Goal: Task Accomplishment & Management: Use online tool/utility

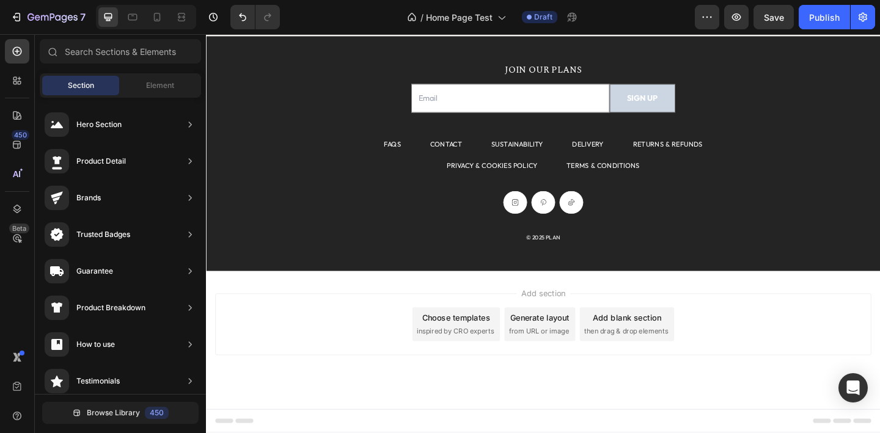
scroll to position [2142, 0]
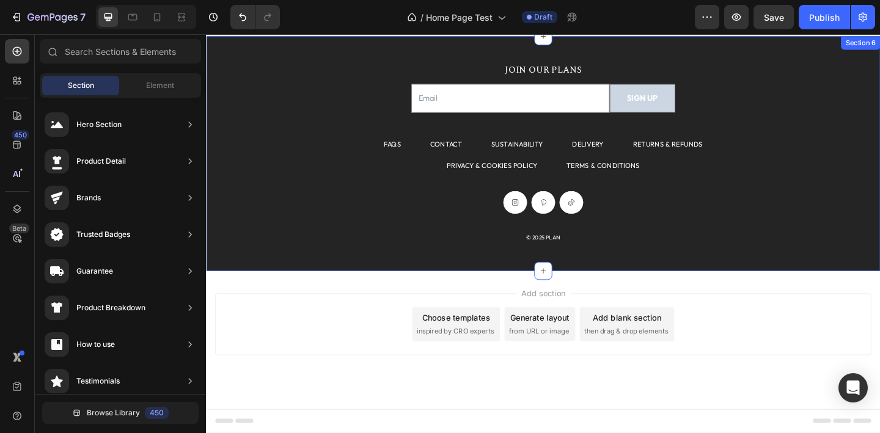
click at [280, 64] on div "JOIN OUR PLANS Heading Email Field SIGN UP Submit Button Row Newsletter FAQS Te…" at bounding box center [573, 164] width 734 height 255
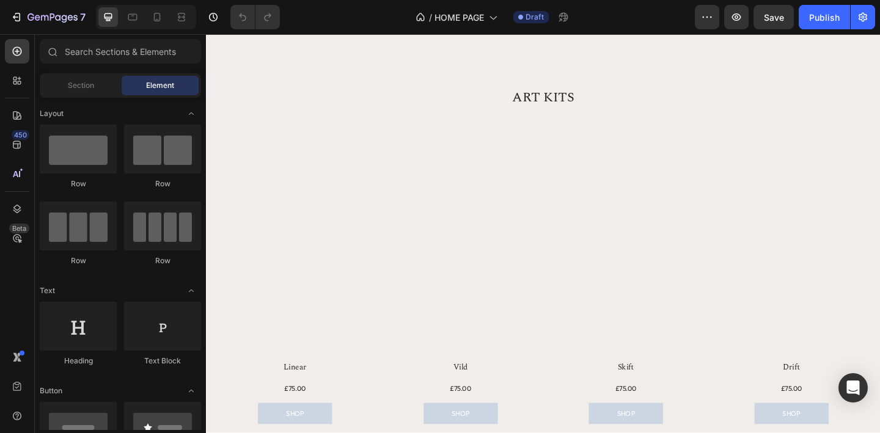
scroll to position [416, 0]
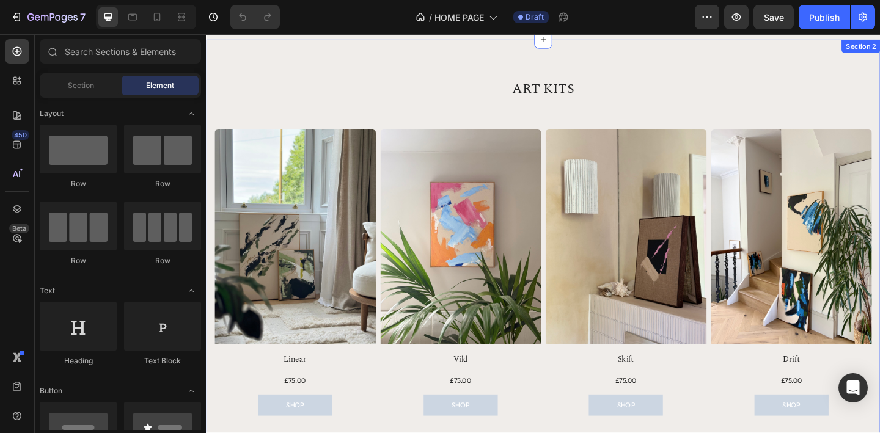
click at [390, 56] on div "ART KITS Heading Row Product Images Linear Product Title £75.00 Product Price P…" at bounding box center [573, 284] width 734 height 488
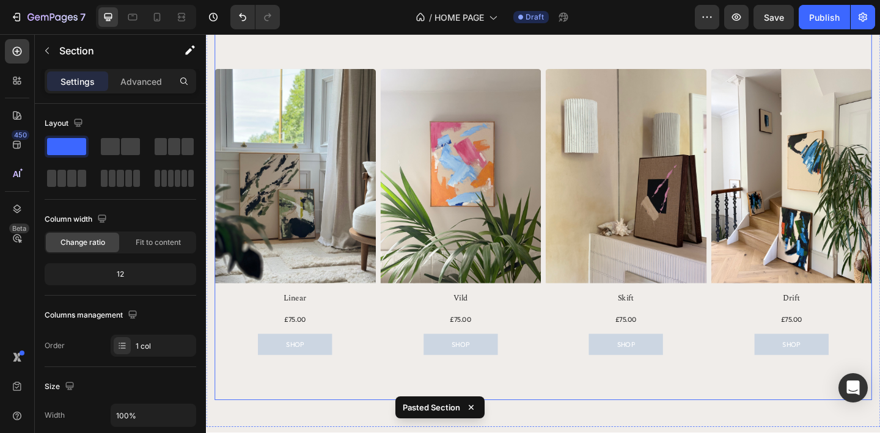
scroll to position [341, 0]
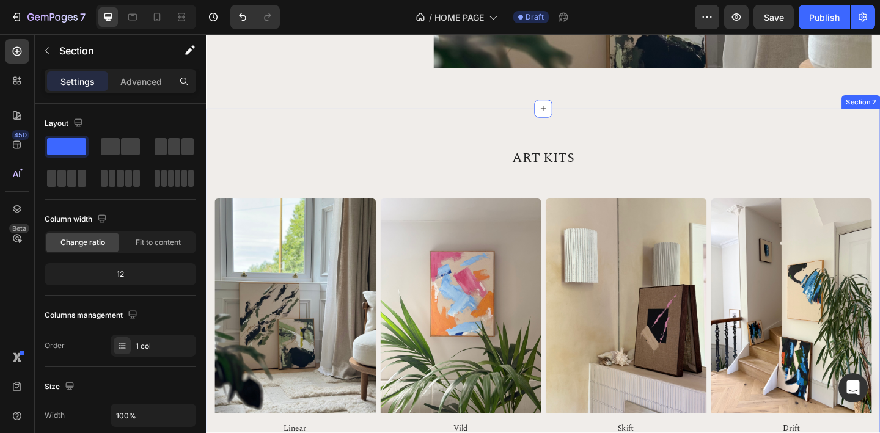
click at [482, 124] on div "ART KITS Heading Row Product Images Linear Product Title £75.00 Product Price P…" at bounding box center [573, 360] width 734 height 488
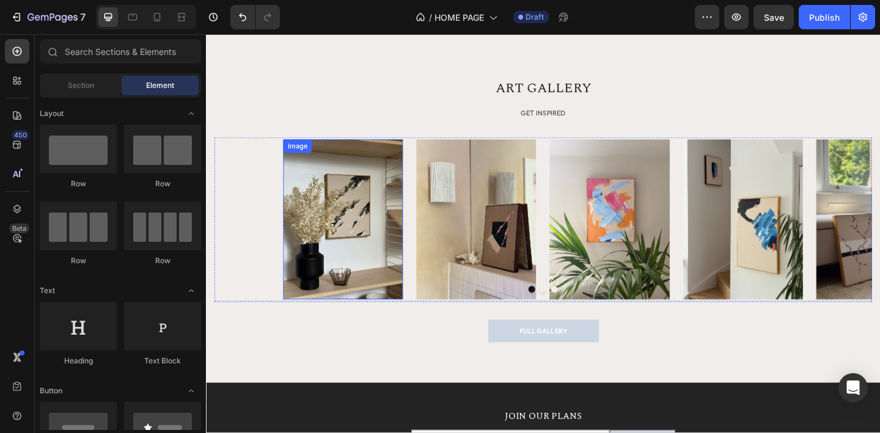
scroll to position [1818, 0]
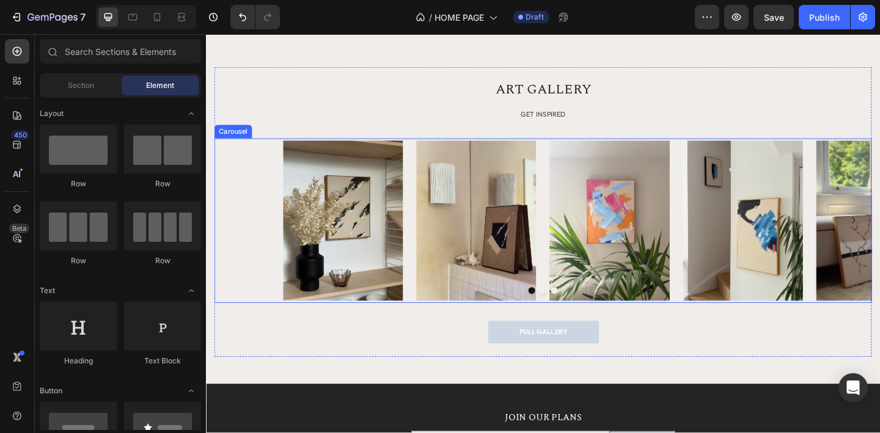
click at [719, 267] on div "Image Image Image Image Image Image" at bounding box center [572, 237] width 715 height 179
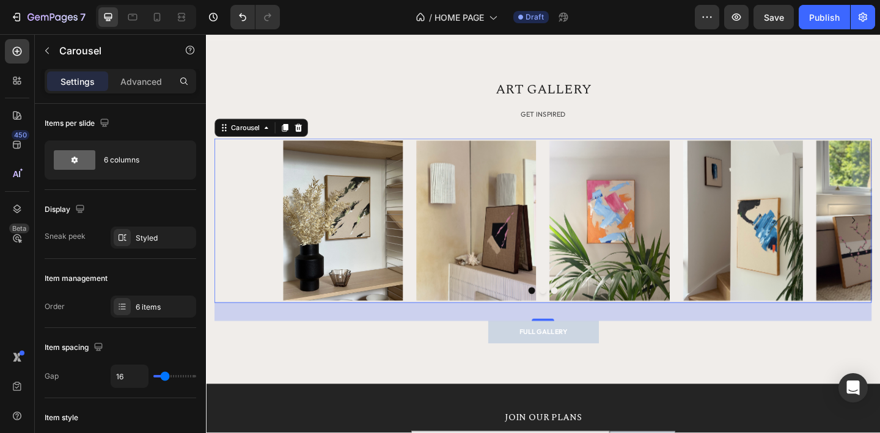
click at [570, 314] on button "Dot" at bounding box center [572, 313] width 7 height 7
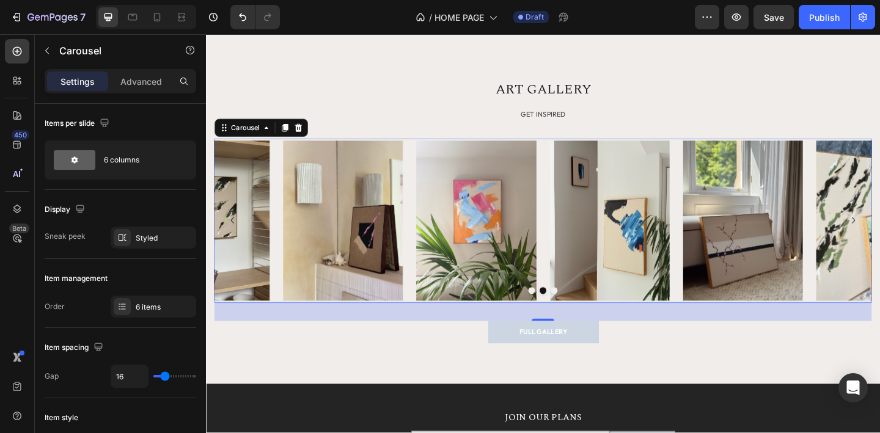
click at [570, 199] on div "Image Image Image Image Image Image" at bounding box center [572, 237] width 715 height 179
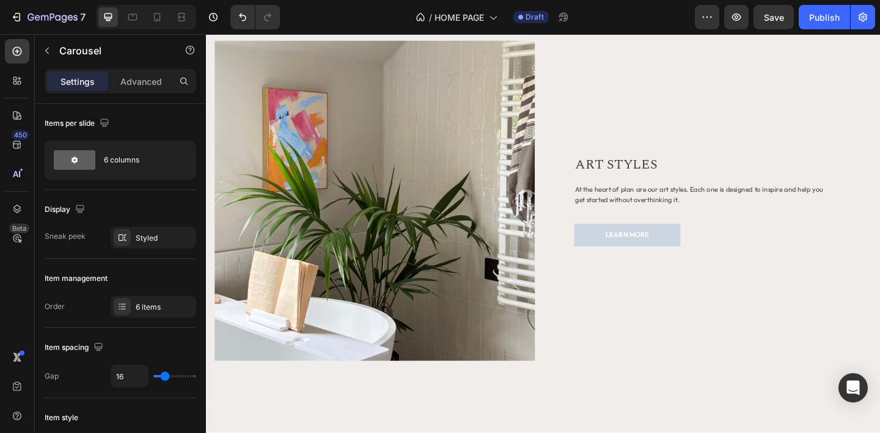
scroll to position [606, 0]
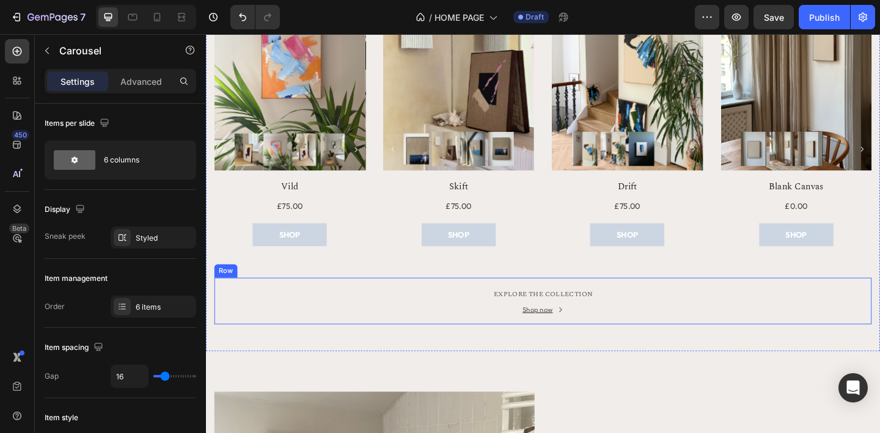
click at [640, 342] on div "EXPLORE THE COLLECTION Text block Shop now Button Row" at bounding box center [572, 325] width 715 height 51
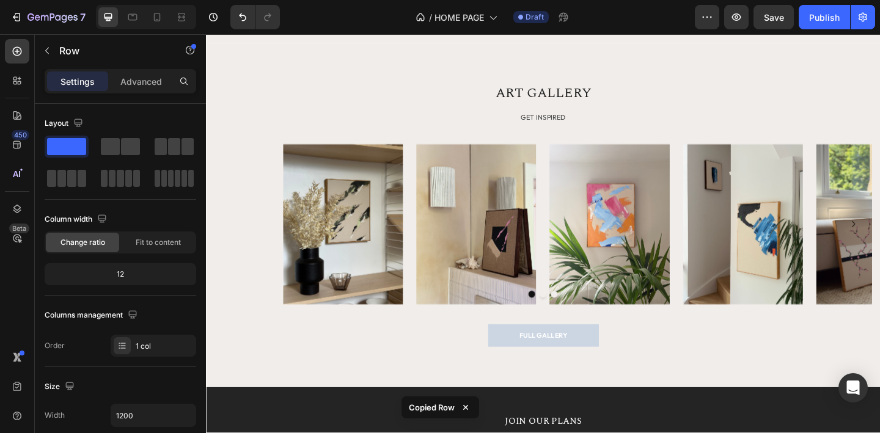
scroll to position [1814, 0]
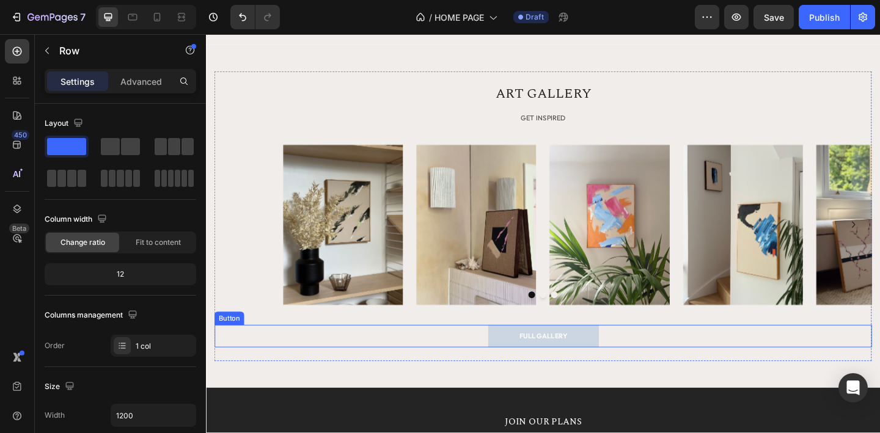
click at [651, 361] on div "FULL GALLERY Button" at bounding box center [572, 363] width 715 height 24
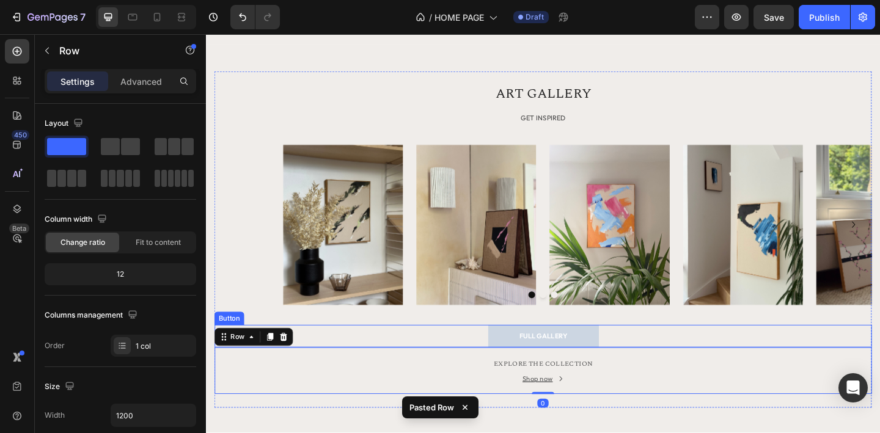
click at [663, 358] on div "FULL GALLERY Button" at bounding box center [572, 363] width 715 height 24
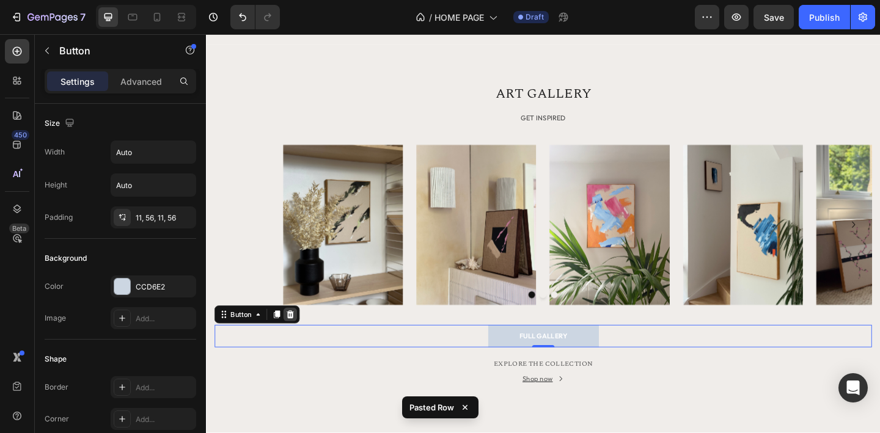
click at [301, 341] on icon at bounding box center [298, 339] width 10 height 10
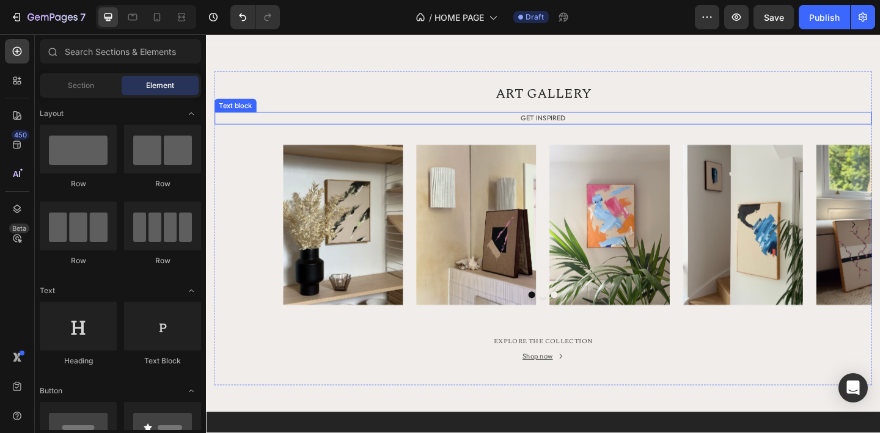
click at [570, 123] on p "GET INSPIRED" at bounding box center [572, 125] width 713 height 11
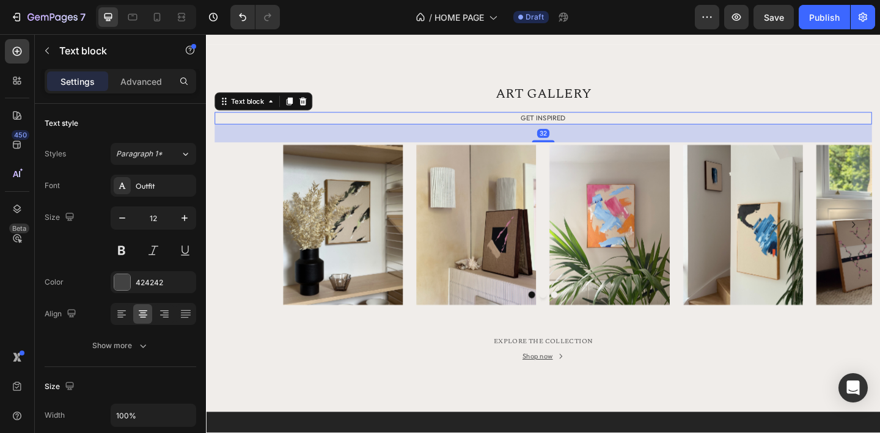
click at [578, 125] on p "GET INSPIRED" at bounding box center [572, 125] width 713 height 11
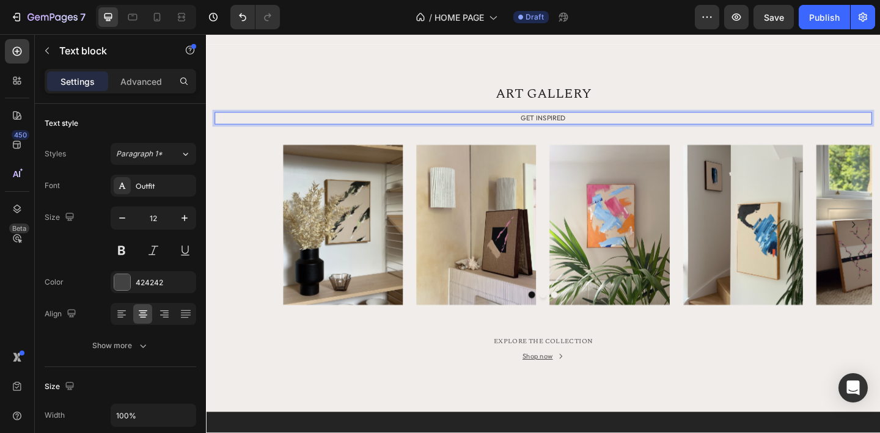
click at [580, 125] on p "GET INSPIRED" at bounding box center [572, 125] width 713 height 11
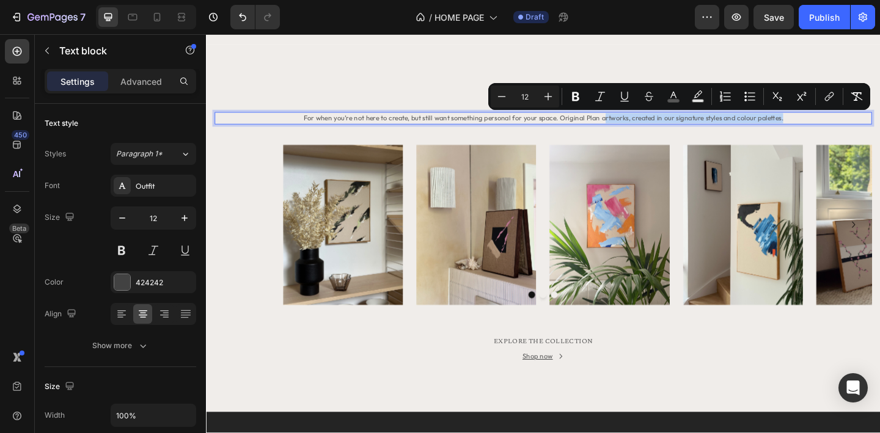
drag, startPoint x: 834, startPoint y: 126, endPoint x: 638, endPoint y: 130, distance: 195.7
click at [638, 130] on p "For when you’re not here to create, but still want something personal for your …" at bounding box center [572, 125] width 713 height 11
click at [587, 129] on span "For when you’re not here to create, but still want something personal for your …" at bounding box center [573, 125] width 522 height 9
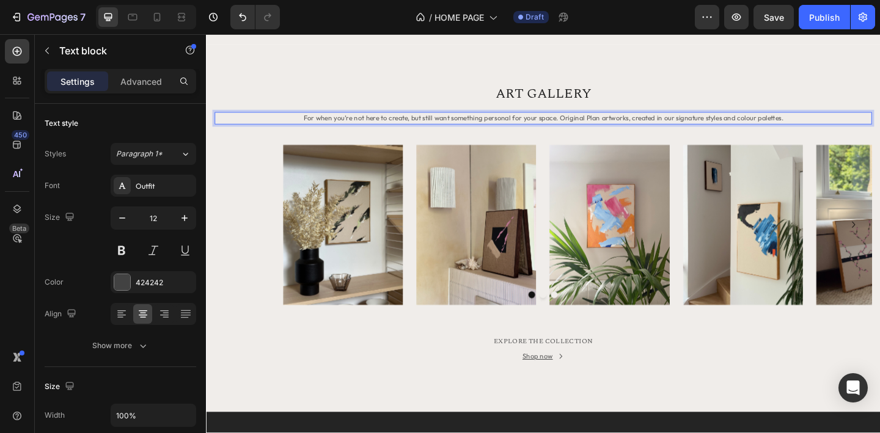
click at [593, 128] on span "For when you’re not here to create, but still want something personal for your …" at bounding box center [573, 125] width 522 height 9
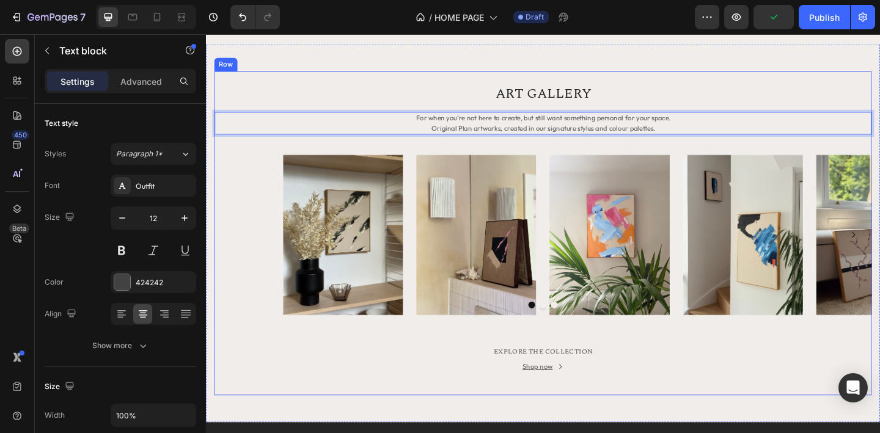
click at [611, 149] on div "ART GALLERY Heading For when you’re not here to create, but still want somethin…" at bounding box center [572, 250] width 715 height 323
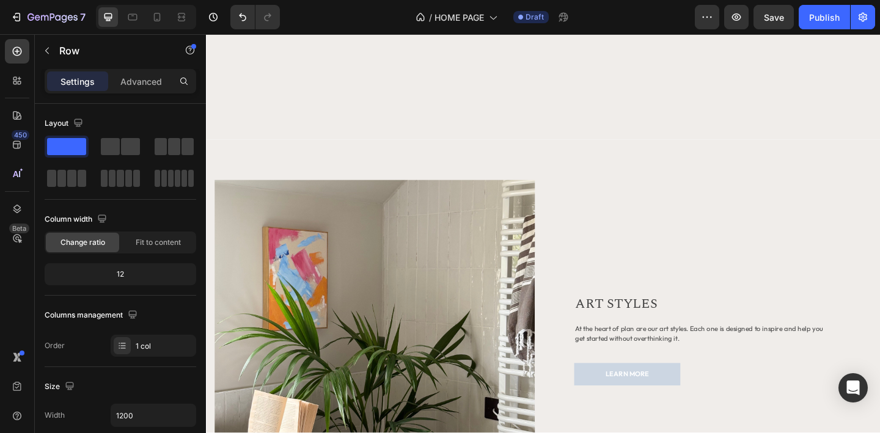
scroll to position [1339, 0]
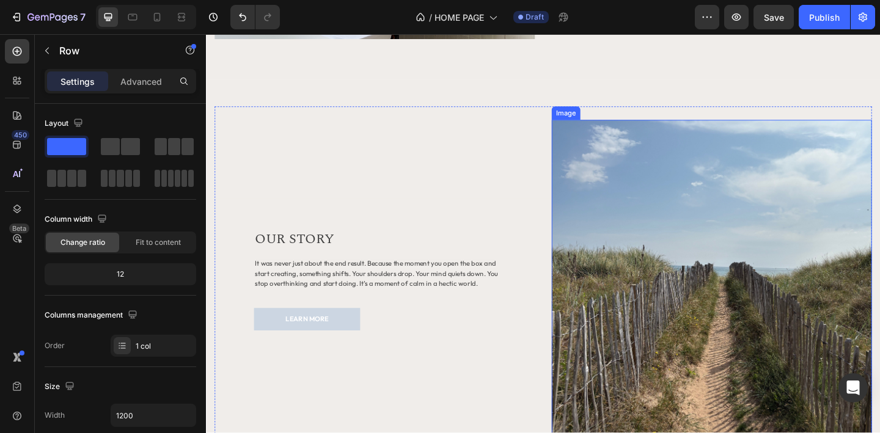
click at [693, 244] on img at bounding box center [756, 302] width 348 height 348
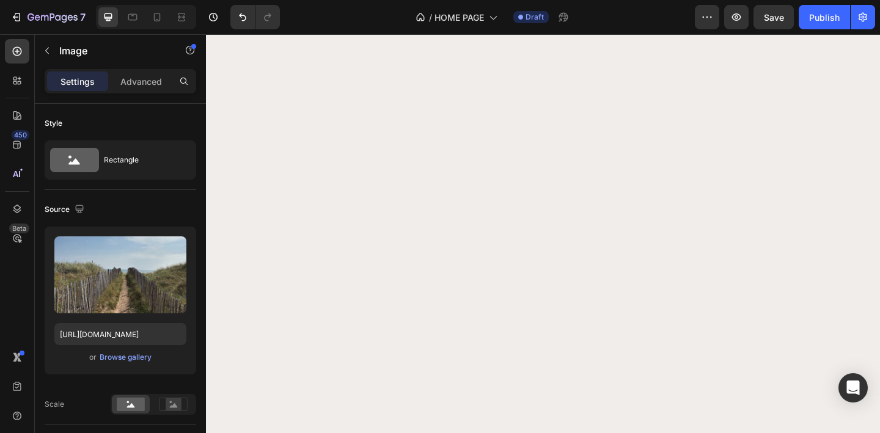
scroll to position [565, 0]
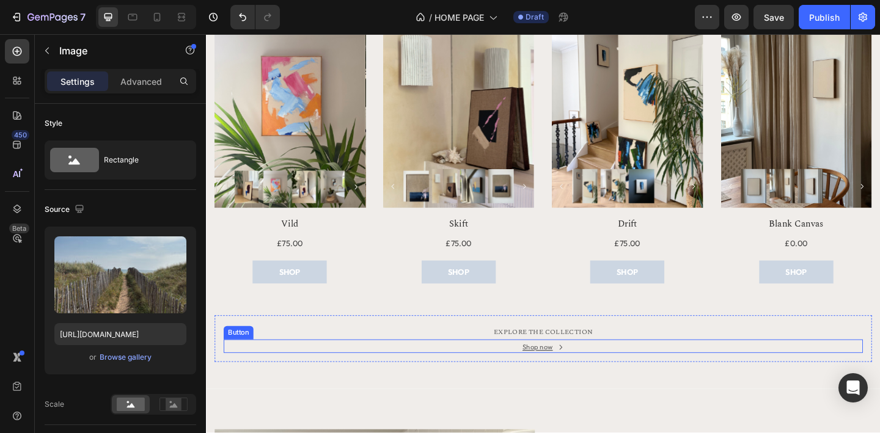
click at [628, 375] on div "Shop now Button" at bounding box center [573, 374] width 696 height 15
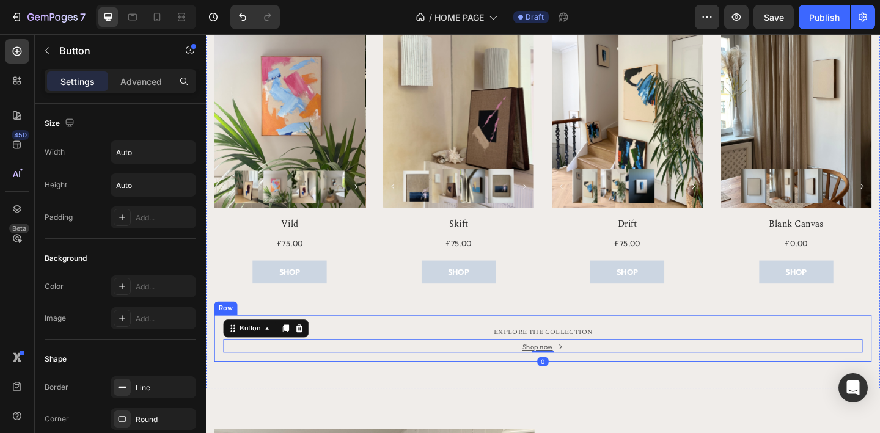
click at [631, 387] on div "EXPLORE THE COLLECTION Text block Shop now Button 0 Row" at bounding box center [572, 366] width 715 height 51
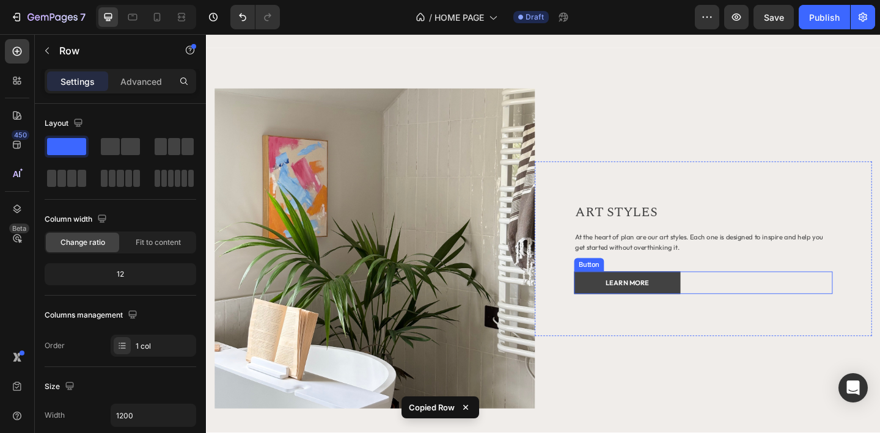
scroll to position [1012, 0]
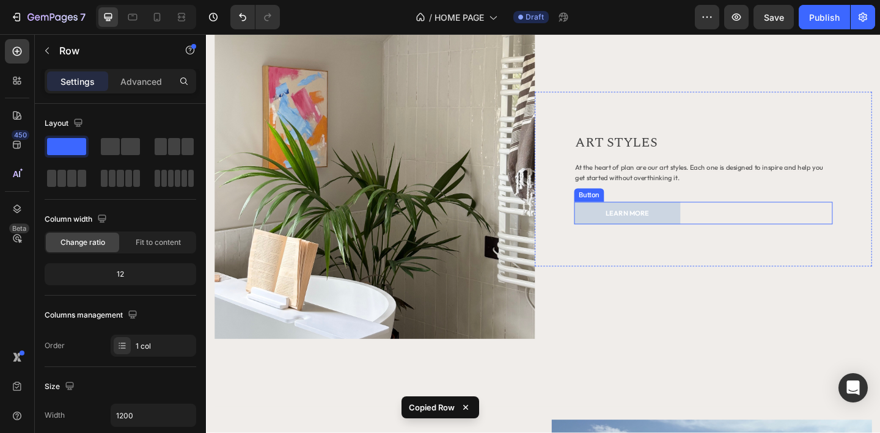
click at [751, 237] on div "LEARN MORE Button" at bounding box center [746, 229] width 281 height 24
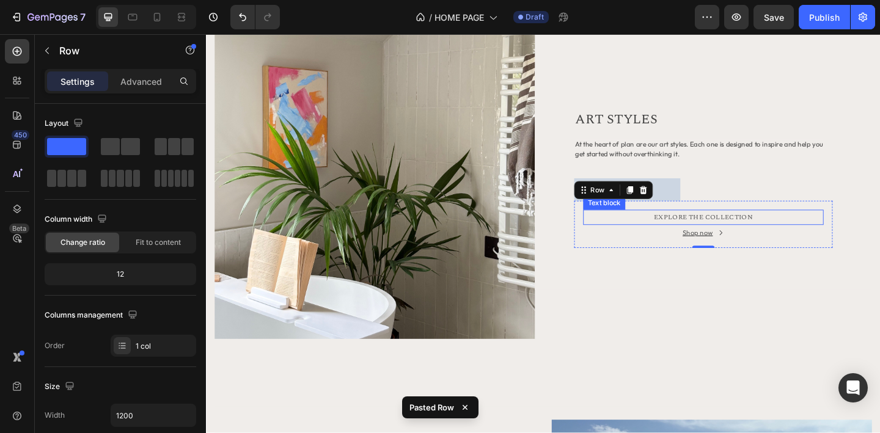
click at [664, 241] on div "EXPLORE THE COLLECTION" at bounding box center [747, 234] width 262 height 17
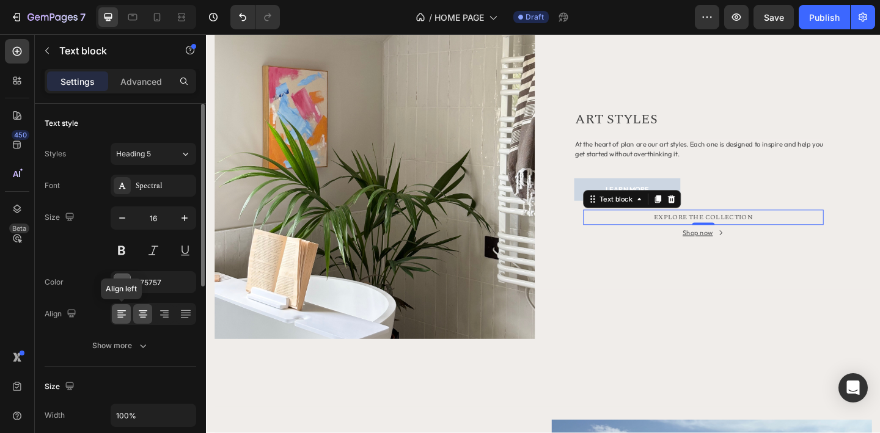
click at [121, 314] on icon at bounding box center [122, 314] width 12 height 12
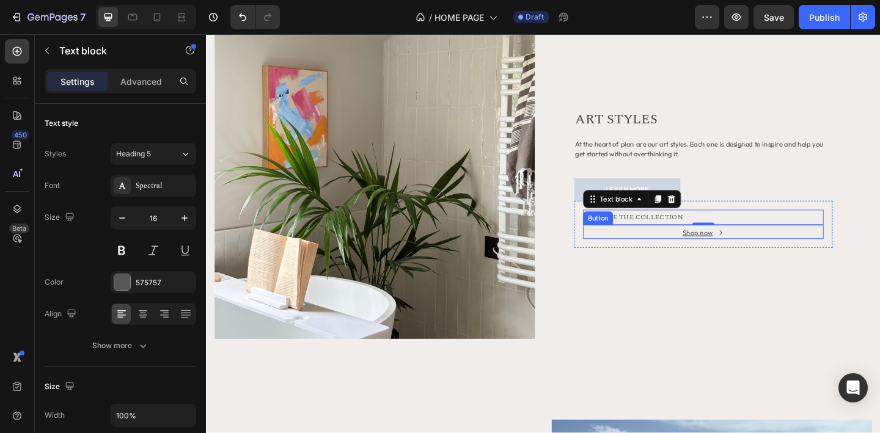
click at [632, 251] on div "Shop now Button" at bounding box center [747, 249] width 262 height 15
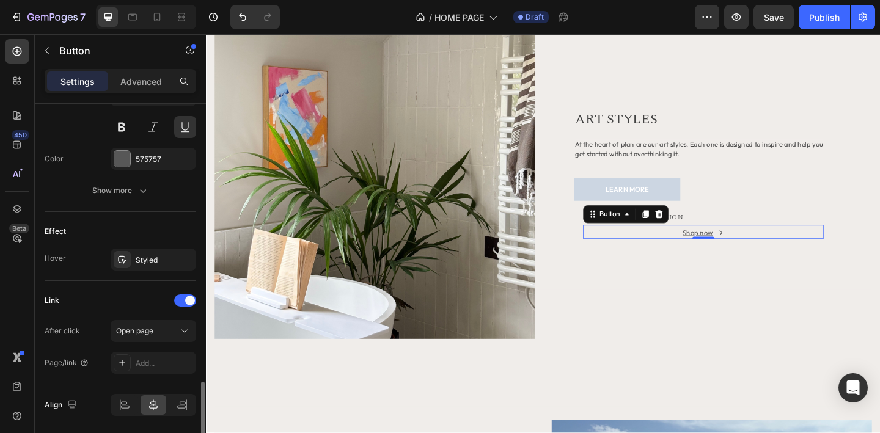
scroll to position [672, 0]
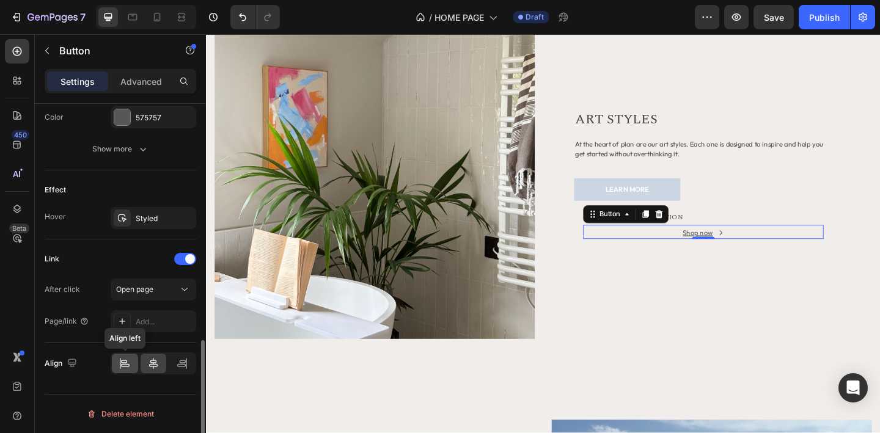
click at [124, 369] on icon at bounding box center [125, 364] width 12 height 12
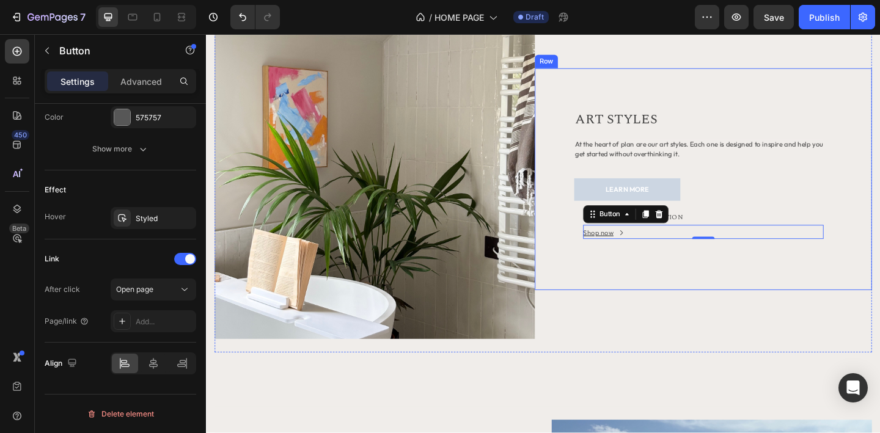
click at [740, 283] on div "ART STYLES Heading At the heart of plan are our art styles. Each one is designe…" at bounding box center [747, 192] width 367 height 241
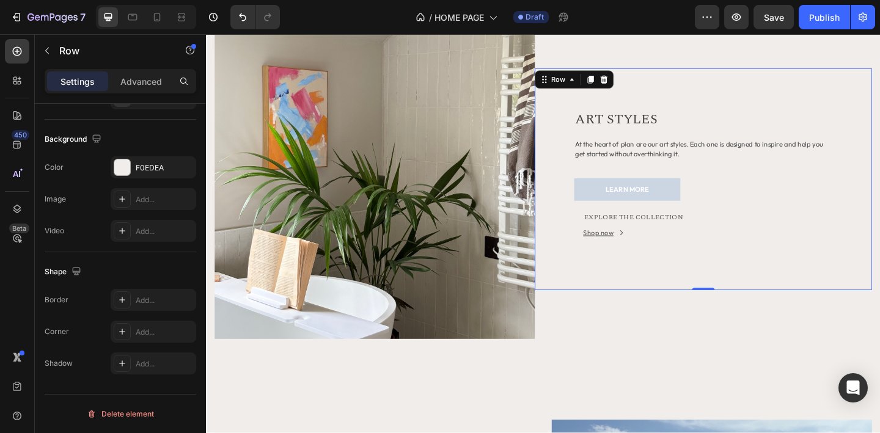
scroll to position [0, 0]
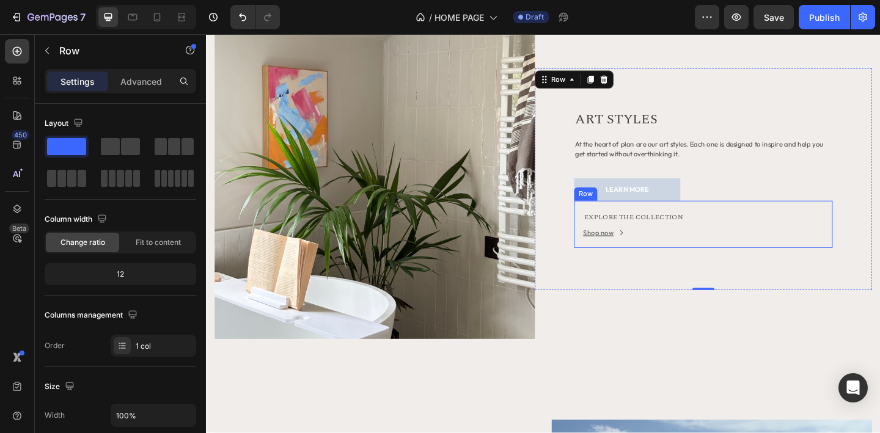
click at [751, 218] on div "EXPLORE THE COLLECTION Text block Shop now Button Row" at bounding box center [746, 241] width 281 height 51
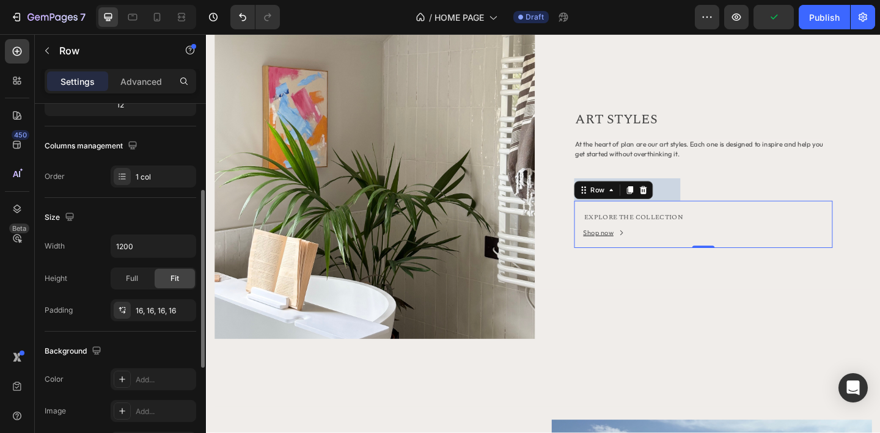
scroll to position [172, 0]
click at [151, 310] on div "16, 16, 16, 16" at bounding box center [153, 308] width 35 height 11
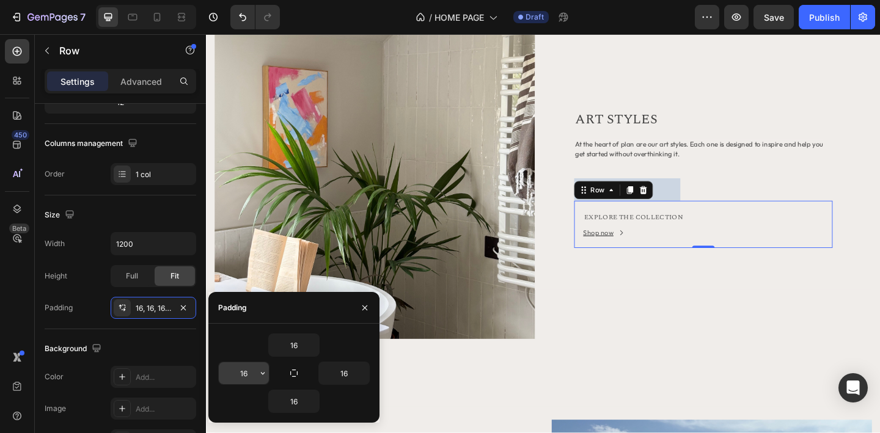
click at [237, 374] on input "16" at bounding box center [244, 374] width 50 height 22
type input "0"
click at [754, 202] on div "LEARN MORE Button" at bounding box center [746, 203] width 281 height 24
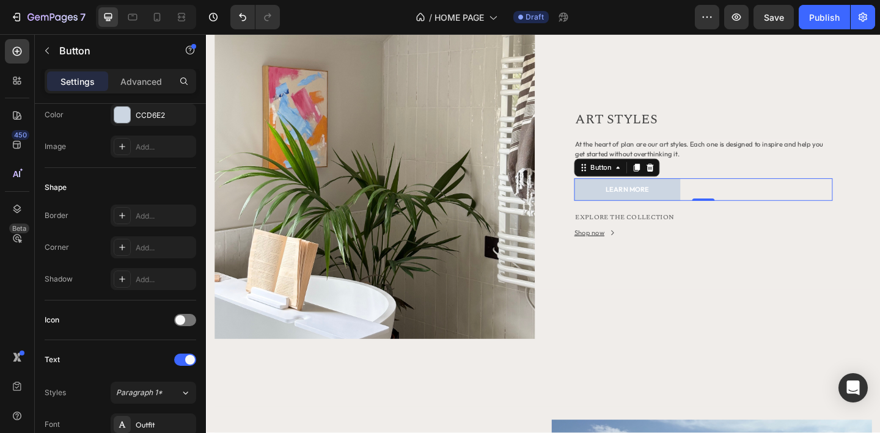
scroll to position [0, 0]
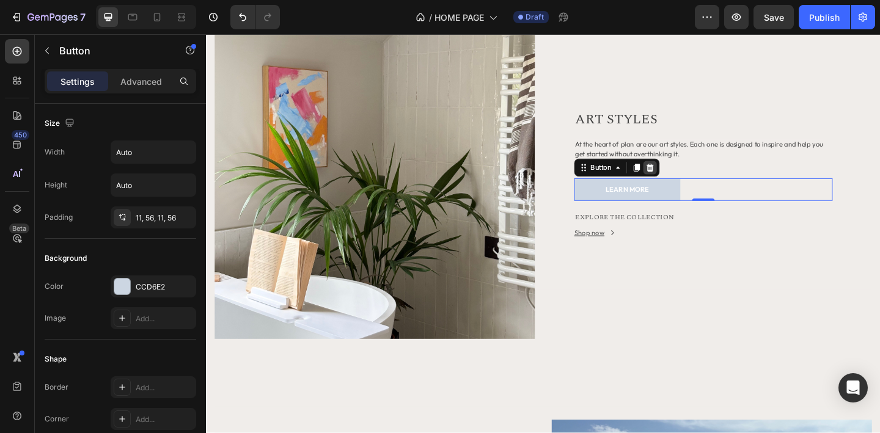
click at [689, 176] on icon at bounding box center [689, 180] width 10 height 10
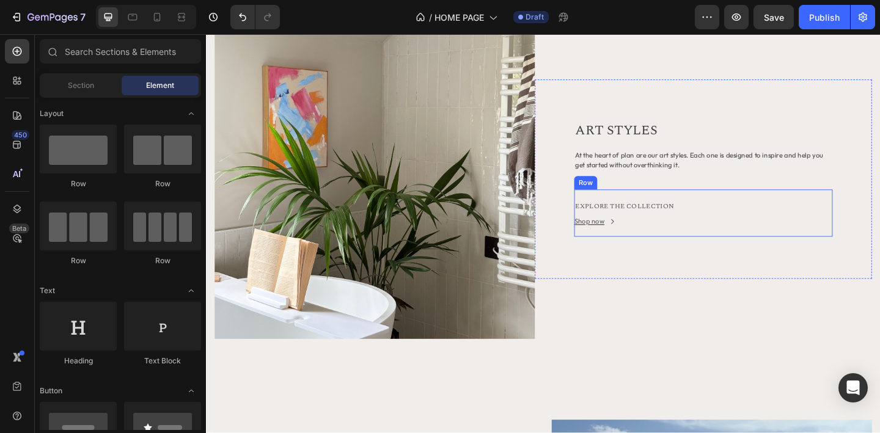
click at [685, 250] on div "EXPLORE THE COLLECTION Text block Shop now Button Row" at bounding box center [746, 229] width 281 height 51
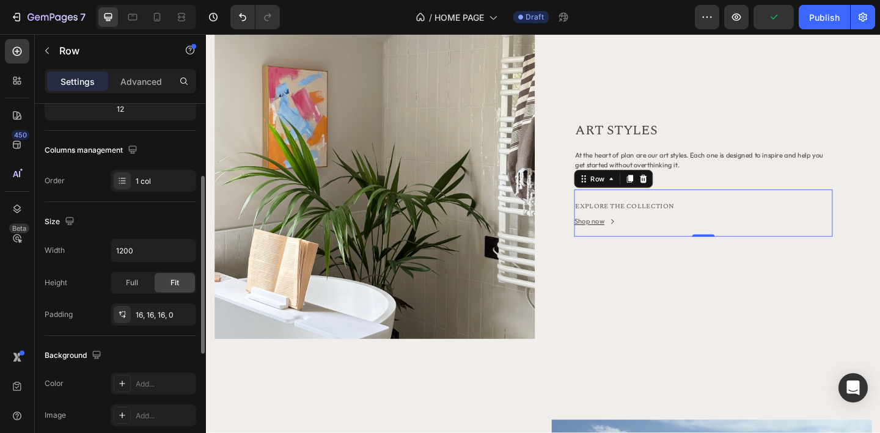
scroll to position [166, 0]
click at [146, 313] on div "16, 16, 16, 0" at bounding box center [153, 314] width 35 height 11
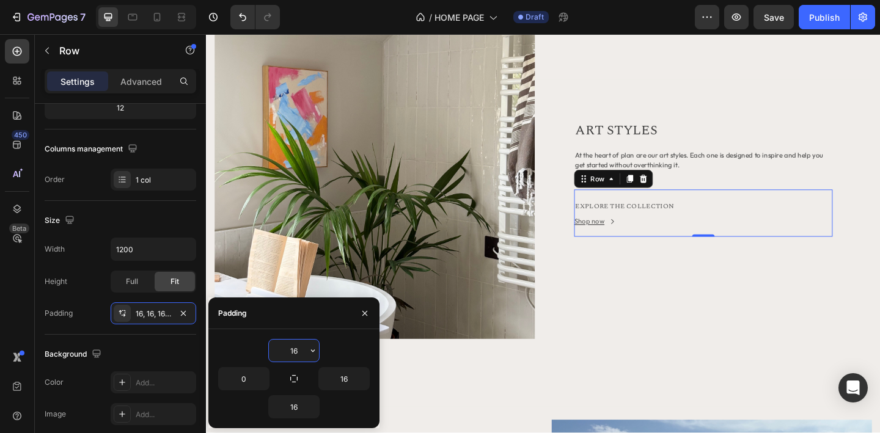
click at [293, 351] on input "16" at bounding box center [294, 351] width 50 height 22
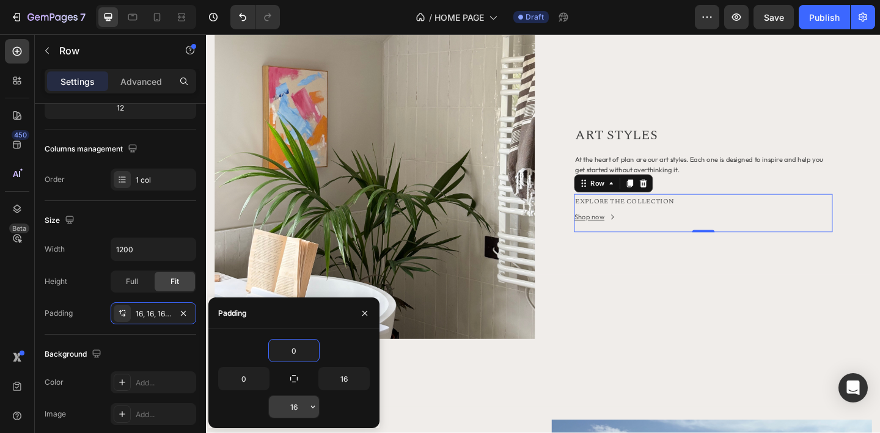
type input "0"
click at [297, 403] on input "16" at bounding box center [294, 407] width 50 height 22
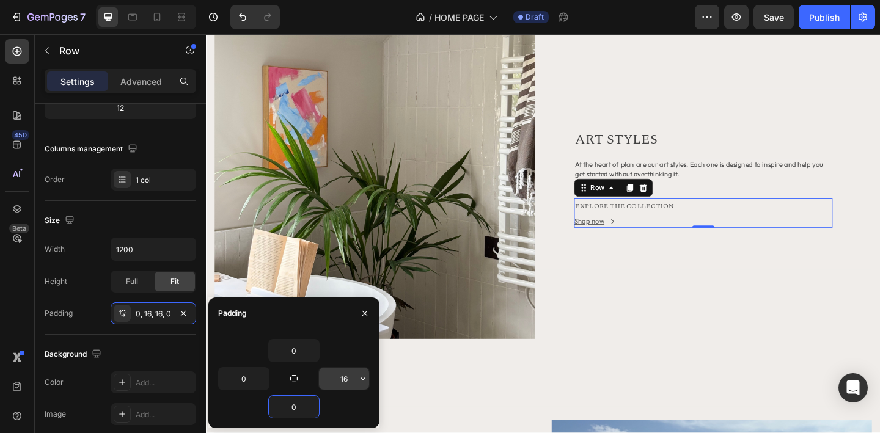
type input "0"
click at [345, 381] on input "16" at bounding box center [344, 379] width 50 height 22
type input "0"
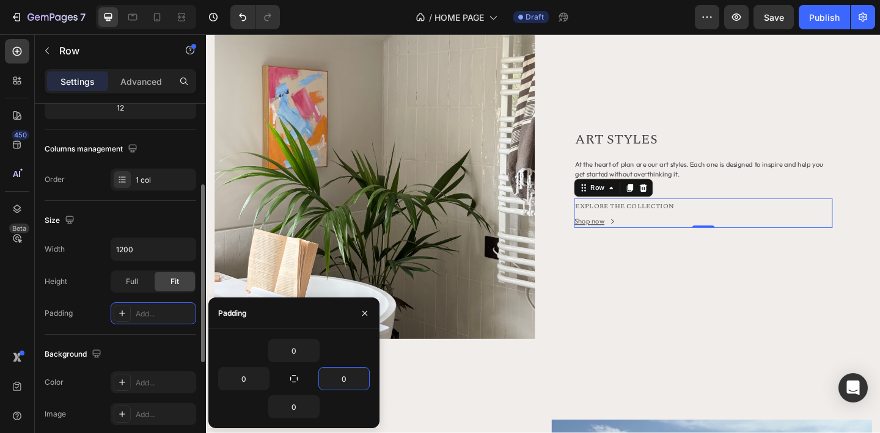
click at [70, 308] on div "Padding" at bounding box center [59, 313] width 28 height 11
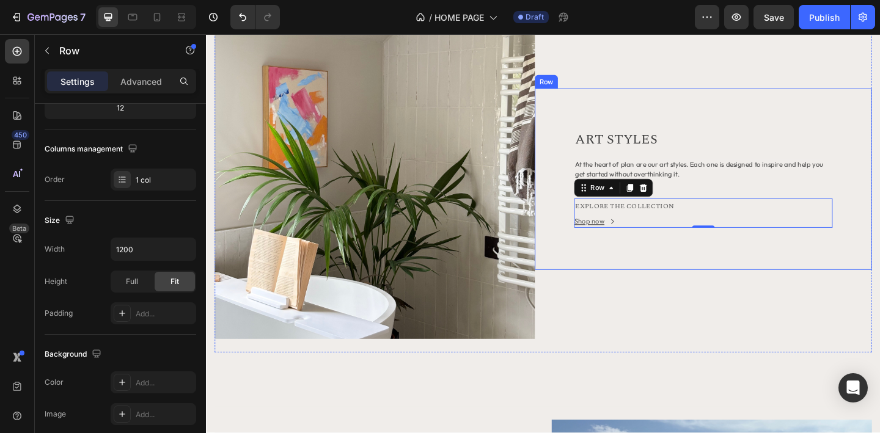
click at [664, 289] on div "ART STYLES Heading At the heart of plan are our art styles. Each one is designe…" at bounding box center [747, 192] width 367 height 197
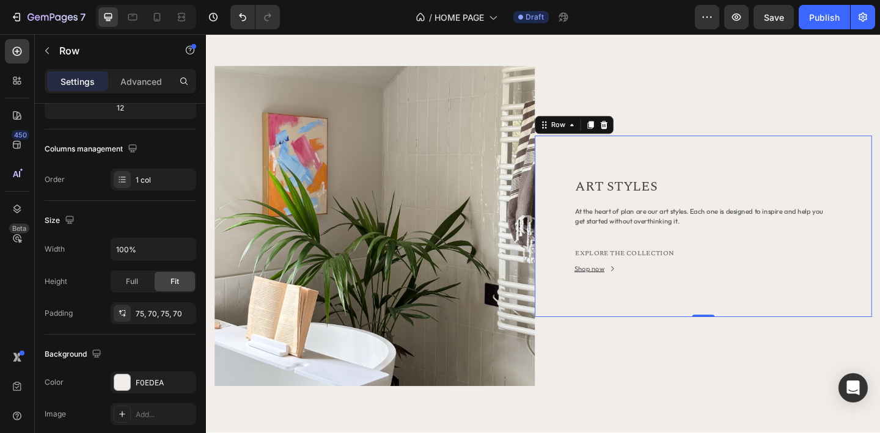
scroll to position [960, 0]
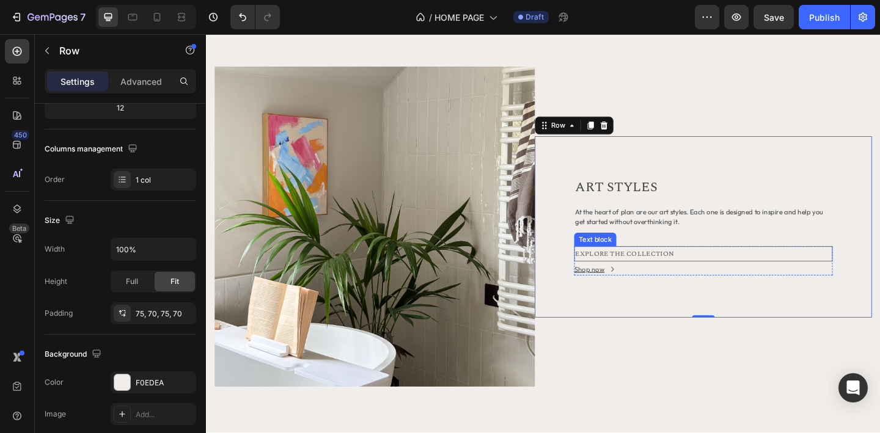
click at [880, 265] on div "EXPLORE THE COLLECTION" at bounding box center [746, 273] width 281 height 17
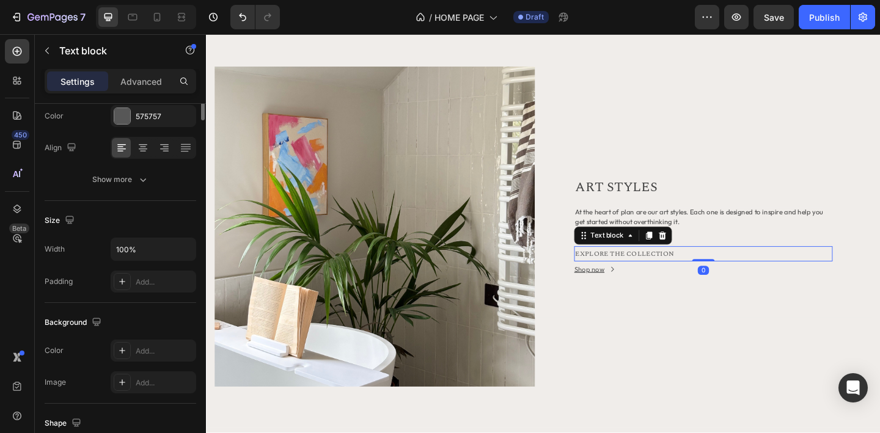
scroll to position [0, 0]
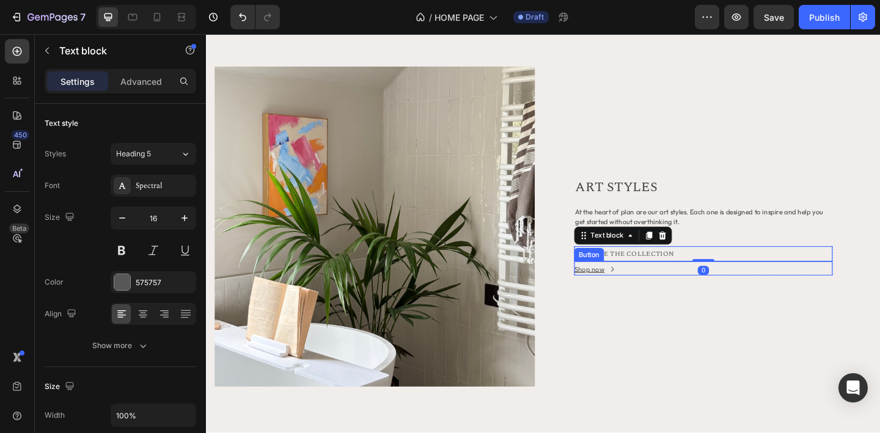
click at [880, 285] on div "Shop now Button" at bounding box center [746, 289] width 281 height 15
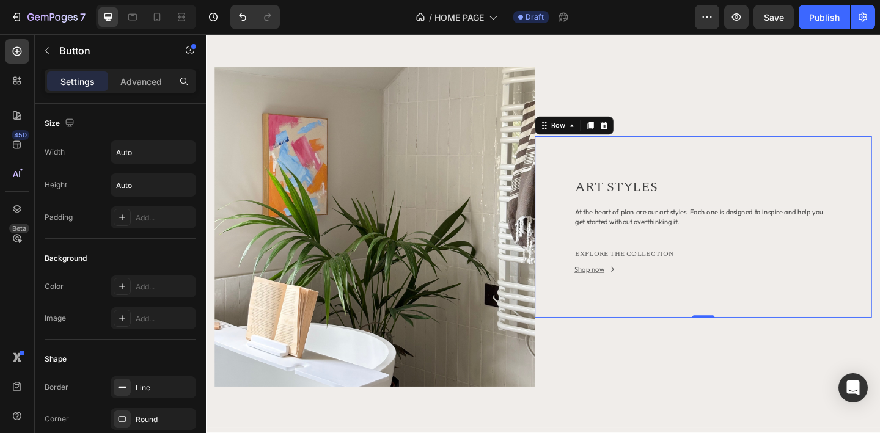
click at [880, 298] on div "ART STYLES Heading At the heart of plan are our art styles. Each one is designe…" at bounding box center [747, 244] width 367 height 197
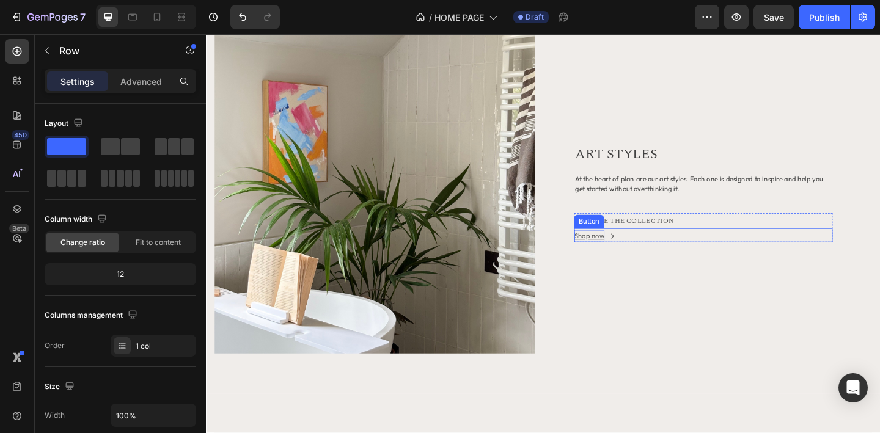
scroll to position [993, 0]
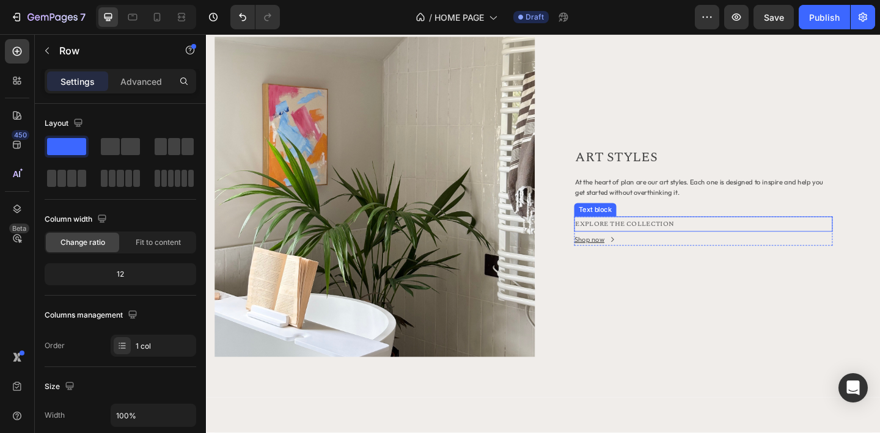
click at [765, 234] on div "EXPLORE THE COLLECTION" at bounding box center [746, 241] width 281 height 17
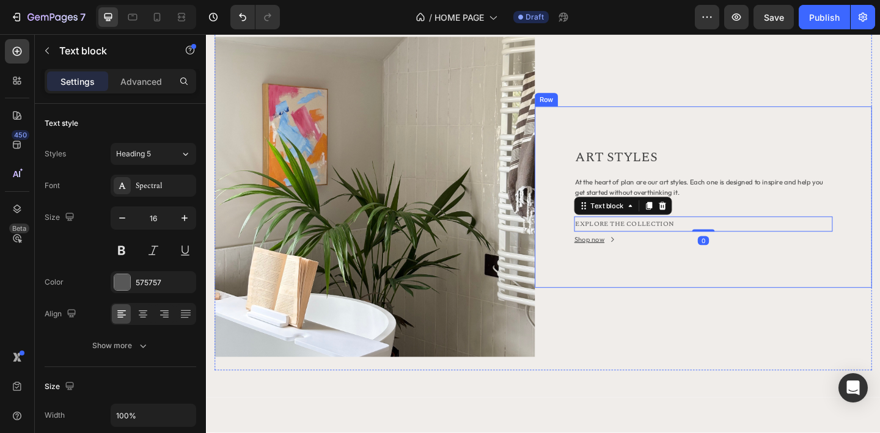
click at [764, 230] on div "ART STYLES Heading At the heart of plan are our art styles. Each one is designe…" at bounding box center [746, 211] width 281 height 105
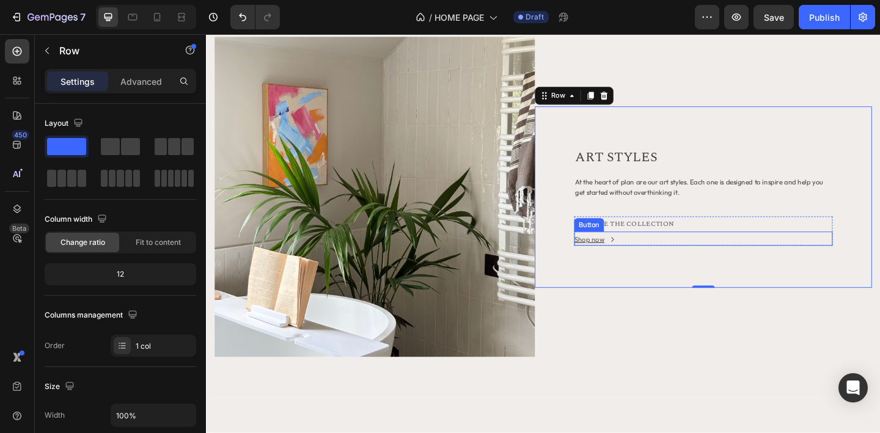
click at [880, 250] on div "Shop now Button" at bounding box center [746, 256] width 281 height 15
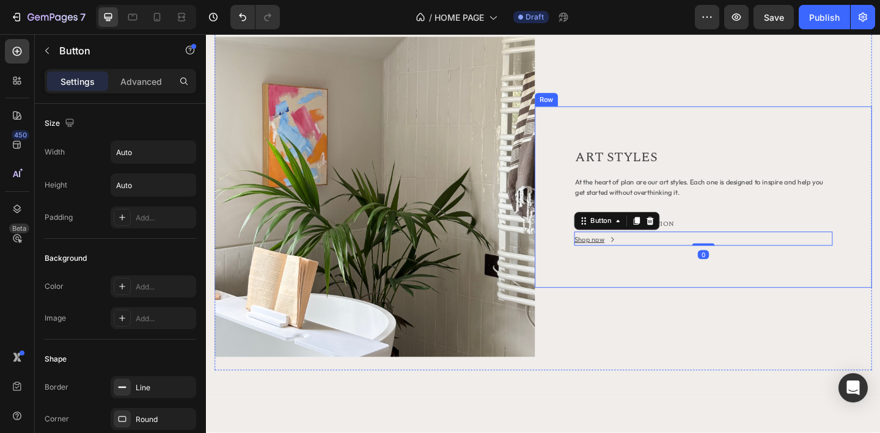
click at [880, 248] on div "ART STYLES Heading At the heart of plan are our art styles. Each one is designe…" at bounding box center [747, 211] width 367 height 197
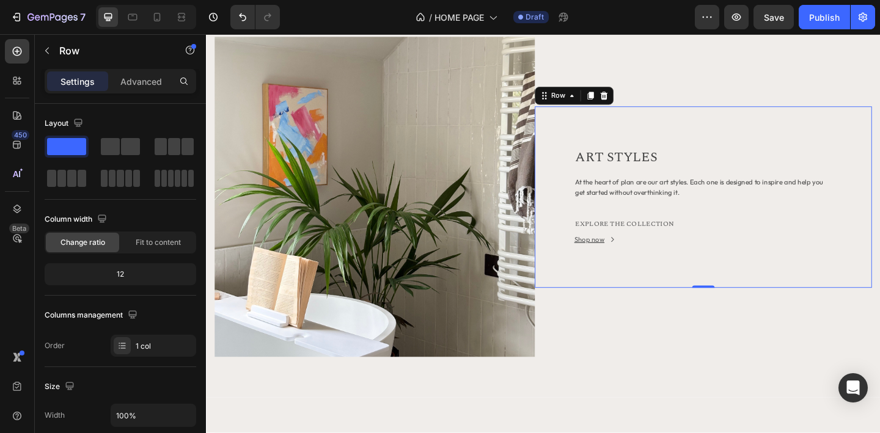
click at [880, 248] on div "EXPLORE THE COLLECTION" at bounding box center [746, 241] width 281 height 17
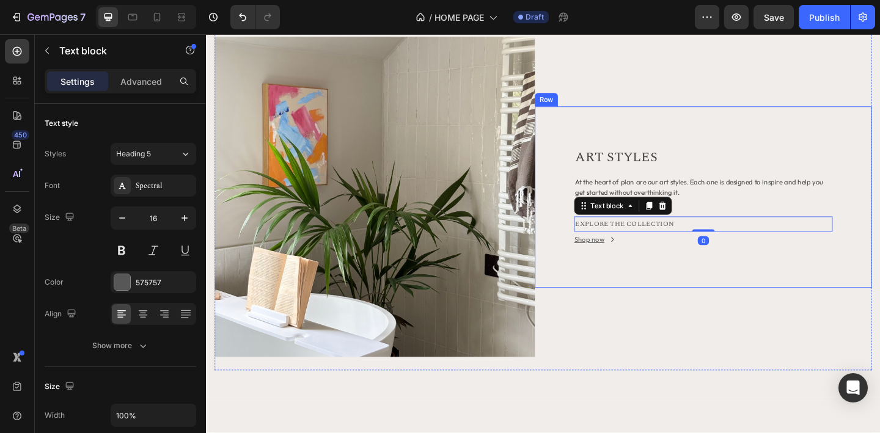
click at [880, 252] on div "ART STYLES Heading At the heart of plan are our art styles. Each one is designe…" at bounding box center [747, 211] width 367 height 197
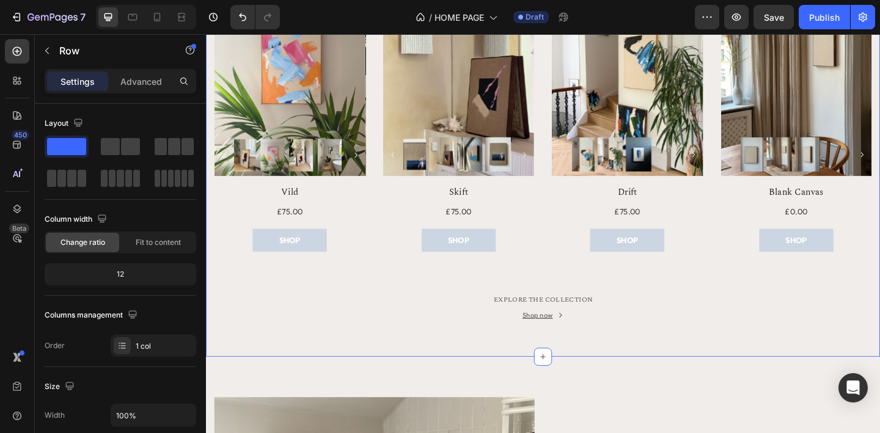
scroll to position [645, 0]
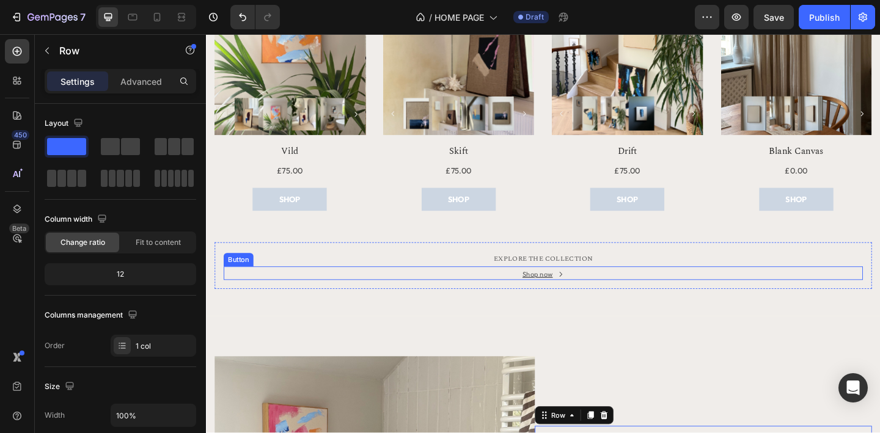
click at [523, 290] on div "Shop now Button" at bounding box center [573, 294] width 696 height 15
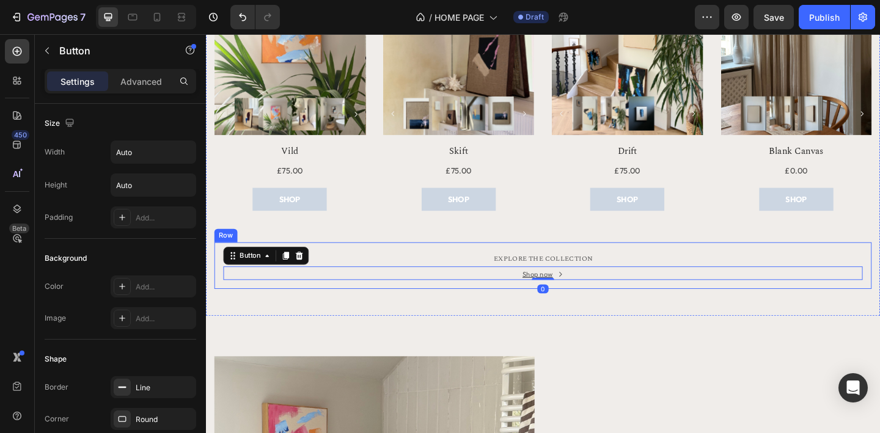
click at [497, 267] on div "EXPLORE THE COLLECTION Text block Shop now Button 0 Row" at bounding box center [572, 286] width 715 height 51
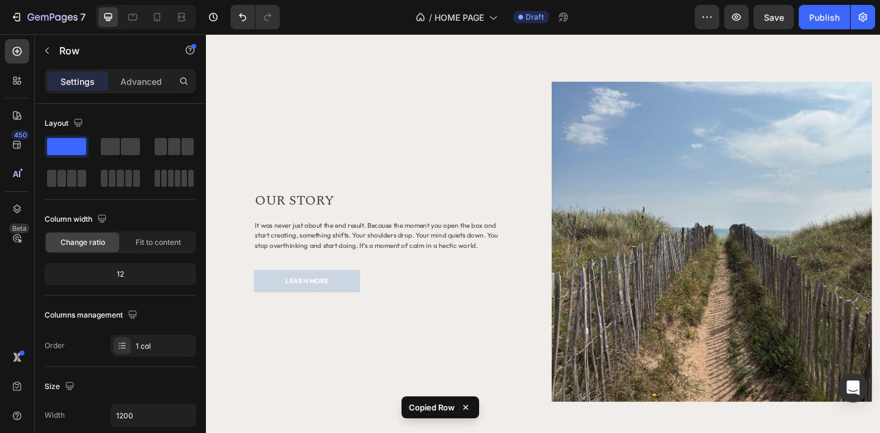
scroll to position [1411, 0]
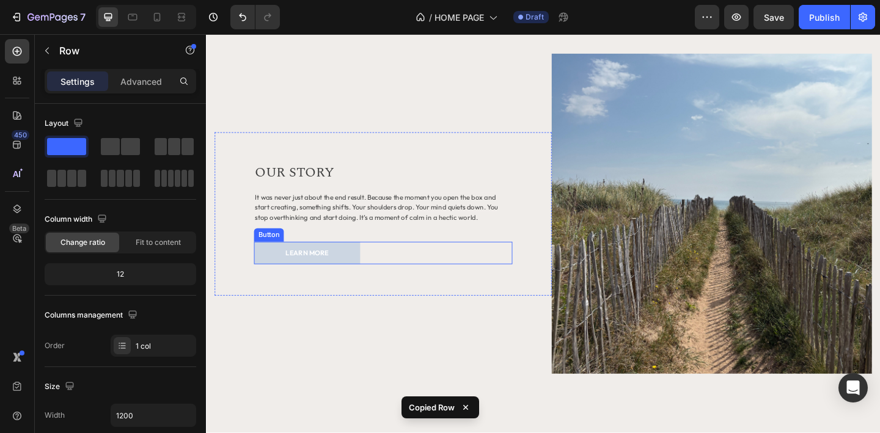
click at [408, 275] on div "LEARN MORE Button" at bounding box center [398, 272] width 281 height 24
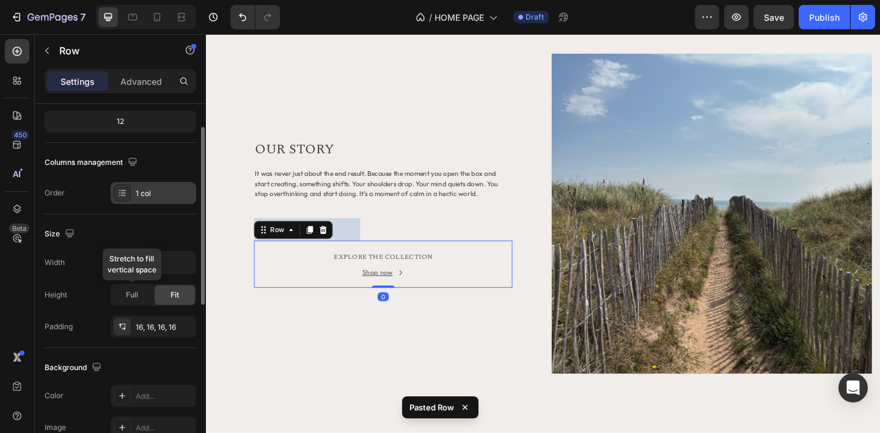
scroll to position [162, 0]
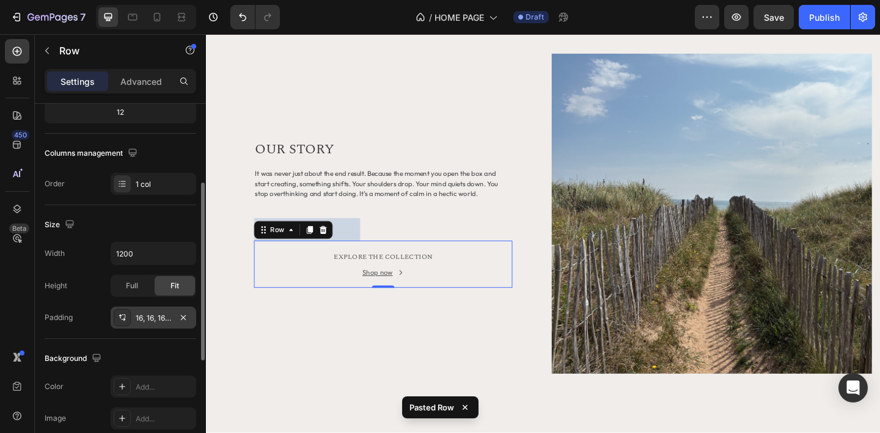
click at [146, 319] on div "16, 16, 16, 16" at bounding box center [153, 318] width 35 height 11
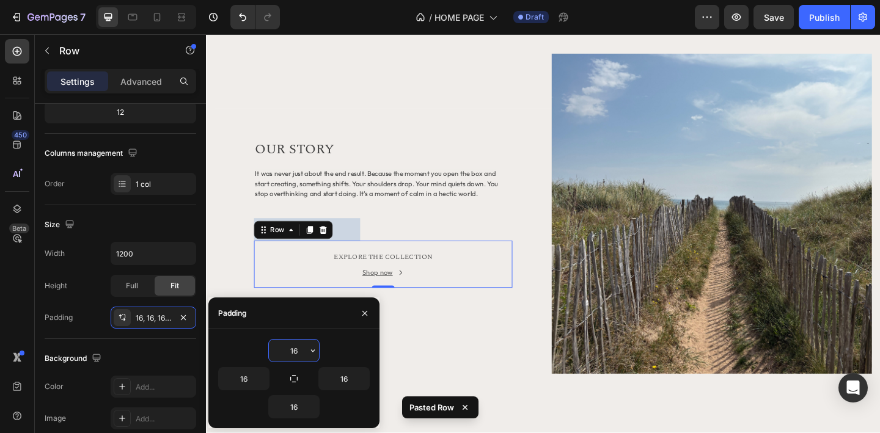
click at [299, 352] on input "16" at bounding box center [294, 351] width 50 height 22
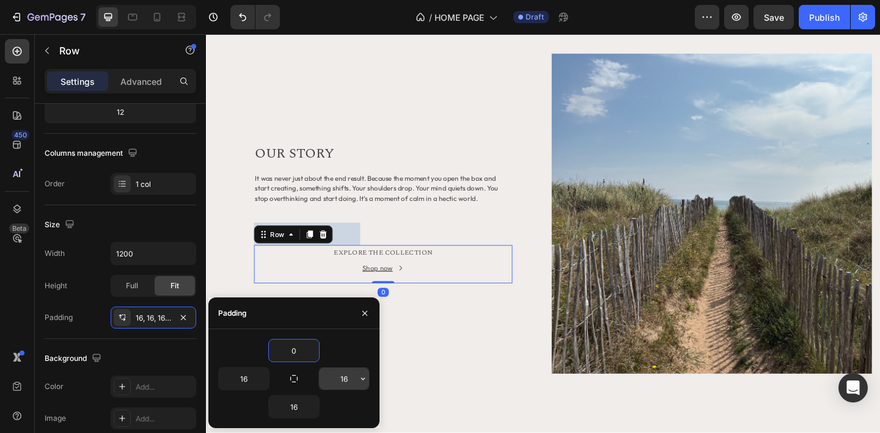
type input "0"
click at [344, 381] on input "16" at bounding box center [344, 379] width 50 height 22
type input "0"
click at [296, 407] on input "16" at bounding box center [294, 407] width 50 height 22
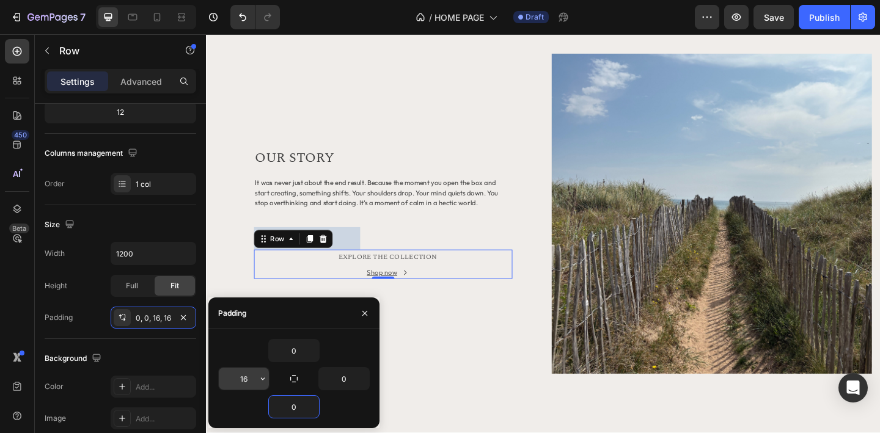
type input "0"
click at [241, 381] on input "16" at bounding box center [244, 379] width 50 height 22
type input "0"
click at [167, 355] on div "Background" at bounding box center [121, 359] width 152 height 20
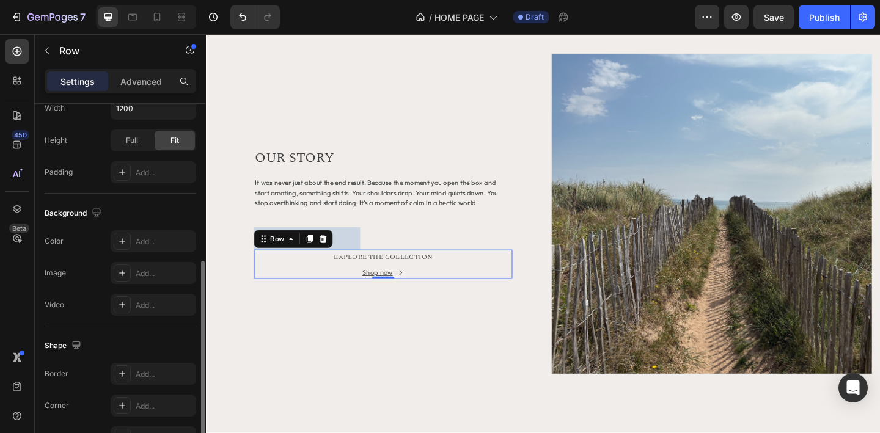
scroll to position [312, 0]
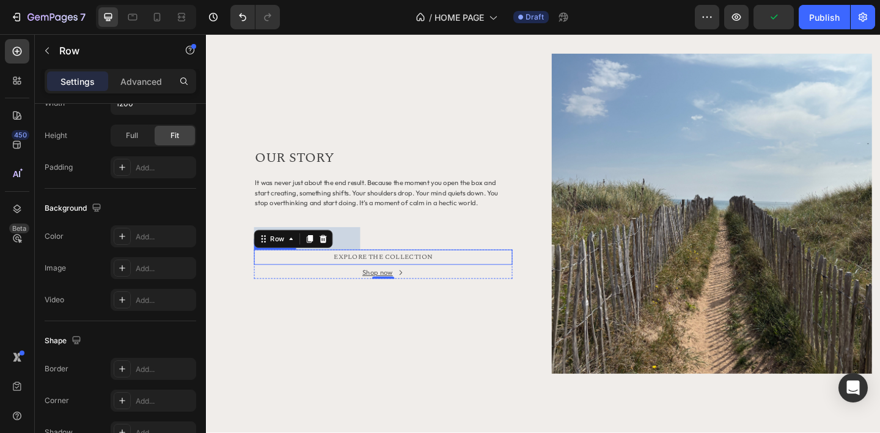
click at [333, 278] on p "EXPLORE THE COLLECTION" at bounding box center [398, 277] width 279 height 14
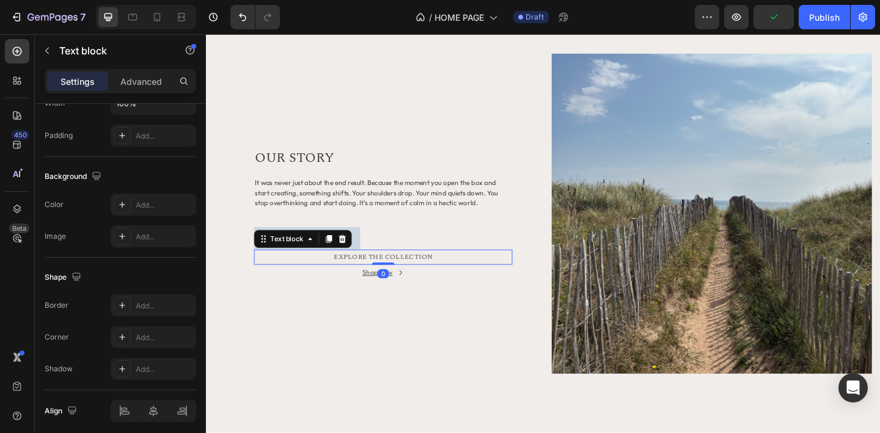
scroll to position [0, 0]
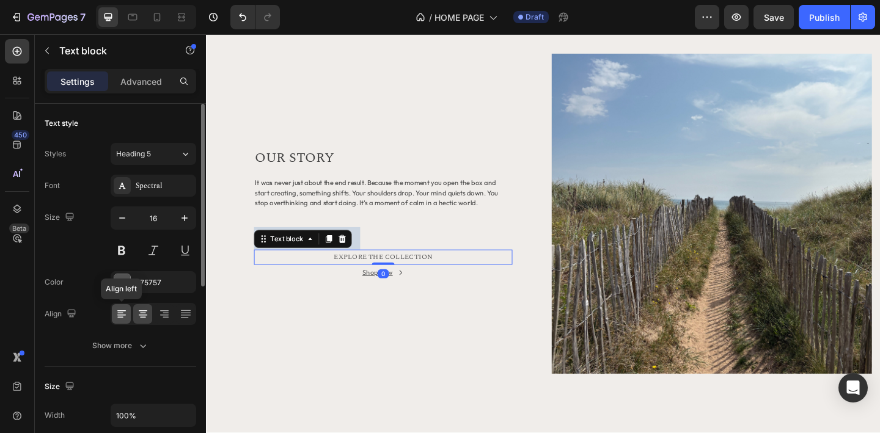
click at [120, 316] on icon at bounding box center [122, 314] width 12 height 12
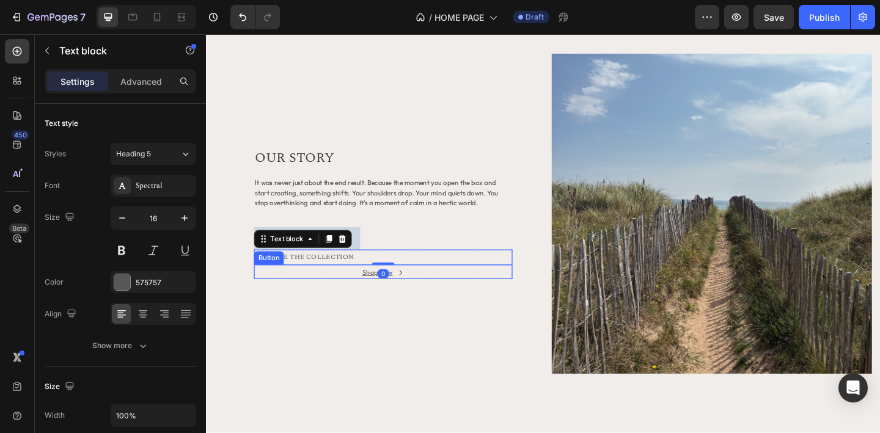
click at [337, 293] on div "Shop now Button" at bounding box center [398, 292] width 281 height 15
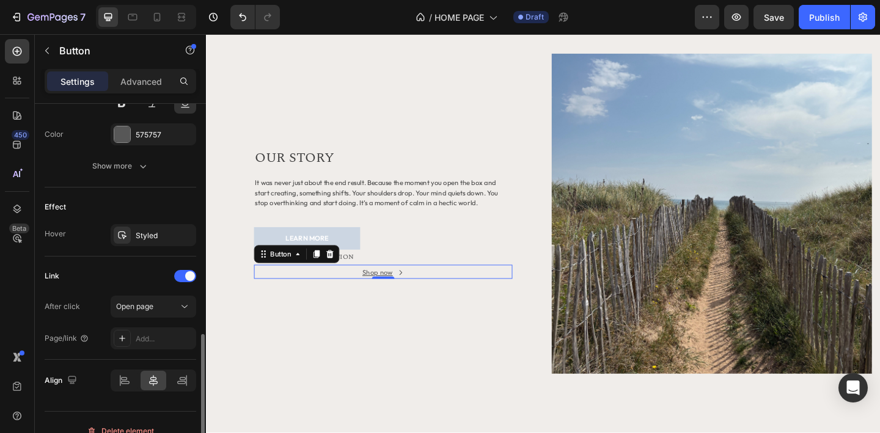
scroll to position [672, 0]
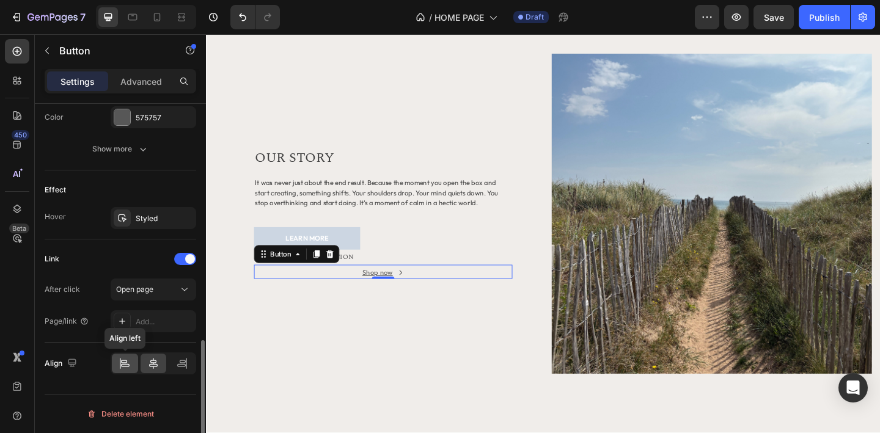
click at [127, 364] on icon at bounding box center [125, 365] width 9 height 3
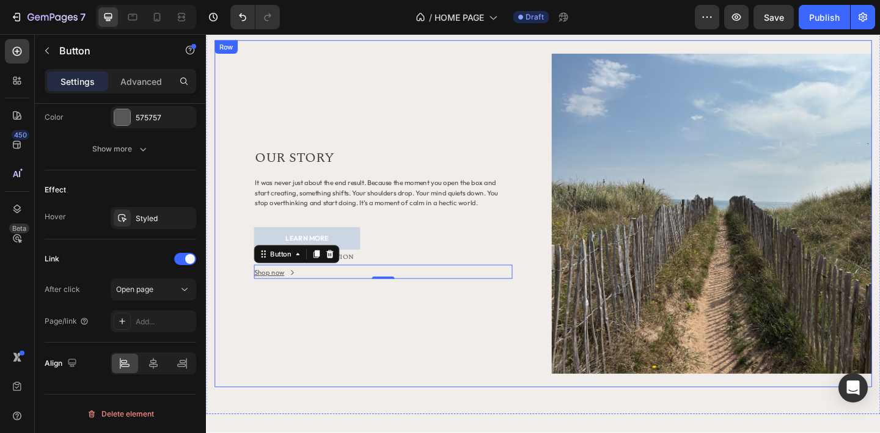
click at [361, 336] on div "OUR STORY Heading It was never just about the end result. Because the moment yo…" at bounding box center [398, 230] width 367 height 348
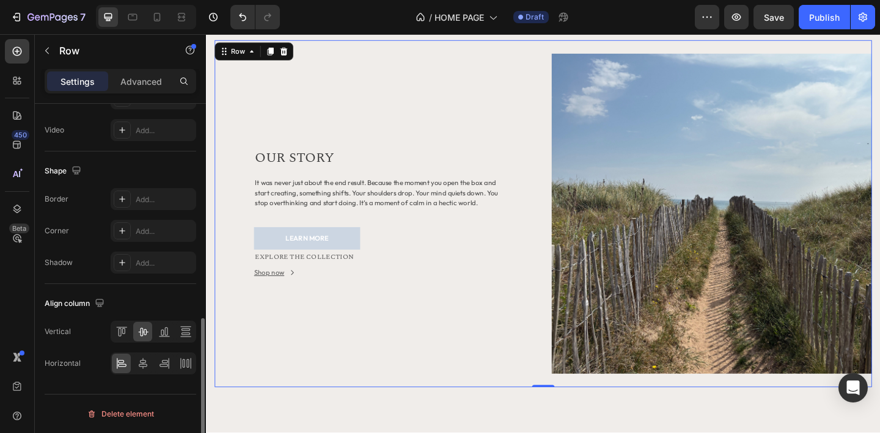
scroll to position [0, 0]
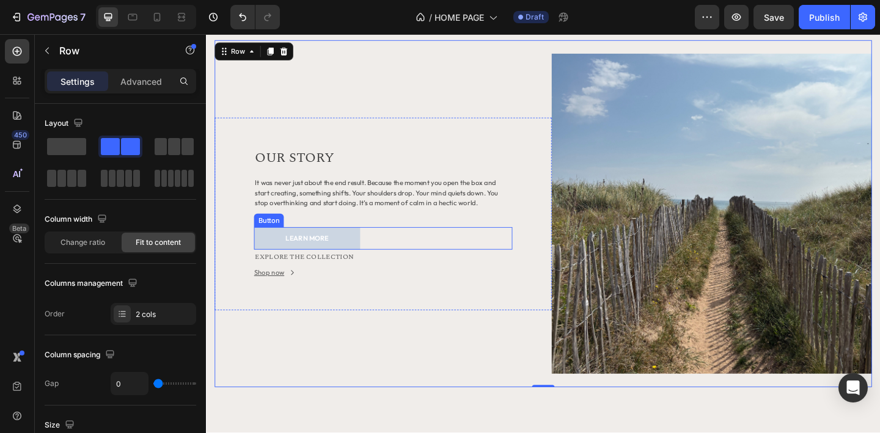
click at [385, 254] on div "LEARN MORE Button" at bounding box center [398, 257] width 281 height 24
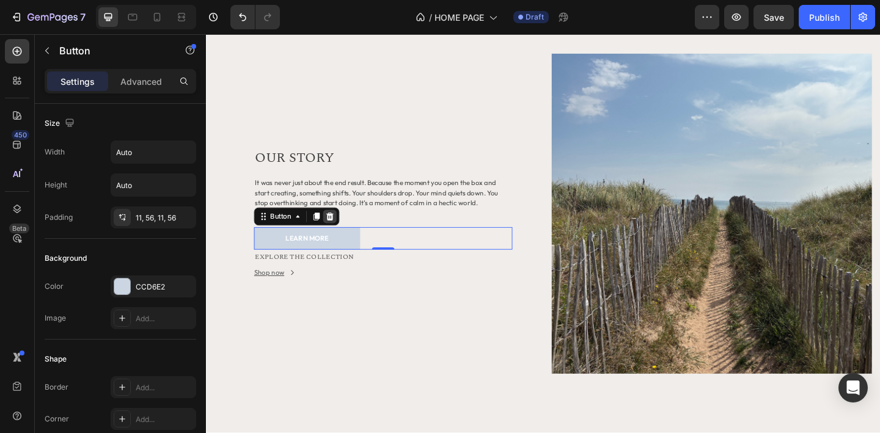
click at [344, 233] on icon at bounding box center [341, 233] width 10 height 10
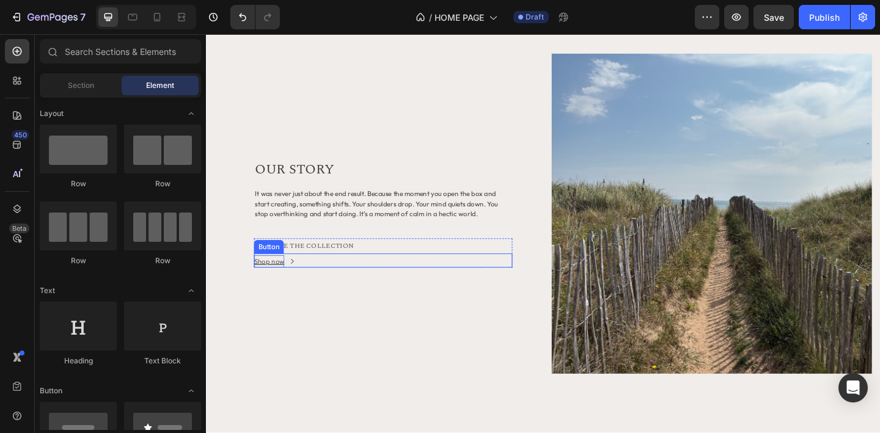
click at [283, 282] on div "Shop now" at bounding box center [274, 281] width 33 height 13
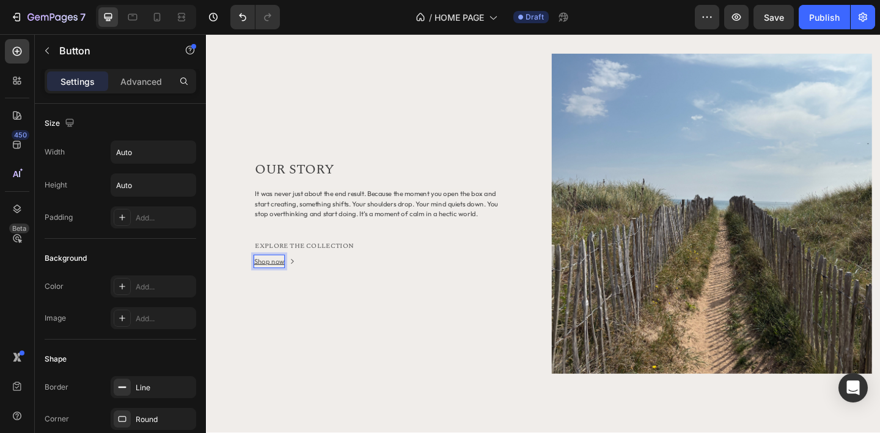
click at [285, 283] on div "Shop now" at bounding box center [274, 281] width 33 height 13
click at [282, 280] on p "Shop now" at bounding box center [274, 281] width 33 height 13
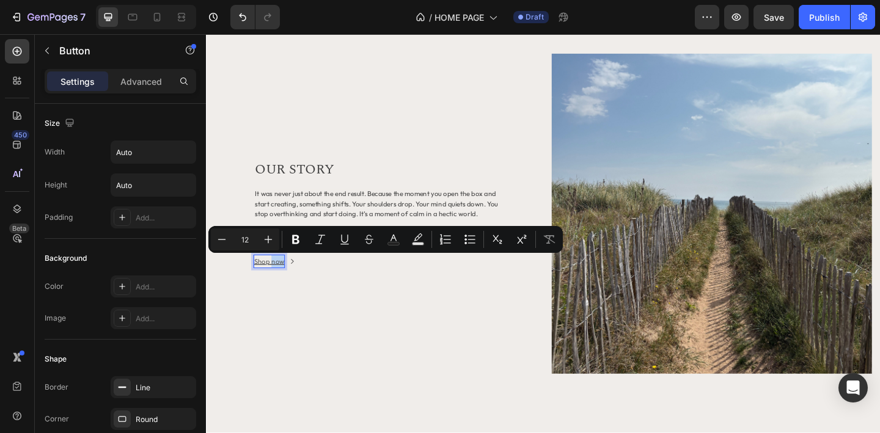
click at [282, 280] on p "Shop now" at bounding box center [274, 281] width 33 height 13
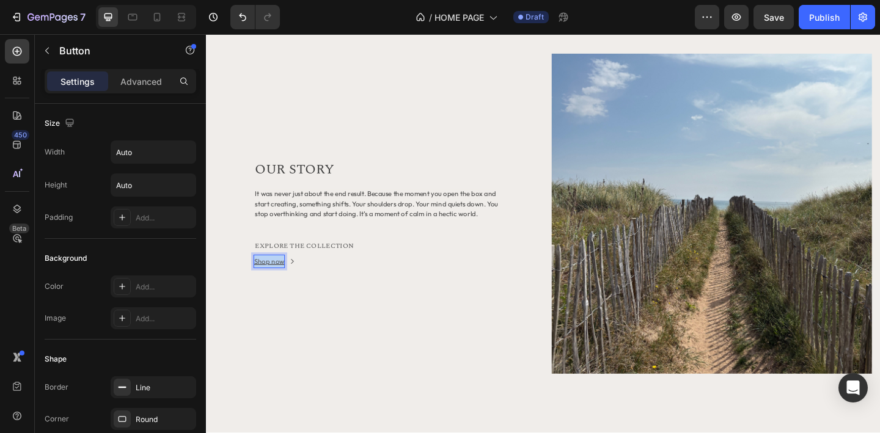
click at [282, 280] on p "Shop now" at bounding box center [274, 281] width 33 height 13
click at [258, 275] on button "Learn" at bounding box center [274, 281] width 32 height 13
click at [298, 313] on div "OUR STORY Heading It was never just about the end result. Because the moment yo…" at bounding box center [398, 230] width 367 height 185
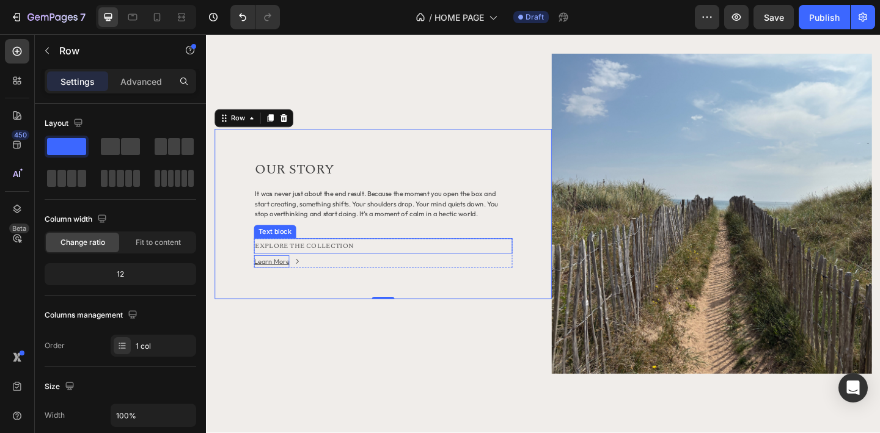
click at [299, 262] on span "EXPLORE THE COLLECTION" at bounding box center [313, 265] width 108 height 12
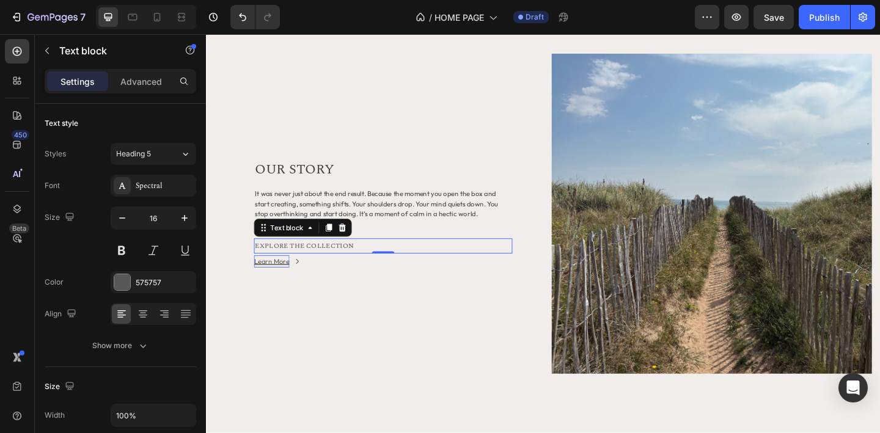
click at [294, 265] on span "EXPLORE THE COLLECTION" at bounding box center [313, 265] width 108 height 12
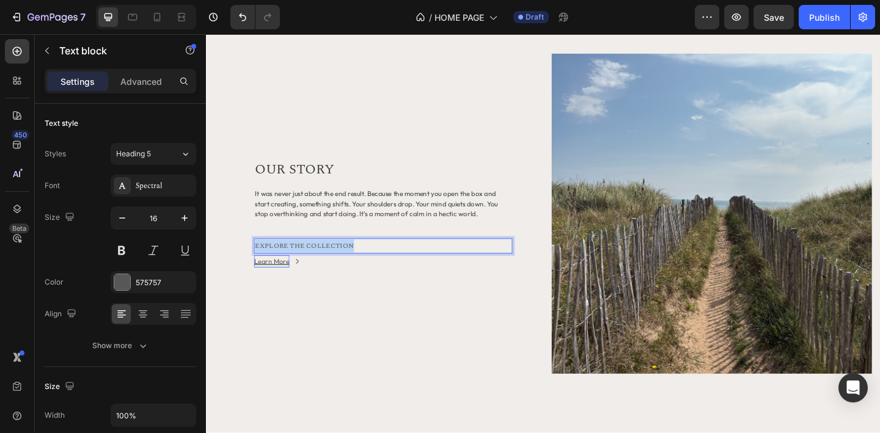
click at [294, 265] on span "EXPLORE THE COLLECTION" at bounding box center [313, 265] width 108 height 12
click at [284, 284] on p "Learn More" at bounding box center [277, 281] width 39 height 13
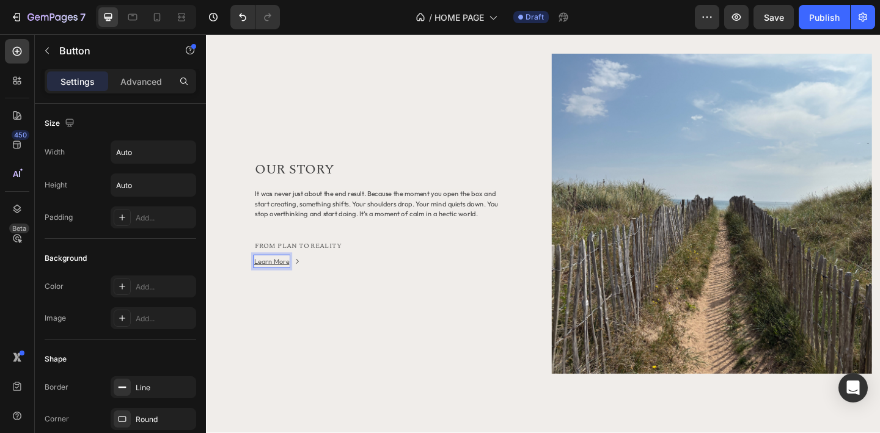
click at [269, 281] on p "Learn More" at bounding box center [277, 281] width 39 height 13
click at [298, 312] on div "OUR STORY Heading It was never just about the end result. Because the moment yo…" at bounding box center [398, 230] width 367 height 185
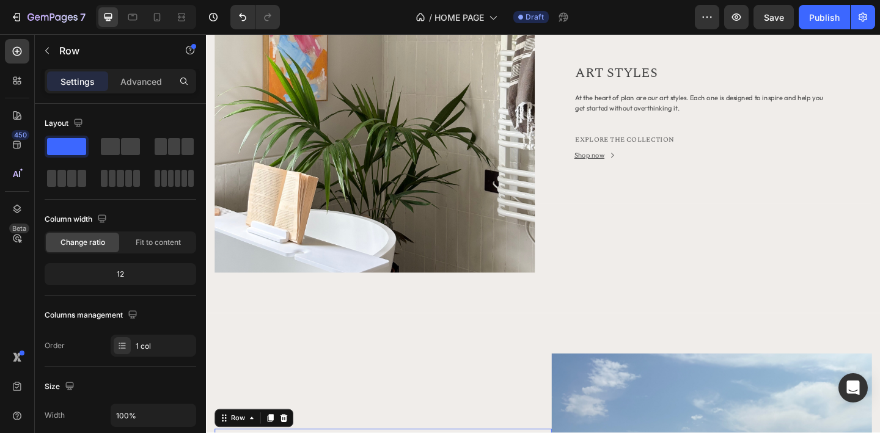
scroll to position [1081, 0]
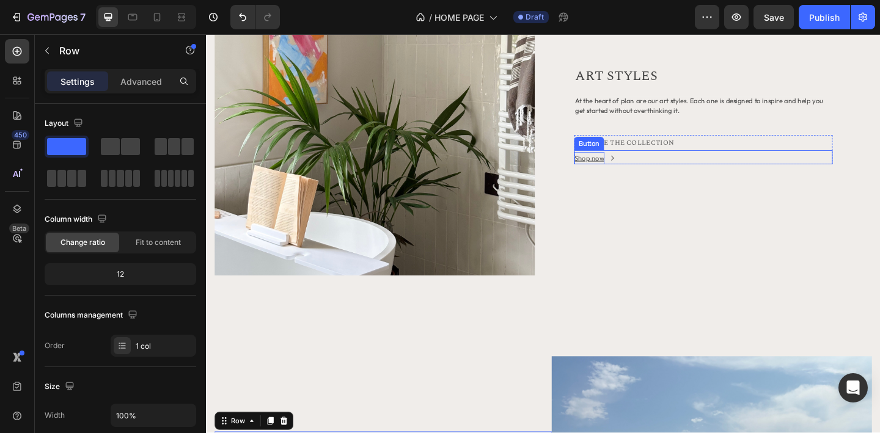
click at [628, 168] on div "Shop now" at bounding box center [622, 169] width 33 height 13
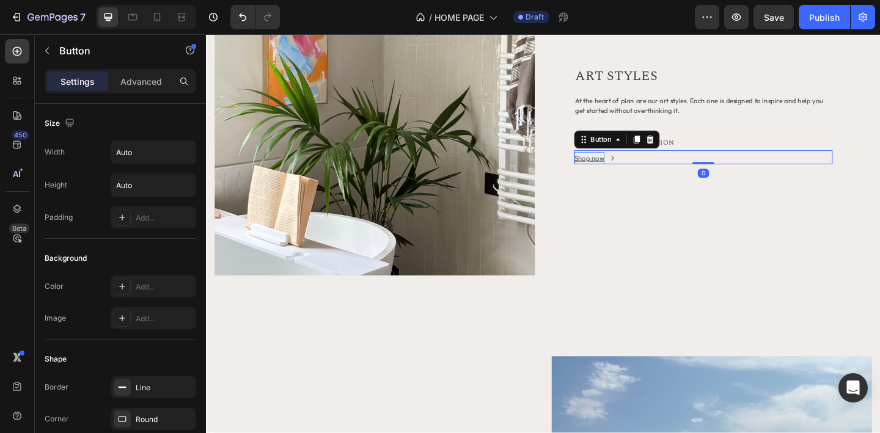
click at [617, 169] on div "Shop now" at bounding box center [622, 169] width 33 height 13
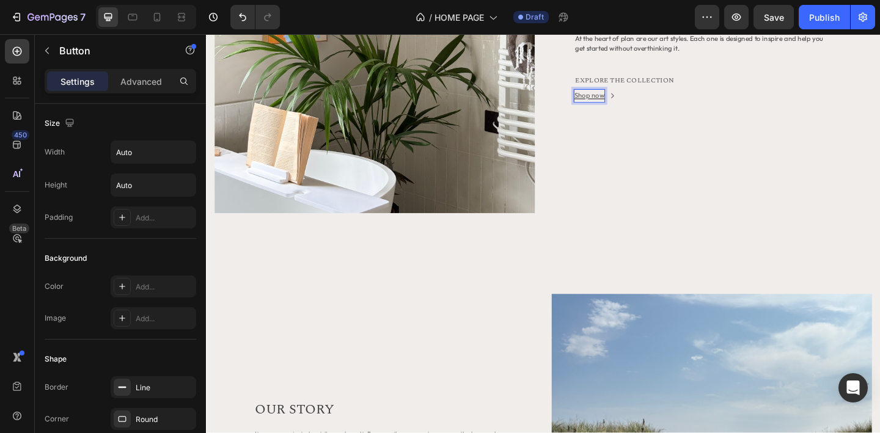
scroll to position [1140, 0]
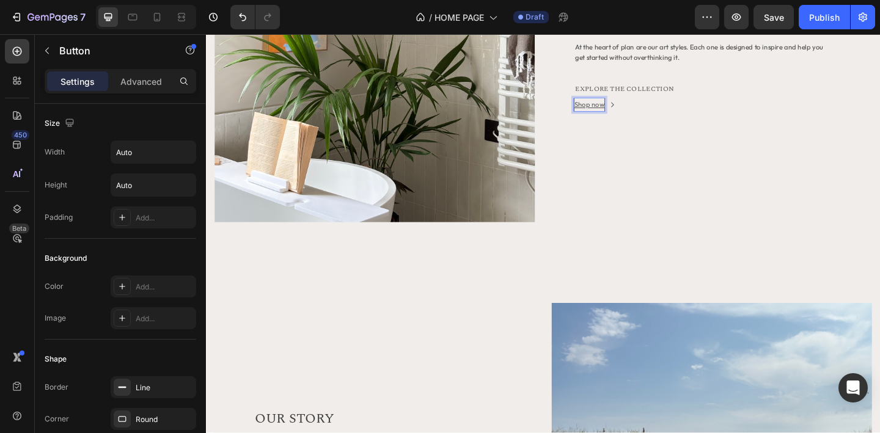
click at [630, 112] on p "Shop now" at bounding box center [622, 111] width 33 height 13
click at [628, 111] on p "Shop now" at bounding box center [622, 111] width 33 height 13
drag, startPoint x: 628, startPoint y: 111, endPoint x: 618, endPoint y: 111, distance: 9.8
click at [618, 111] on p "Shop now" at bounding box center [622, 111] width 33 height 13
click at [606, 105] on button "Learn" at bounding box center [622, 111] width 32 height 13
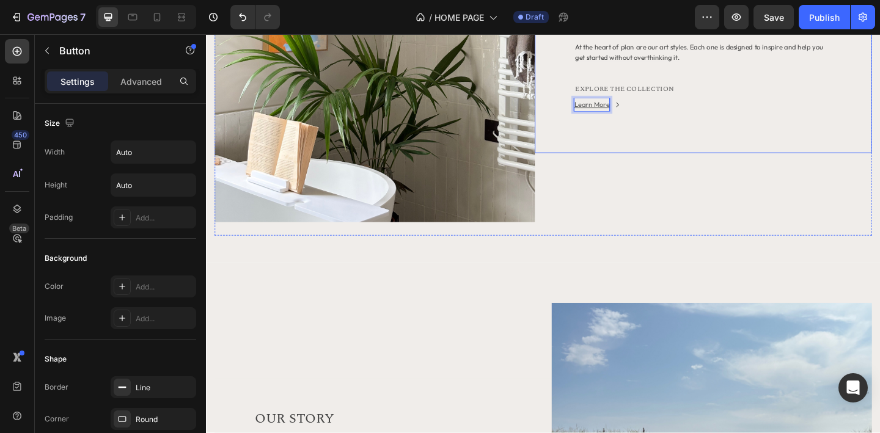
click at [623, 125] on div "ART STYLES Heading At the heart of plan are our art styles. Each one is designe…" at bounding box center [747, 64] width 367 height 197
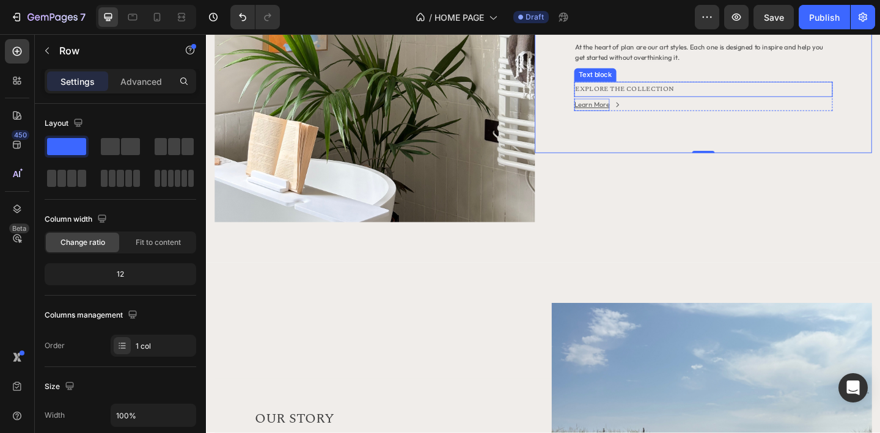
click at [687, 95] on span "EXPLORE THE COLLECTION" at bounding box center [662, 95] width 108 height 12
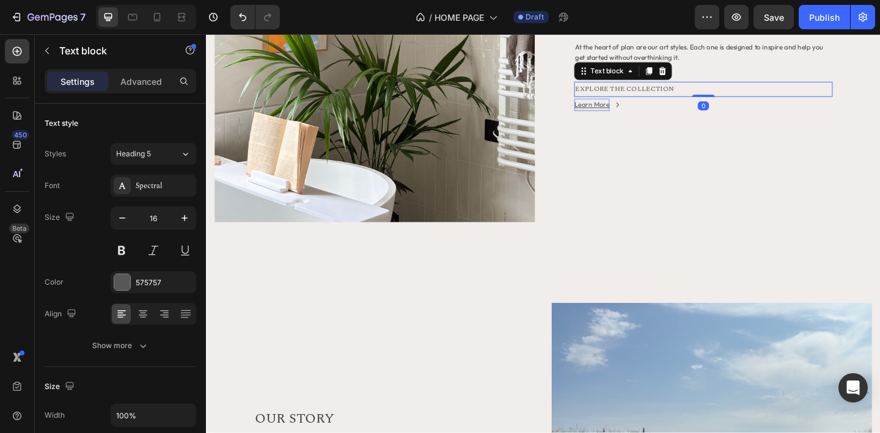
click at [687, 95] on span "EXPLORE THE COLLECTION" at bounding box center [662, 95] width 108 height 12
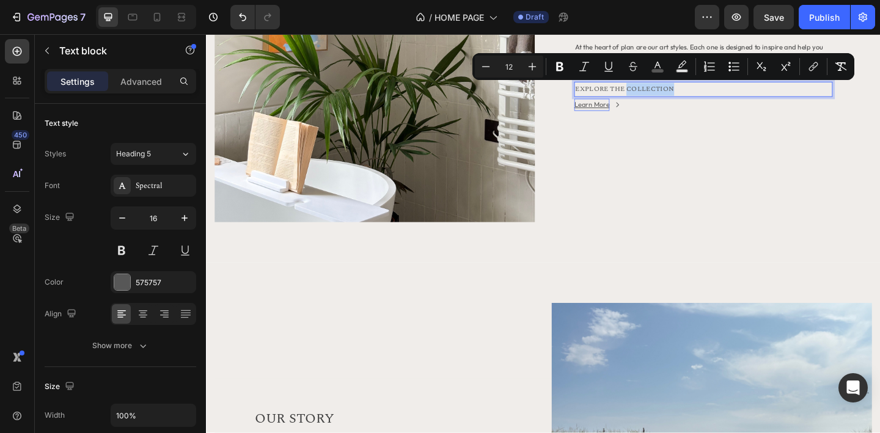
click at [732, 96] on p "EXPLORE THE COLLECTION" at bounding box center [747, 94] width 279 height 14
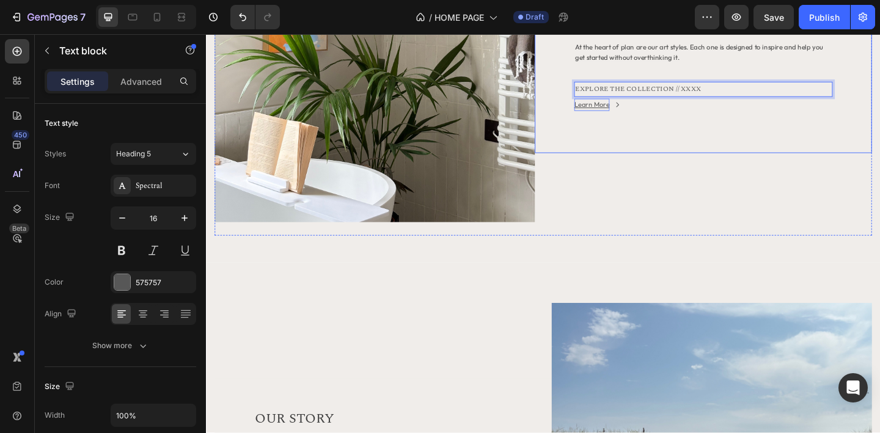
click at [709, 142] on div "ART STYLES Heading At the heart of plan are our art styles. Each one is designe…" at bounding box center [747, 64] width 367 height 197
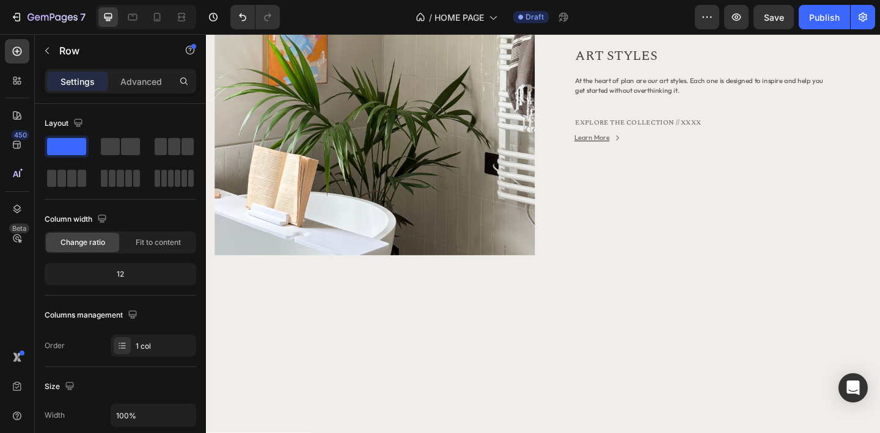
scroll to position [745, 0]
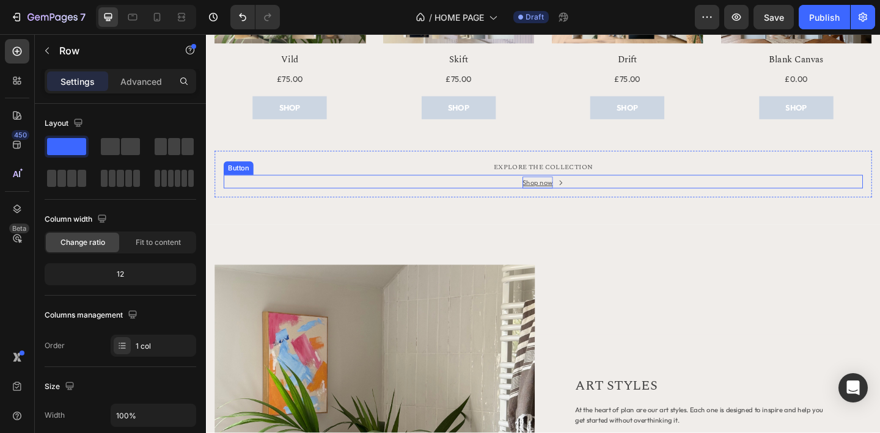
click at [567, 197] on div "Shop now" at bounding box center [566, 196] width 33 height 13
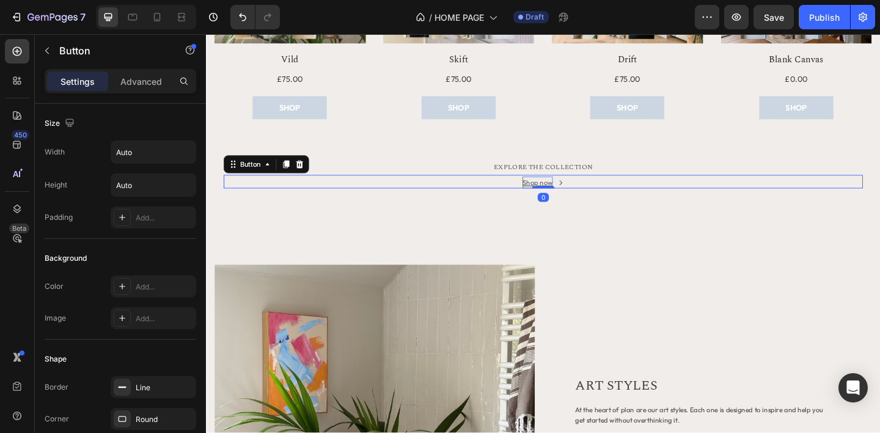
click at [573, 197] on div "Shop now" at bounding box center [566, 196] width 33 height 13
click at [575, 195] on p "Shop now" at bounding box center [566, 196] width 33 height 13
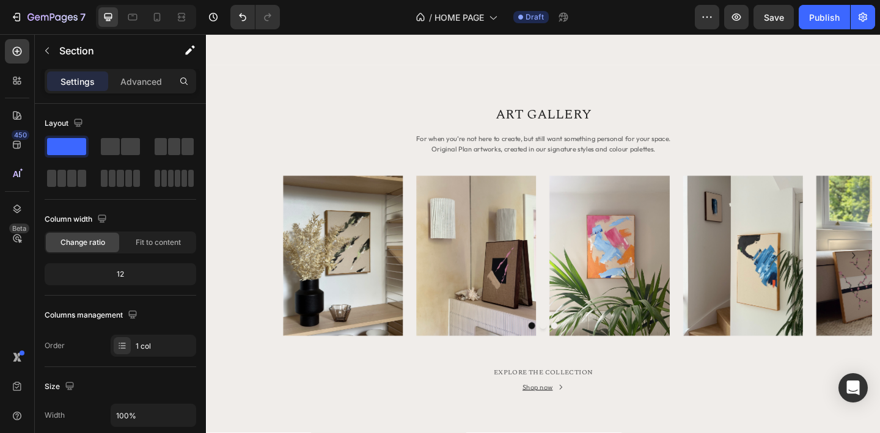
scroll to position [1882, 0]
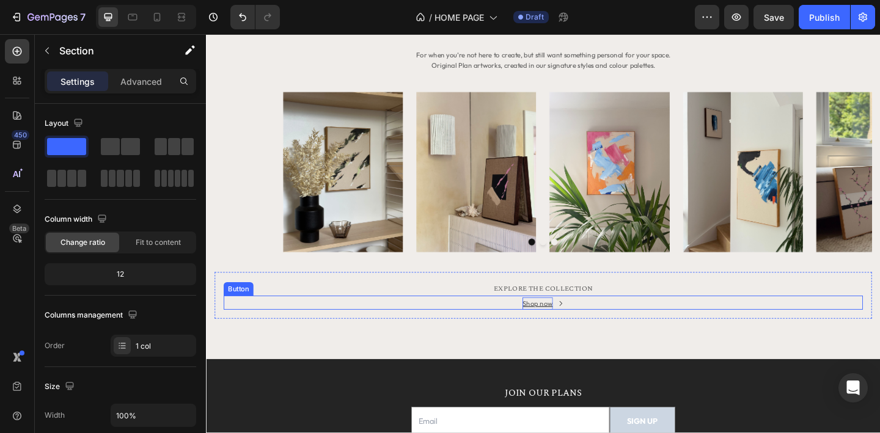
click at [576, 330] on div "Shop now" at bounding box center [566, 327] width 33 height 13
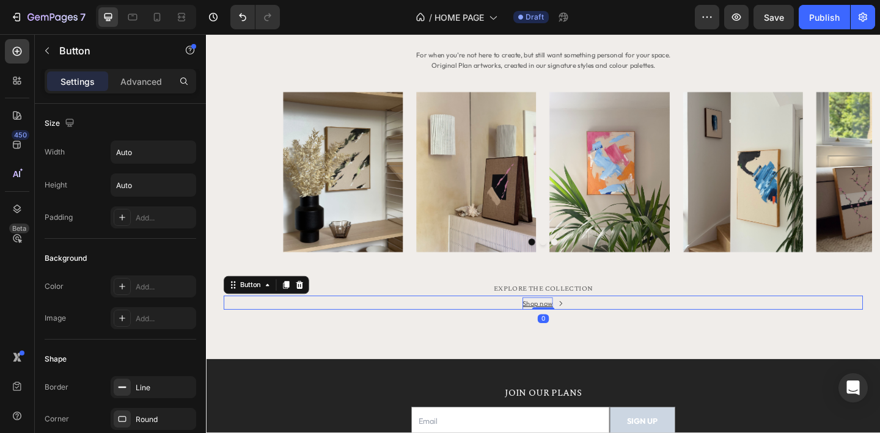
click at [570, 329] on div "Shop now" at bounding box center [566, 327] width 33 height 13
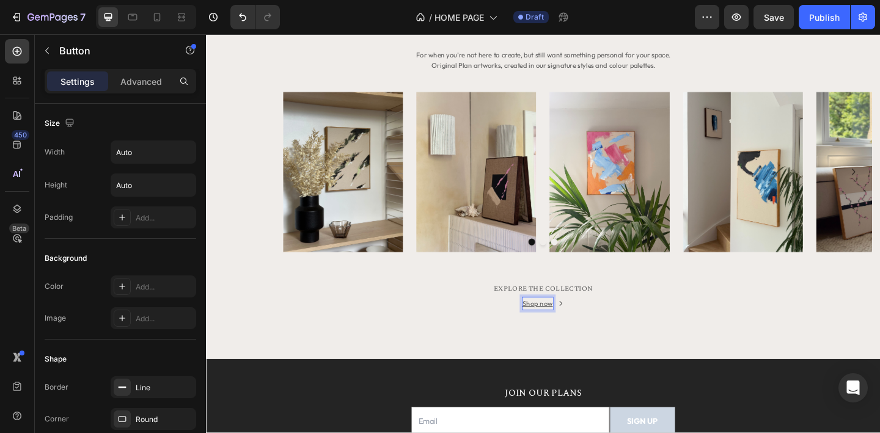
click at [575, 329] on p "Shop now" at bounding box center [566, 327] width 33 height 13
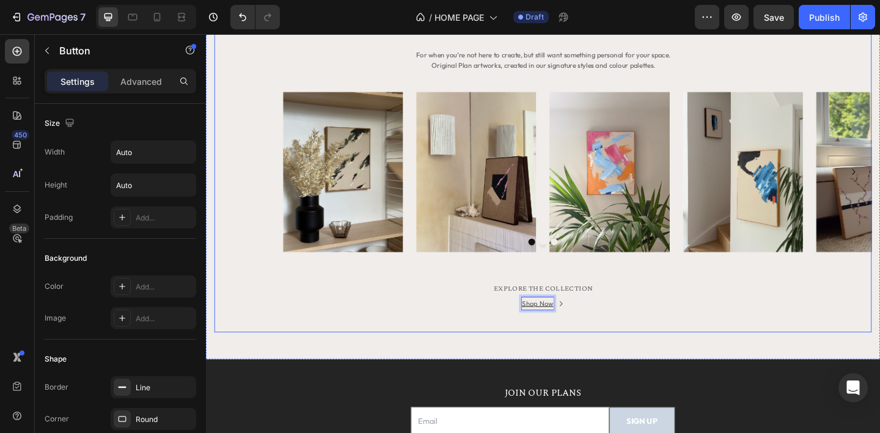
click at [594, 347] on div "ART GALLERY Heading For when you’re not here to create, but still want somethin…" at bounding box center [572, 182] width 715 height 352
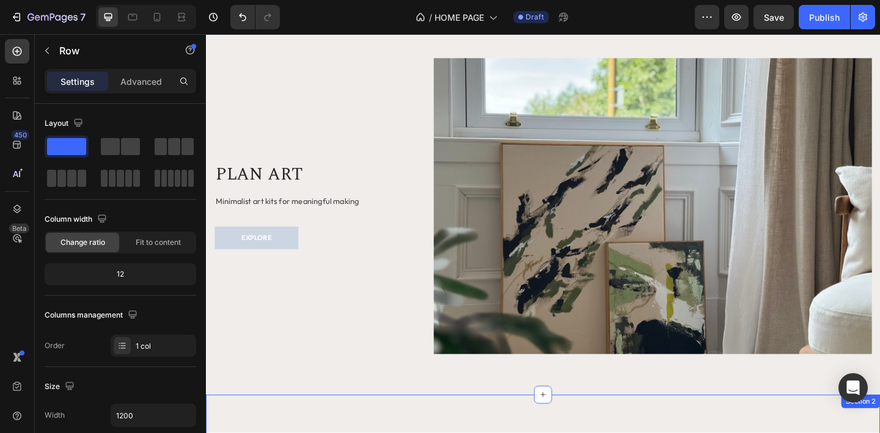
scroll to position [0, 0]
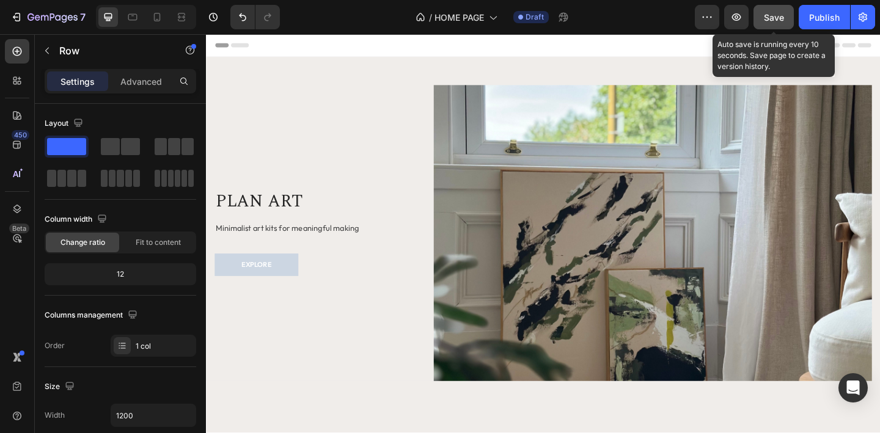
click at [775, 14] on span "Save" at bounding box center [774, 17] width 20 height 10
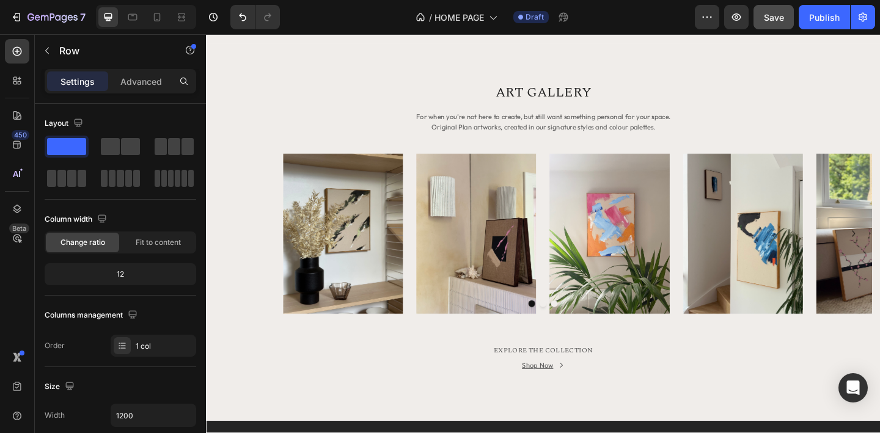
scroll to position [1973, 0]
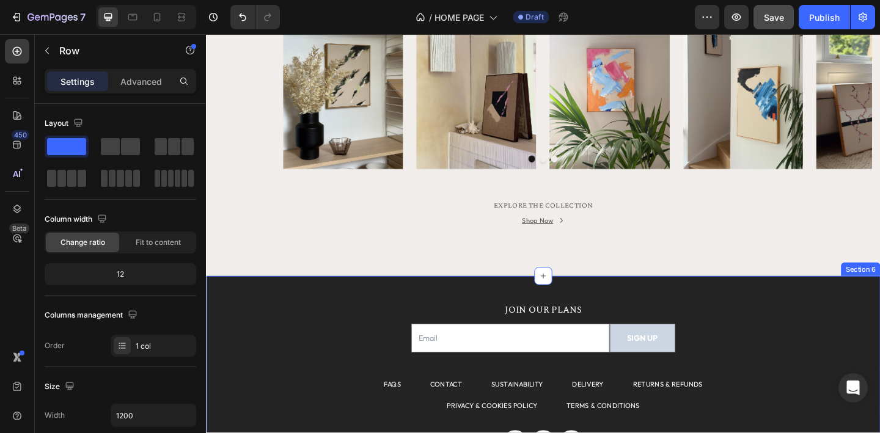
click at [285, 306] on div "JOIN OUR PLANS Heading Email Field SIGN UP Submit Button Row Newsletter FAQS Te…" at bounding box center [573, 425] width 734 height 255
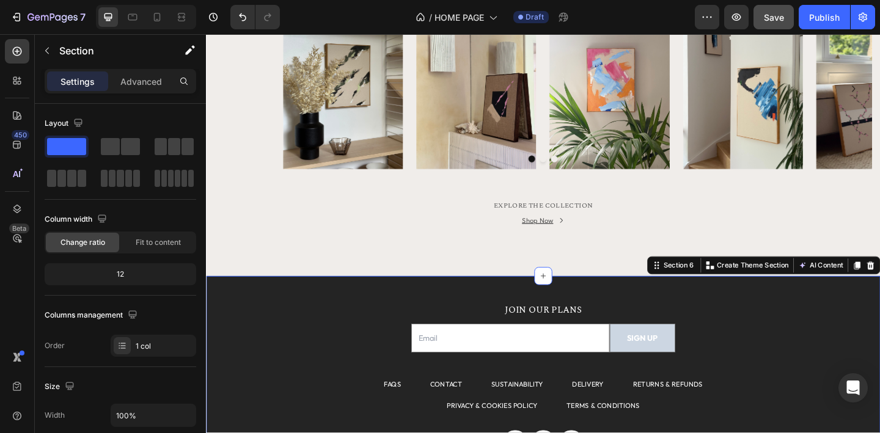
click at [246, 306] on div "JOIN OUR PLANS Heading Email Field SIGN UP Submit Button Row Newsletter FAQS Te…" at bounding box center [573, 425] width 734 height 255
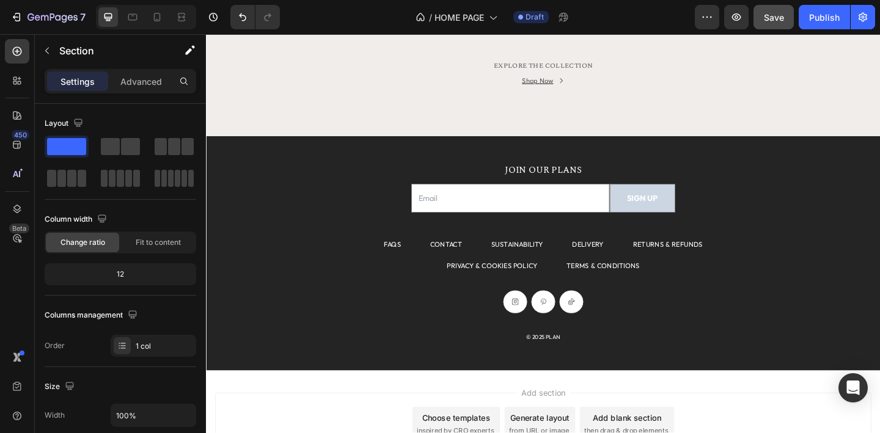
scroll to position [2123, 0]
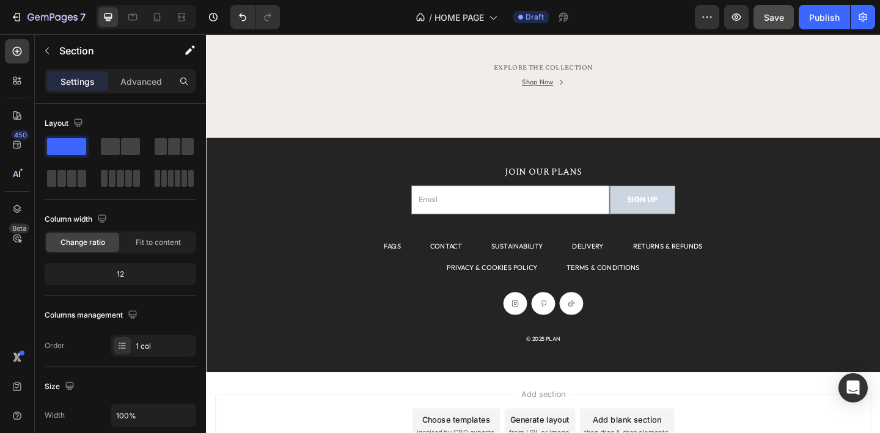
click at [342, 163] on div "JOIN OUR PLANS Heading Email Field SIGN UP Submit Button Row Newsletter FAQS Te…" at bounding box center [573, 274] width 734 height 255
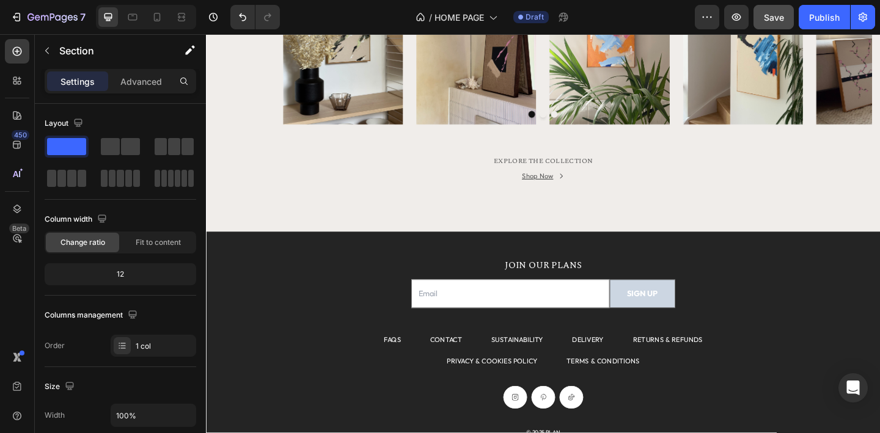
scroll to position [2024, 0]
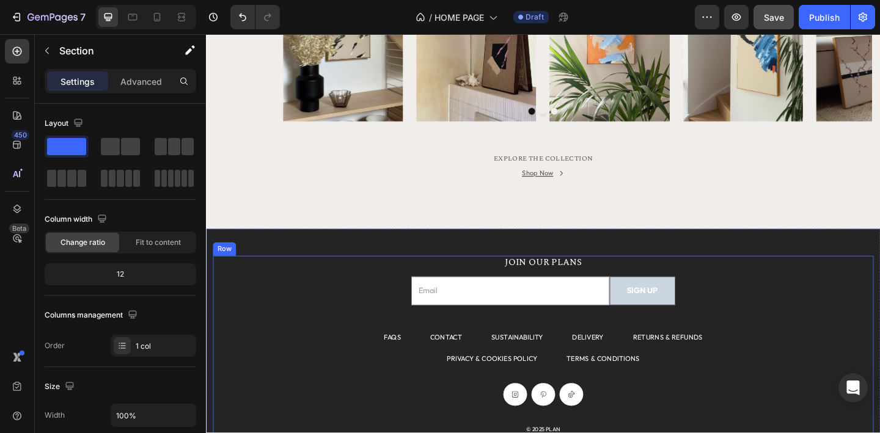
click at [249, 293] on div "JOIN OUR PLANS Heading Email Field SIGN UP Submit Button Row Newsletter FAQS Te…" at bounding box center [572, 374] width 719 height 196
click at [320, 266] on div "JOIN OUR PLANS Heading Email Field SIGN UP Submit Button Row Newsletter FAQS Te…" at bounding box center [573, 373] width 734 height 255
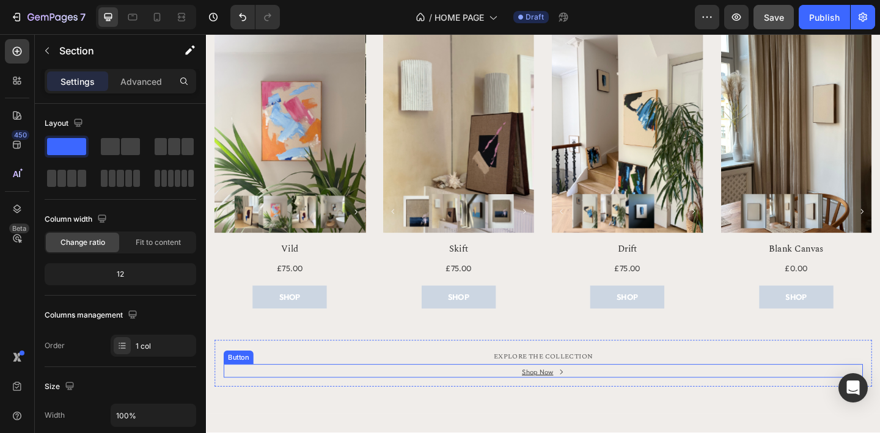
scroll to position [576, 0]
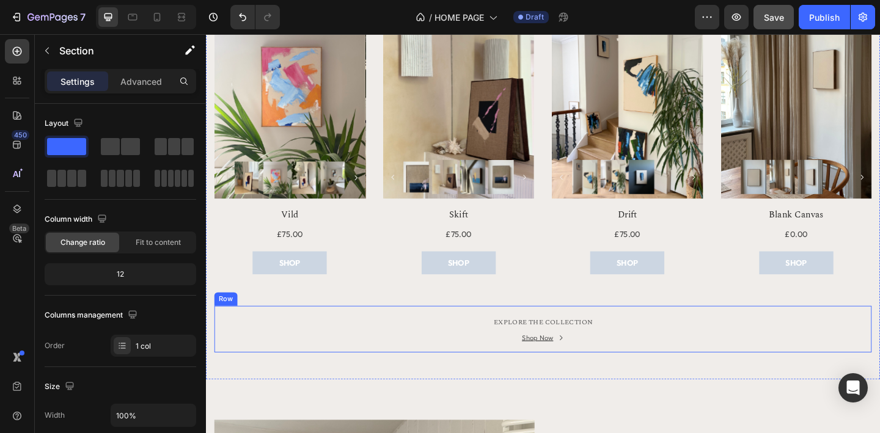
click at [663, 376] on div "EXPLORE THE COLLECTION Text block Shop Now Button Row" at bounding box center [572, 355] width 715 height 51
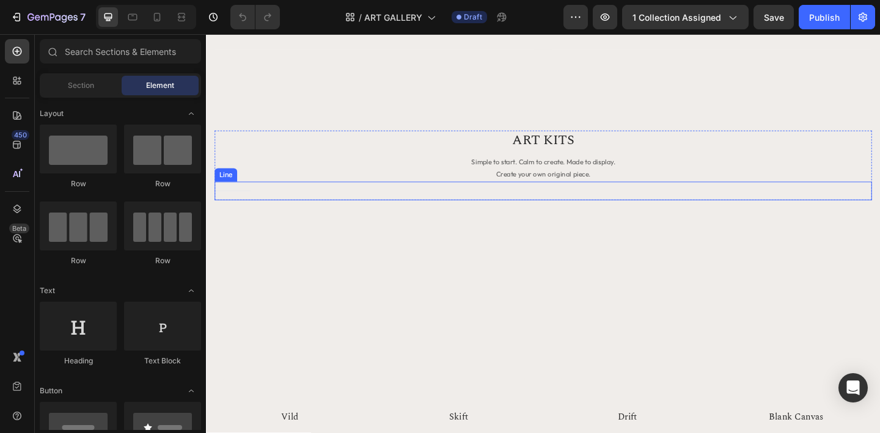
scroll to position [1761, 0]
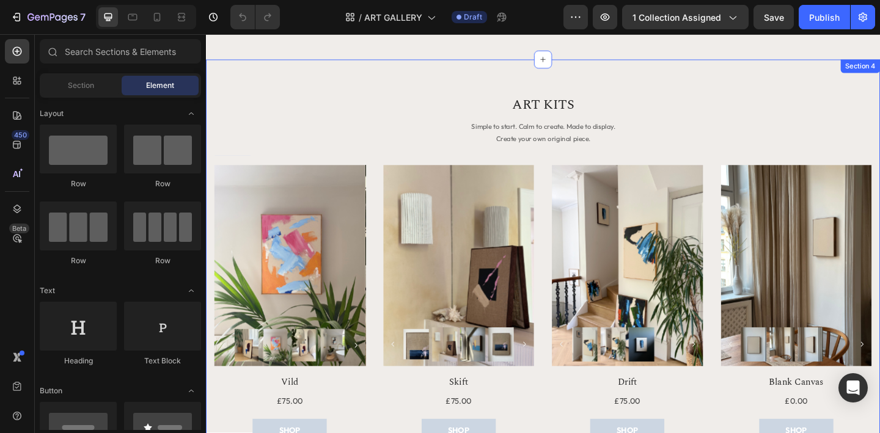
click at [321, 73] on div "ART KITS Heading Simple to start. Calm to create. Made to display. Create your …" at bounding box center [573, 327] width 734 height 531
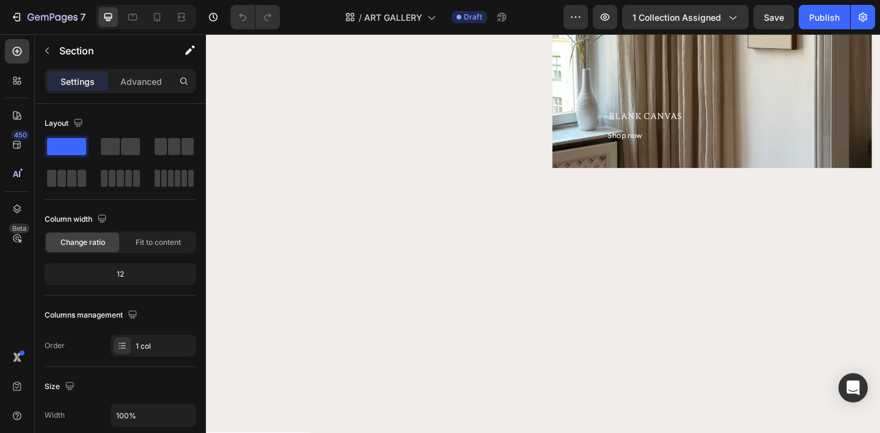
scroll to position [0, 0]
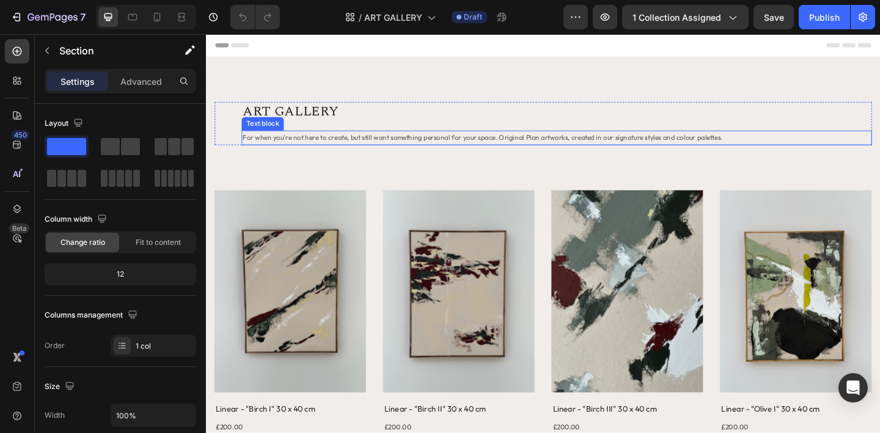
click at [479, 149] on span "For when you’re not here to create, but still want something personal for your …" at bounding box center [507, 146] width 522 height 9
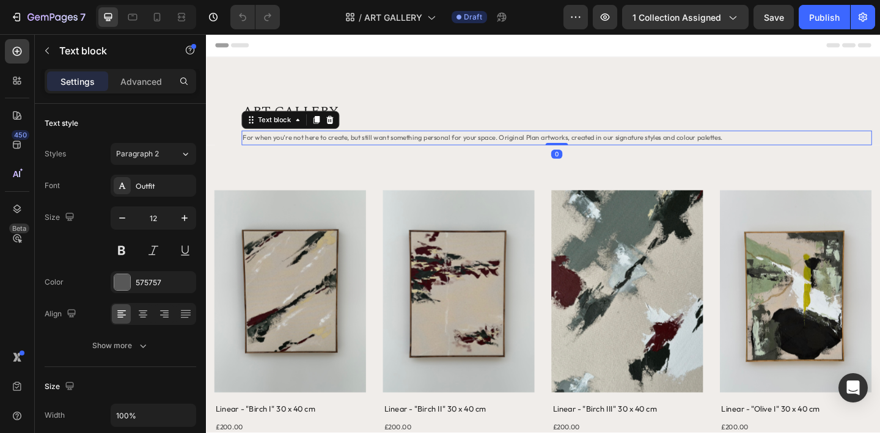
click at [479, 149] on span "For when you’re not here to create, but still want something personal for your …" at bounding box center [507, 146] width 522 height 9
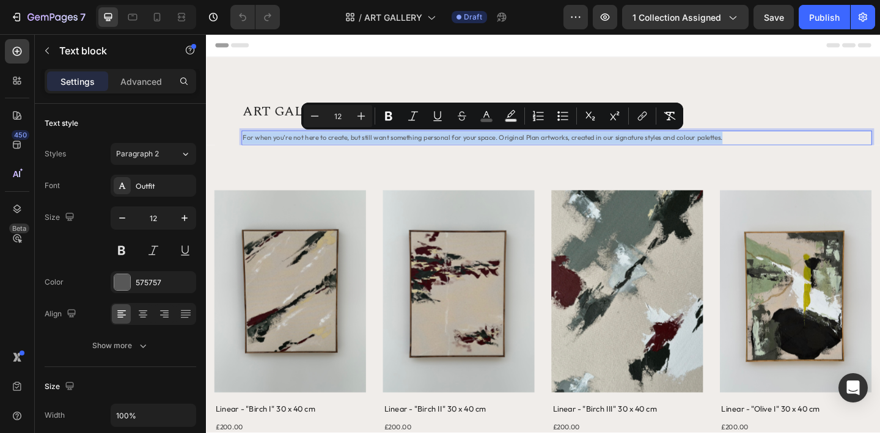
copy span "For when you’re not here to create, but still want something personal for your …"
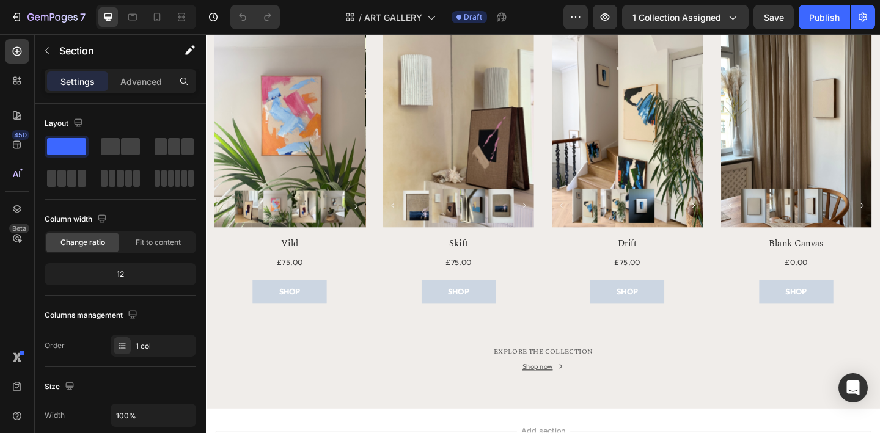
scroll to position [1989, 0]
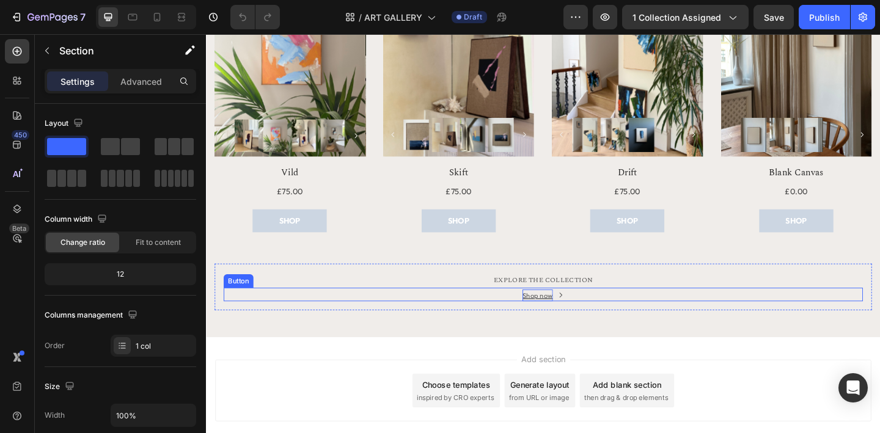
click at [562, 317] on div "Shop now" at bounding box center [566, 318] width 33 height 13
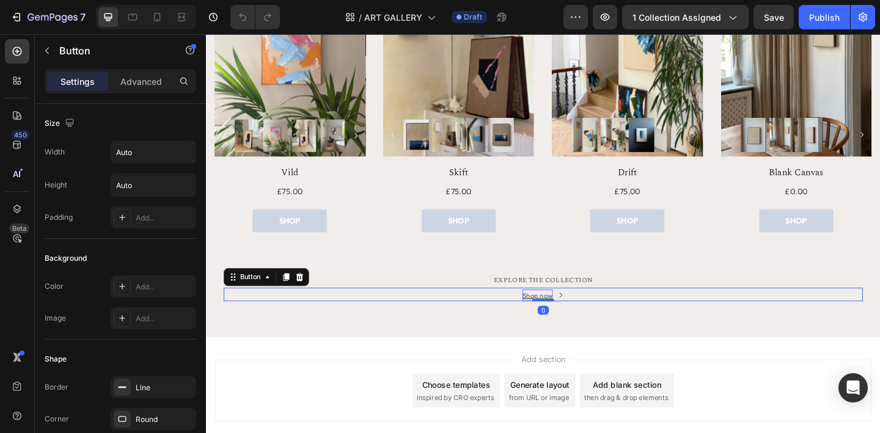
click at [571, 319] on div "Shop now" at bounding box center [566, 318] width 33 height 13
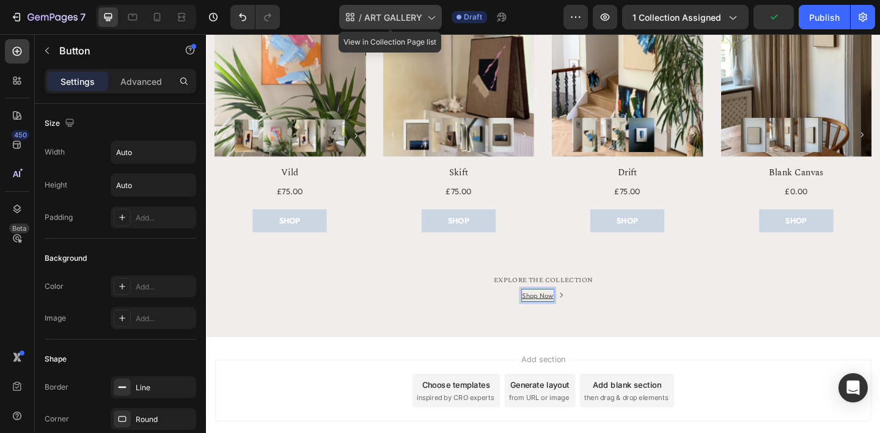
scroll to position [2061, 0]
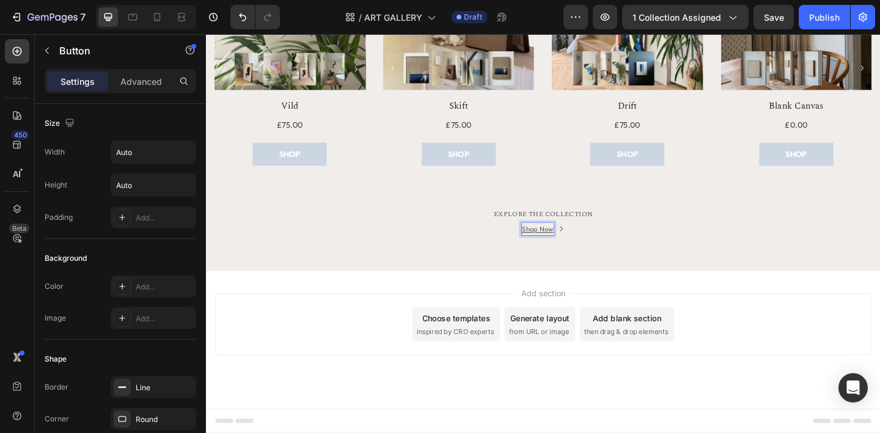
click at [513, 303] on div "Add section Choose templates inspired by CRO experts Generate layout from URL o…" at bounding box center [573, 367] width 734 height 150
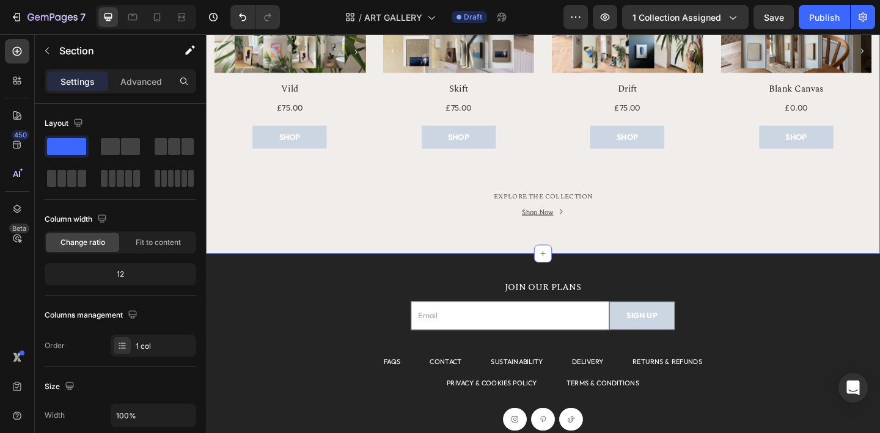
scroll to position [2095, 0]
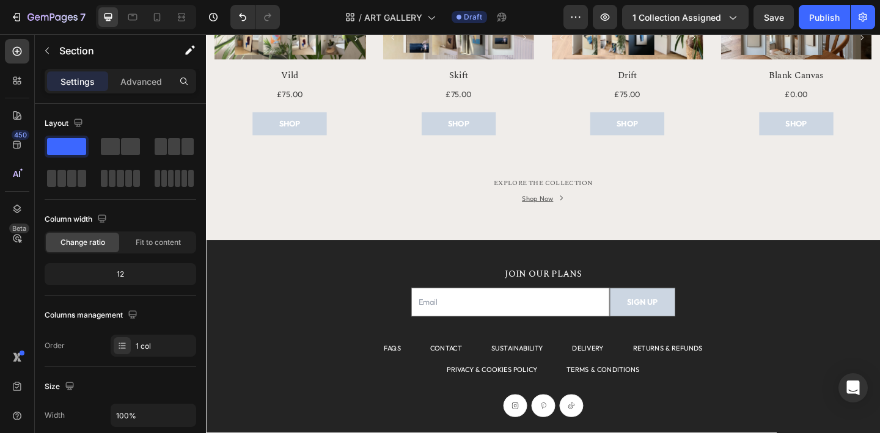
click at [685, 271] on div "JOIN OUR PLANS Heading Email Field SIGN UP Submit Button Row Newsletter FAQS Te…" at bounding box center [573, 386] width 734 height 255
click at [681, 268] on div "JOIN OUR PLANS Heading Email Field SIGN UP Submit Button Row Newsletter FAQS Te…" at bounding box center [573, 386] width 734 height 255
click at [657, 269] on div "JOIN OUR PLANS Heading Email Field SIGN UP Submit Button Row Newsletter FAQS Te…" at bounding box center [573, 386] width 734 height 255
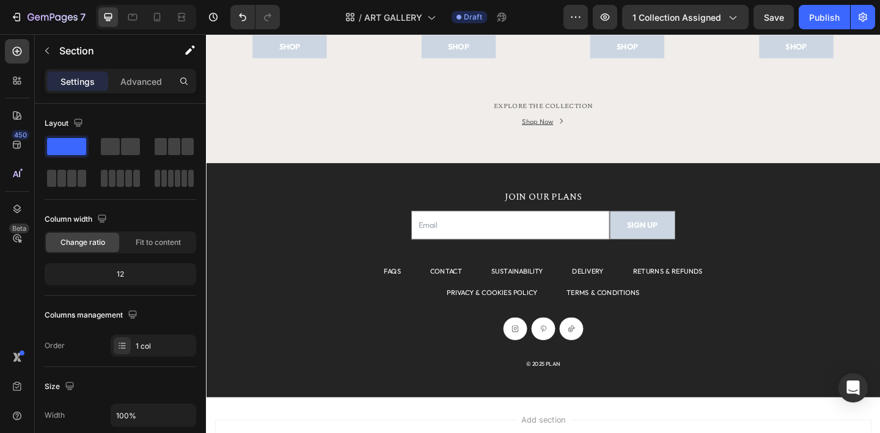
scroll to position [2180, 0]
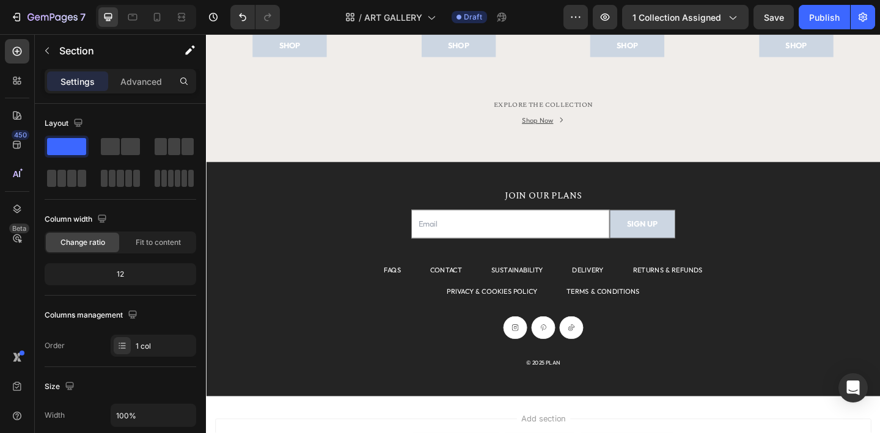
click at [238, 186] on div "JOIN OUR PLANS Heading Email Field SIGN UP Submit Button Row Newsletter FAQS Te…" at bounding box center [573, 301] width 734 height 255
click at [230, 189] on div "JOIN OUR PLANS Heading Email Field SIGN UP Submit Button Row Newsletter FAQS Te…" at bounding box center [573, 301] width 734 height 255
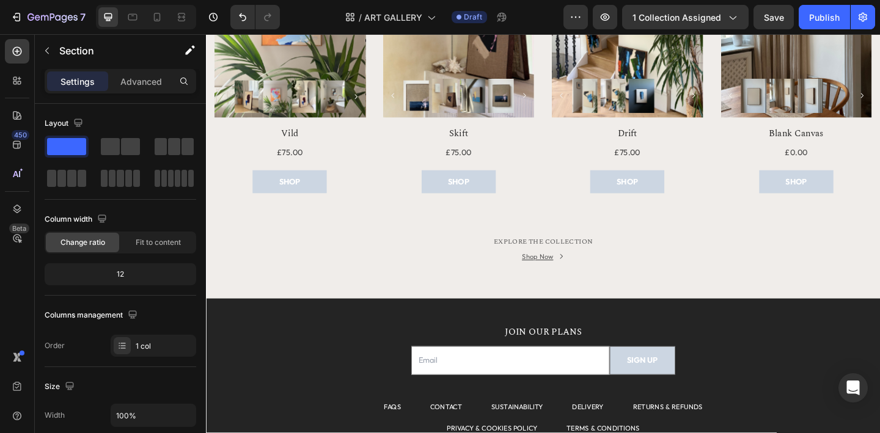
scroll to position [2027, 0]
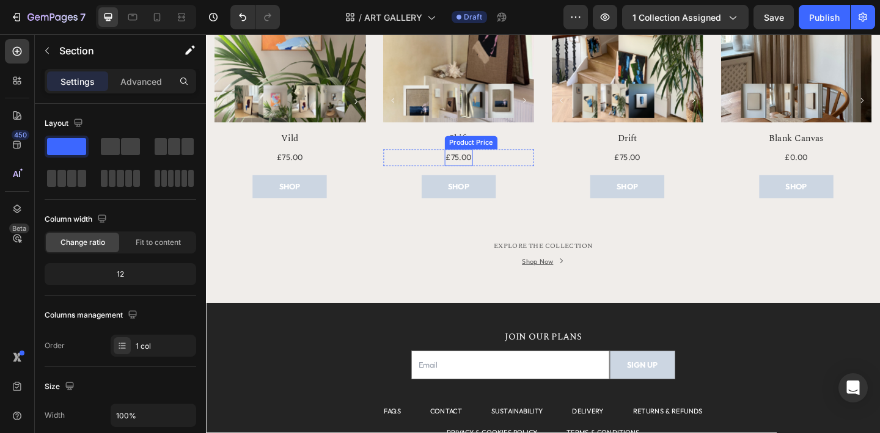
click at [486, 171] on div "£75.00" at bounding box center [481, 169] width 31 height 18
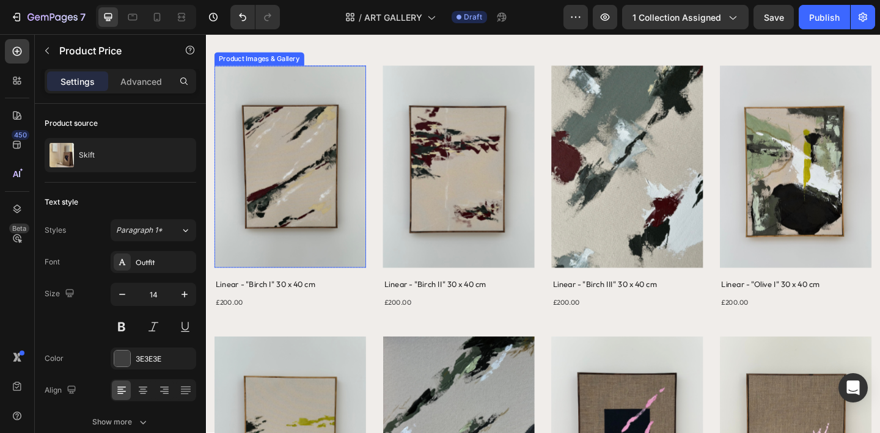
scroll to position [136, 0]
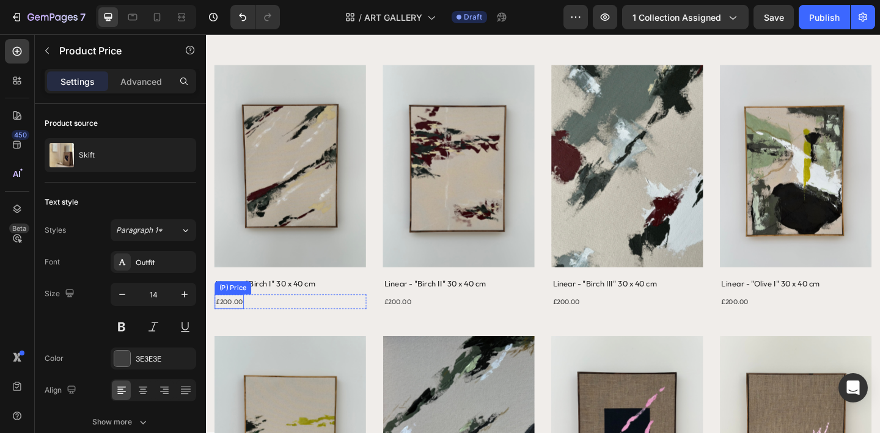
click at [237, 326] on div "£200.00" at bounding box center [231, 326] width 32 height 16
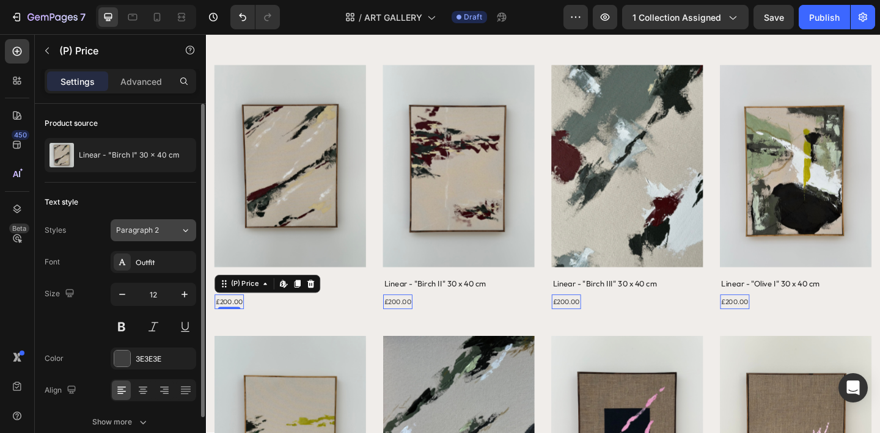
click at [183, 232] on icon at bounding box center [185, 230] width 10 height 12
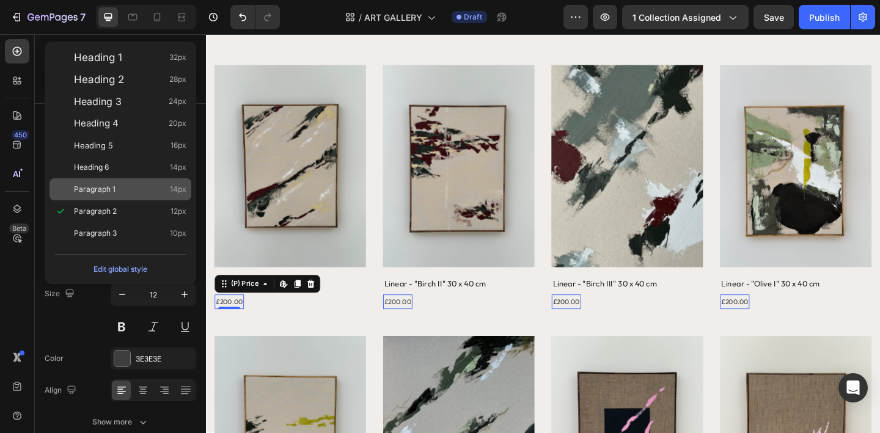
click at [178, 194] on span "14px" at bounding box center [178, 189] width 17 height 12
type input "14"
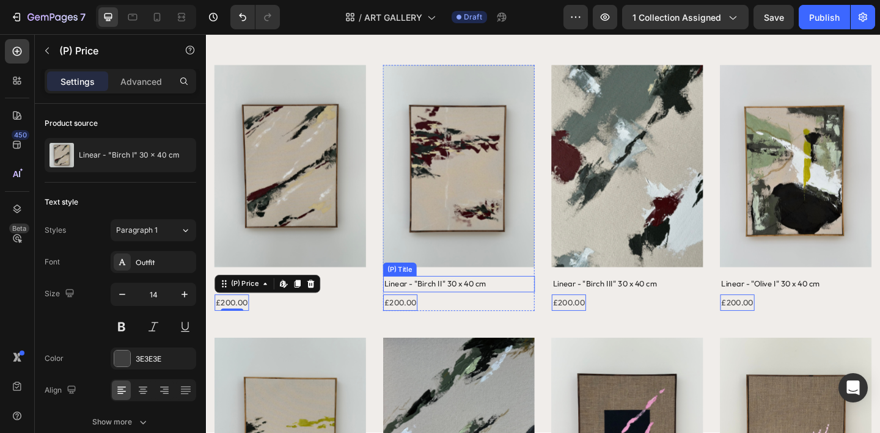
click at [462, 309] on h2 "Linear - "Birch II" 30 x 40 cm" at bounding box center [481, 307] width 165 height 18
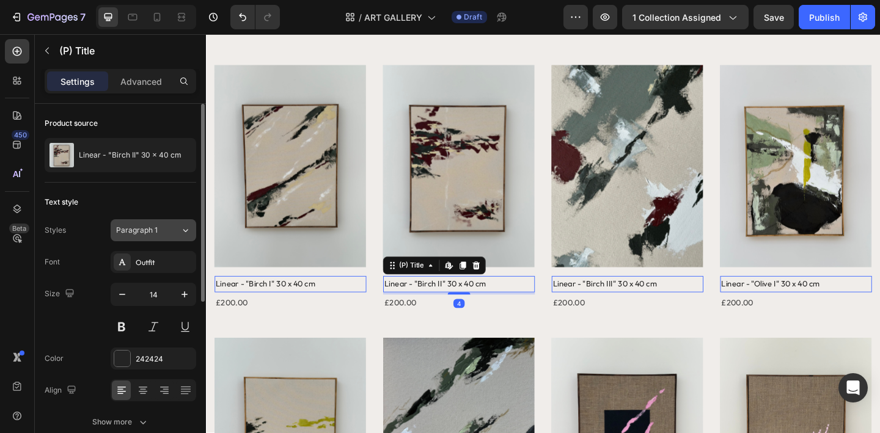
click at [191, 231] on button "Paragraph 1" at bounding box center [154, 230] width 86 height 22
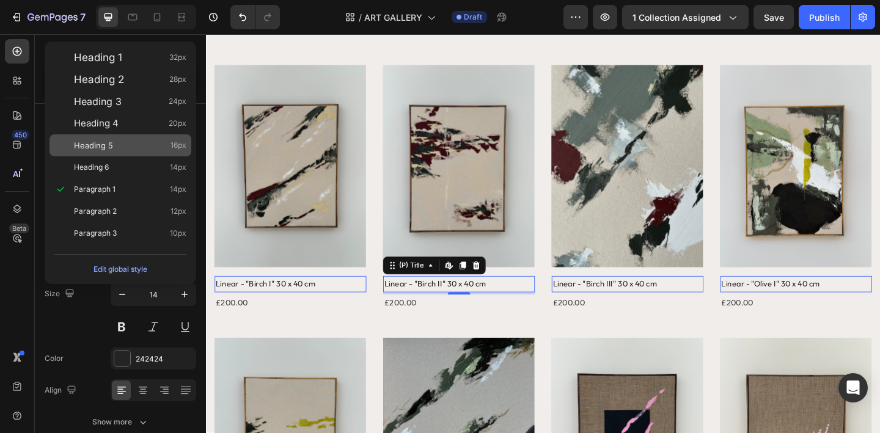
click at [158, 144] on div "Heading 5 16px" at bounding box center [130, 145] width 112 height 12
type input "16"
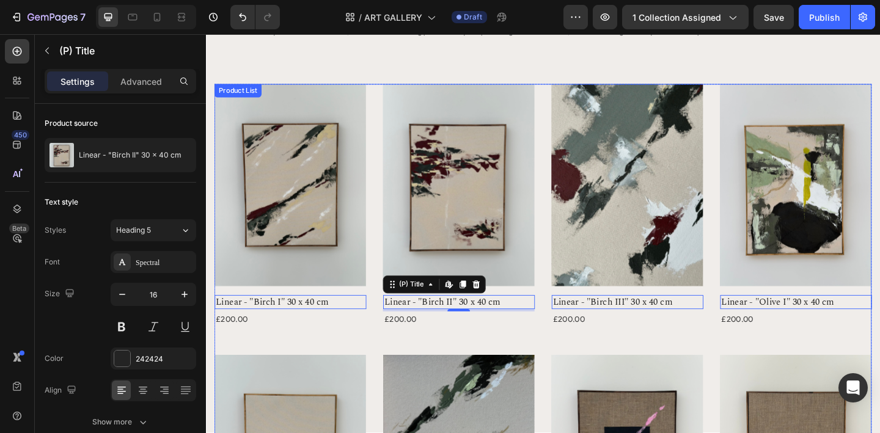
scroll to position [120, 0]
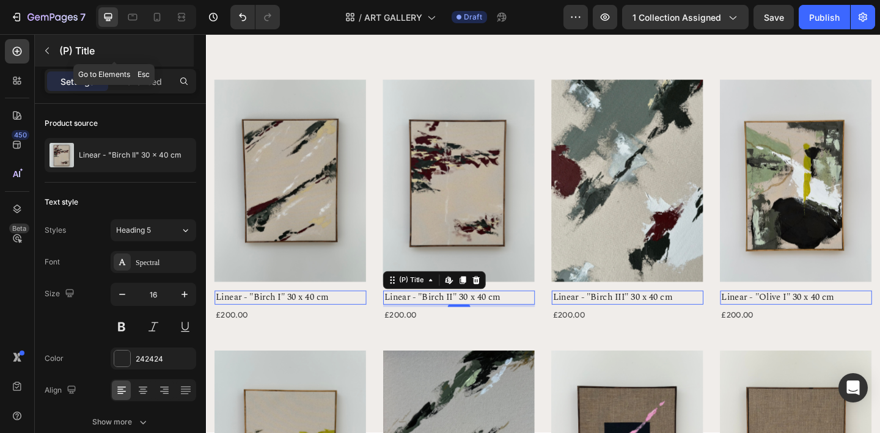
click at [46, 49] on icon "button" at bounding box center [47, 51] width 4 height 7
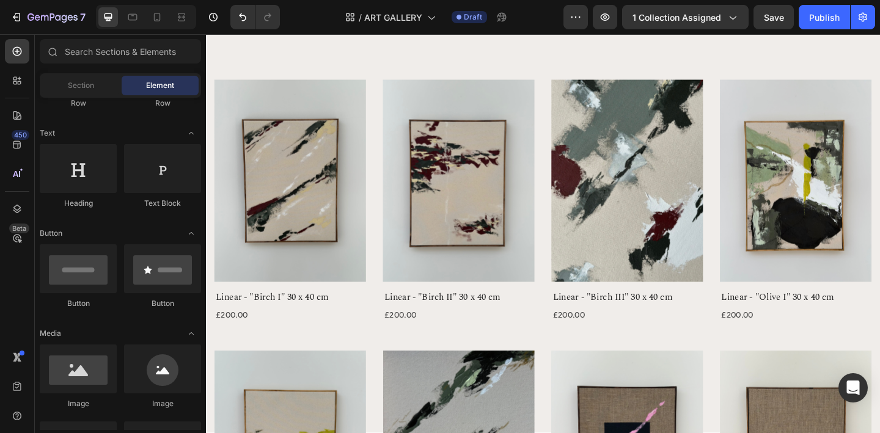
scroll to position [161, 0]
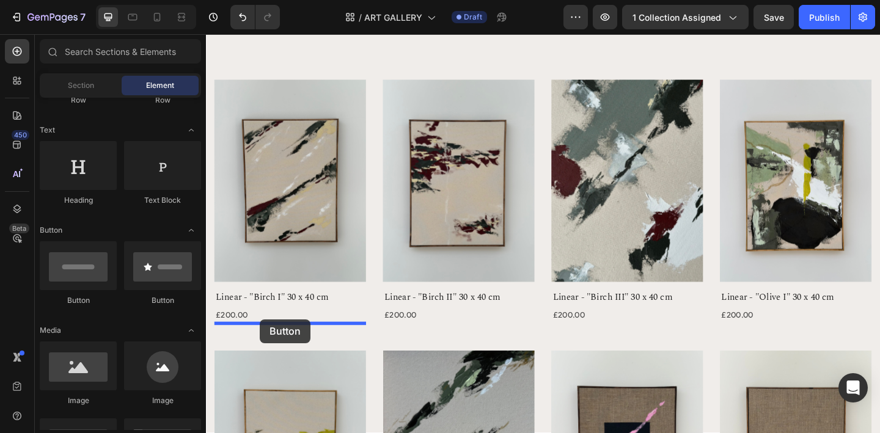
drag, startPoint x: 292, startPoint y: 299, endPoint x: 265, endPoint y: 345, distance: 53.2
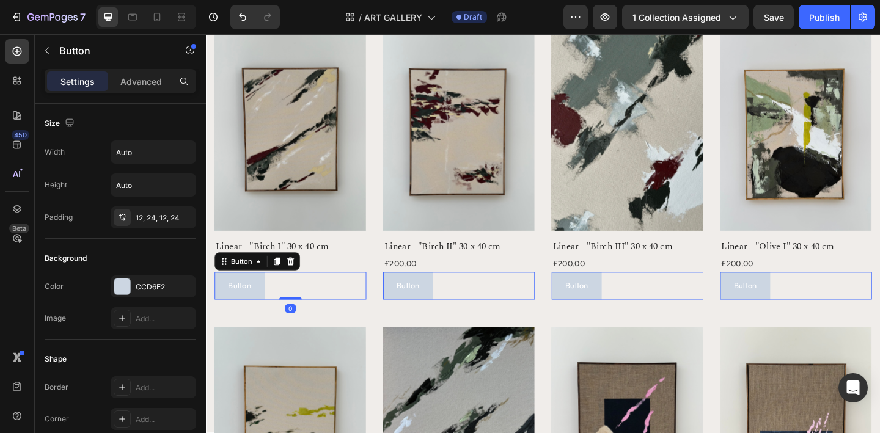
scroll to position [196, 0]
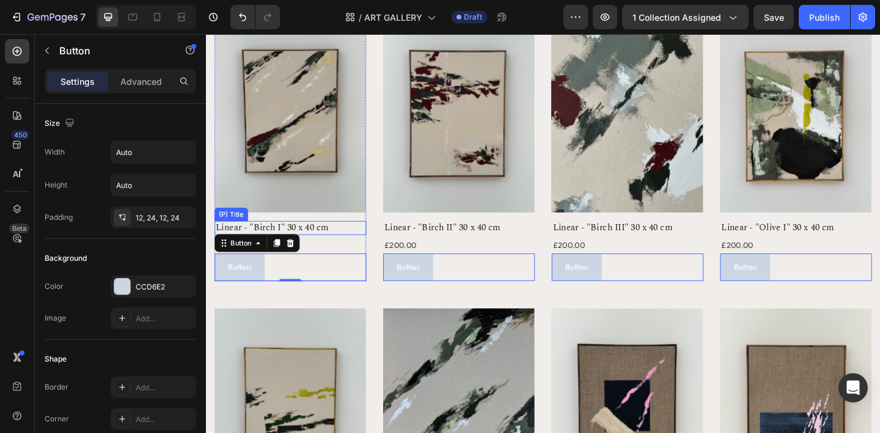
click at [350, 248] on h2 "Linear - "Birch I" 30 x 40 cm" at bounding box center [297, 245] width 165 height 15
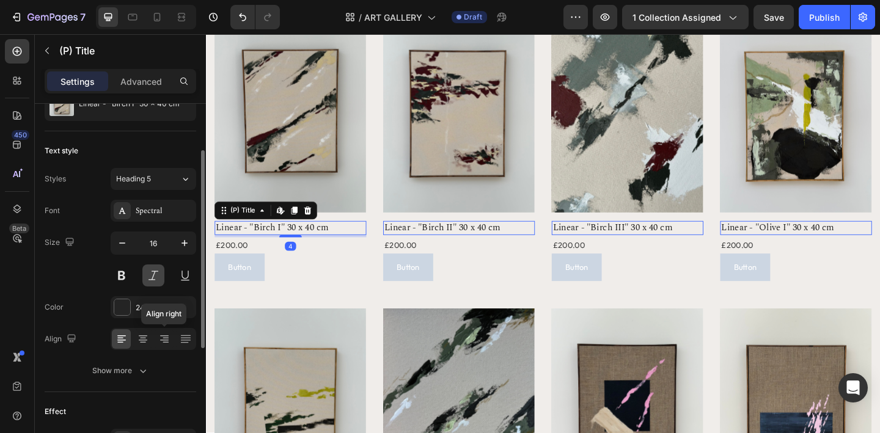
scroll to position [69, 0]
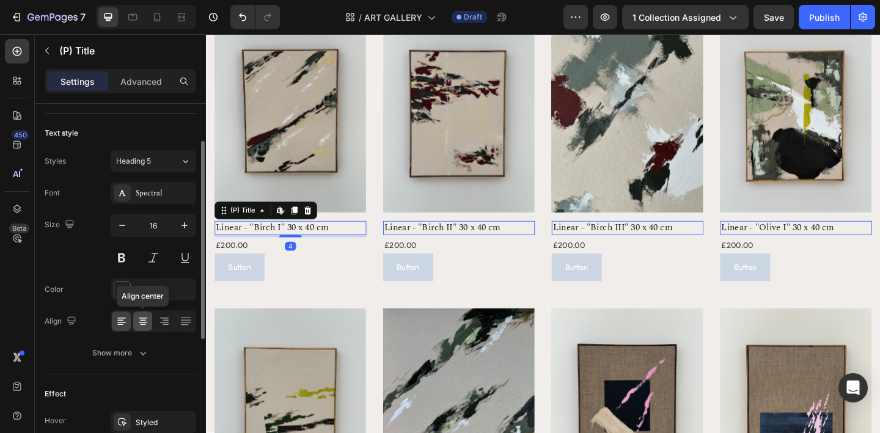
click at [143, 326] on icon at bounding box center [143, 321] width 12 height 12
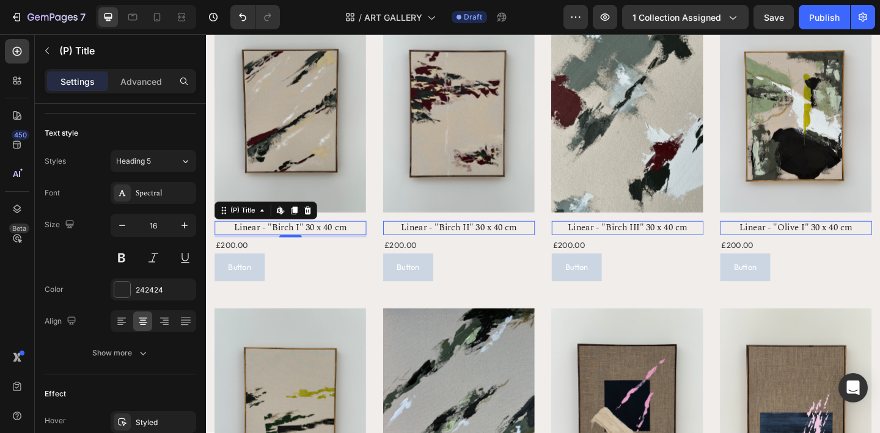
click at [292, 262] on div "4" at bounding box center [298, 265] width 12 height 10
click at [245, 267] on div "£200.00" at bounding box center [233, 265] width 37 height 18
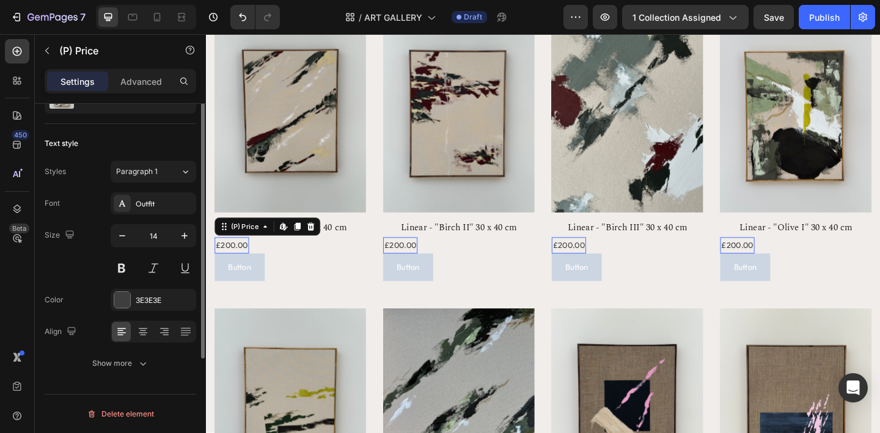
scroll to position [0, 0]
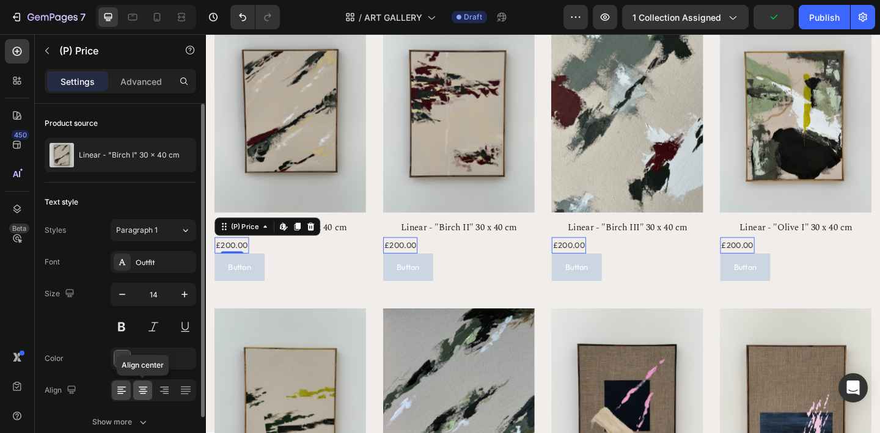
click at [146, 388] on icon at bounding box center [143, 391] width 12 height 12
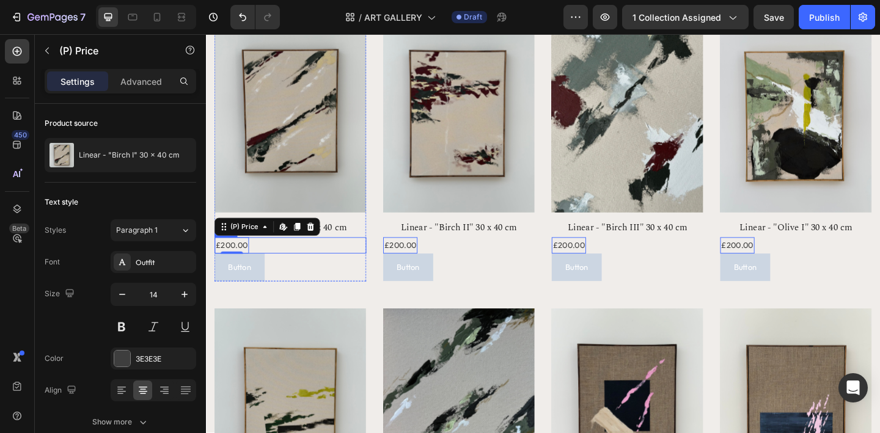
click at [271, 264] on div "£200.00 (P) Price Edit content in Shopify 0 (P) Price Edit content in Shopify 0…" at bounding box center [297, 265] width 165 height 18
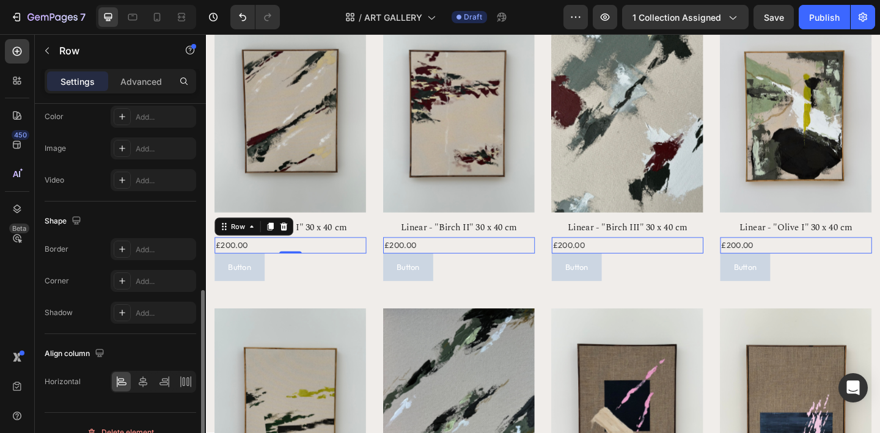
scroll to position [419, 0]
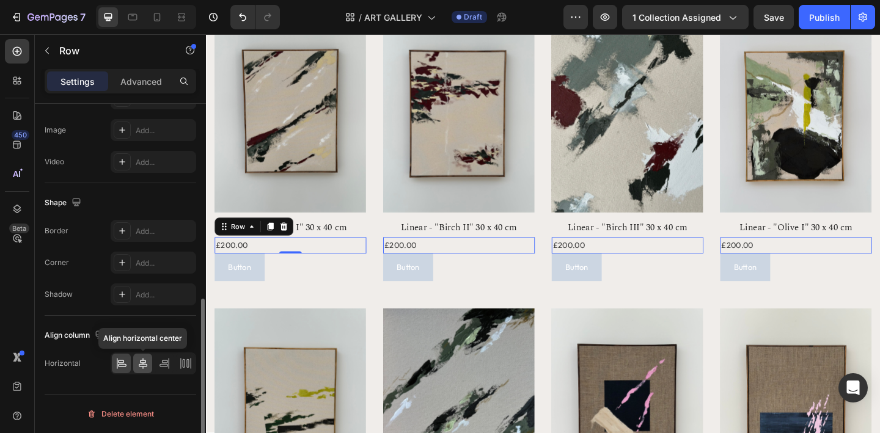
click at [144, 366] on icon at bounding box center [143, 364] width 12 height 12
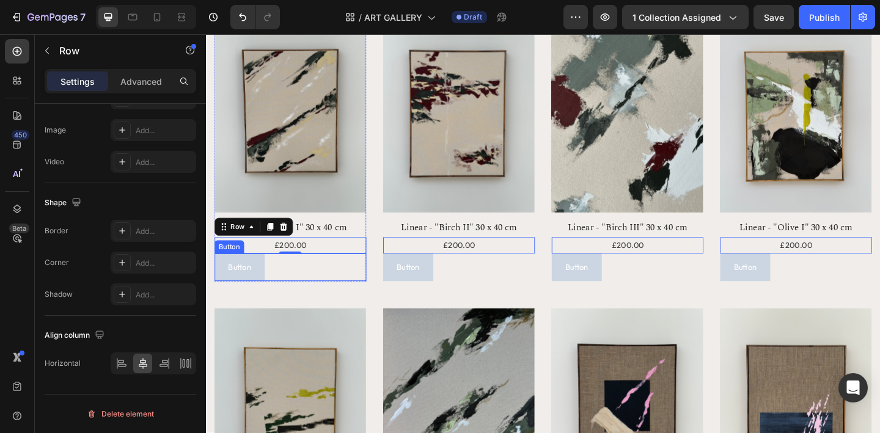
click at [300, 294] on div "Button Button" at bounding box center [297, 288] width 165 height 30
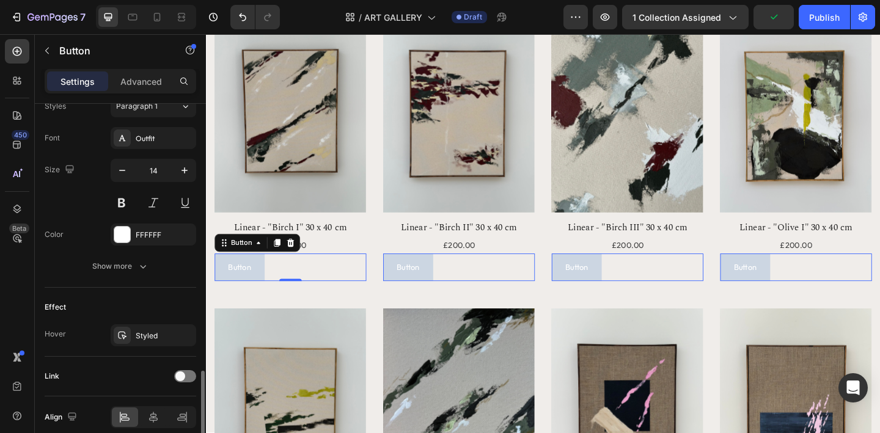
scroll to position [512, 0]
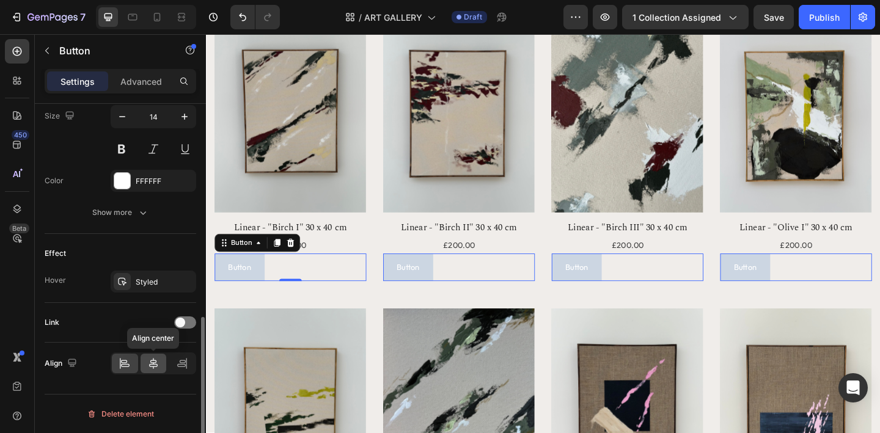
click at [159, 361] on icon at bounding box center [153, 364] width 12 height 12
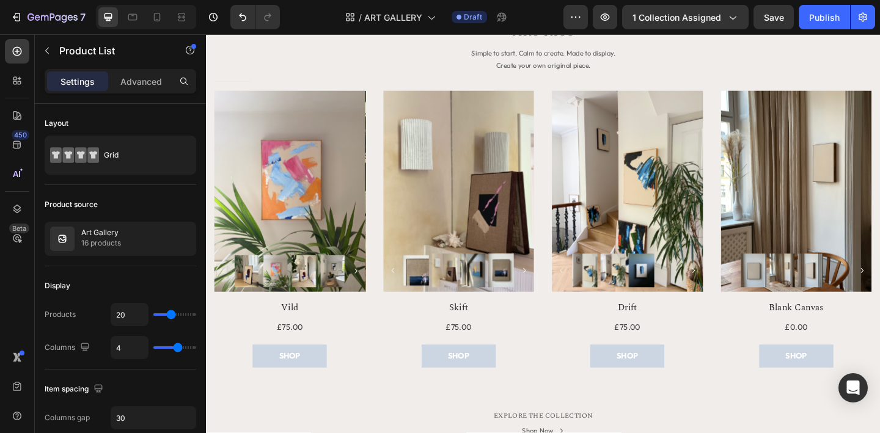
scroll to position [1964, 0]
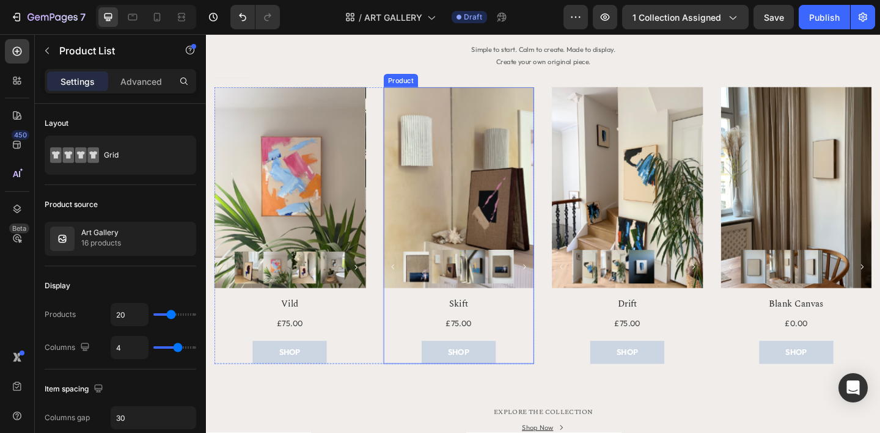
click at [485, 362] on div "Product Images Row Skift Product Title £75.00 Product Price Product Price Row S…" at bounding box center [481, 242] width 164 height 301
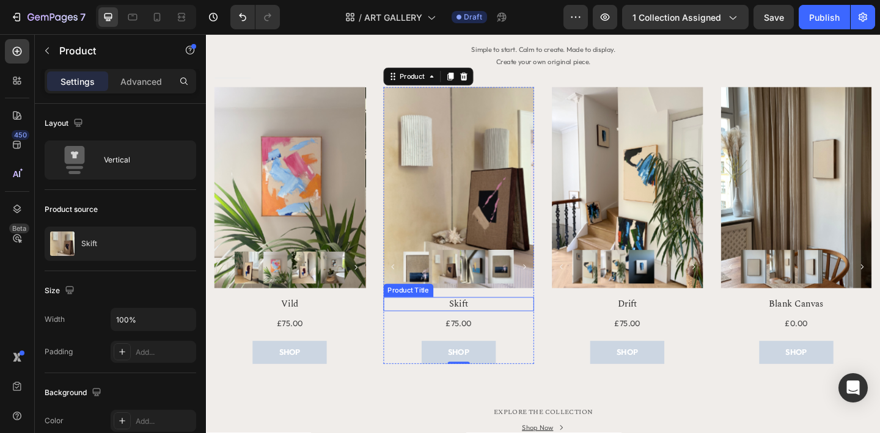
click at [479, 327] on h1 "Skift" at bounding box center [481, 328] width 164 height 15
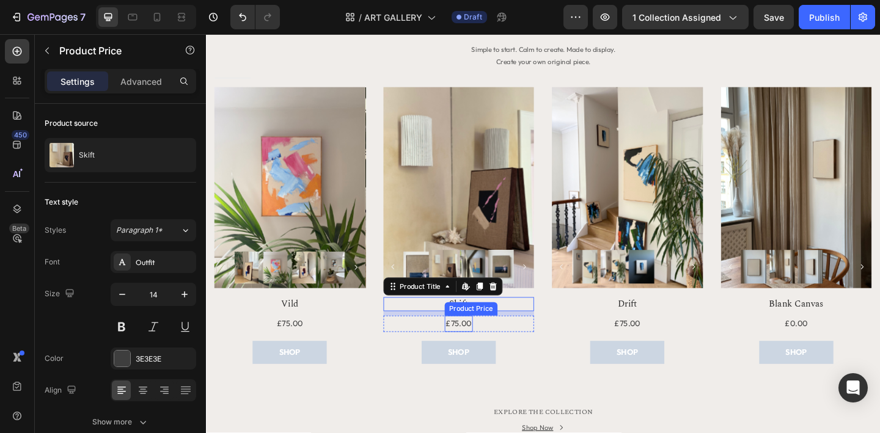
click at [490, 349] on div "£75.00" at bounding box center [481, 350] width 31 height 18
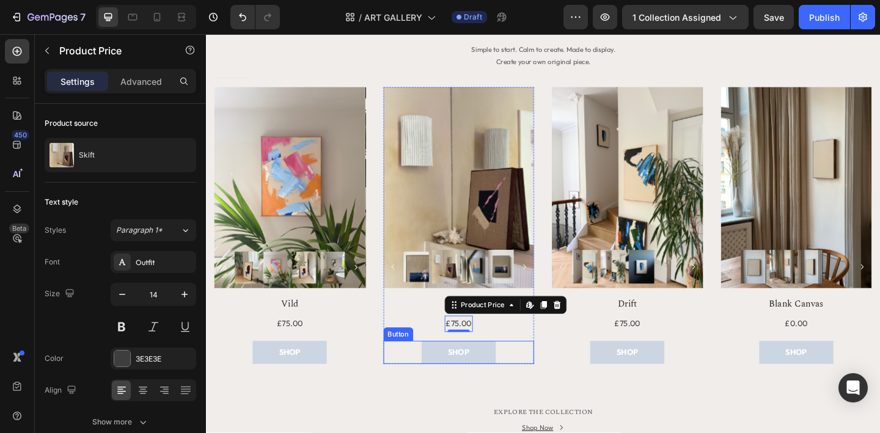
click at [530, 380] on div "SHOP Button" at bounding box center [481, 381] width 164 height 25
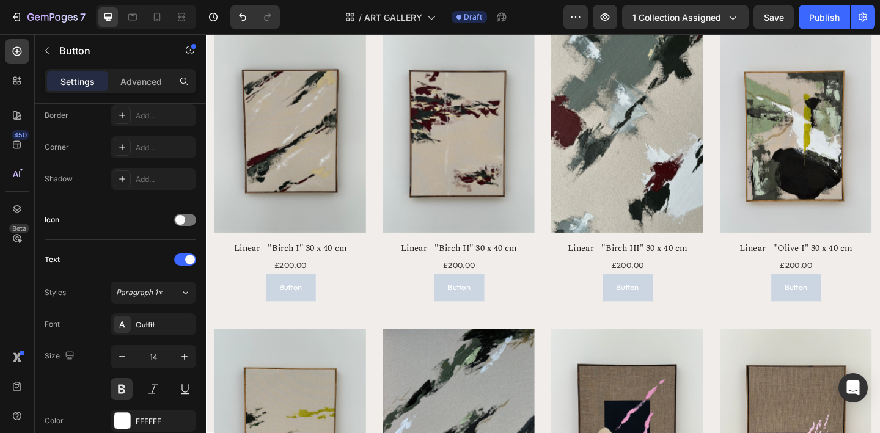
scroll to position [178, 0]
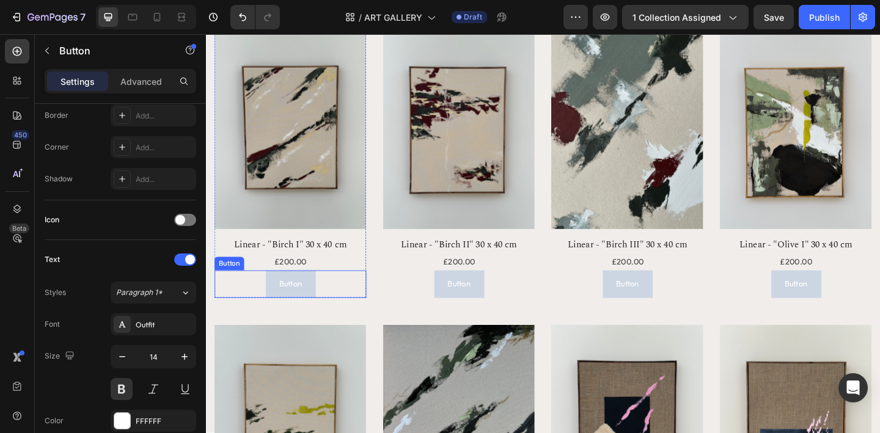
click at [335, 311] on div "Button Button" at bounding box center [297, 307] width 165 height 30
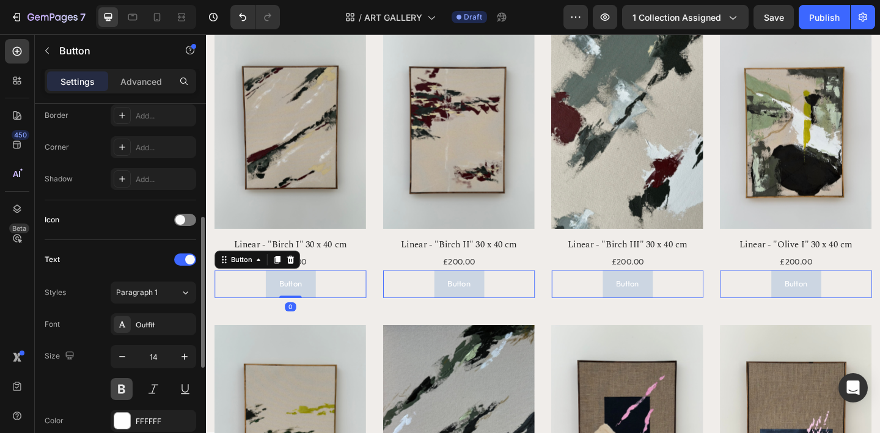
click at [117, 391] on button at bounding box center [122, 389] width 22 height 22
click at [293, 304] on p "Button" at bounding box center [298, 306] width 26 height 15
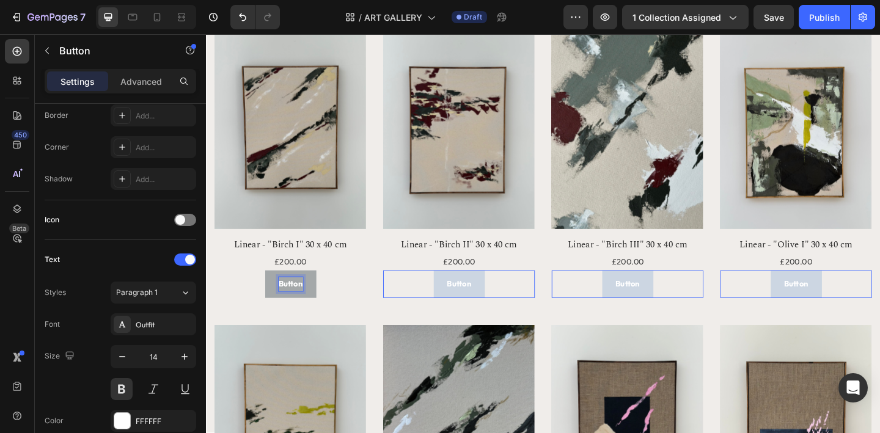
click at [301, 306] on p "Button" at bounding box center [298, 306] width 26 height 15
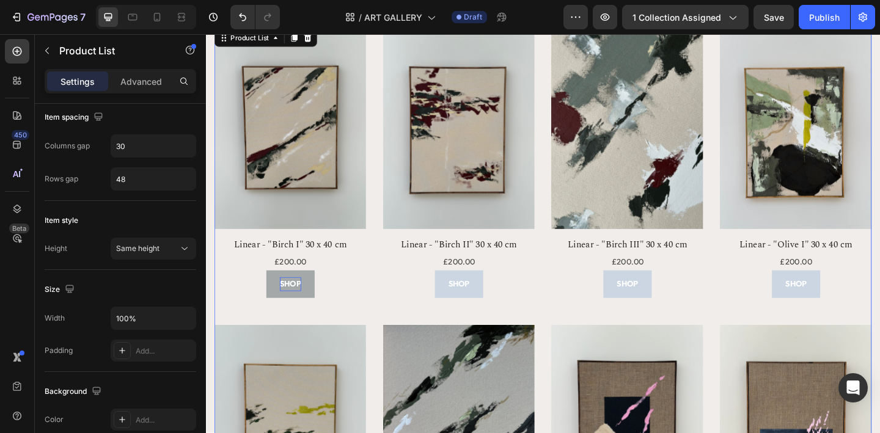
scroll to position [0, 0]
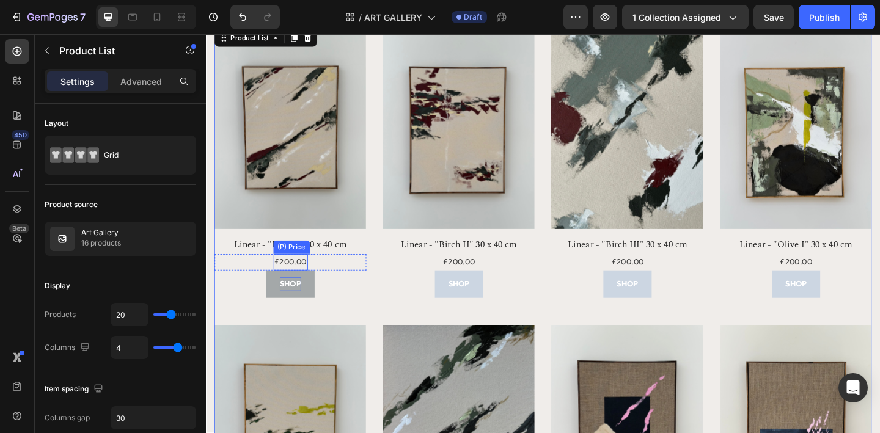
click at [298, 289] on div "£200.00" at bounding box center [297, 283] width 37 height 18
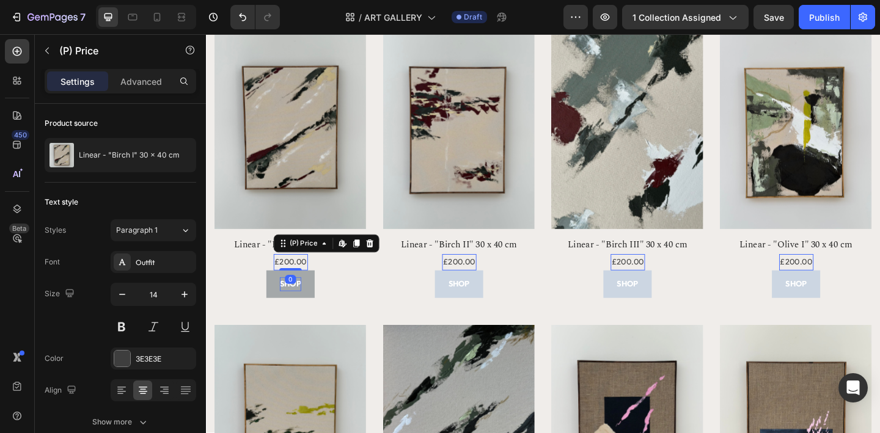
drag, startPoint x: 298, startPoint y: 290, endPoint x: 295, endPoint y: 281, distance: 9.9
click at [297, 281] on div "£200.00 (P) Price Edit content in Shopify 0 (P) Price Edit content in Shopify 0" at bounding box center [297, 283] width 37 height 18
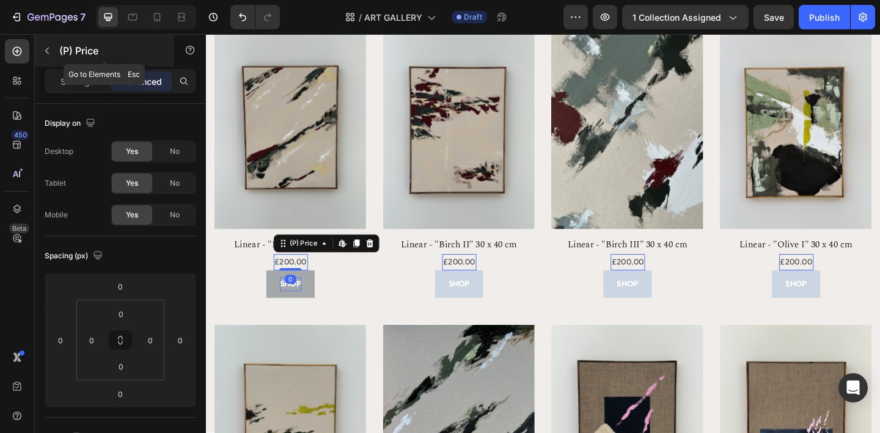
click at [46, 49] on icon "button" at bounding box center [47, 51] width 10 height 10
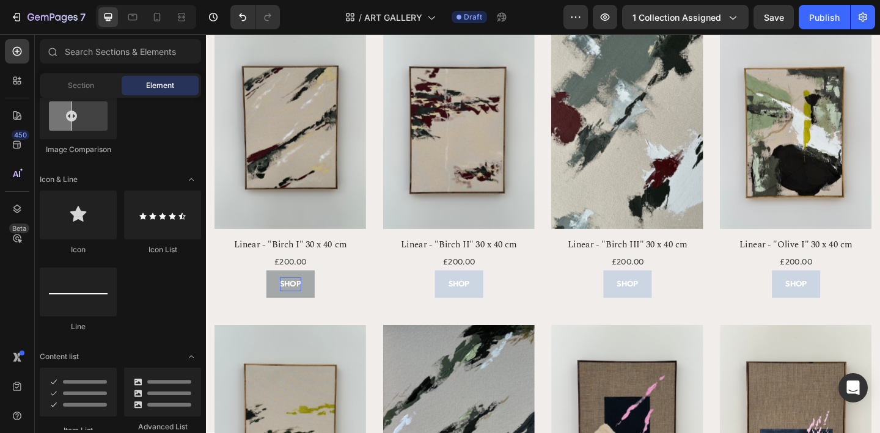
scroll to position [724, 0]
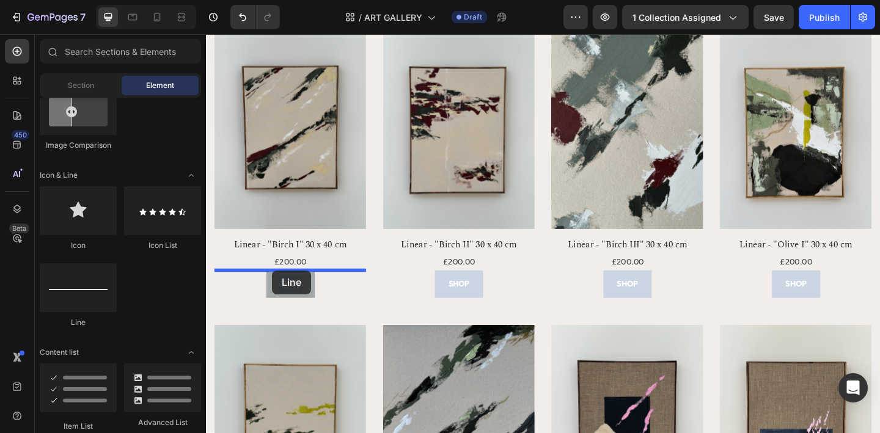
drag, startPoint x: 289, startPoint y: 333, endPoint x: 278, endPoint y: 292, distance: 43.0
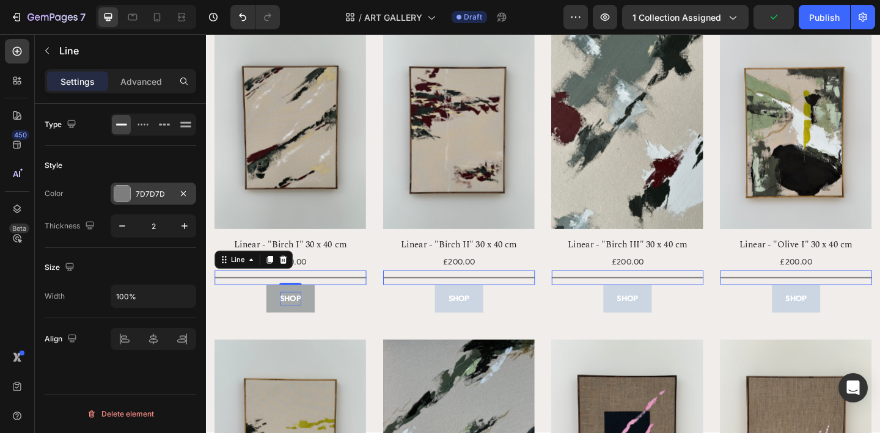
click at [171, 197] on div "7D7D7D" at bounding box center [154, 194] width 86 height 22
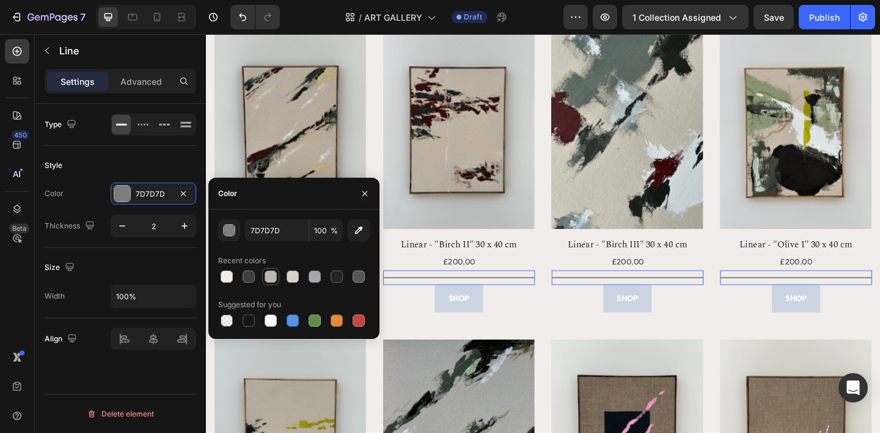
click at [270, 276] on div at bounding box center [271, 277] width 12 height 12
click at [293, 276] on div at bounding box center [293, 277] width 12 height 12
click at [227, 276] on div at bounding box center [227, 277] width 12 height 12
type input "F0EDEA"
click at [153, 170] on div "Style" at bounding box center [121, 166] width 152 height 20
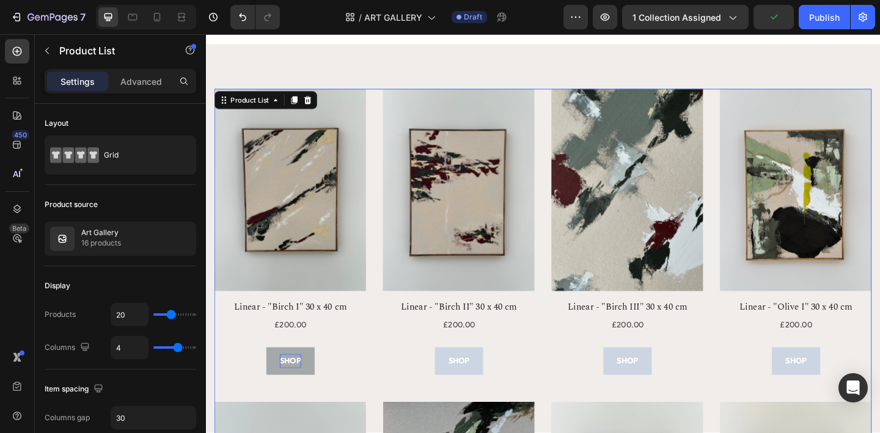
scroll to position [152, 0]
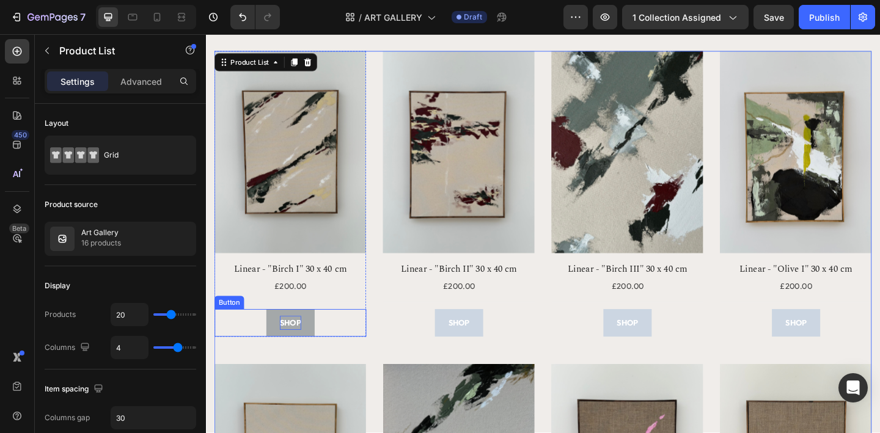
click at [331, 342] on div "SHOP Button" at bounding box center [297, 349] width 165 height 30
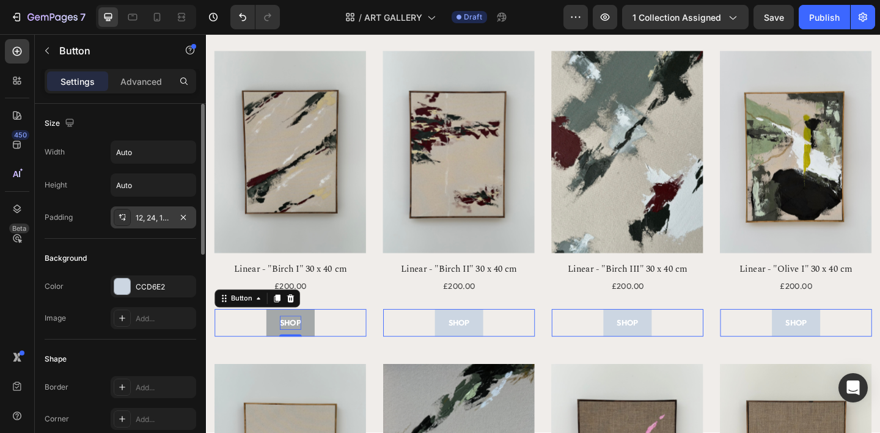
click at [160, 217] on div "12, 24, 12, 24" at bounding box center [153, 218] width 35 height 11
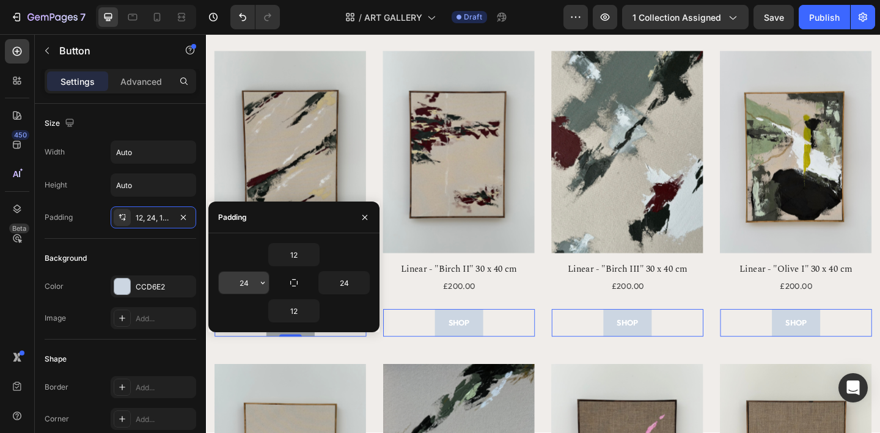
click at [242, 282] on input "24" at bounding box center [244, 283] width 50 height 22
type input "1"
type input "40"
click at [342, 281] on input "24" at bounding box center [344, 283] width 50 height 22
type input "40"
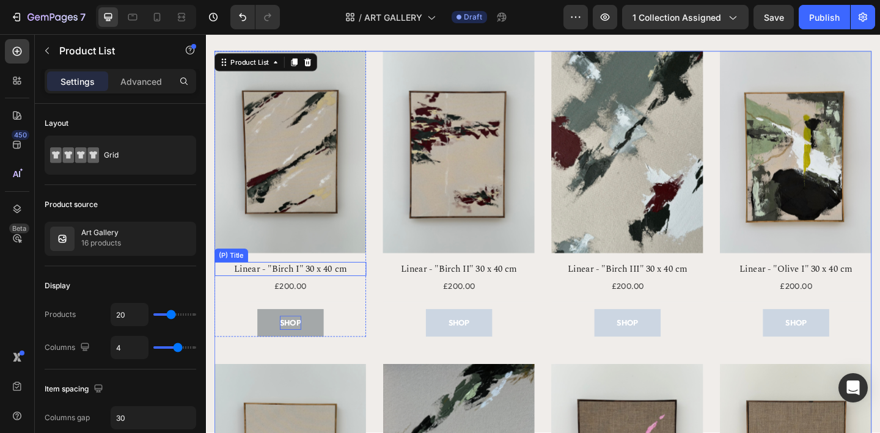
click at [315, 289] on h2 "Linear - "Birch I" 30 x 40 cm" at bounding box center [297, 289] width 165 height 15
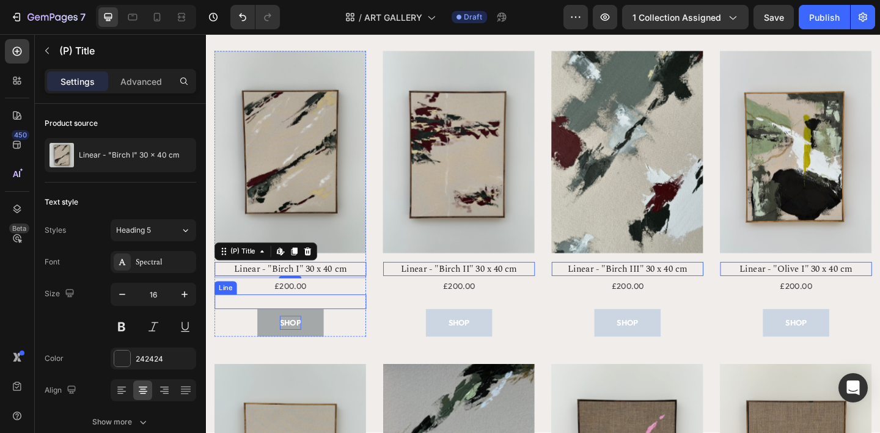
click at [312, 323] on div "Title Line" at bounding box center [297, 326] width 165 height 16
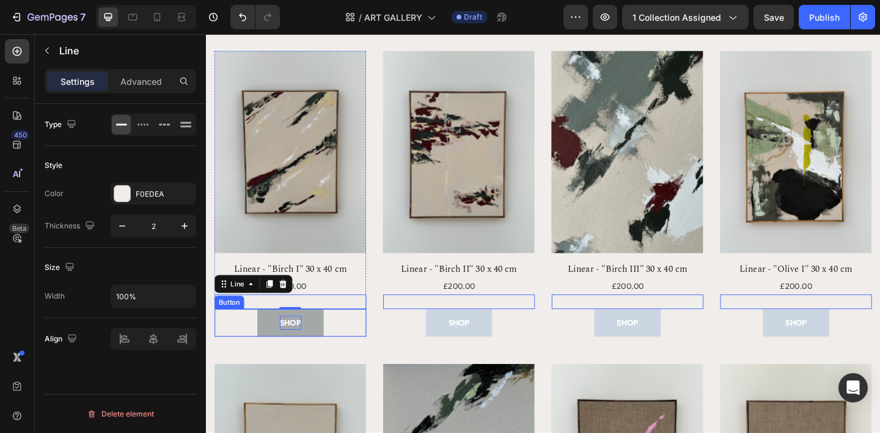
click at [345, 355] on div "SHOP Button" at bounding box center [297, 349] width 165 height 30
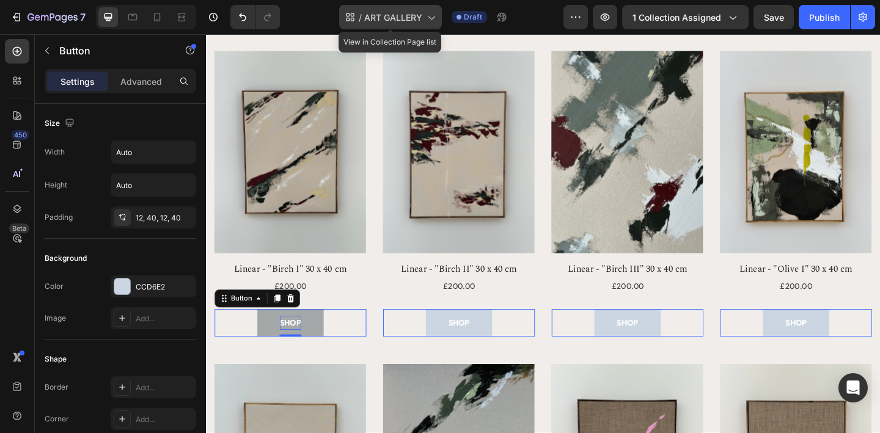
scroll to position [0, 0]
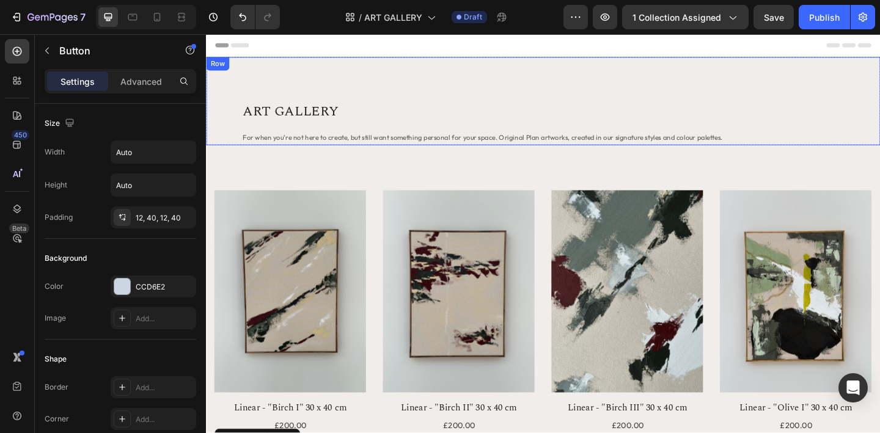
click at [384, 74] on div "ART GALLERY Heading For when you’re not here to create, but still want somethin…" at bounding box center [573, 107] width 734 height 96
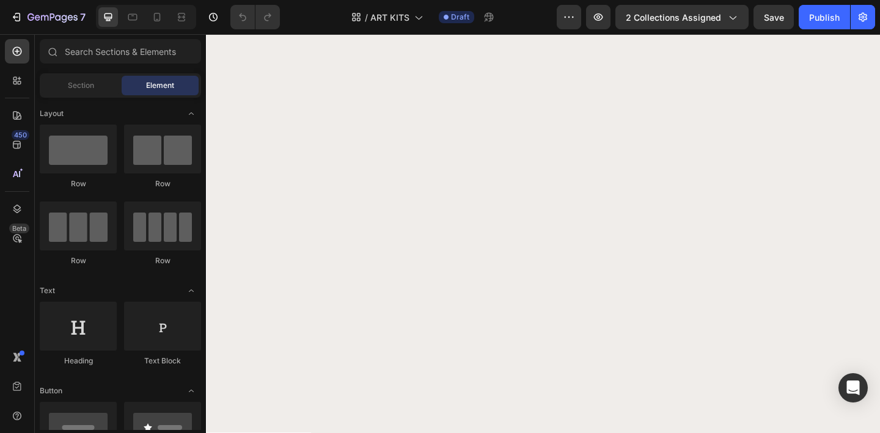
scroll to position [1221, 0]
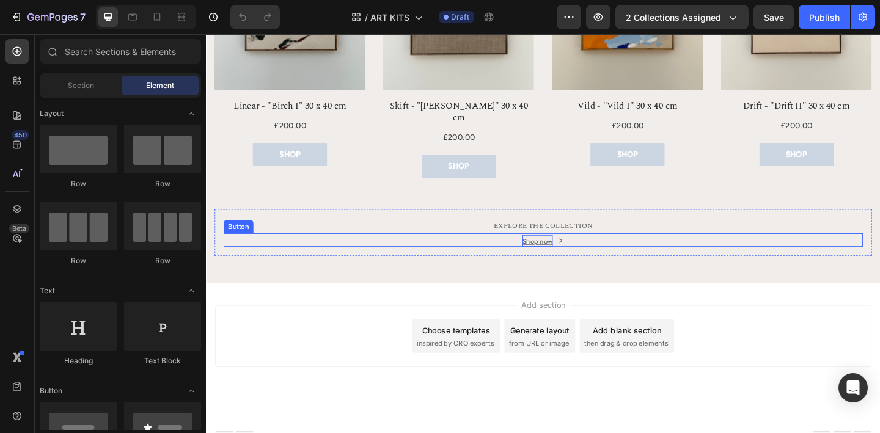
click at [571, 253] on div "Shop now" at bounding box center [566, 259] width 33 height 13
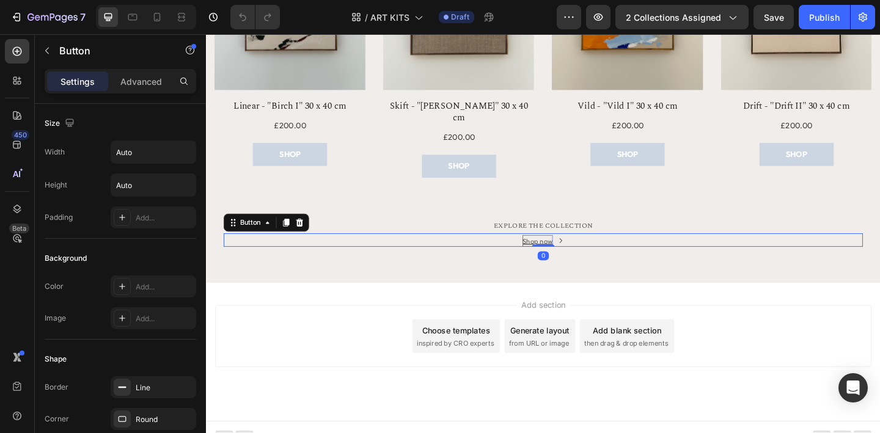
click at [574, 253] on div "Shop now" at bounding box center [566, 259] width 33 height 13
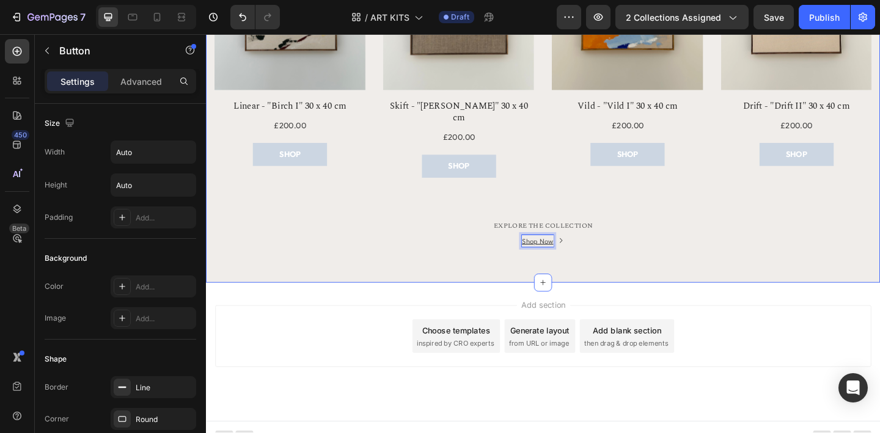
click at [604, 288] on div "ART GALLERY Heading For when you’re not here to create, but still want somethin…" at bounding box center [573, 40] width 734 height 530
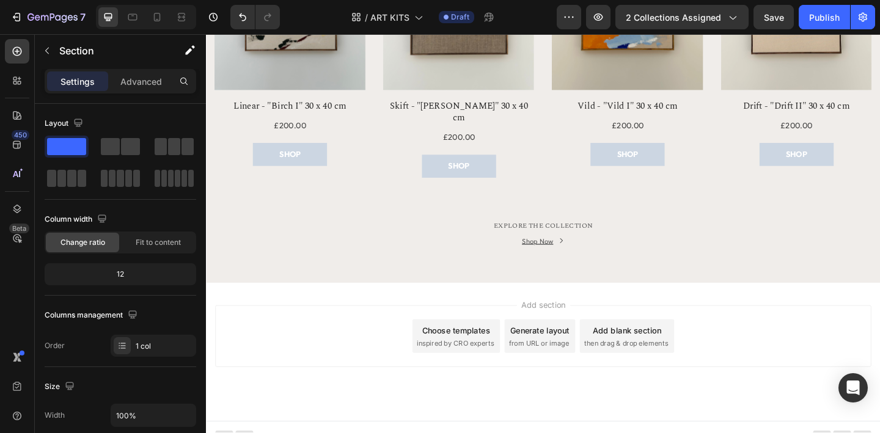
click at [608, 305] on div "Add section Choose templates inspired by CRO experts Generate layout from URL o…" at bounding box center [573, 380] width 734 height 150
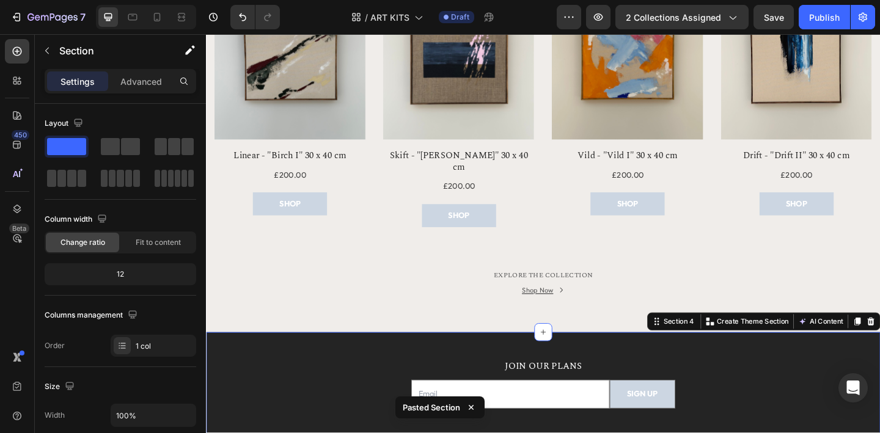
scroll to position [1089, 0]
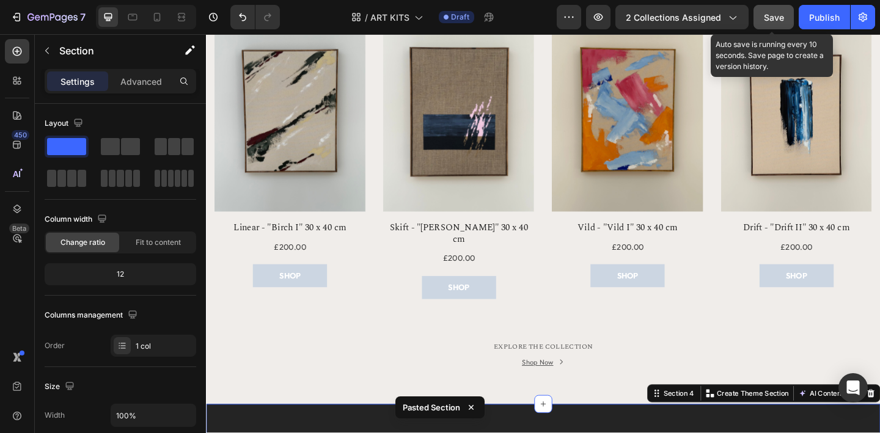
click at [773, 20] on span "Save" at bounding box center [774, 17] width 20 height 10
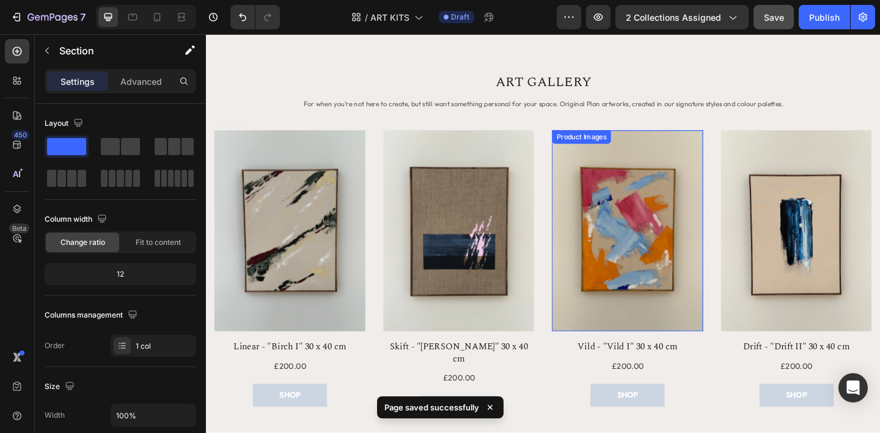
scroll to position [963, 0]
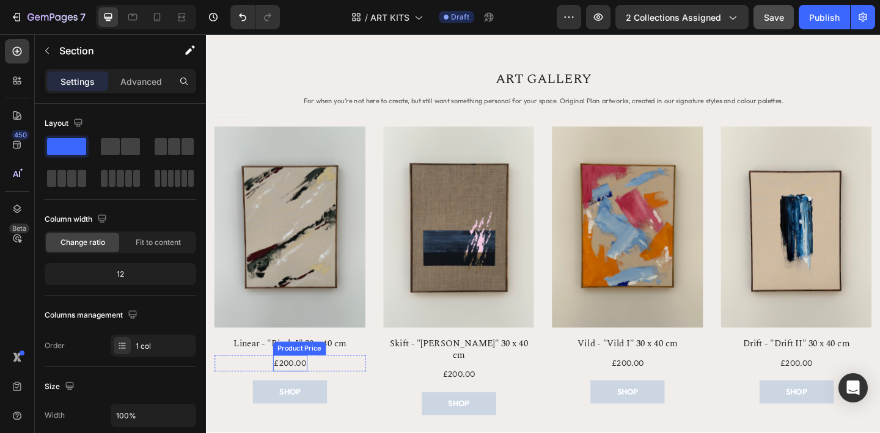
click at [307, 388] on div "£200.00" at bounding box center [297, 393] width 37 height 18
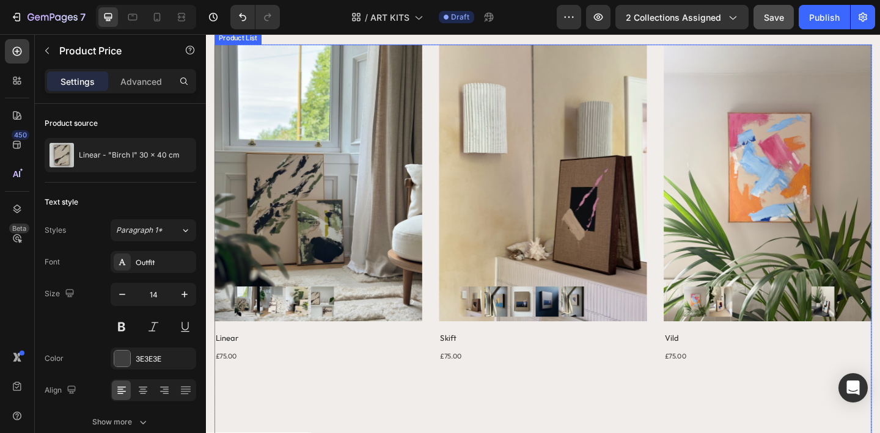
scroll to position [245, 0]
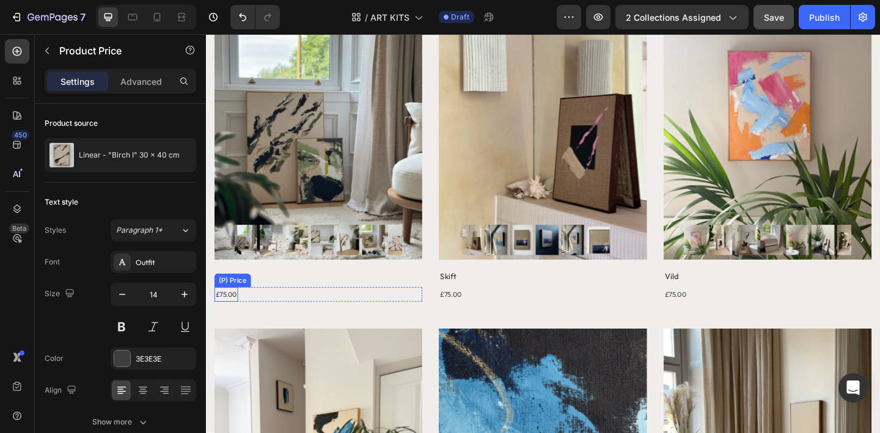
click at [232, 317] on div "£75.00" at bounding box center [228, 318] width 26 height 16
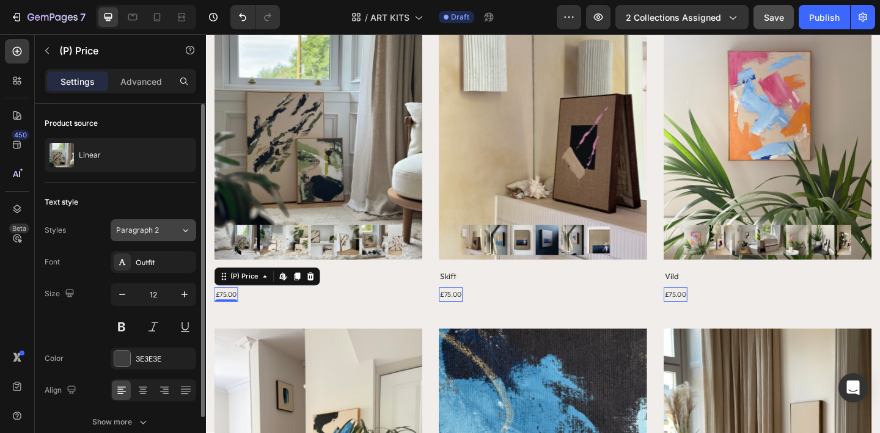
click at [175, 230] on div "Paragraph 2" at bounding box center [148, 230] width 64 height 11
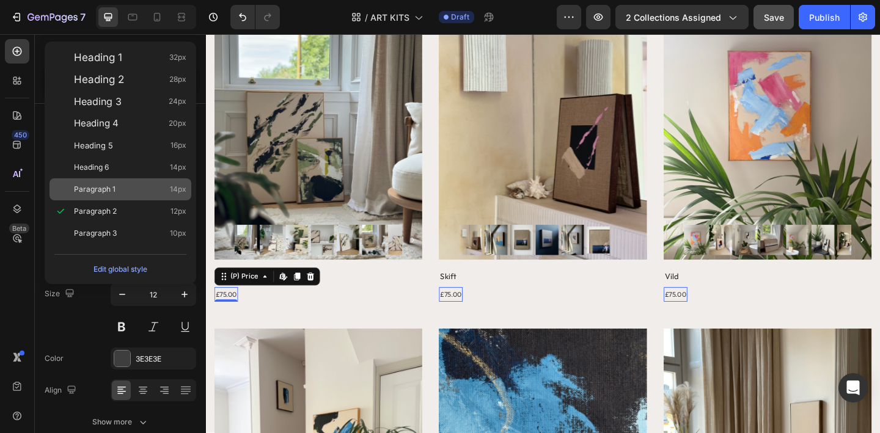
click at [169, 188] on div "Paragraph 1 14px" at bounding box center [130, 189] width 112 height 12
type input "14"
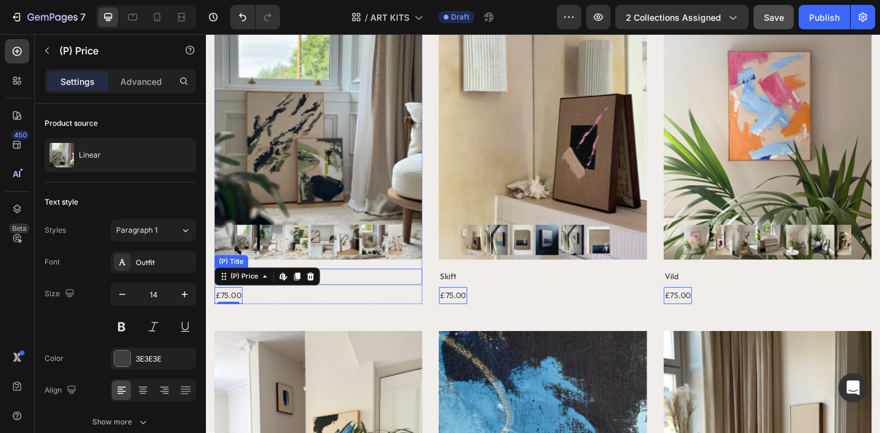
click at [362, 294] on h2 "Linear" at bounding box center [328, 299] width 226 height 18
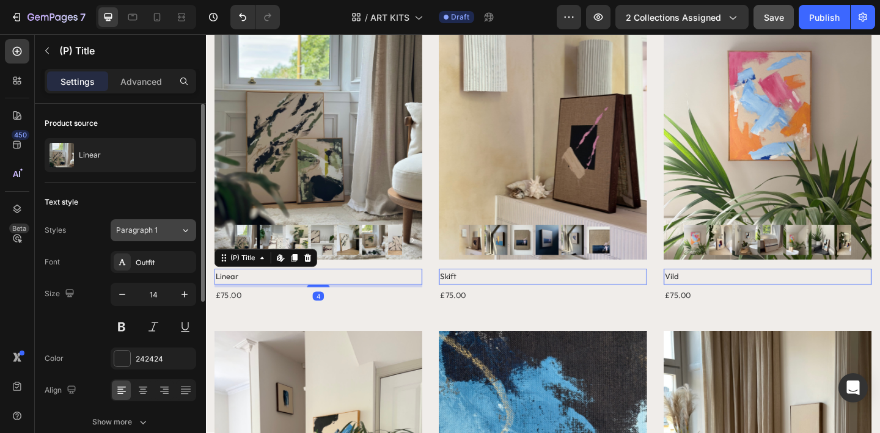
click at [169, 228] on div "Paragraph 1" at bounding box center [148, 230] width 64 height 11
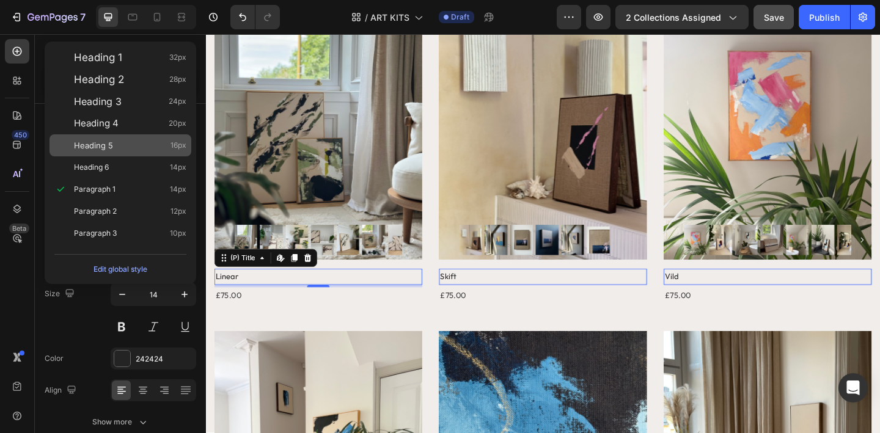
click at [158, 149] on div "Heading 5 16px" at bounding box center [130, 145] width 112 height 12
type input "16"
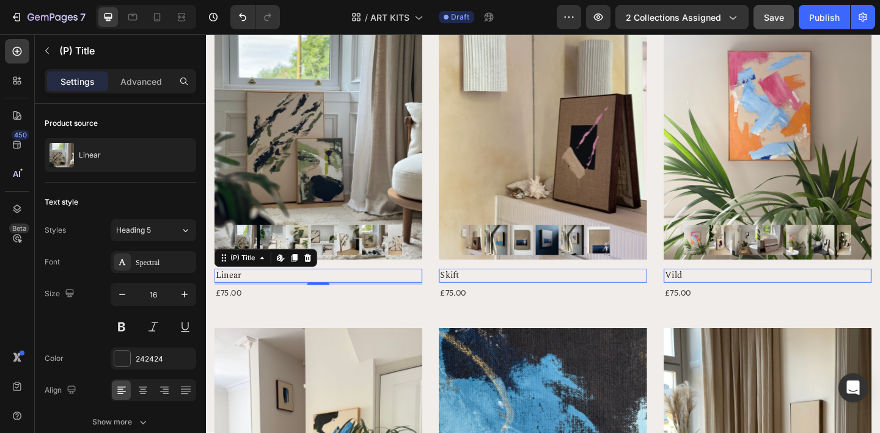
click at [257, 297] on h2 "Linear" at bounding box center [328, 297] width 226 height 15
click at [142, 390] on icon at bounding box center [143, 391] width 12 height 12
click at [235, 317] on div "£75.00" at bounding box center [230, 317] width 31 height 18
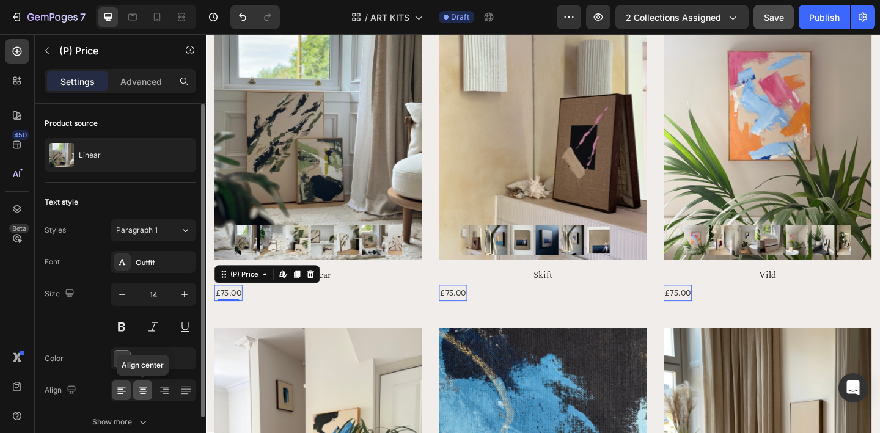
click at [141, 389] on icon at bounding box center [143, 389] width 6 height 1
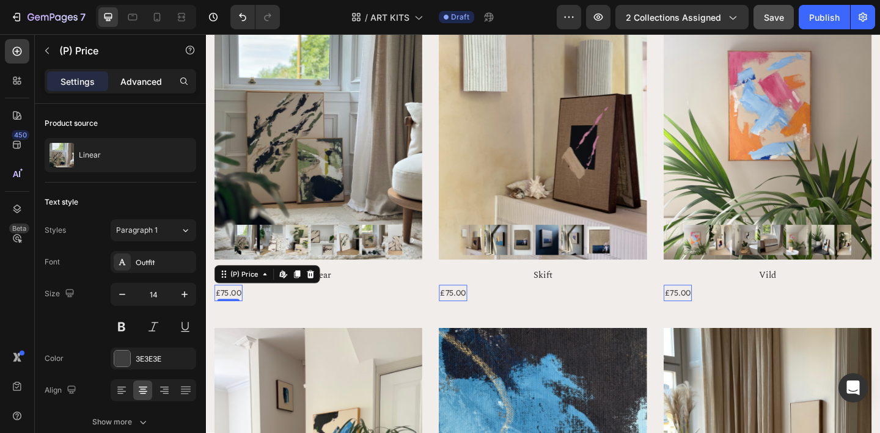
click at [134, 75] on p "Advanced" at bounding box center [141, 81] width 42 height 13
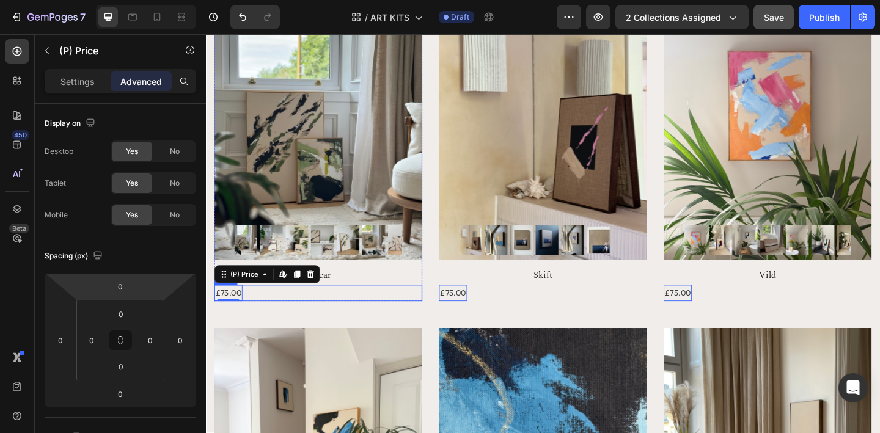
click at [293, 317] on div "£75.00 (P) Price Edit content in Shopify 0 (P) Price Edit content in Shopify 0 …" at bounding box center [328, 317] width 226 height 18
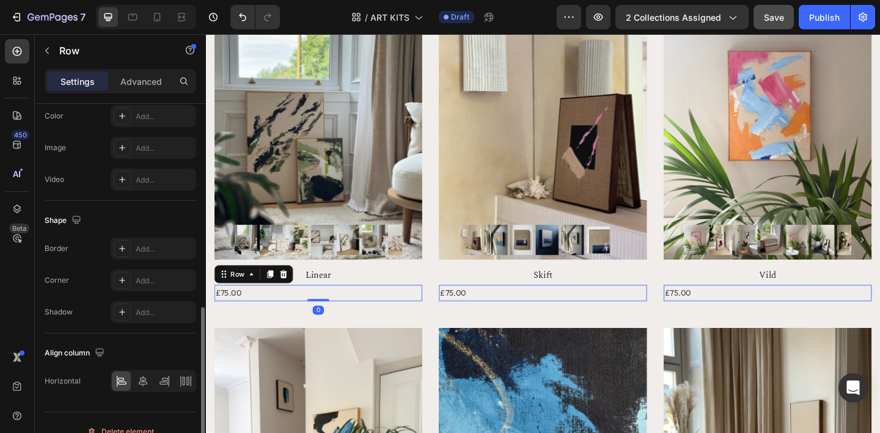
scroll to position [419, 0]
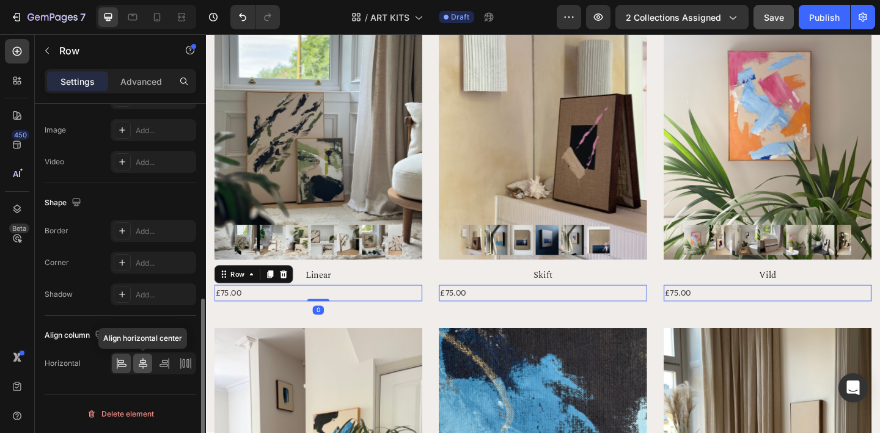
click at [145, 366] on icon at bounding box center [143, 364] width 12 height 12
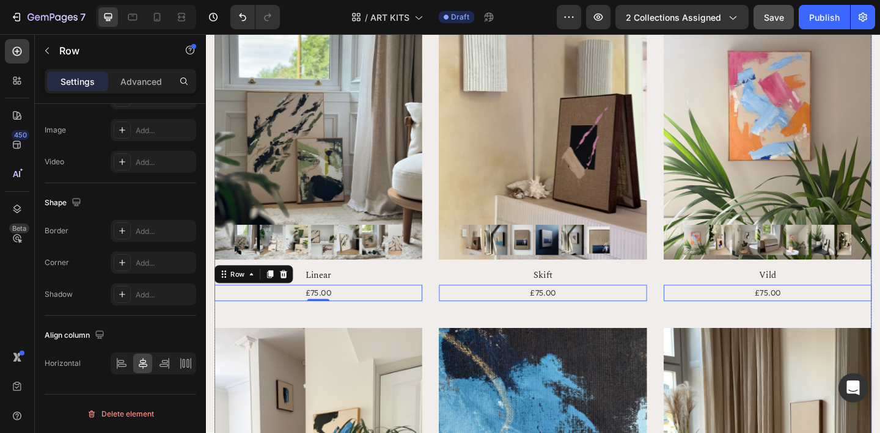
click at [357, 326] on div "Product Images & Gallery Row Linear (P) Title £75.00 (P) Price (P) Price Row 0 …" at bounding box center [572, 340] width 715 height 723
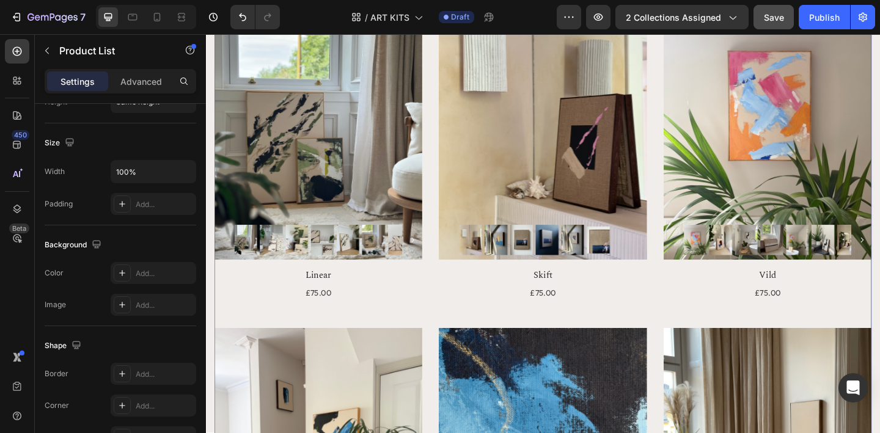
scroll to position [0, 0]
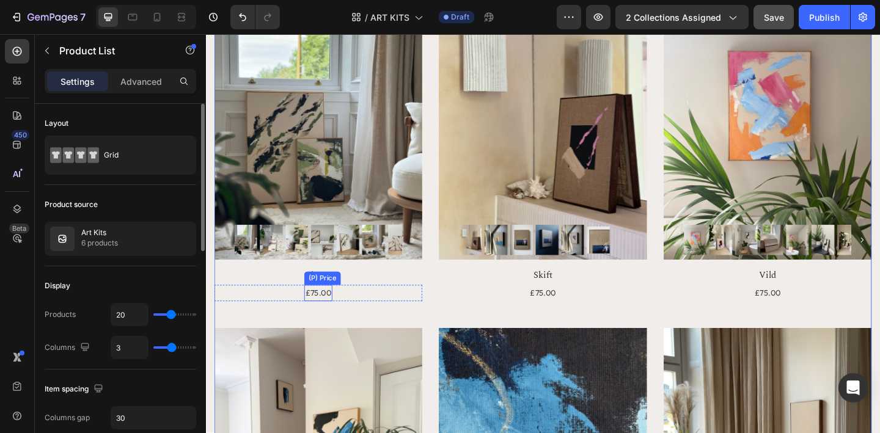
click at [335, 324] on div "£75.00" at bounding box center [328, 317] width 31 height 18
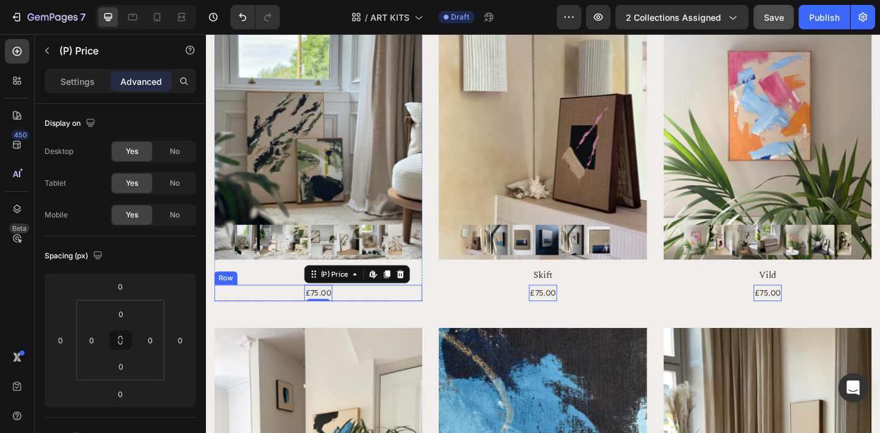
click at [351, 325] on div "£75.00 (P) Price Edit content in Shopify 0 (P) Price Edit content in Shopify 0 …" at bounding box center [328, 317] width 226 height 18
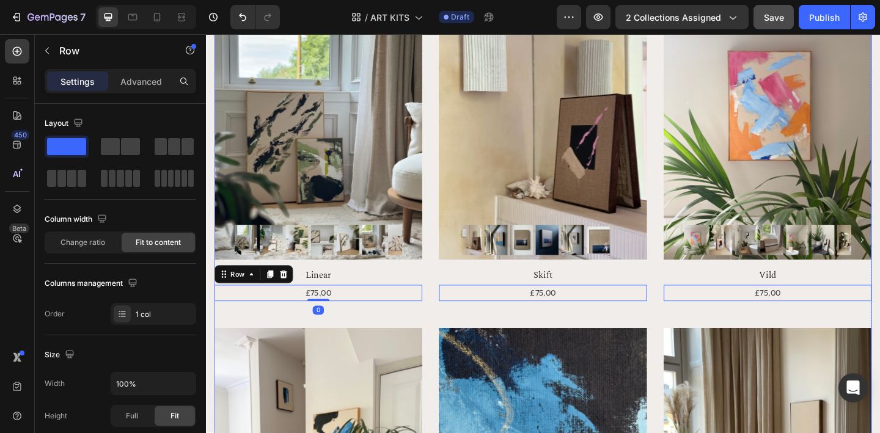
click at [350, 328] on div "Product Images & Gallery Row Linear (P) Title £75.00 (P) Price (P) Price Row 0 …" at bounding box center [572, 340] width 715 height 723
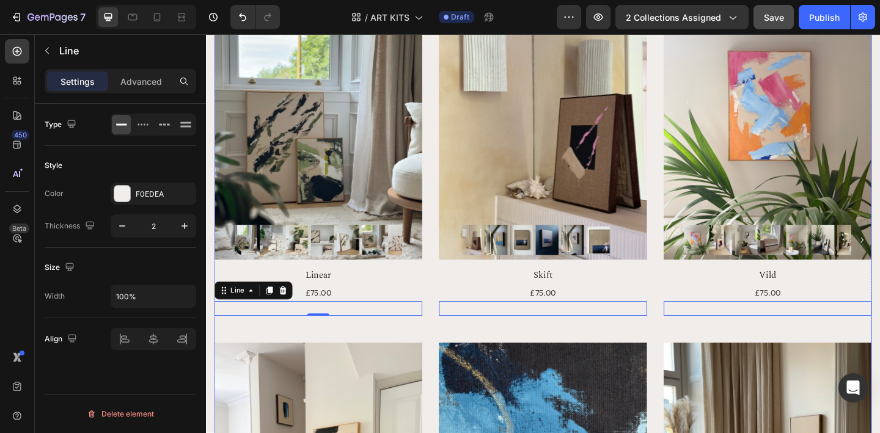
click at [362, 342] on div "Product Images & Gallery Row Linear (P) Title £75.00 (P) Price (P) Price Row Ti…" at bounding box center [572, 356] width 715 height 755
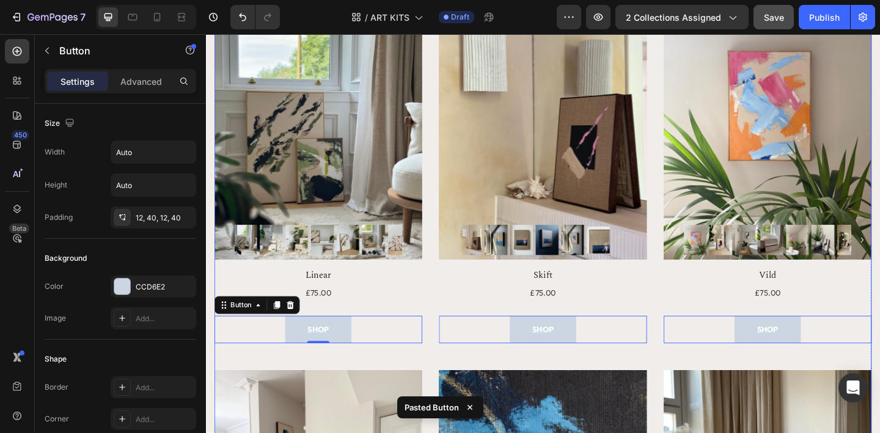
click at [395, 378] on div "Product Images & Gallery Row Linear (P) Title £75.00 (P) Price (P) Price Row Ti…" at bounding box center [572, 386] width 715 height 815
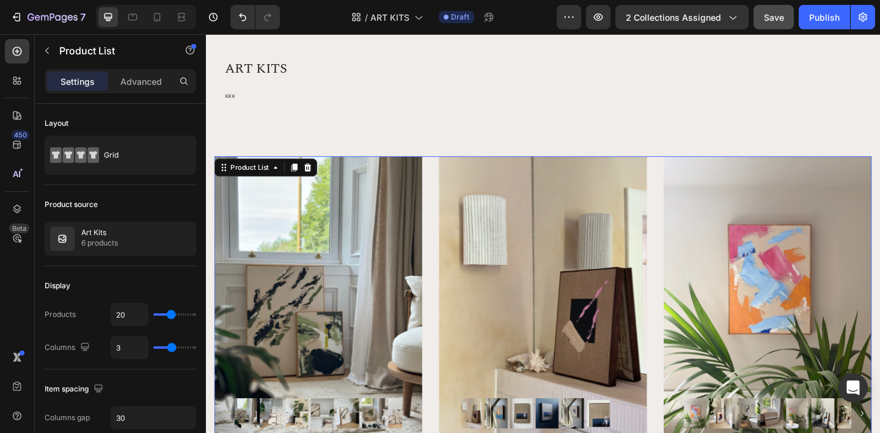
scroll to position [54, 0]
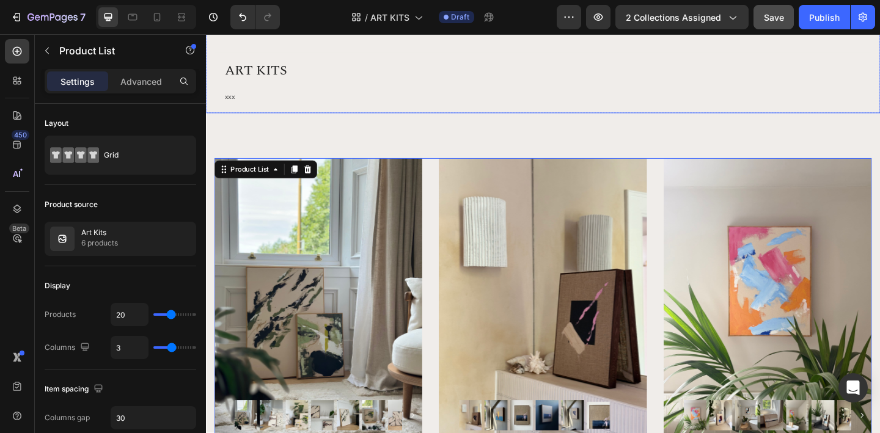
click at [341, 43] on div "ART KITS Heading xxx Text block Row Row Row" at bounding box center [573, 63] width 734 height 116
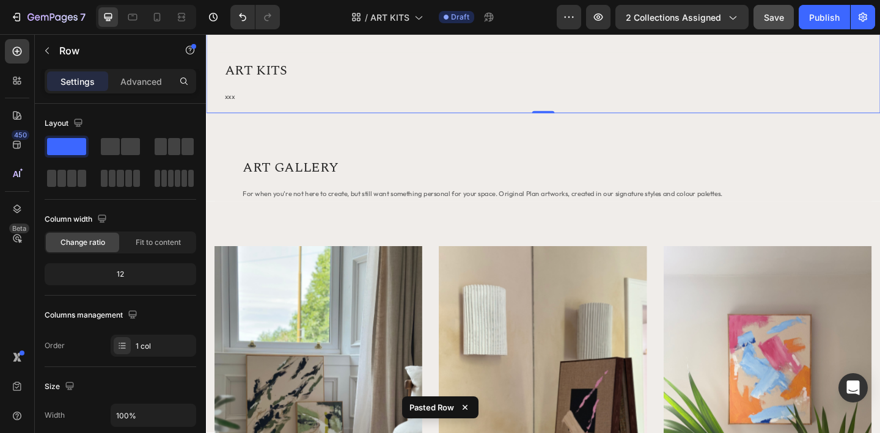
click at [313, 45] on div "ART KITS Heading xxx Text block Row Row Row 0" at bounding box center [573, 63] width 734 height 116
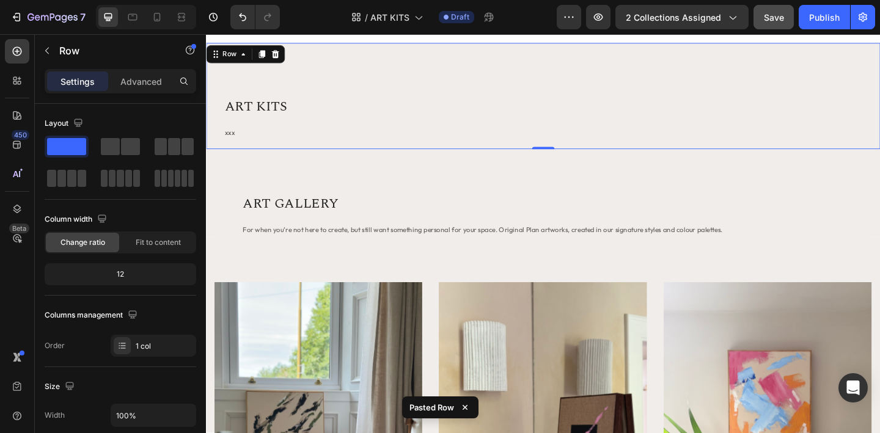
scroll to position [0, 0]
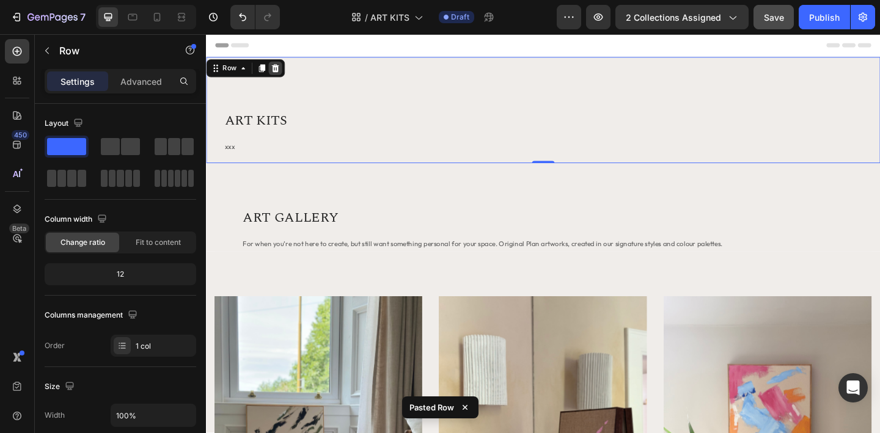
click at [283, 73] on icon at bounding box center [282, 71] width 8 height 9
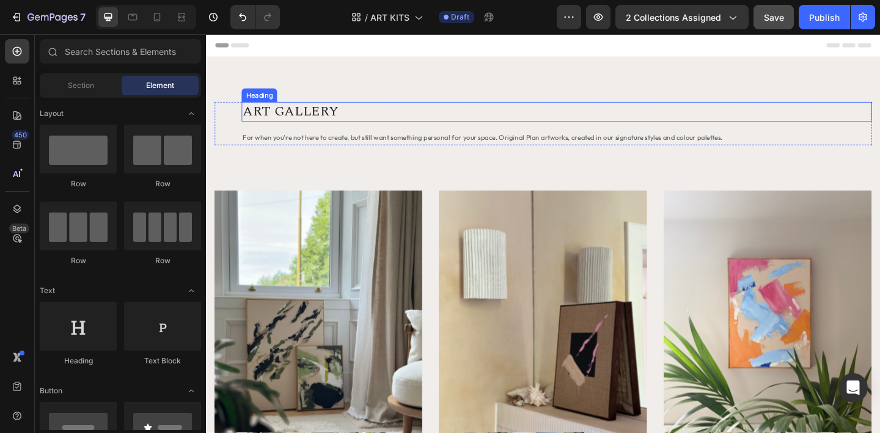
click at [292, 117] on h2 "ART GALLERY" at bounding box center [588, 118] width 686 height 21
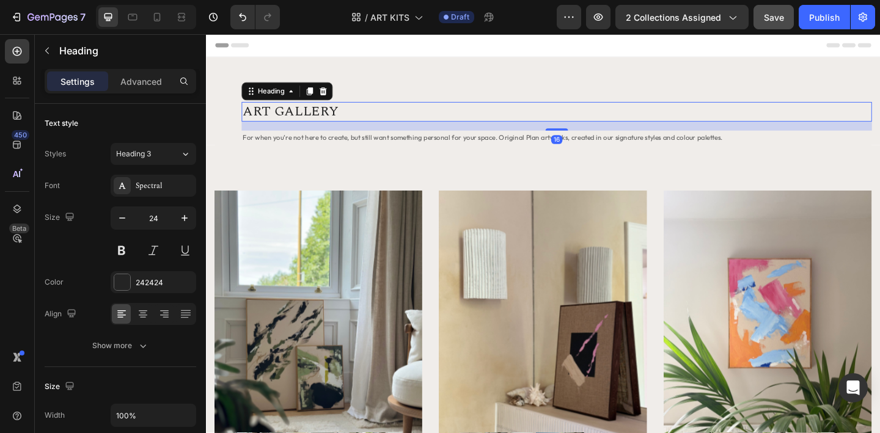
click at [306, 119] on h2 "ART GALLERY" at bounding box center [588, 118] width 686 height 21
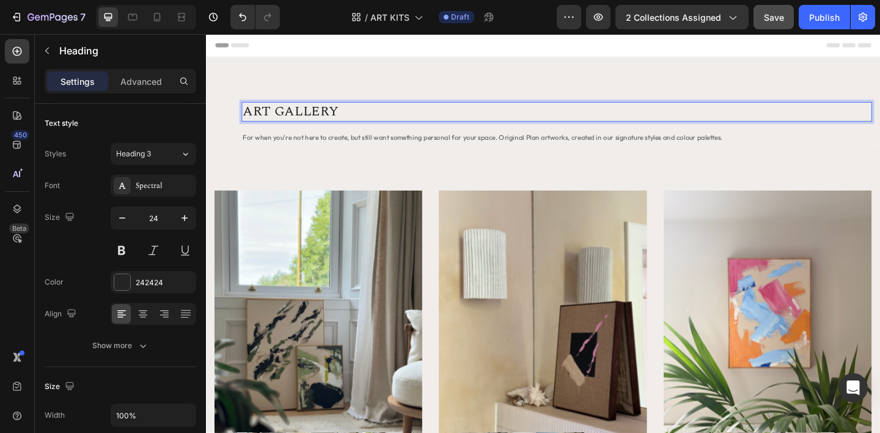
click at [315, 120] on p "ART GALLERY" at bounding box center [587, 118] width 683 height 19
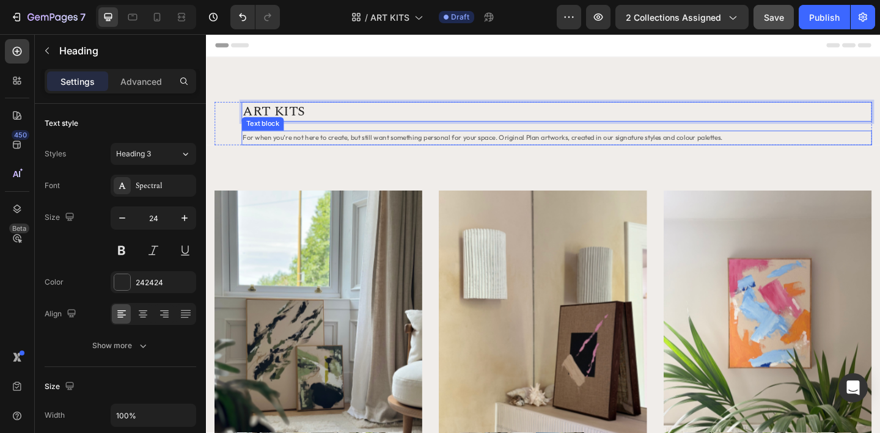
click at [337, 147] on span "For when you’re not here to create, but still want something personal for your …" at bounding box center [507, 146] width 522 height 9
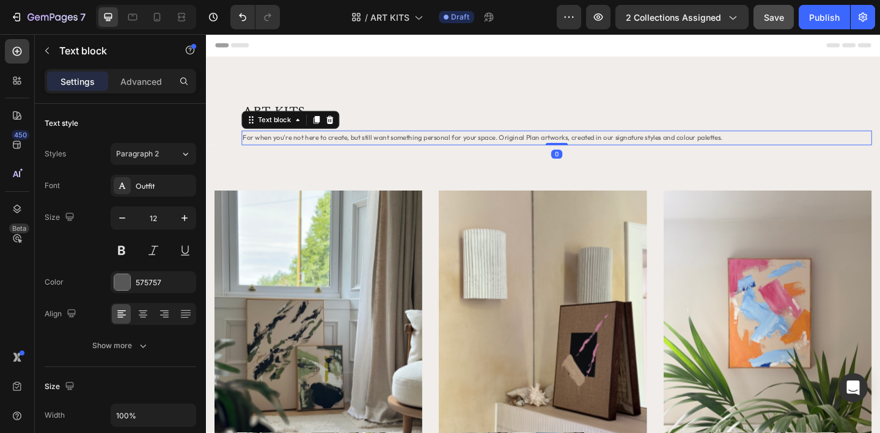
click at [351, 151] on span "For when you’re not here to create, but still want something personal for your …" at bounding box center [507, 146] width 522 height 9
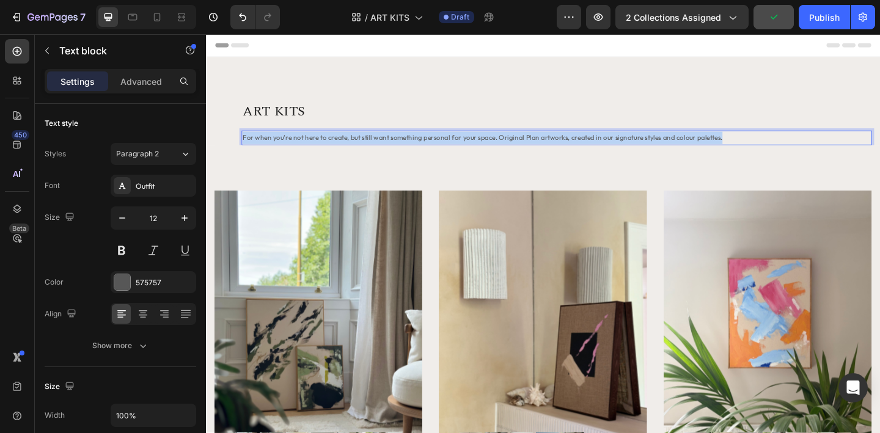
click at [351, 151] on span "For when you’re not here to create, but still want something personal for your …" at bounding box center [507, 146] width 522 height 9
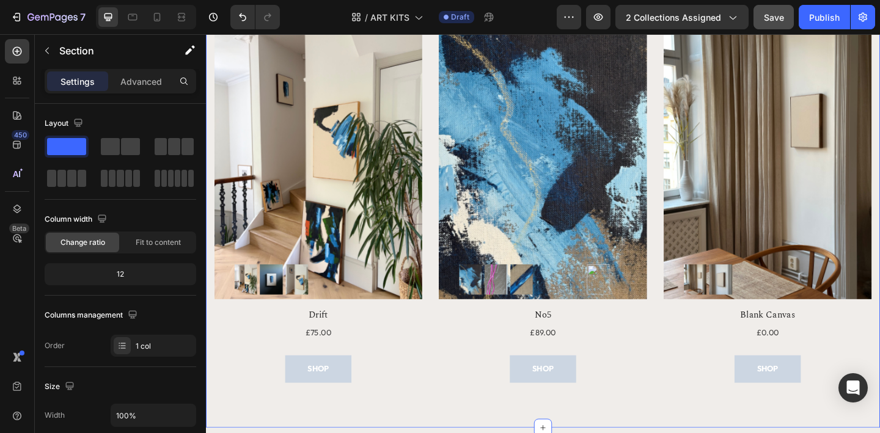
scroll to position [900, 0]
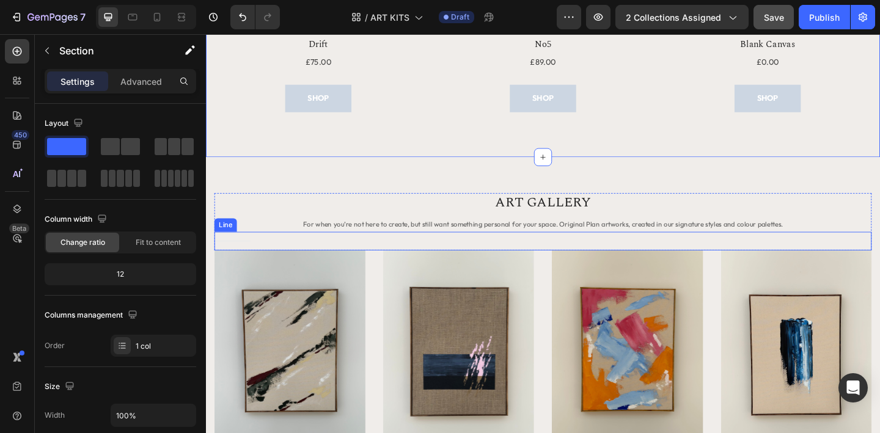
click at [388, 266] on div "Title Line" at bounding box center [572, 259] width 715 height 20
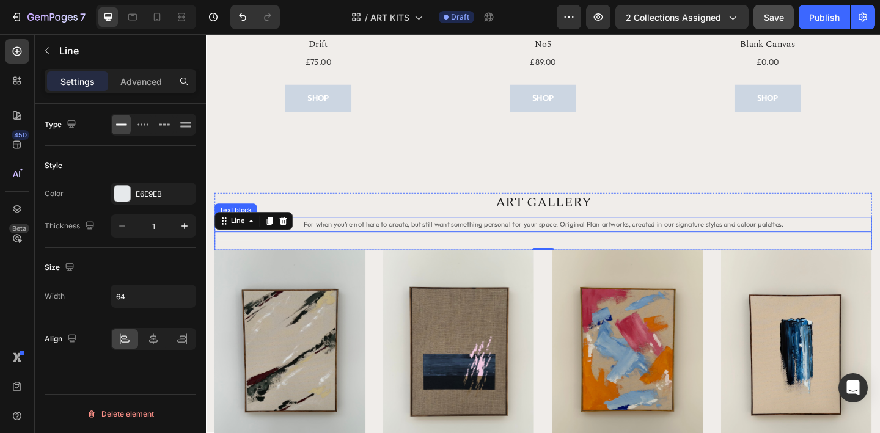
click at [559, 241] on span "For when you’re not here to create, but still want something personal for your …" at bounding box center [573, 241] width 522 height 9
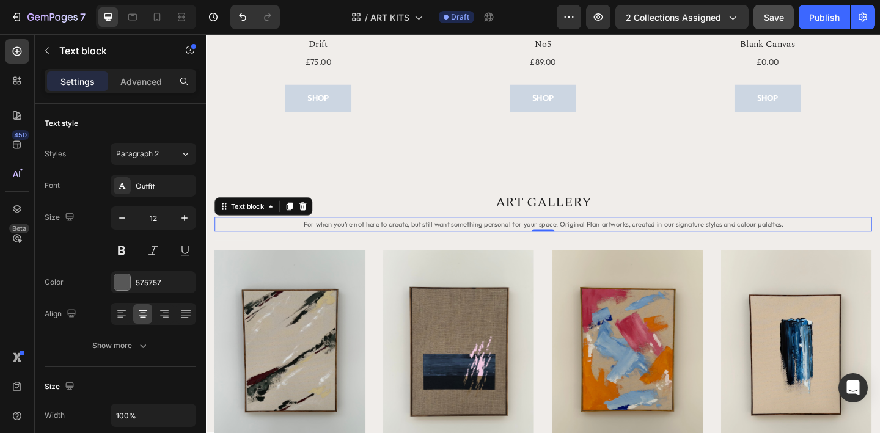
click at [561, 240] on span "For when you’re not here to create, but still want something personal for your …" at bounding box center [573, 241] width 522 height 9
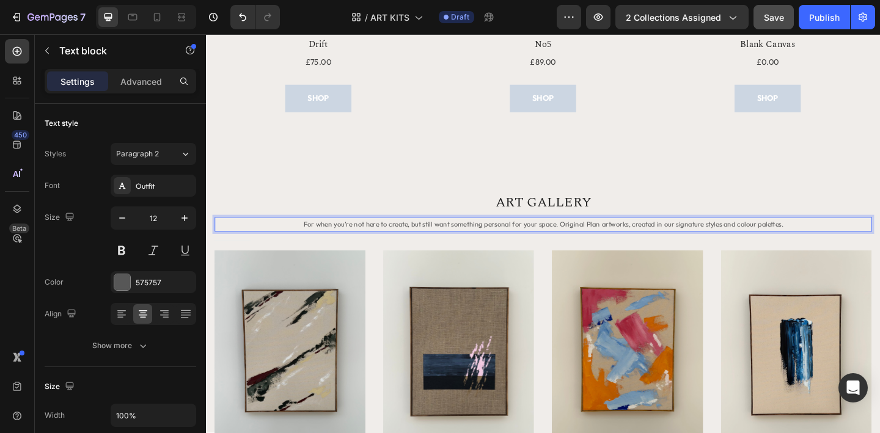
click at [592, 243] on span "For when you’re not here to create, but still want something personal for your …" at bounding box center [573, 241] width 522 height 9
drag, startPoint x: 591, startPoint y: 243, endPoint x: 315, endPoint y: 243, distance: 275.1
click at [315, 243] on p "For when you’re not here to create, but still want something personal for your …" at bounding box center [572, 241] width 713 height 13
click at [382, 208] on h2 "ART GALLERY" at bounding box center [572, 217] width 715 height 21
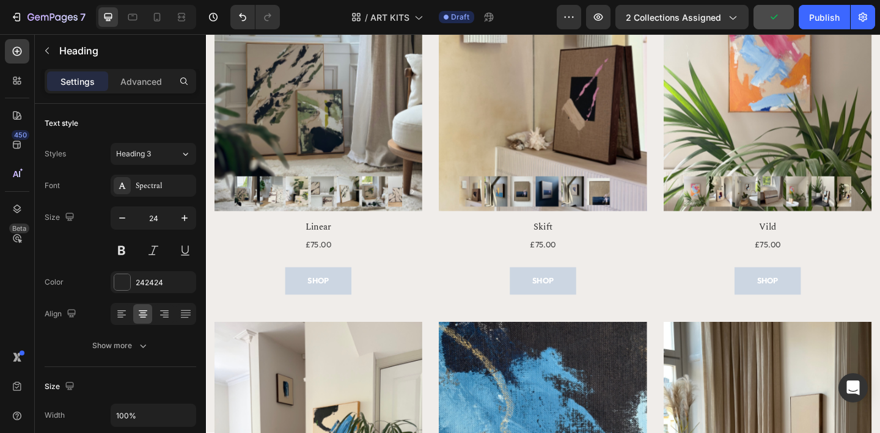
scroll to position [0, 0]
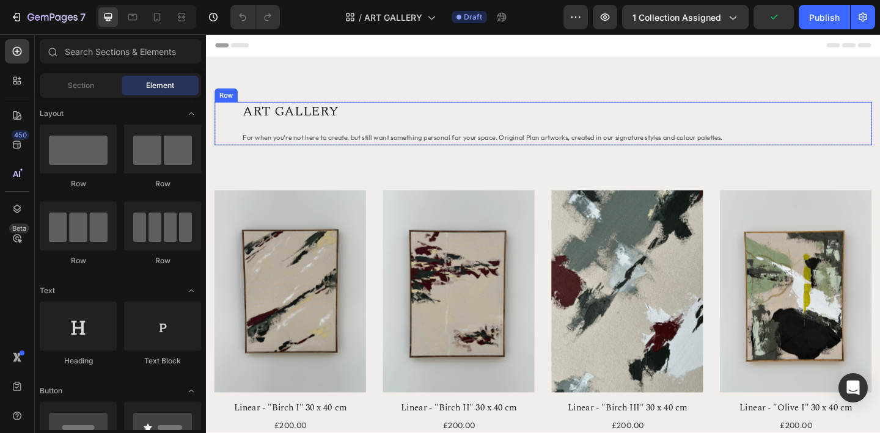
click at [221, 139] on div "ART GALLERY Heading For when you’re not here to create, but still want somethin…" at bounding box center [572, 131] width 715 height 47
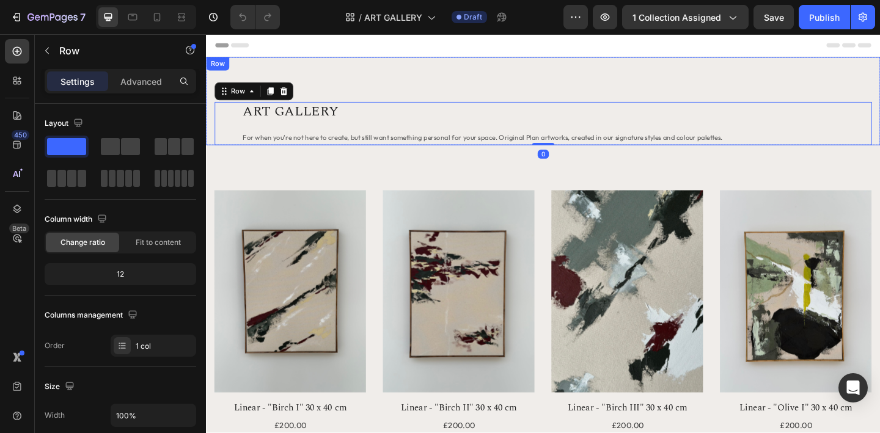
click at [211, 138] on div "ART GALLERY Heading For when you’re not here to create, but still want somethin…" at bounding box center [573, 107] width 734 height 96
click at [226, 142] on div "ART GALLERY Heading For when you’re not here to create, but still want somethin…" at bounding box center [572, 131] width 715 height 47
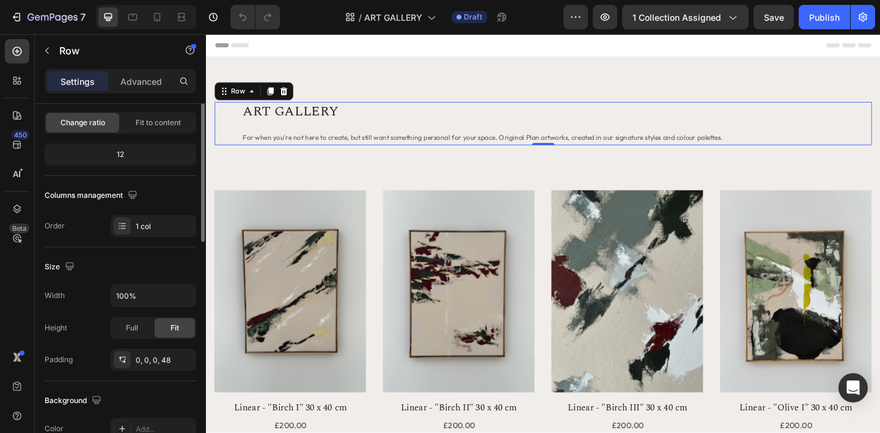
scroll to position [125, 0]
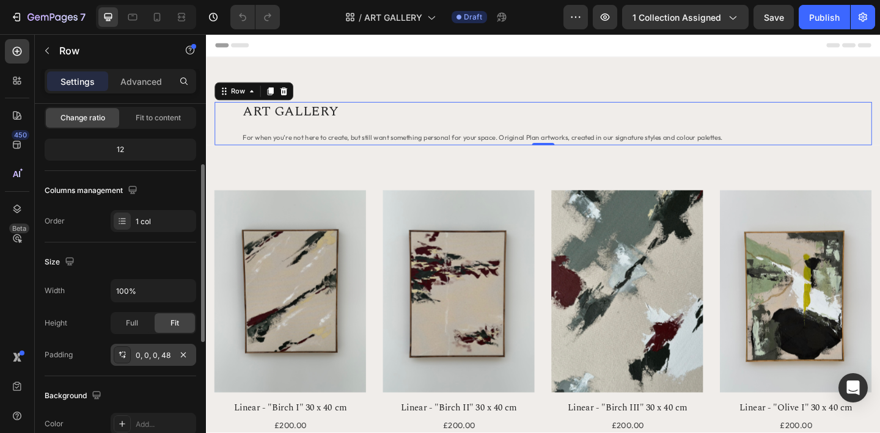
click at [164, 355] on div "0, 0, 0, 48" at bounding box center [153, 355] width 35 height 11
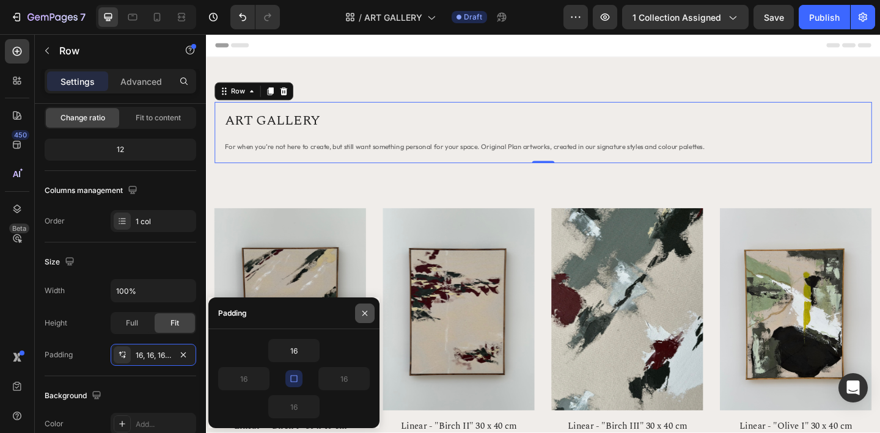
click at [364, 315] on icon "button" at bounding box center [365, 314] width 10 height 10
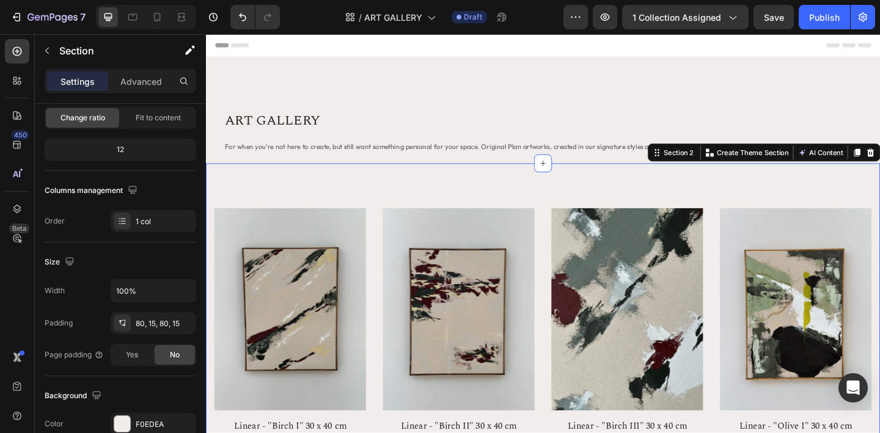
scroll to position [0, 0]
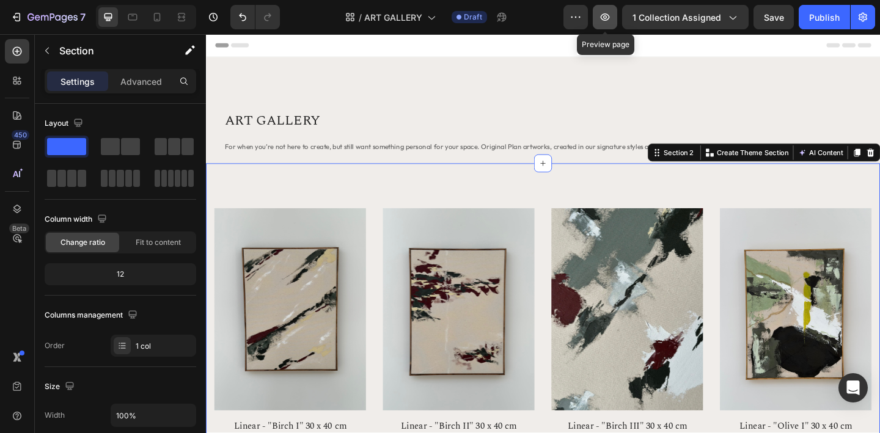
click at [606, 17] on icon "button" at bounding box center [605, 17] width 12 height 12
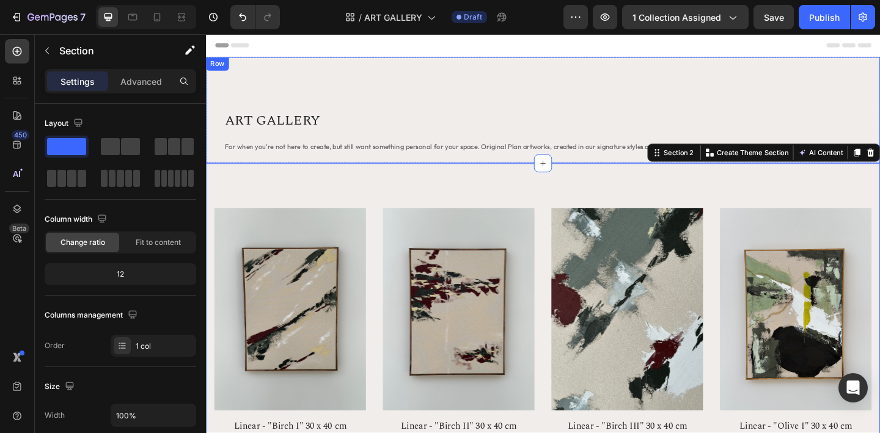
click at [208, 116] on div "ART GALLERY Heading For when you’re not here to create, but still want somethin…" at bounding box center [573, 117] width 734 height 116
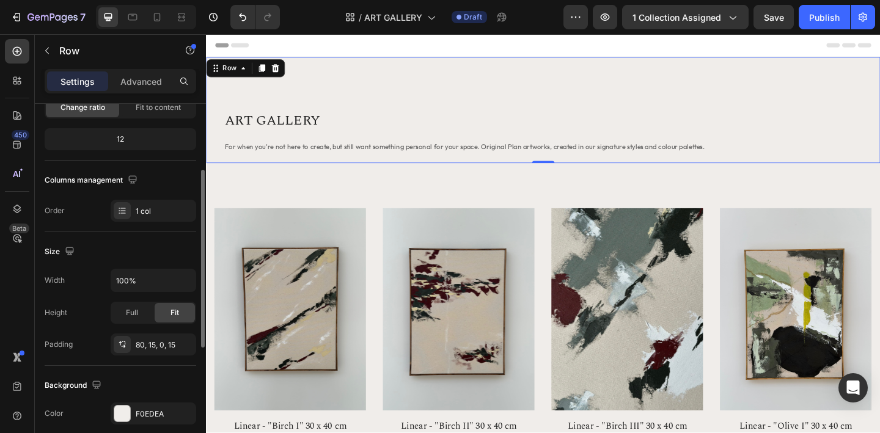
scroll to position [138, 0]
click at [153, 341] on div "80, 15, 0, 15" at bounding box center [153, 342] width 35 height 11
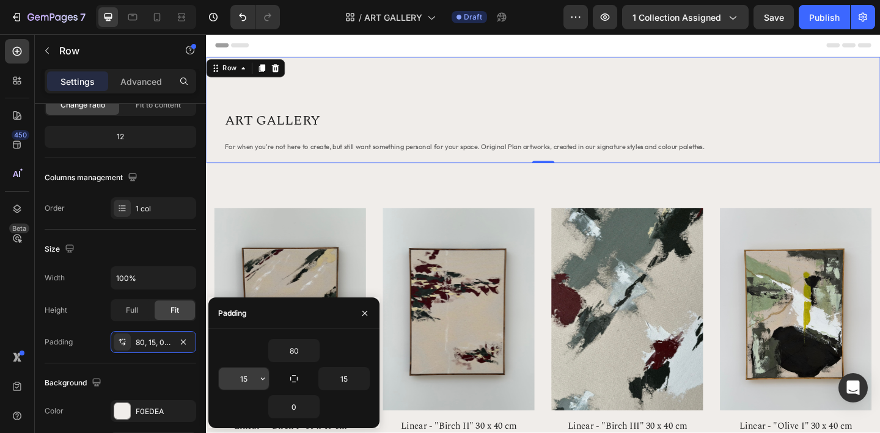
click at [245, 378] on input "15" at bounding box center [244, 379] width 50 height 22
type input "0"
click at [344, 378] on input "15" at bounding box center [344, 379] width 50 height 22
type input "0"
click at [294, 351] on input "80" at bounding box center [294, 351] width 50 height 22
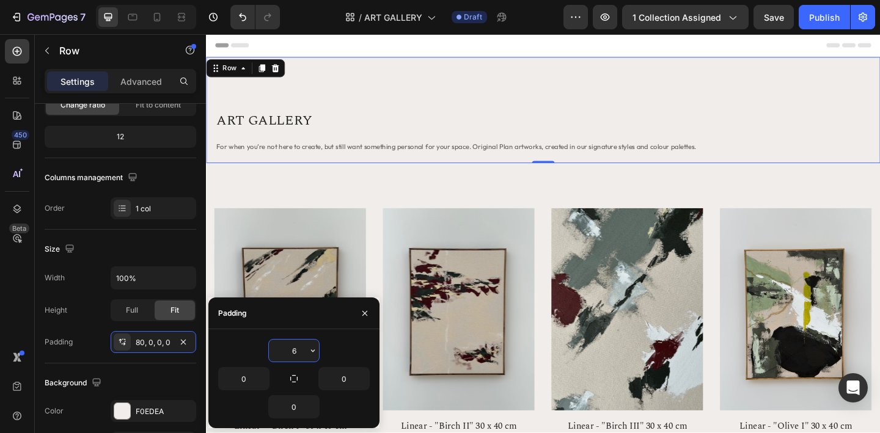
type input "60"
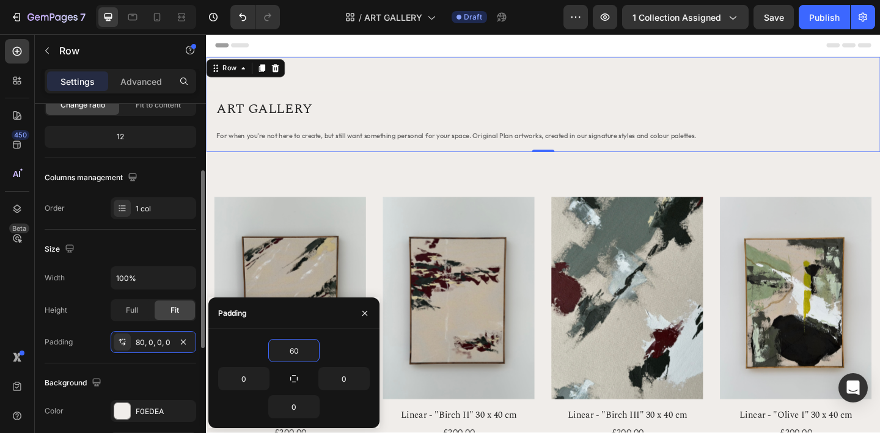
click at [79, 297] on div "Width 100% Height Full Fit Padding 80, 0, 0, 0" at bounding box center [121, 310] width 152 height 87
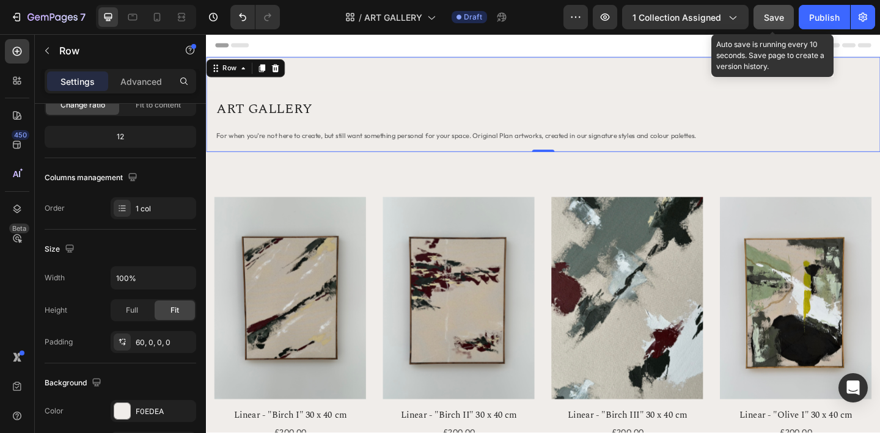
click at [781, 18] on span "Save" at bounding box center [774, 17] width 20 height 10
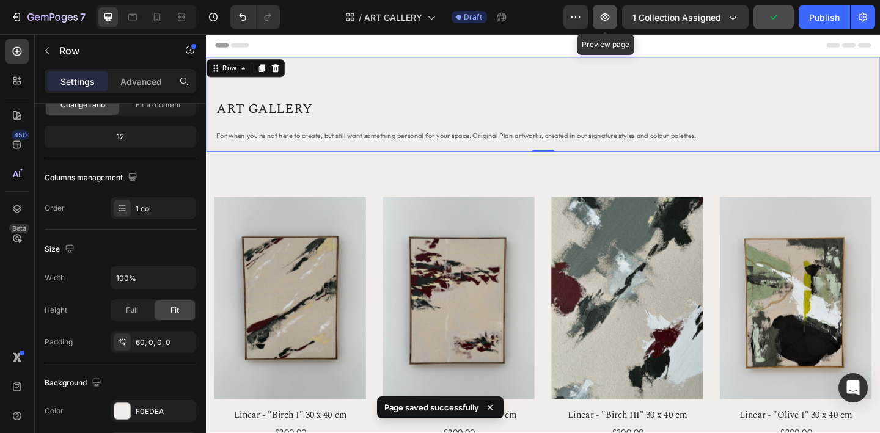
click at [610, 18] on icon "button" at bounding box center [605, 16] width 9 height 7
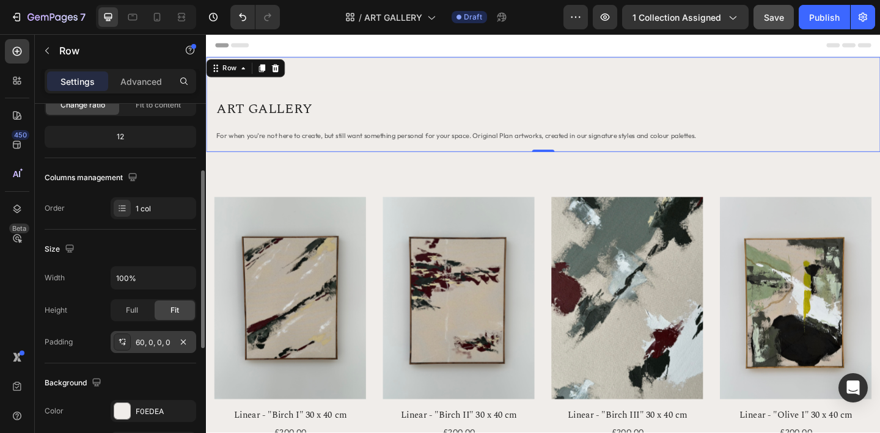
click at [156, 347] on div "60, 0, 0, 0" at bounding box center [153, 342] width 35 height 11
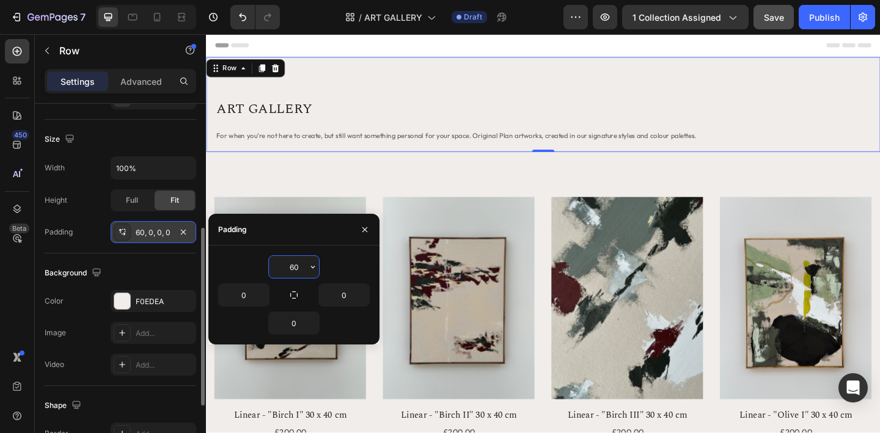
scroll to position [250, 0]
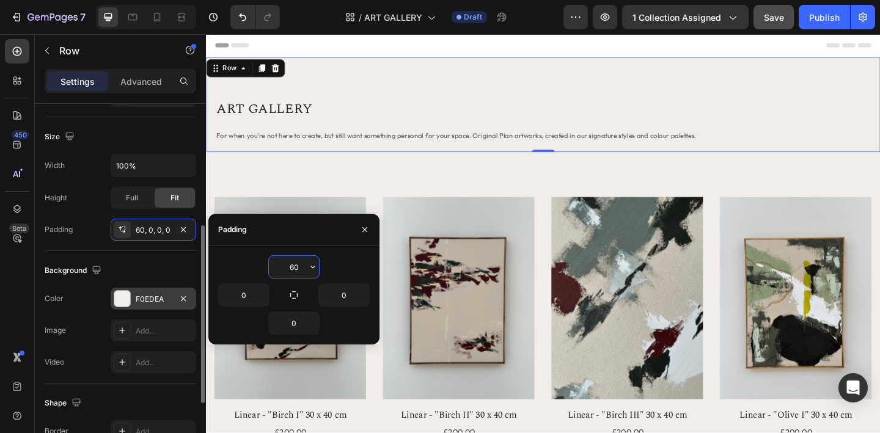
click at [153, 301] on div "F0EDEA" at bounding box center [153, 299] width 35 height 11
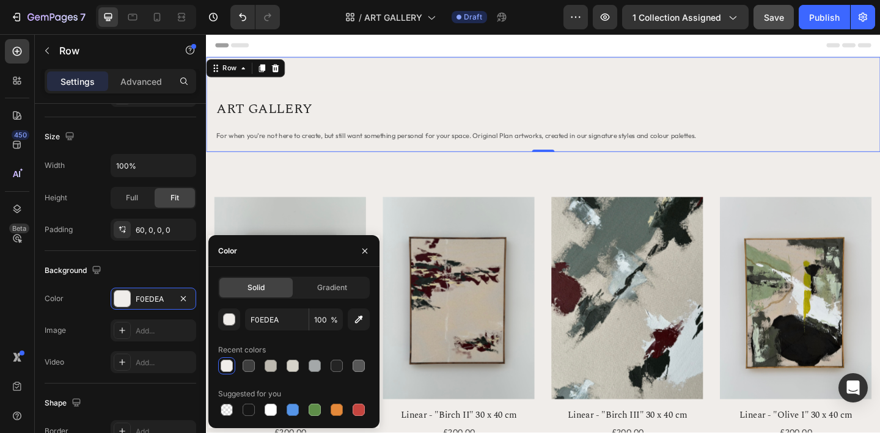
click at [227, 366] on div at bounding box center [227, 366] width 12 height 12
click at [92, 304] on div "Color F0EDEA" at bounding box center [121, 299] width 152 height 22
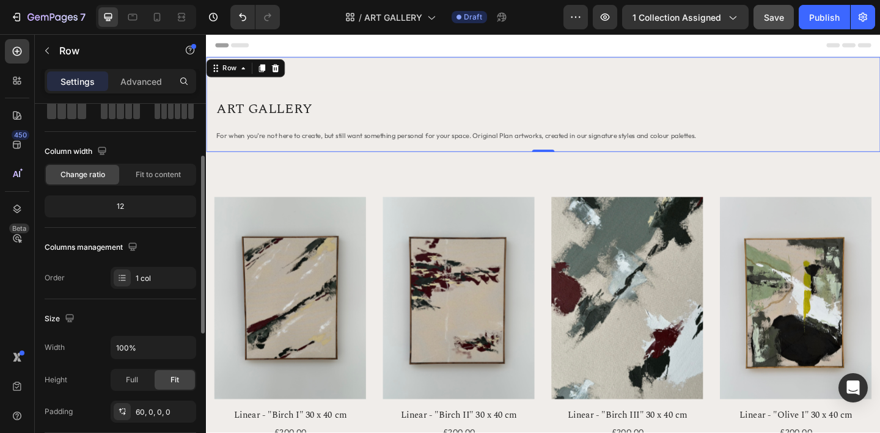
scroll to position [81, 0]
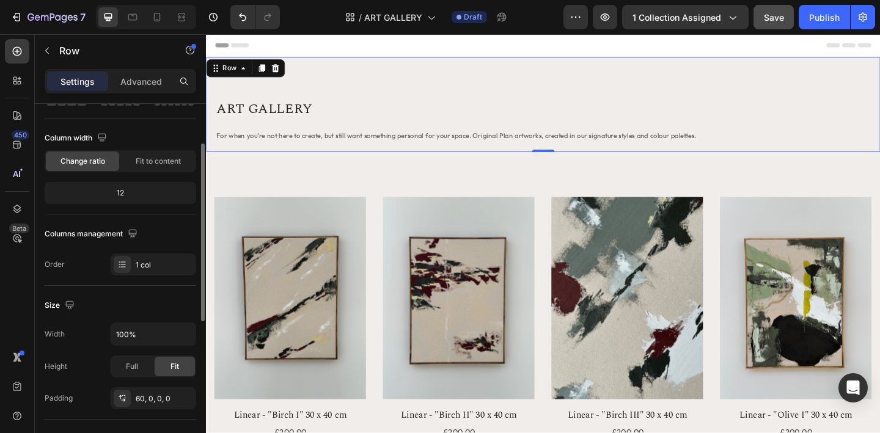
click at [148, 400] on div "60, 0, 0, 0" at bounding box center [164, 399] width 57 height 11
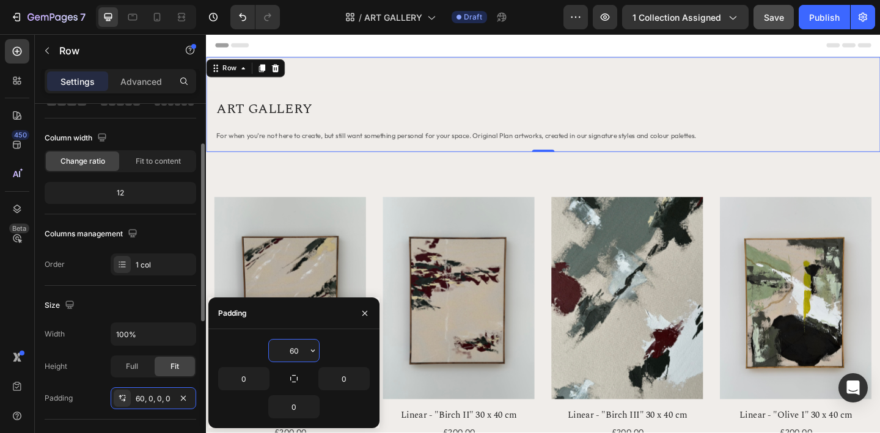
click at [98, 326] on div "Width 100%" at bounding box center [121, 334] width 152 height 23
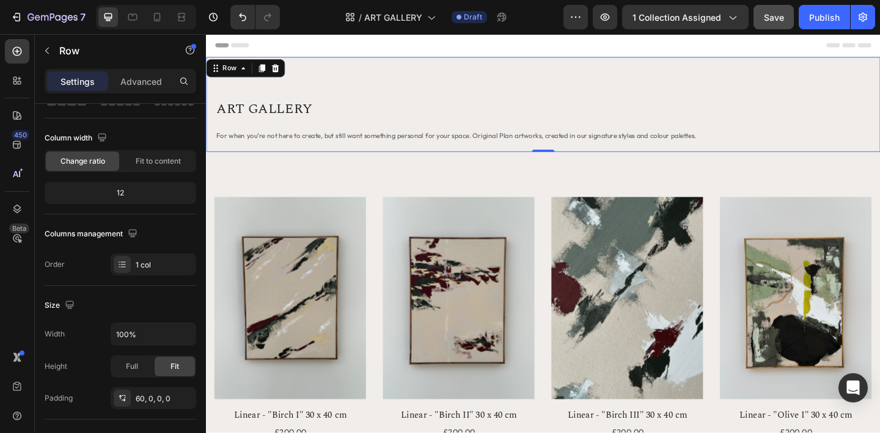
click at [323, 65] on div "ART GALLERY Heading For when you’re not here to create, but still want somethin…" at bounding box center [573, 110] width 734 height 103
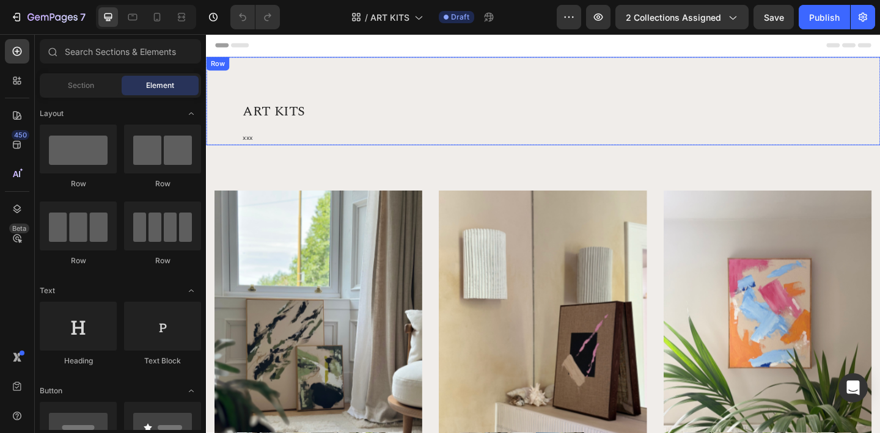
click at [223, 81] on div "ART KITS Heading xxx Text block Row Row Row" at bounding box center [573, 107] width 734 height 96
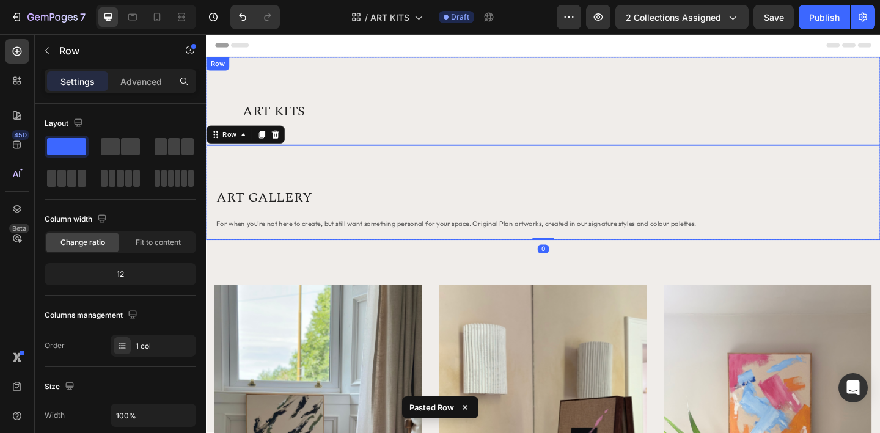
click at [325, 93] on div "ART KITS Heading xxx Text block Row Row Row" at bounding box center [573, 107] width 734 height 96
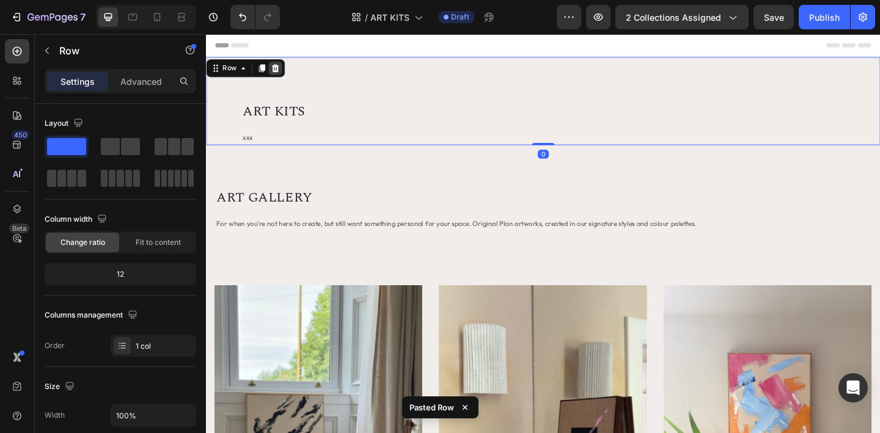
click at [283, 72] on icon at bounding box center [282, 71] width 8 height 9
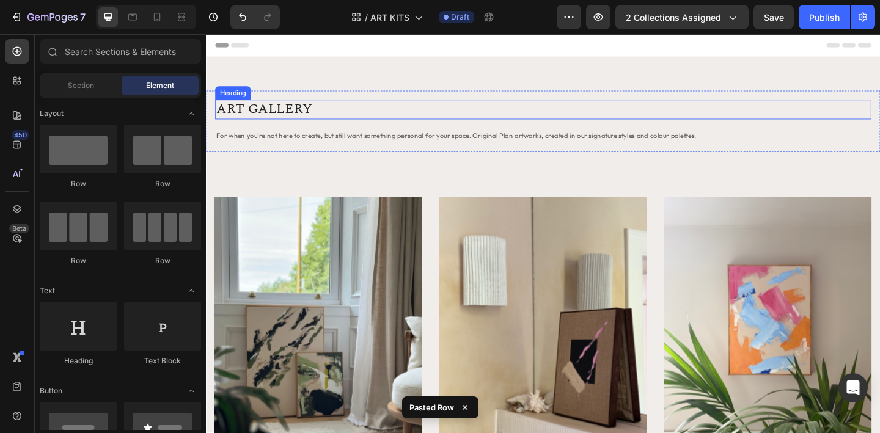
click at [274, 120] on h2 "ART GALLERY" at bounding box center [573, 116] width 714 height 21
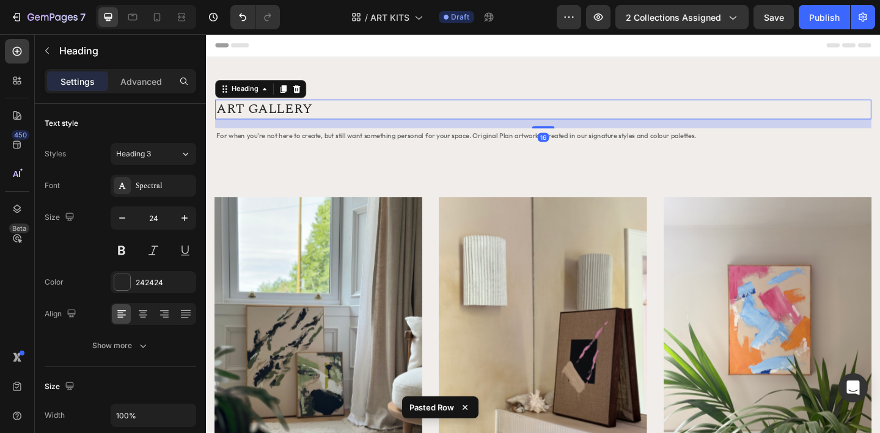
click at [287, 120] on h2 "ART GALLERY" at bounding box center [573, 116] width 714 height 21
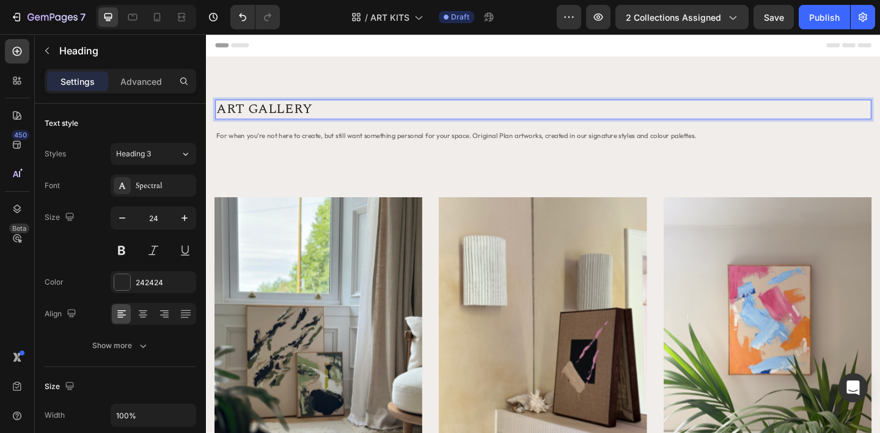
click at [293, 118] on p "ART GALLERY" at bounding box center [573, 116] width 712 height 19
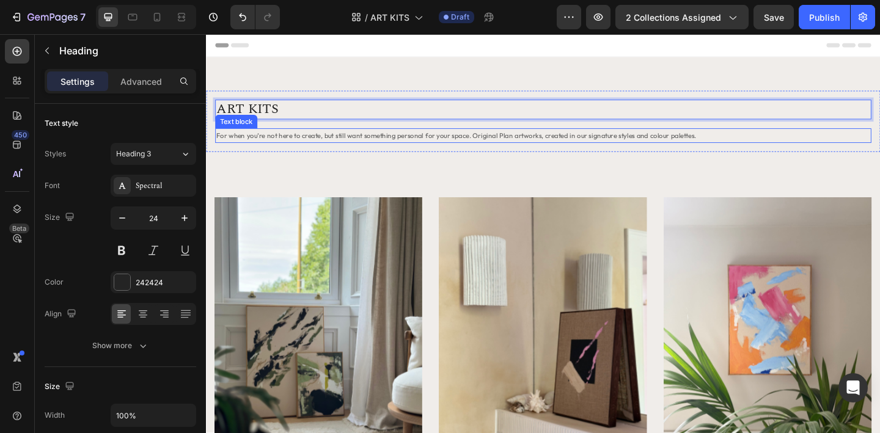
click at [306, 147] on span "For when you’re not here to create, but still want something personal for your …" at bounding box center [478, 144] width 522 height 9
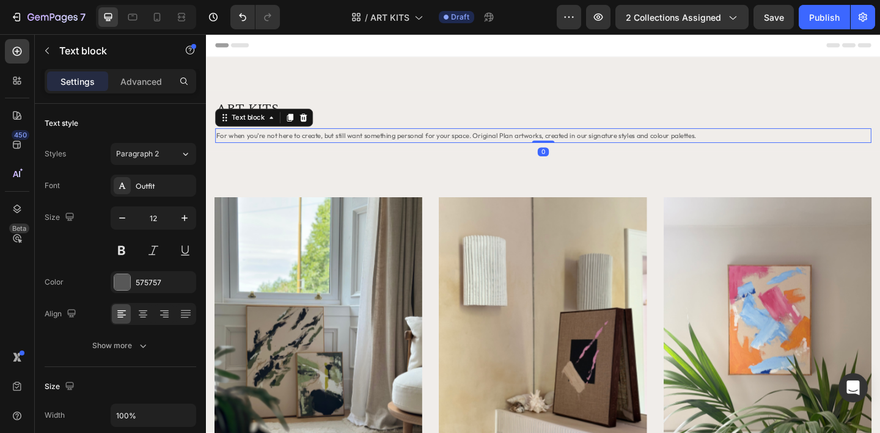
click at [306, 147] on span "For when you’re not here to create, but still want something personal for your …" at bounding box center [478, 144] width 522 height 9
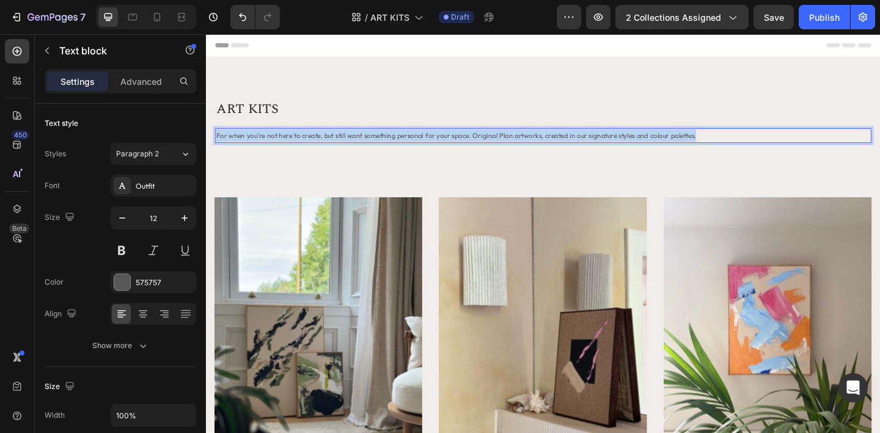
click at [306, 147] on span "For when you’re not here to create, but still want something personal for your …" at bounding box center [478, 144] width 522 height 9
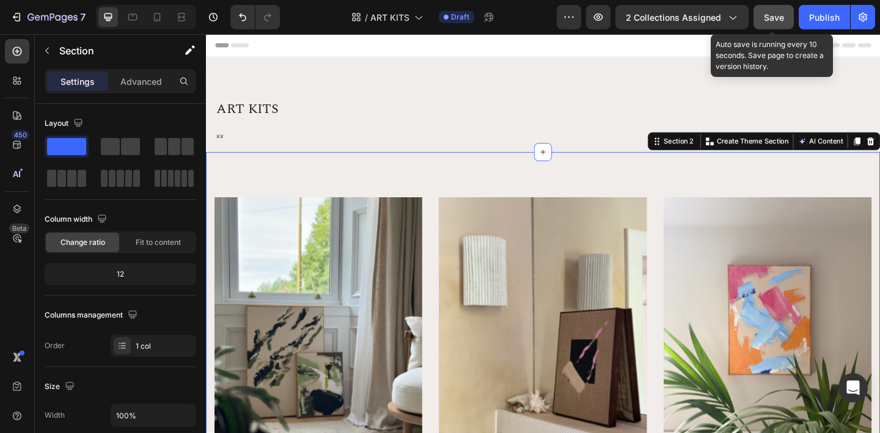
click at [770, 16] on span "Save" at bounding box center [774, 17] width 20 height 10
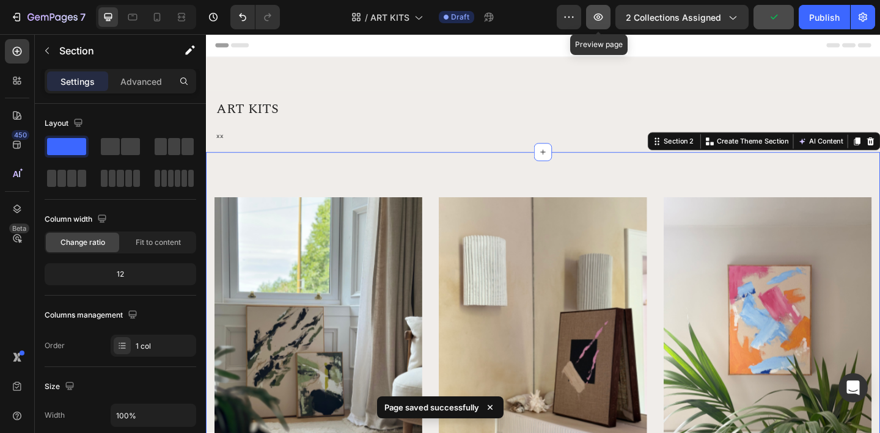
click at [600, 12] on icon "button" at bounding box center [598, 17] width 12 height 12
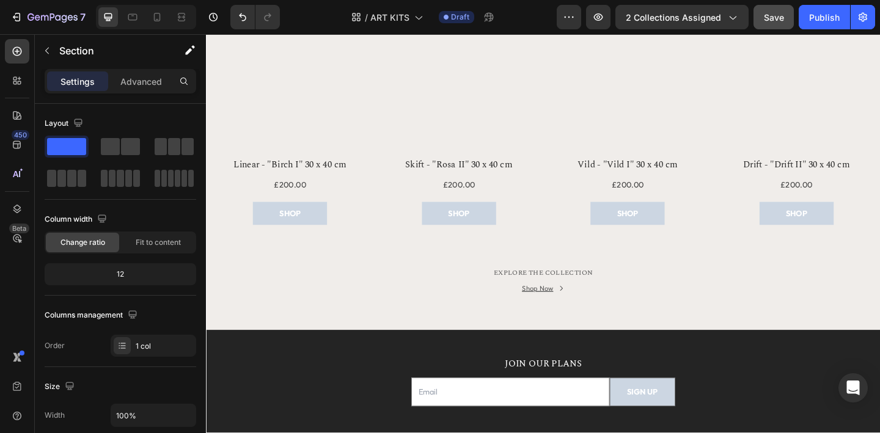
scroll to position [1302, 0]
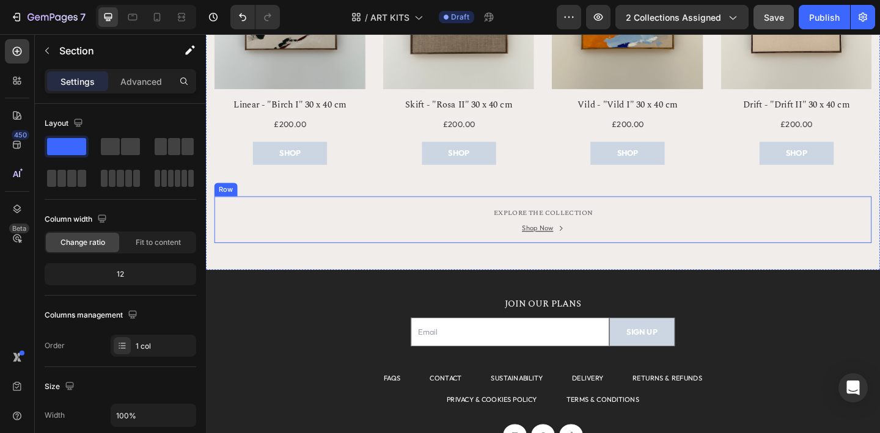
click at [512, 252] on div "EXPLORE THE COLLECTION Text block Shop Now Button Row" at bounding box center [572, 236] width 715 height 51
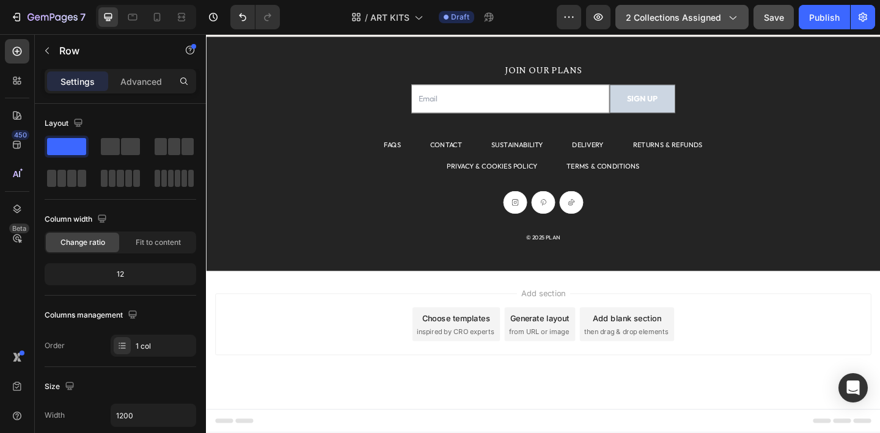
scroll to position [0, 0]
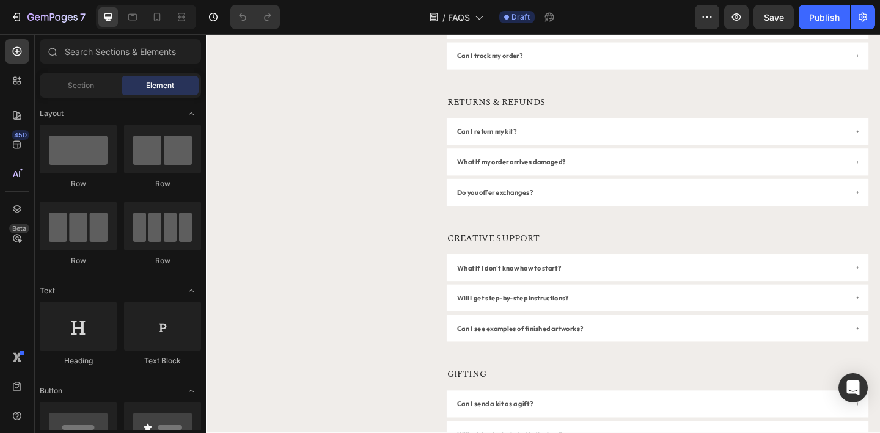
scroll to position [3590, 0]
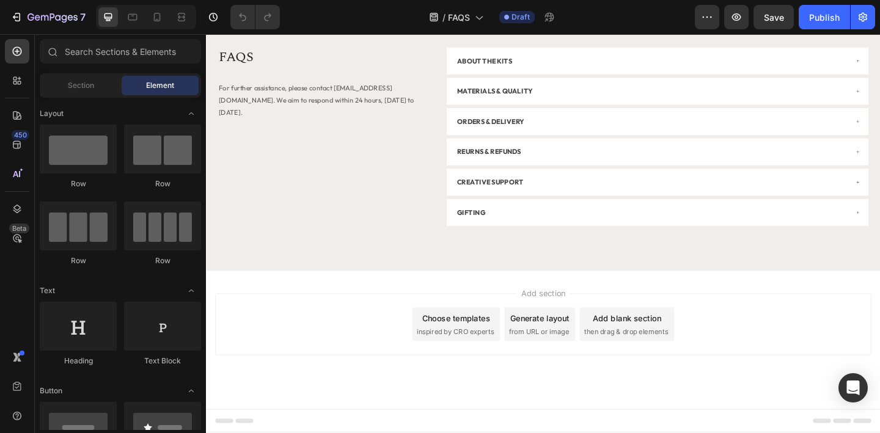
click at [449, 307] on div "Add section Choose templates inspired by CRO experts Generate layout from URL o…" at bounding box center [573, 367] width 734 height 150
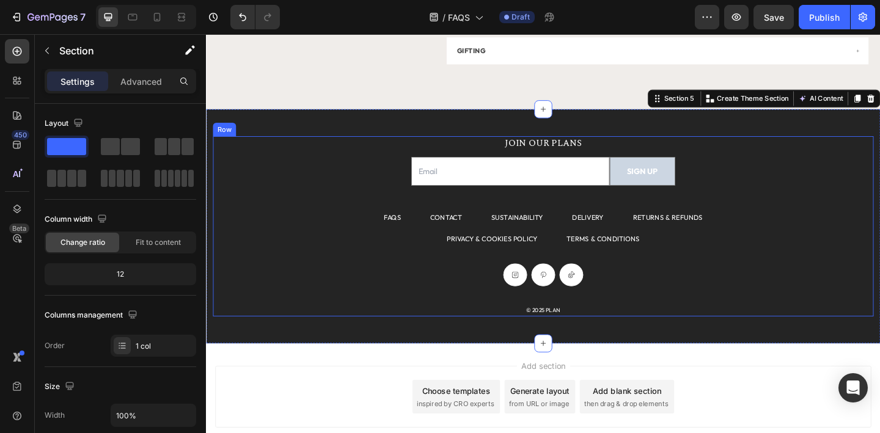
scroll to position [3764, 0]
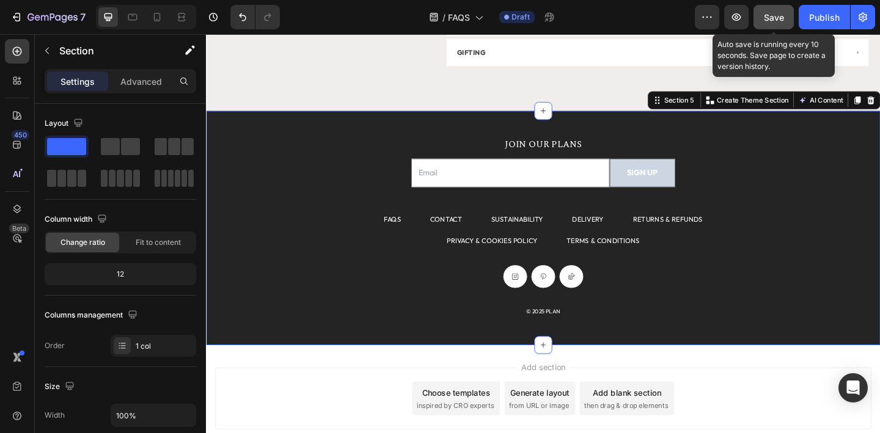
click at [768, 22] on span "Save" at bounding box center [774, 17] width 20 height 10
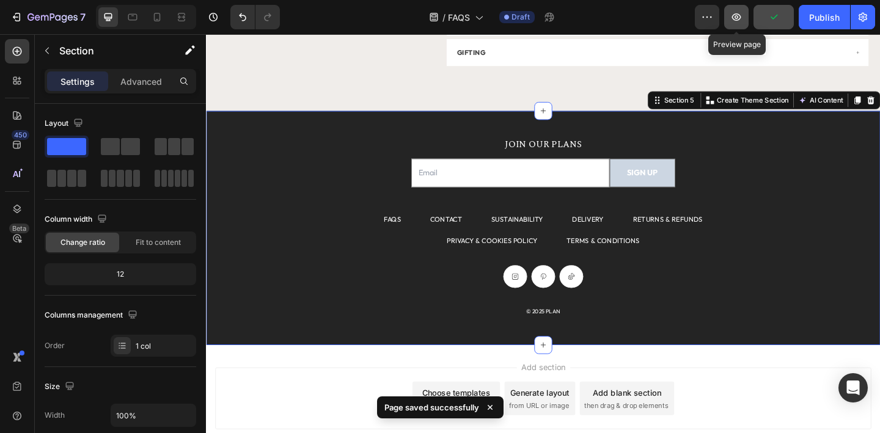
click at [735, 23] on icon "button" at bounding box center [737, 17] width 12 height 12
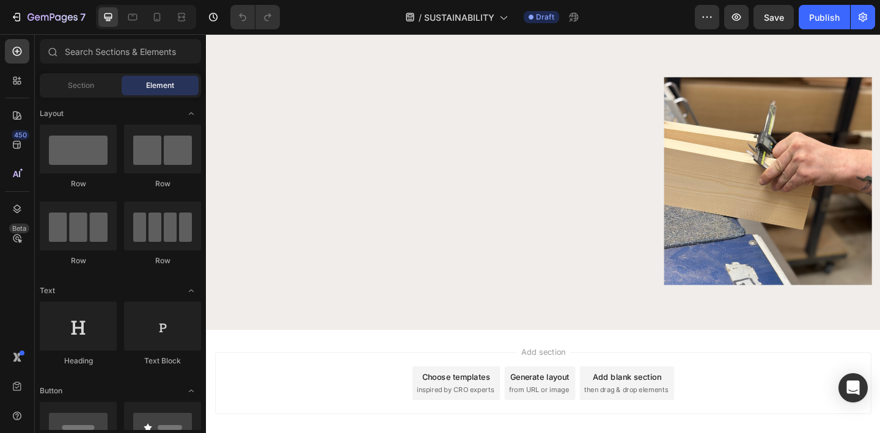
scroll to position [921, 0]
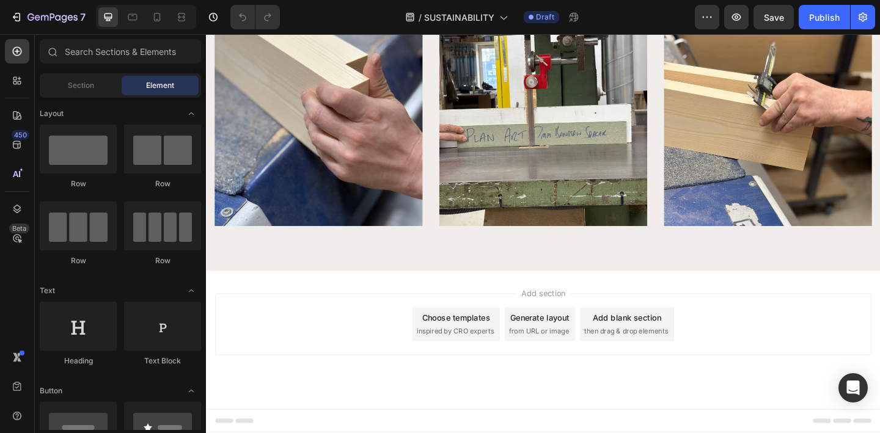
click at [418, 306] on div "Add section Choose templates inspired by CRO experts Generate layout from URL o…" at bounding box center [573, 367] width 734 height 150
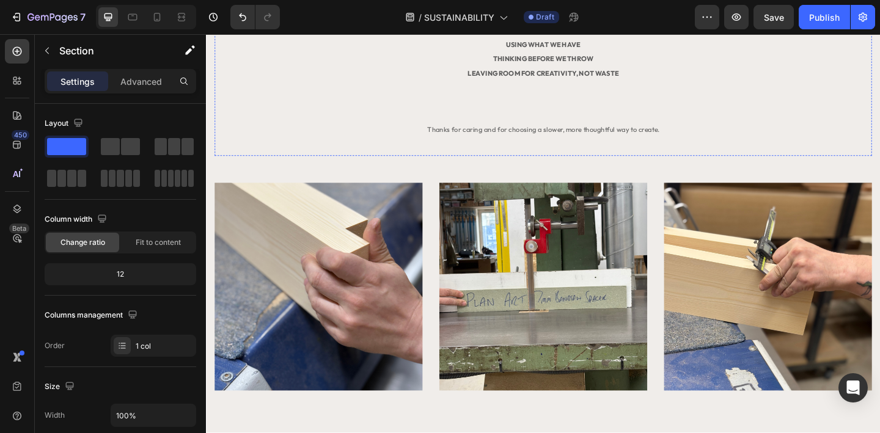
scroll to position [742, 0]
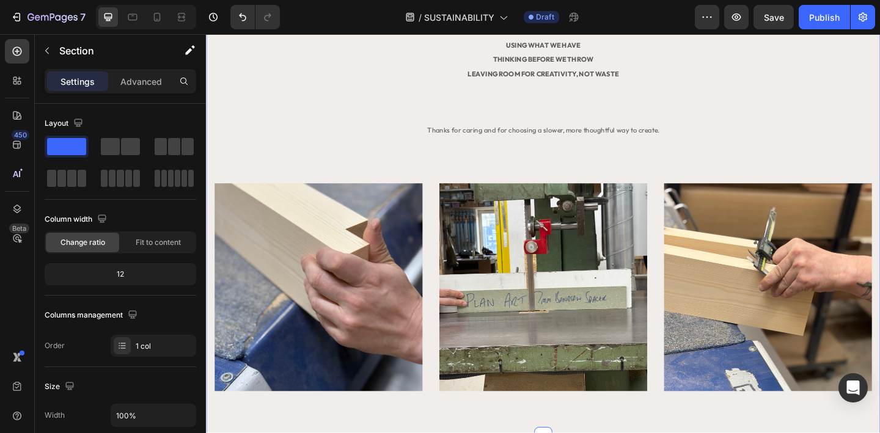
click at [343, 173] on div "Sustainability isn't a badge, it's a mindset. Heading LESS WASTE. MORE MAKING. …" at bounding box center [572, 32] width 715 height 781
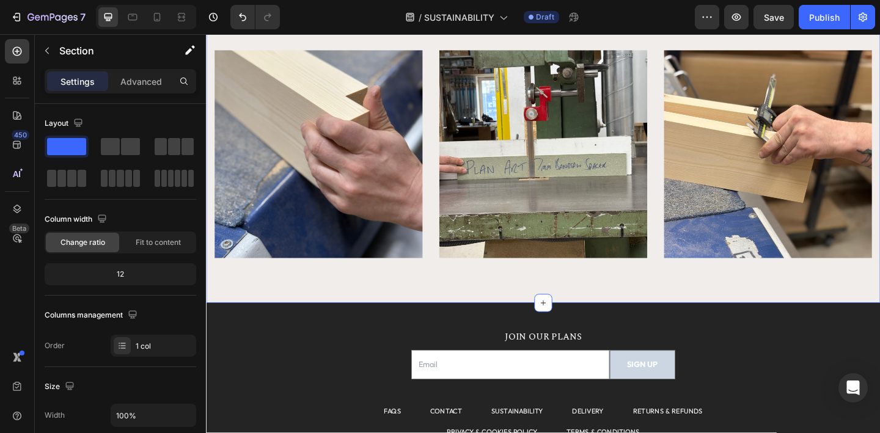
scroll to position [891, 0]
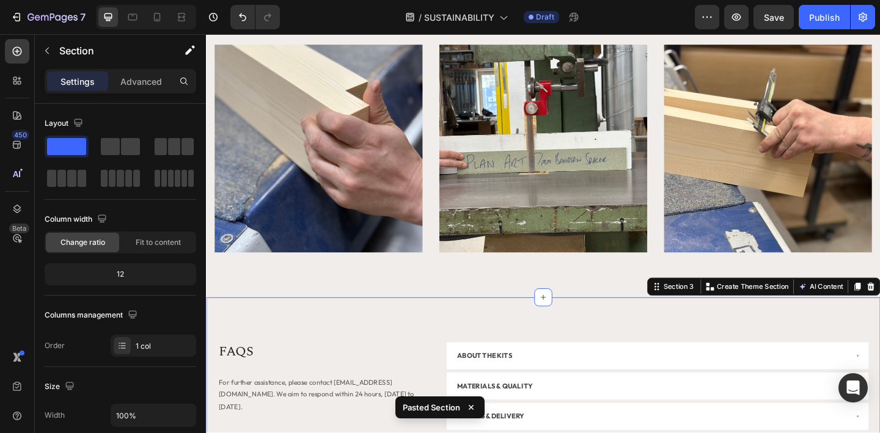
scroll to position [849, 0]
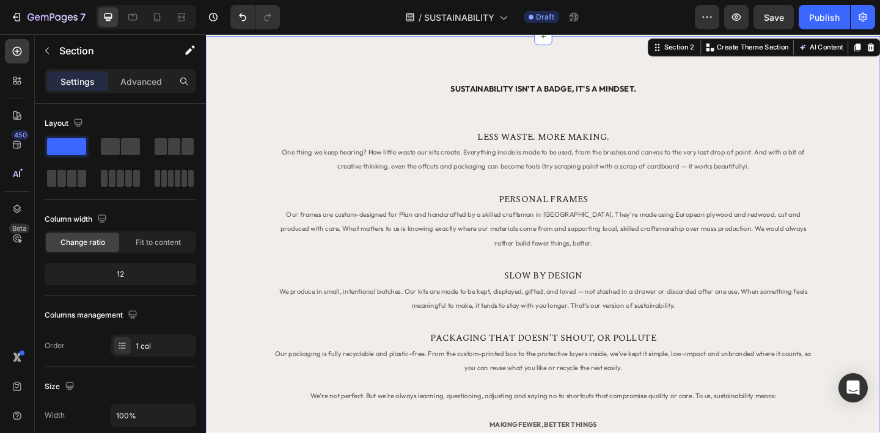
scroll to position [111, 0]
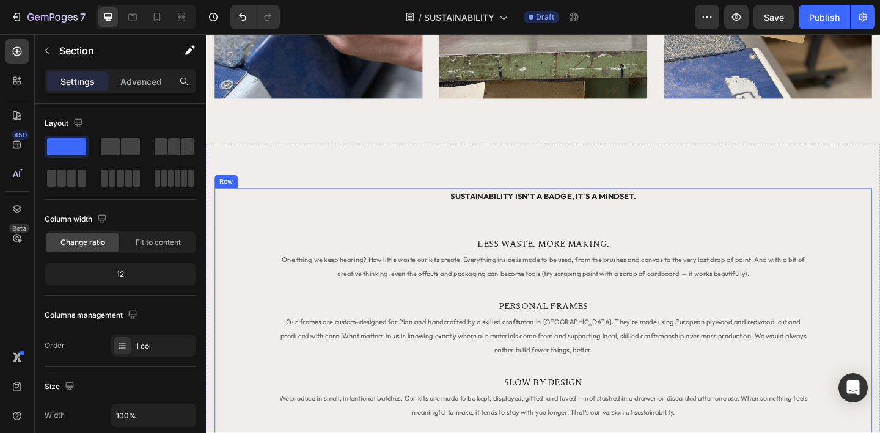
scroll to position [1047, 0]
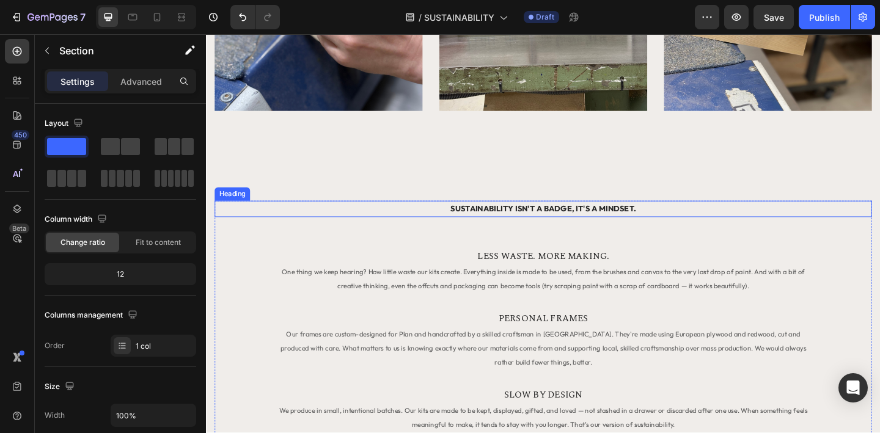
click at [716, 223] on h2 "Sustainability isn't a badge, it's a mindset." at bounding box center [572, 225] width 715 height 18
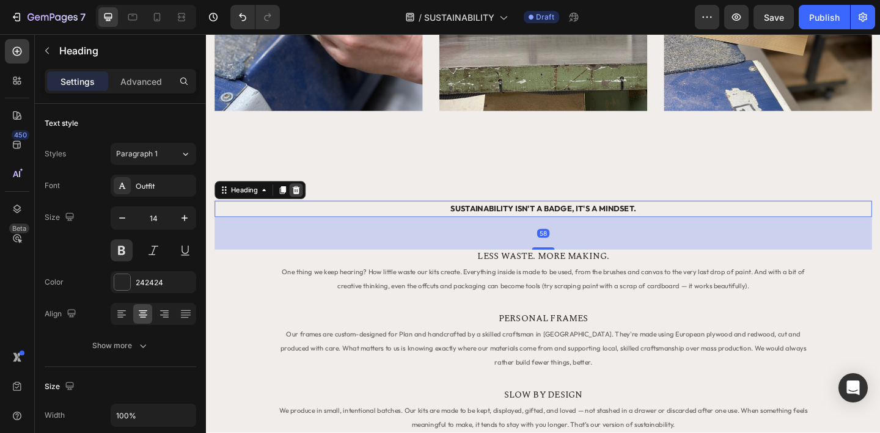
click at [308, 205] on icon at bounding box center [304, 204] width 10 height 10
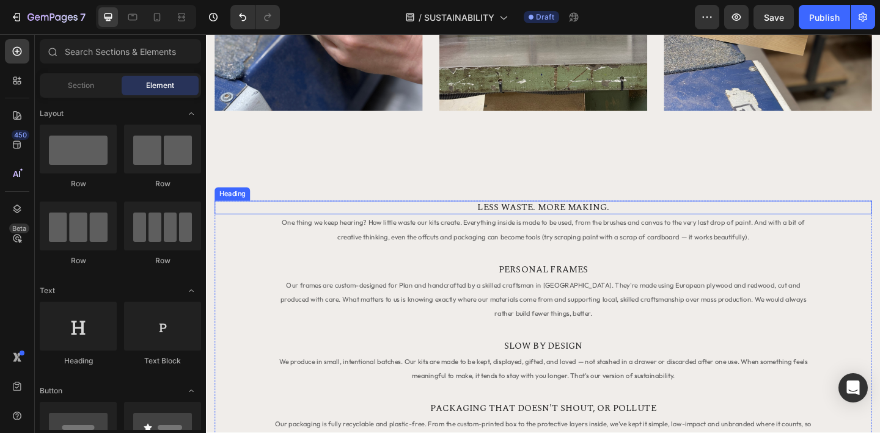
click at [422, 229] on h2 "LESS WASTE. MORE MAKING." at bounding box center [572, 223] width 715 height 15
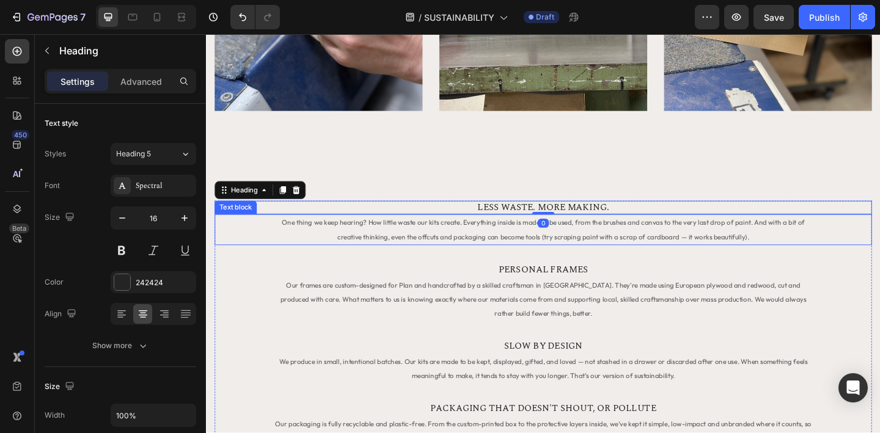
click at [247, 254] on div "One thing we keep hearing? How little waste our kits create. Everything inside …" at bounding box center [572, 246] width 715 height 33
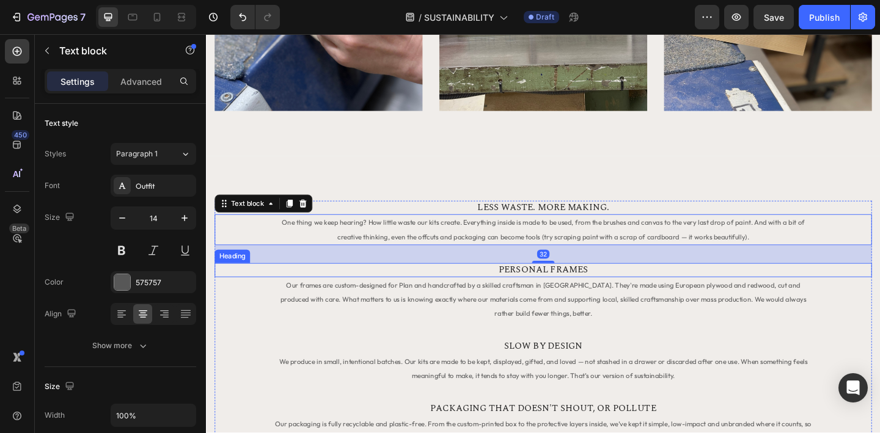
click at [240, 297] on h2 "PERSONAL FRAMES" at bounding box center [572, 291] width 715 height 15
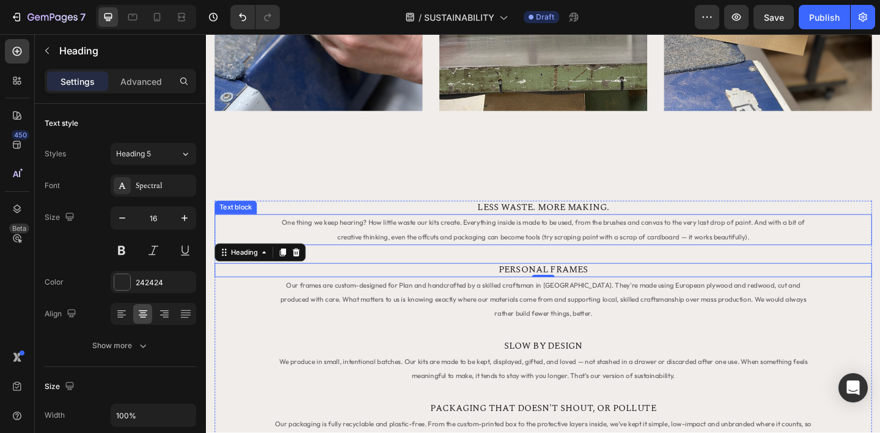
click at [223, 236] on div "One thing we keep hearing? How little waste our kits create. Everything inside …" at bounding box center [572, 246] width 715 height 33
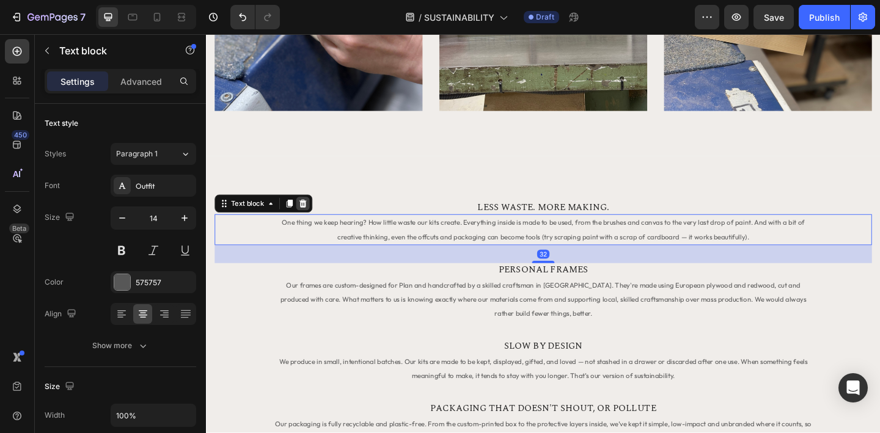
click at [314, 220] on icon at bounding box center [312, 219] width 8 height 9
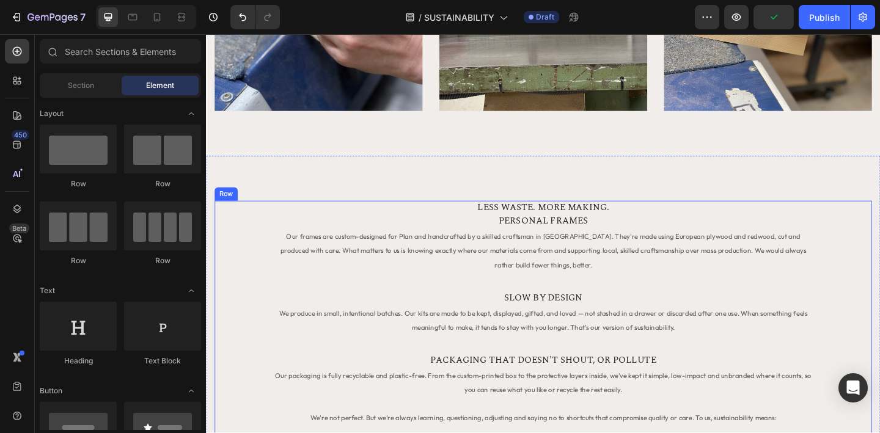
click at [268, 305] on div "LESS WASTE. MORE MAKING. Heading PERSONAL FRAMES Heading Our frames are custom-…" at bounding box center [572, 425] width 715 height 419
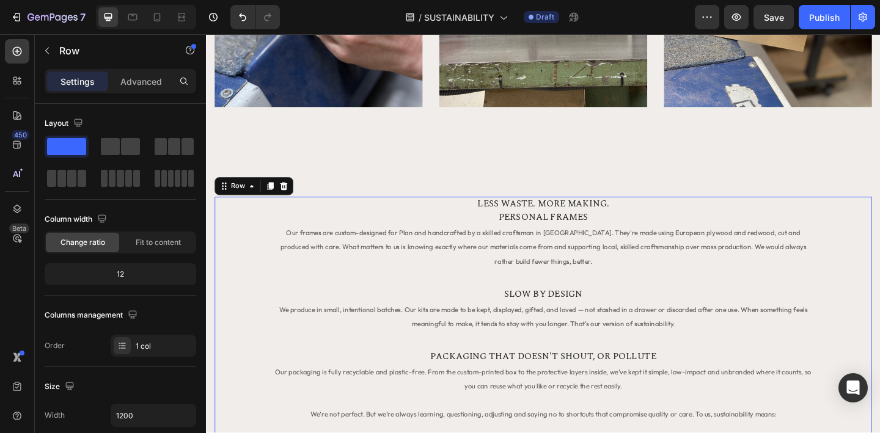
scroll to position [1006, 0]
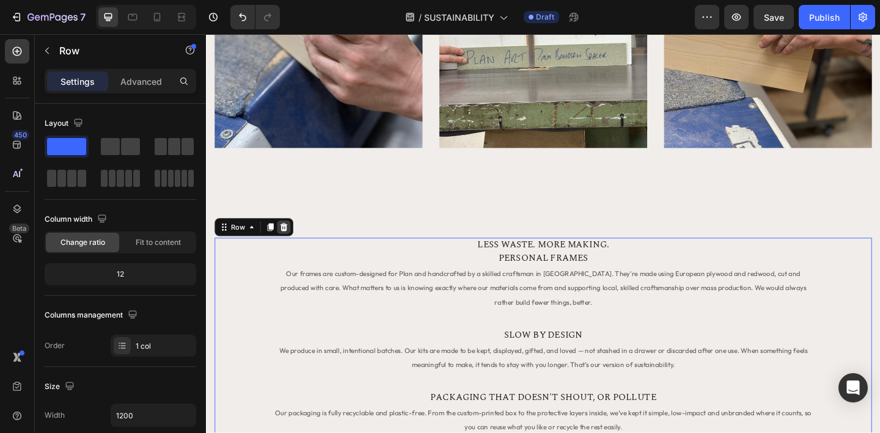
click at [287, 247] on icon at bounding box center [290, 245] width 10 height 10
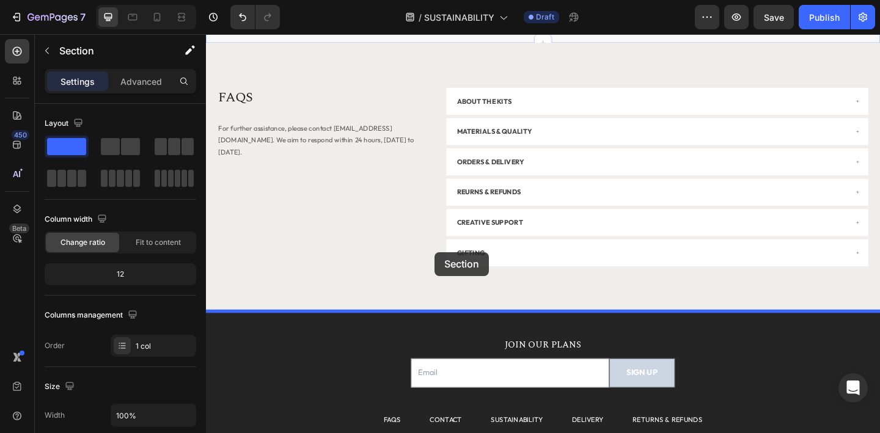
scroll to position [1557, 0]
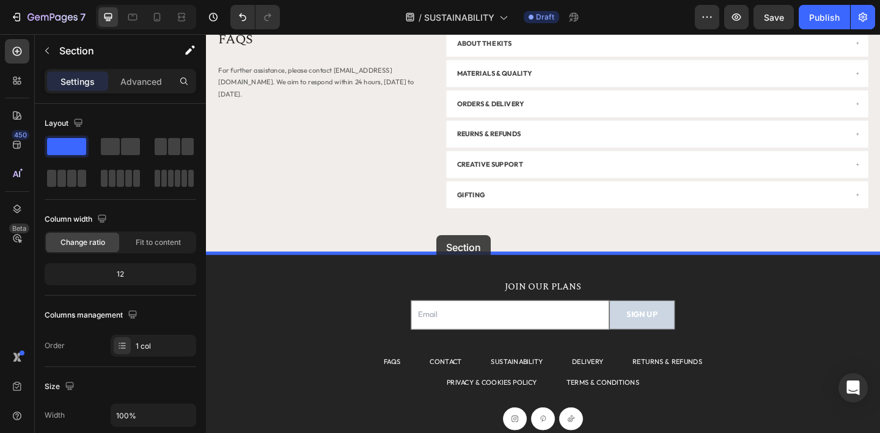
drag, startPoint x: 454, startPoint y: 270, endPoint x: 457, endPoint y: 254, distance: 16.2
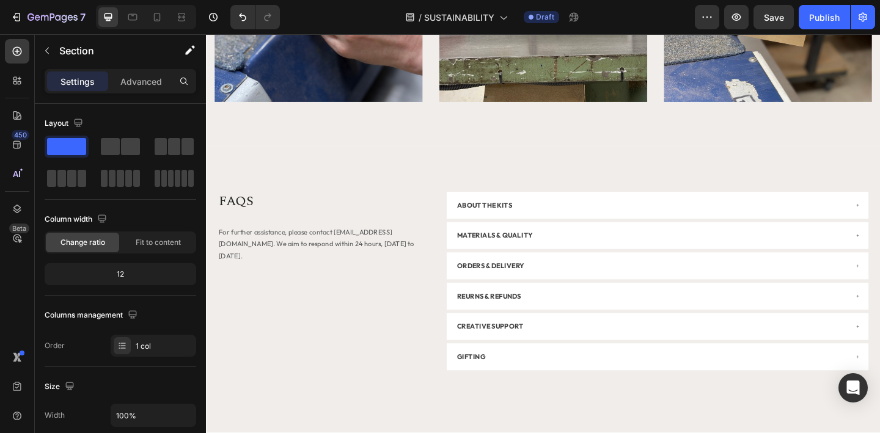
scroll to position [1070, 0]
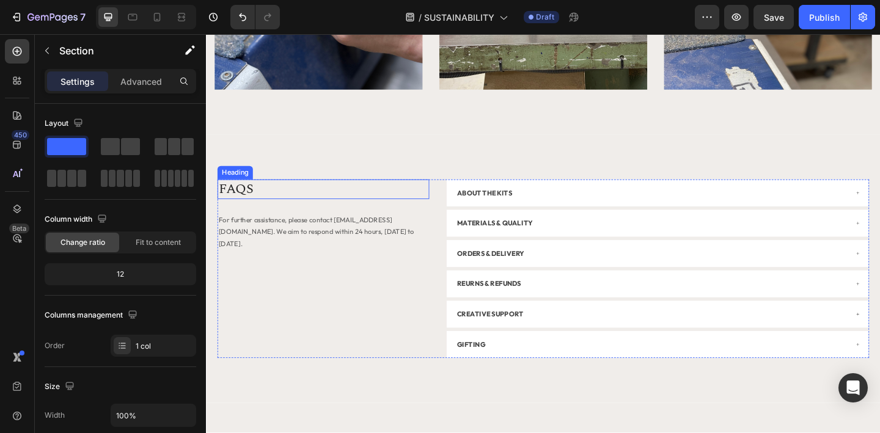
click at [237, 202] on h2 "FAQS" at bounding box center [333, 203] width 230 height 21
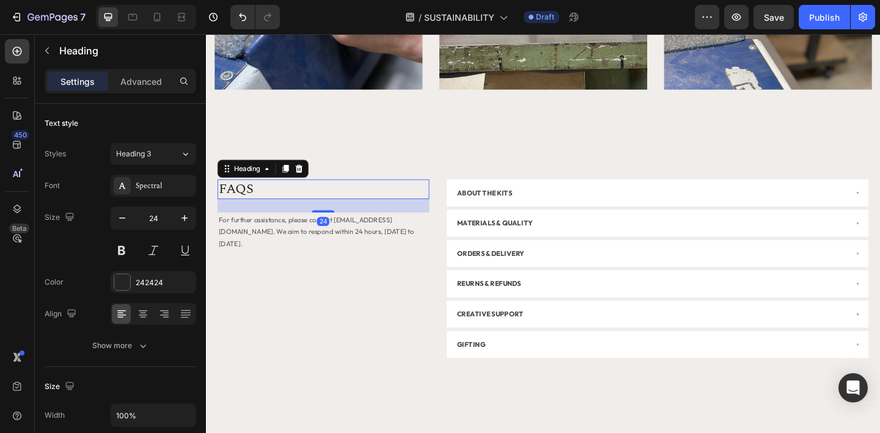
click at [262, 205] on h2 "FAQS" at bounding box center [333, 203] width 230 height 21
click at [236, 205] on p "FAQS" at bounding box center [333, 203] width 228 height 19
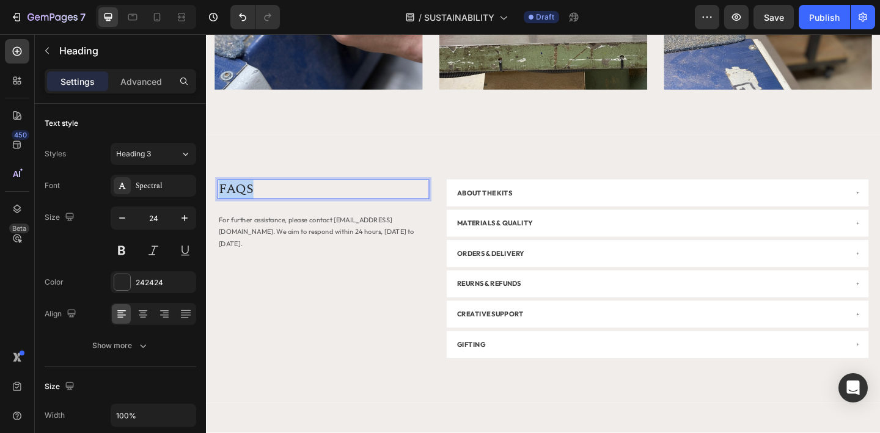
click at [236, 205] on p "FAQS" at bounding box center [333, 203] width 228 height 19
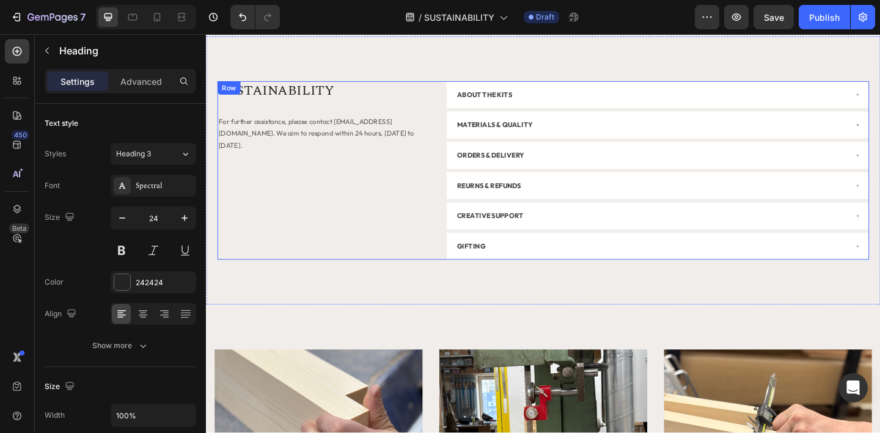
scroll to position [1157, 0]
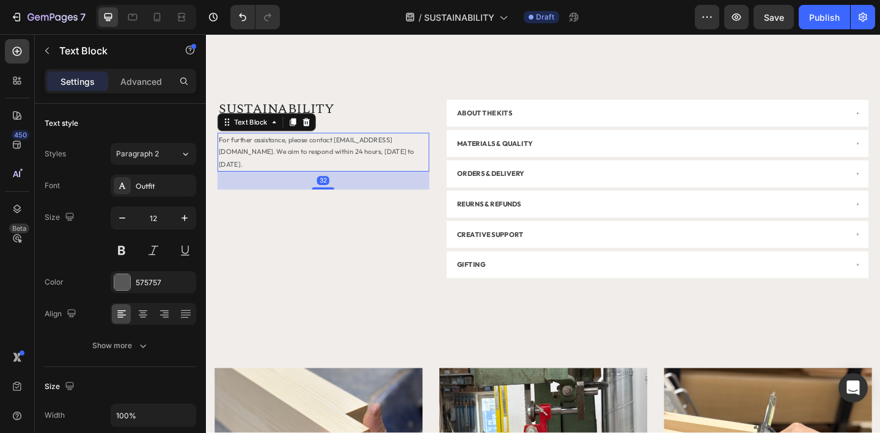
click at [329, 157] on span "For further assistance, please contact [EMAIL_ADDRESS][DOMAIN_NAME]. We aim to …" at bounding box center [325, 162] width 213 height 35
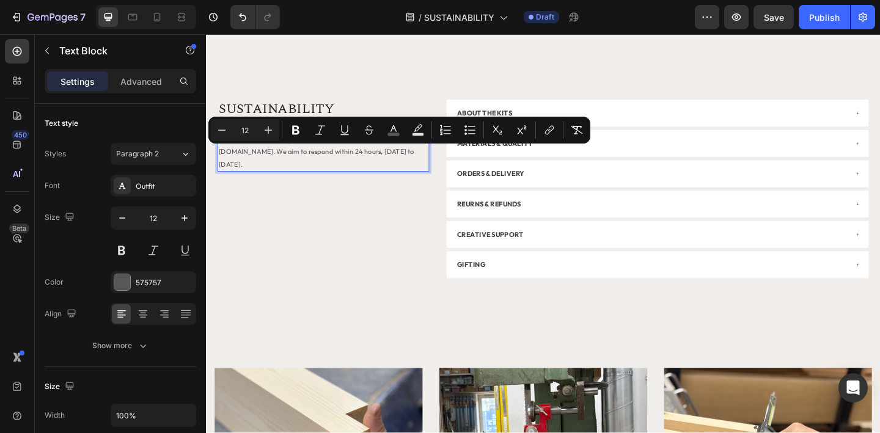
click at [357, 168] on p "For further assistance, please contact info@planofficial.com. We aim to respond…" at bounding box center [333, 163] width 228 height 40
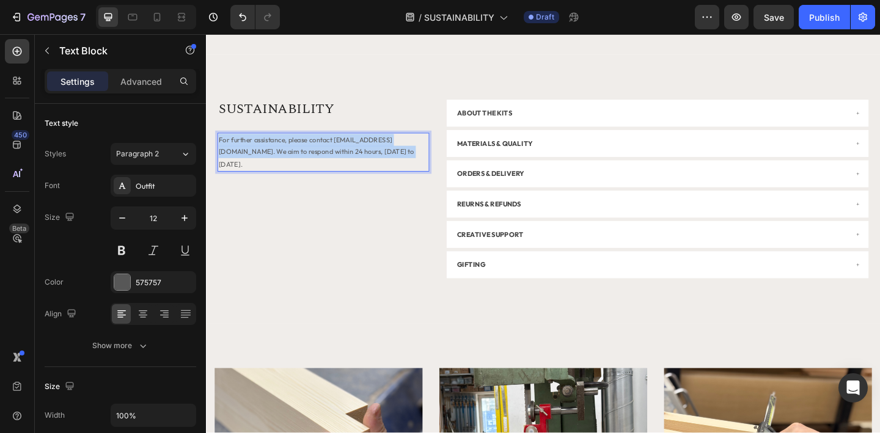
drag, startPoint x: 370, startPoint y: 166, endPoint x: 221, endPoint y: 154, distance: 149.6
click at [221, 154] on p "For further assistance, please contact info@planofficial.com. We aim to respond…" at bounding box center [333, 163] width 228 height 40
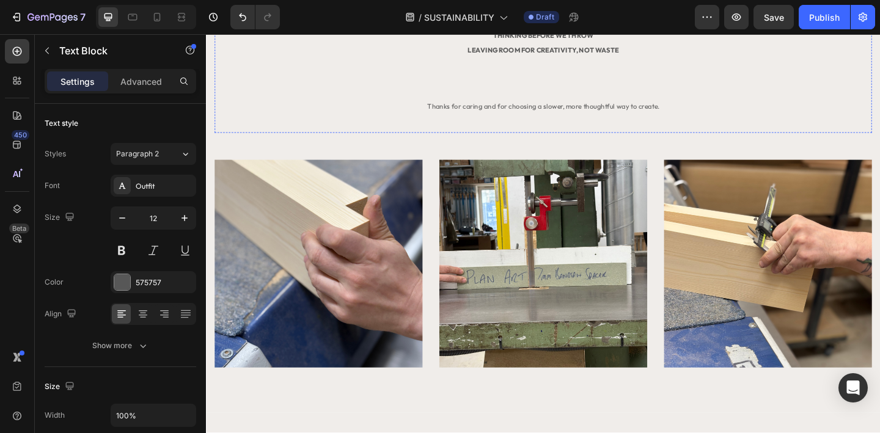
scroll to position [1147, 0]
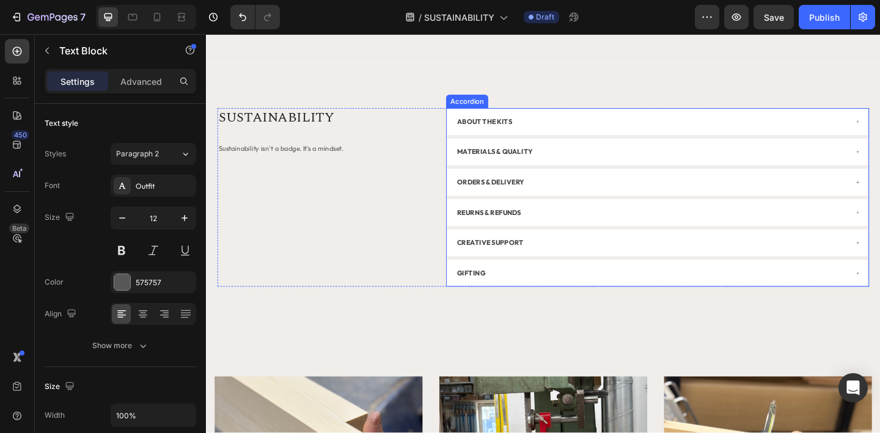
click at [507, 129] on strong "ABOUT THE KITS" at bounding box center [509, 129] width 60 height 9
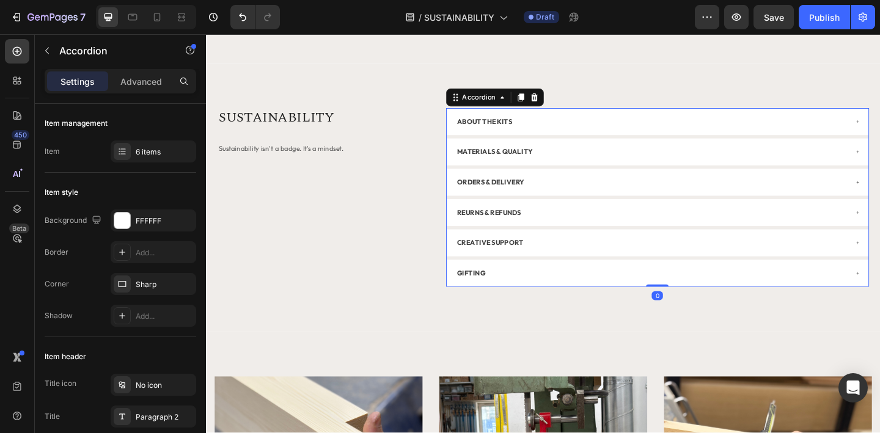
click at [523, 132] on strong "ABOUT THE KITS" at bounding box center [509, 129] width 60 height 9
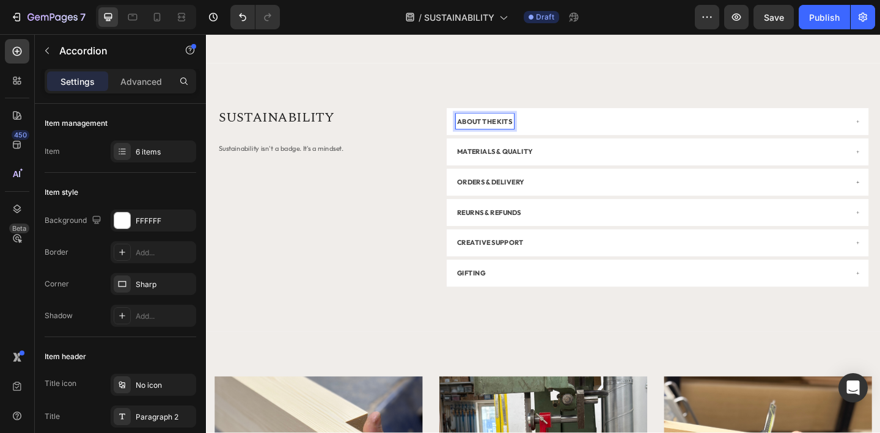
click at [520, 130] on strong "ABOUT THE KITS" at bounding box center [509, 129] width 60 height 9
click at [515, 130] on strong "ABOUT THE KITS" at bounding box center [509, 129] width 60 height 9
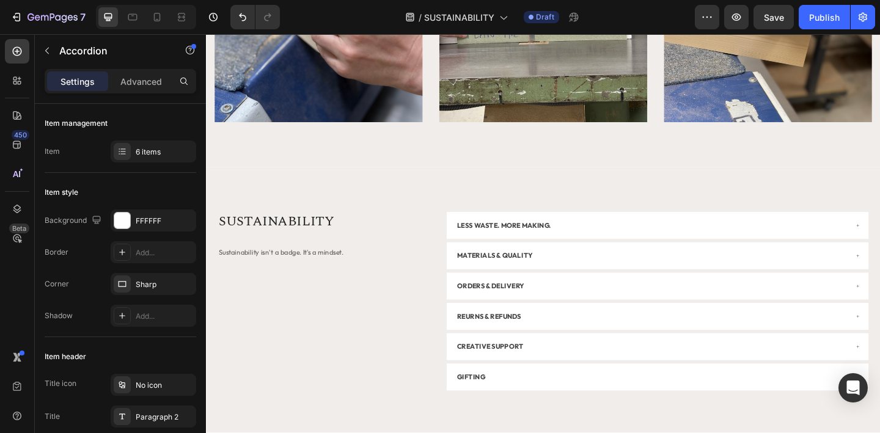
scroll to position [1176, 0]
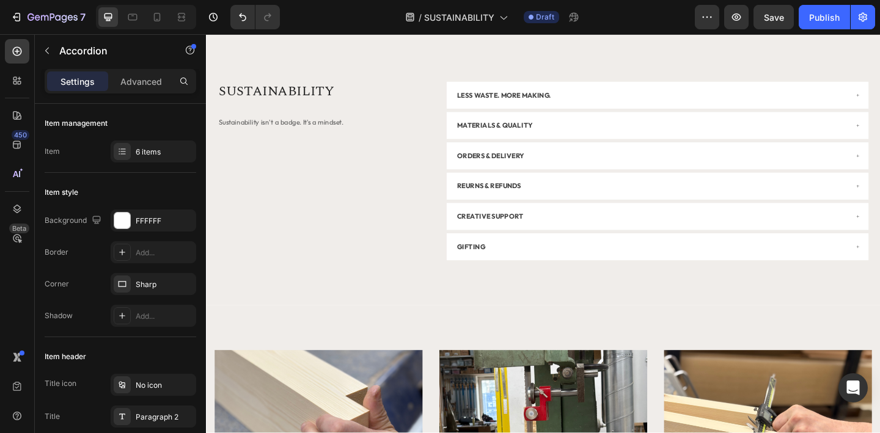
click at [531, 136] on p "MATERIALS & QUALITY" at bounding box center [520, 133] width 82 height 13
click at [507, 134] on p "MATERIALS & QUALITY" at bounding box center [520, 133] width 82 height 13
click at [452, 161] on div "SUSTAINABILITY Heading Sustainability isn't a badge. It's a mindset. Text Block…" at bounding box center [572, 183] width 709 height 194
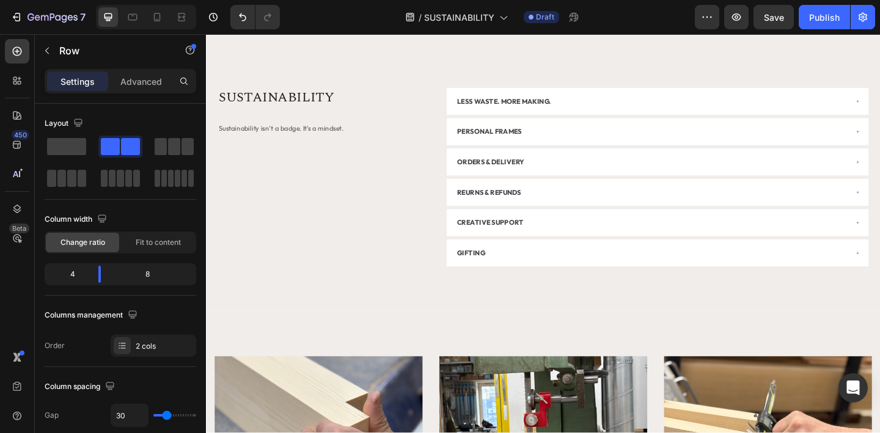
scroll to position [1172, 0]
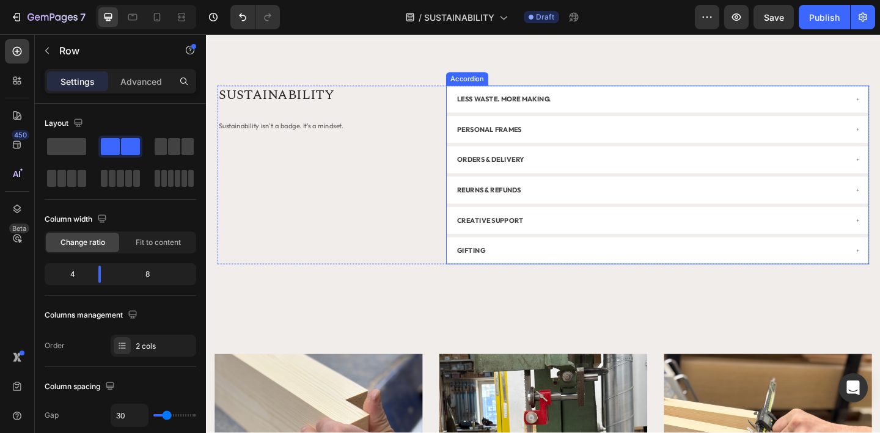
click at [528, 174] on p "ORDERS & DELIVERY" at bounding box center [515, 170] width 73 height 13
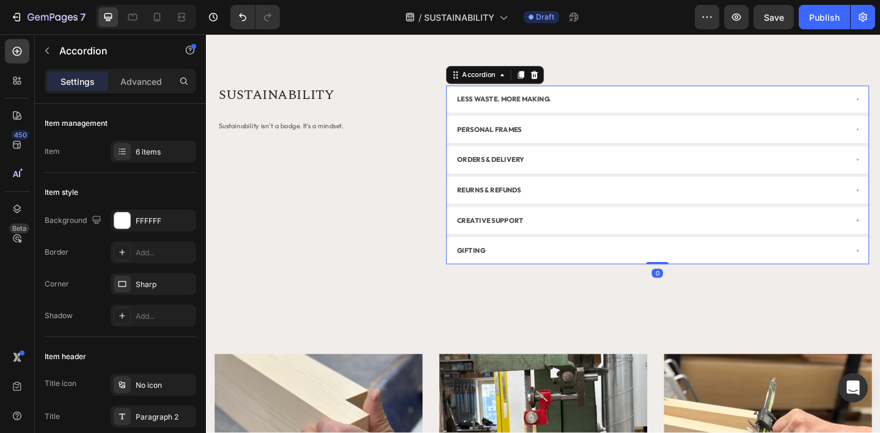
click at [518, 173] on p "ORDERS & DELIVERY" at bounding box center [515, 170] width 73 height 13
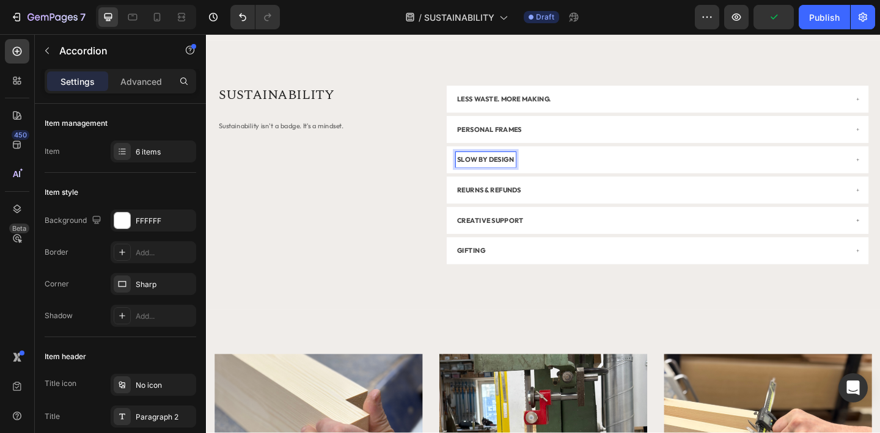
click at [438, 175] on div "SUSTAINABILITY Heading Sustainability isn't a badge. It's a mindset. Text Block" at bounding box center [333, 187] width 230 height 194
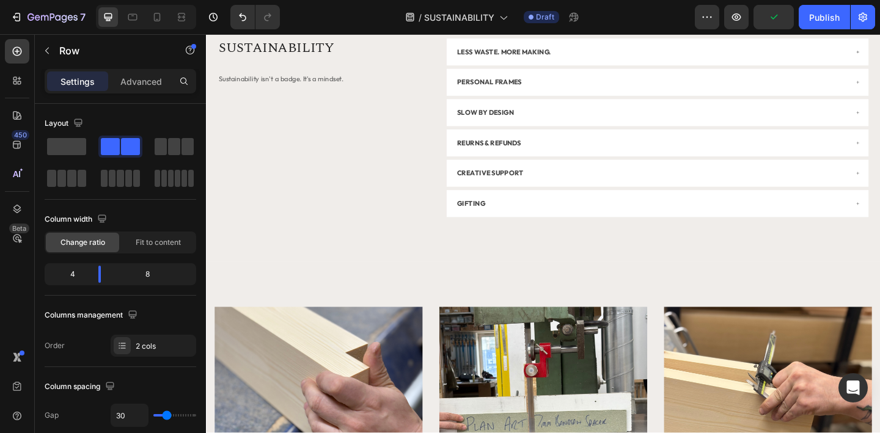
scroll to position [1210, 0]
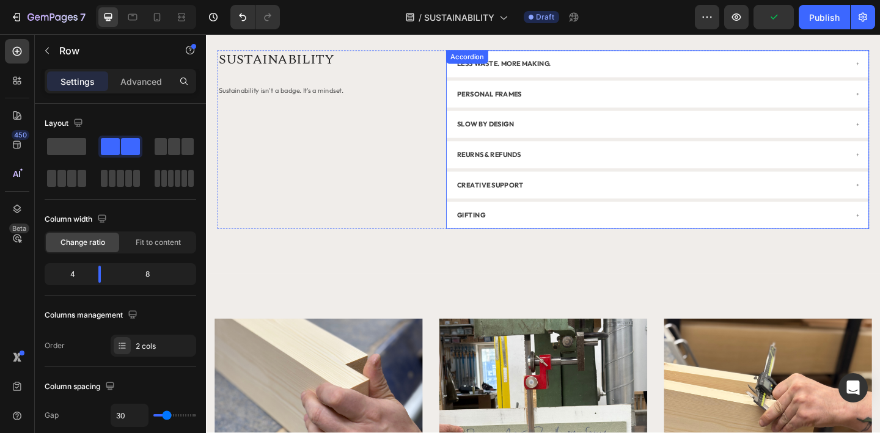
click at [517, 169] on p "REURNS & REFUNDS" at bounding box center [514, 165] width 70 height 13
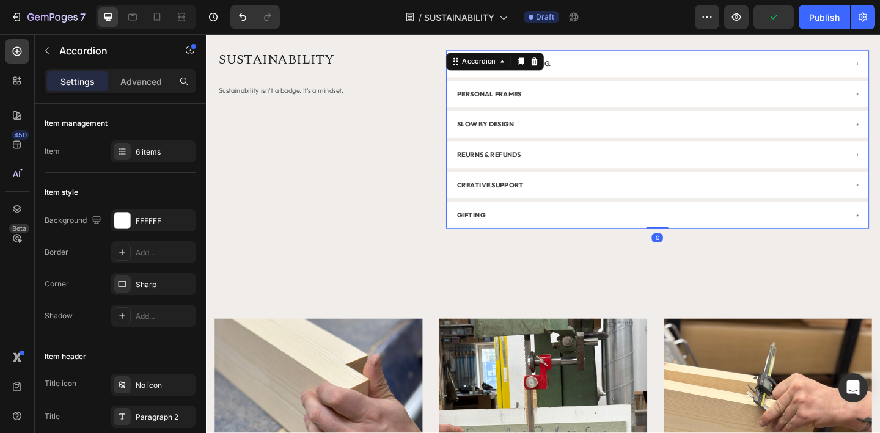
click at [518, 167] on p "REURNS & REFUNDS" at bounding box center [514, 165] width 70 height 13
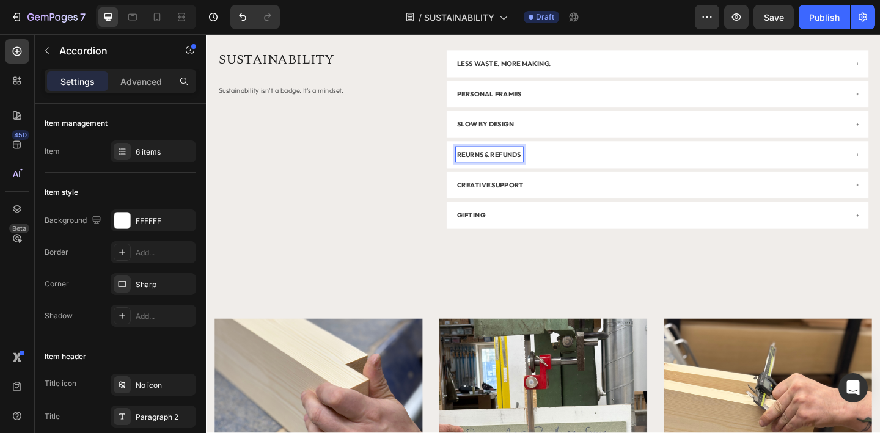
click at [509, 166] on p "REURNS & REFUNDS" at bounding box center [514, 165] width 70 height 13
click at [518, 184] on div "CREATIVE SUPPORT" at bounding box center [697, 198] width 459 height 29
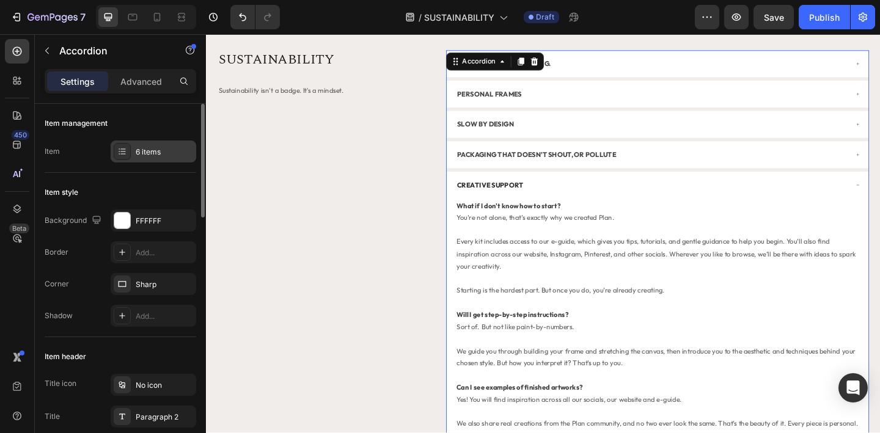
click at [145, 149] on div "6 items" at bounding box center [164, 152] width 57 height 11
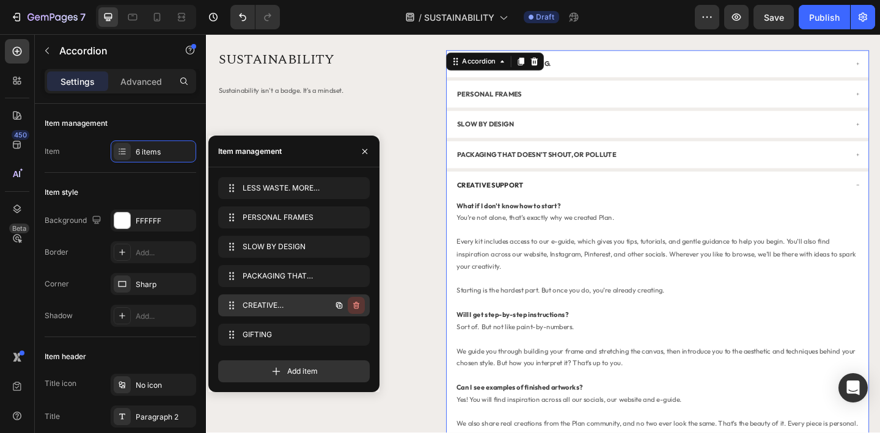
click at [356, 304] on icon "button" at bounding box center [357, 306] width 10 height 10
click at [355, 304] on div "Delete" at bounding box center [348, 305] width 23 height 11
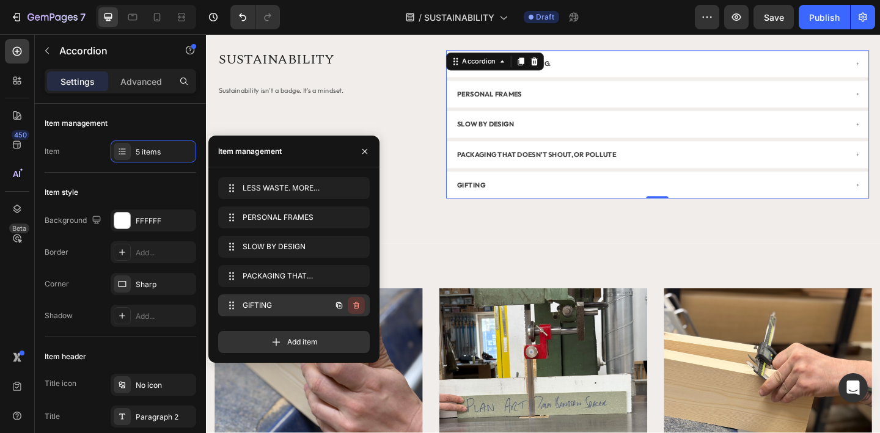
click at [355, 303] on icon "button" at bounding box center [356, 305] width 6 height 7
click at [346, 306] on div "Delete" at bounding box center [348, 305] width 23 height 11
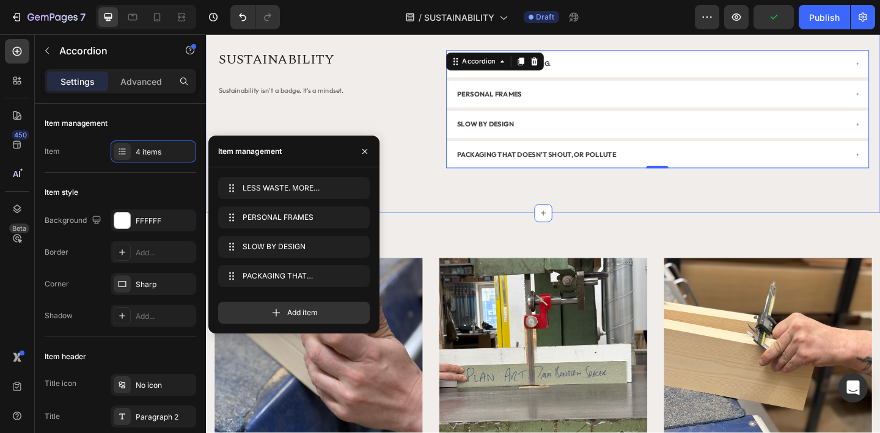
click at [484, 208] on div "SUSTAINABILITY Heading Sustainability isn't a badge. It's a mindset. Text Block…" at bounding box center [573, 116] width 734 height 226
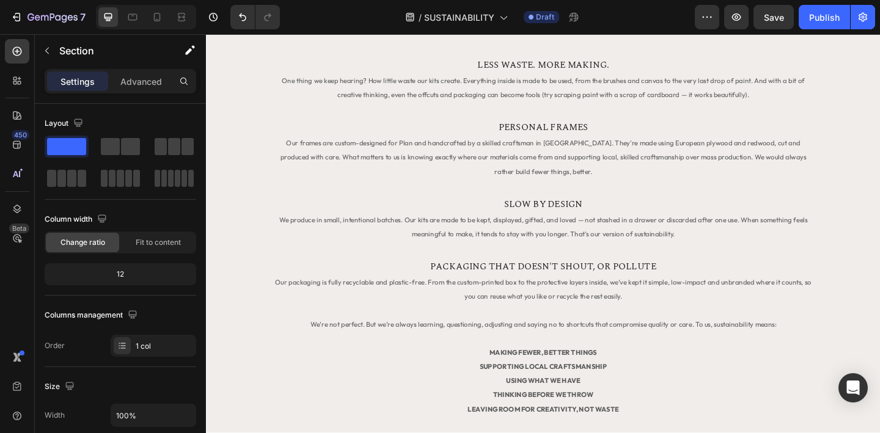
scroll to position [219, 0]
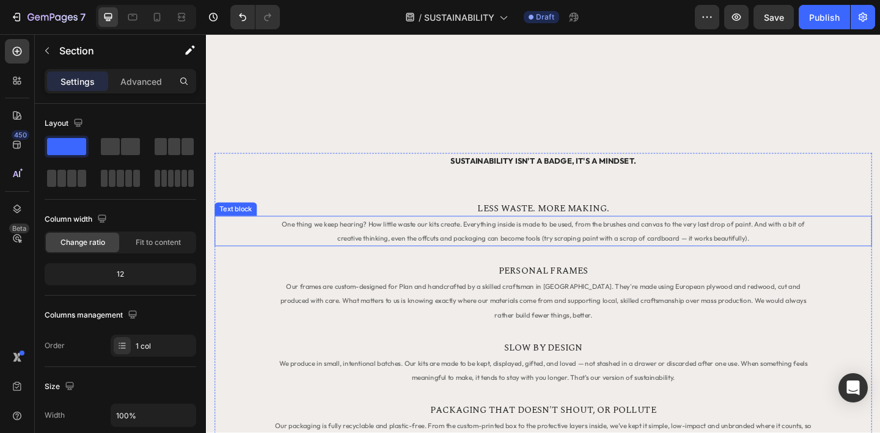
click at [567, 254] on span "One thing we keep hearing? How little waste our kits create. Everything inside …" at bounding box center [573, 249] width 569 height 24
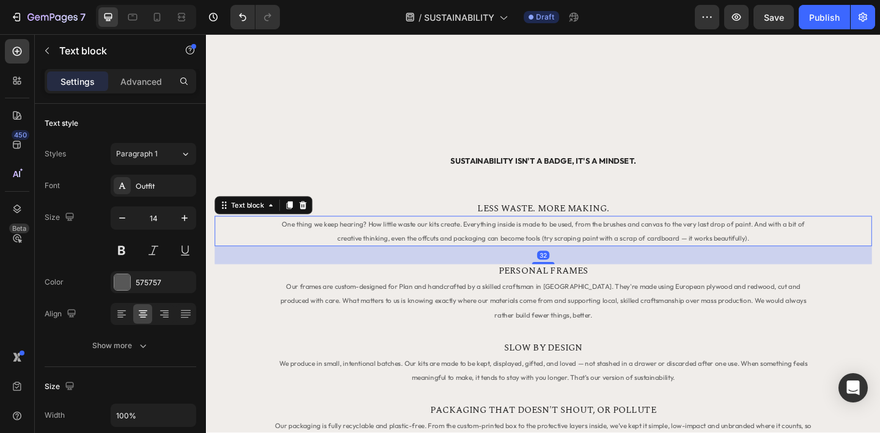
click at [570, 254] on span "One thing we keep hearing? How little waste our kits create. Everything inside …" at bounding box center [573, 249] width 569 height 24
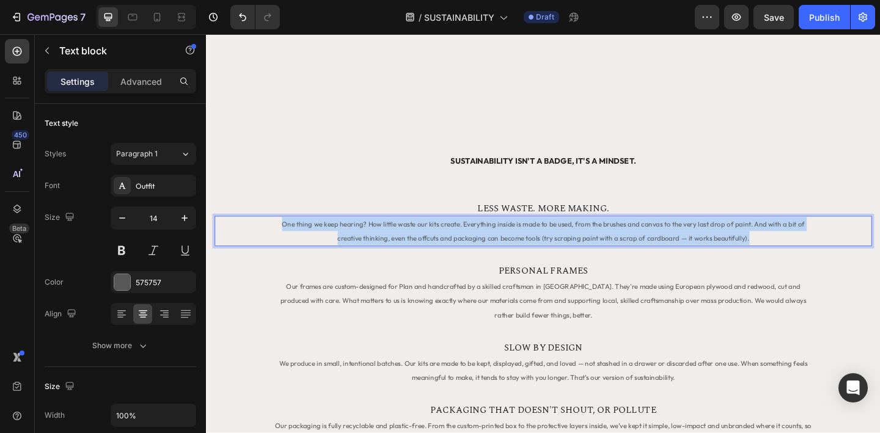
drag, startPoint x: 781, startPoint y: 258, endPoint x: 281, endPoint y: 234, distance: 500.1
click at [281, 234] on p "One thing we keep hearing? How little waste our kits create. Everything inside …" at bounding box center [573, 249] width 591 height 31
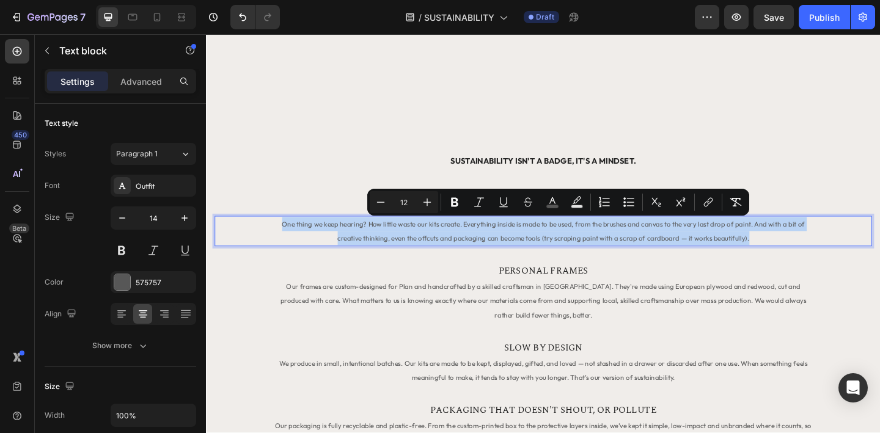
copy span "One thing we keep hearing? How little waste our kits create. Everything inside …"
click at [363, 278] on div "Sustainability isn't a badge, it's a mindset. Heading LESS WASTE. MORE MAKING. …" at bounding box center [572, 427] width 715 height 526
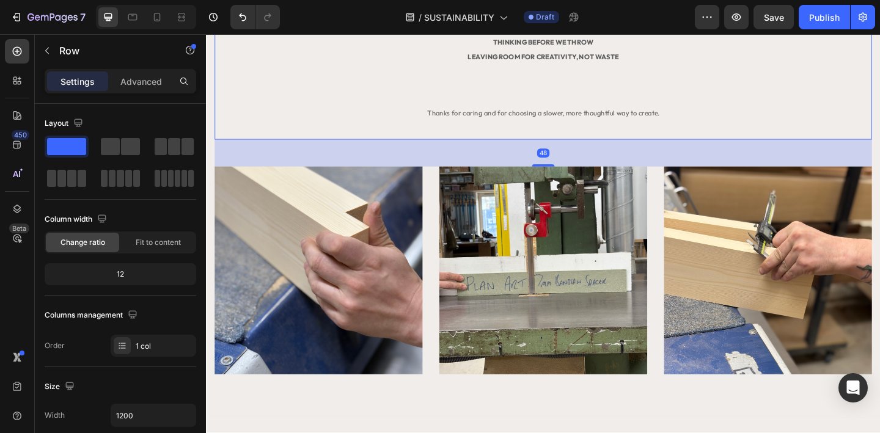
scroll to position [1198, 0]
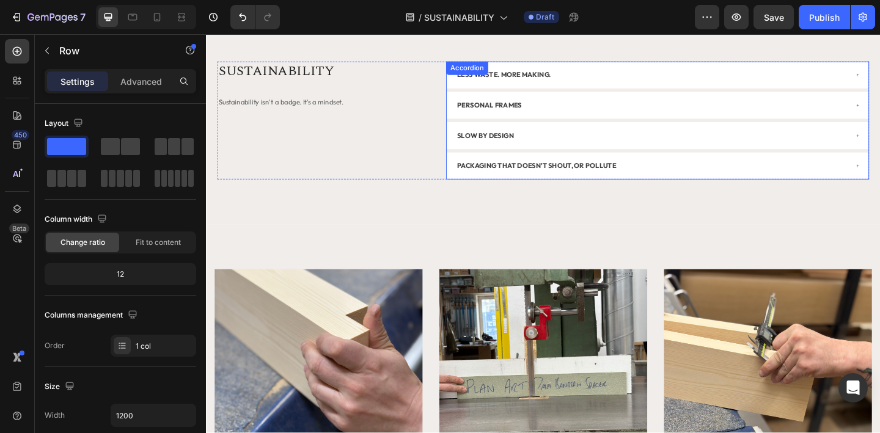
click at [573, 76] on strong "LESS WASTE. MORE MAKING." at bounding box center [530, 78] width 102 height 9
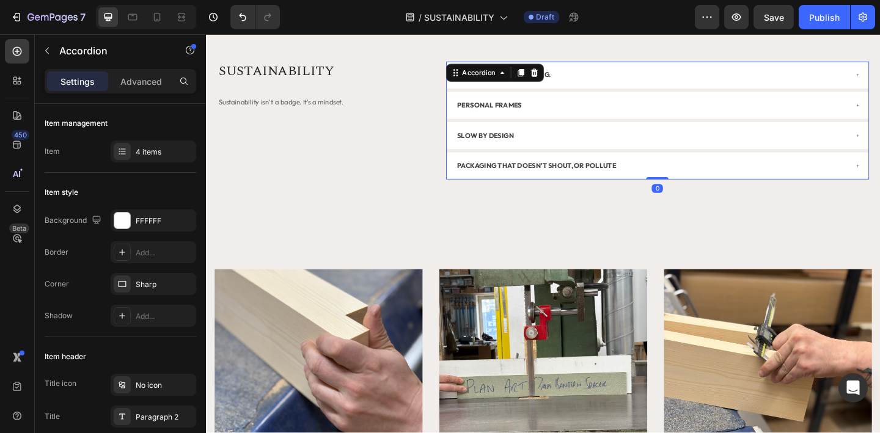
click at [617, 81] on div "LESS WASTE. MORE MAKING." at bounding box center [690, 78] width 426 height 17
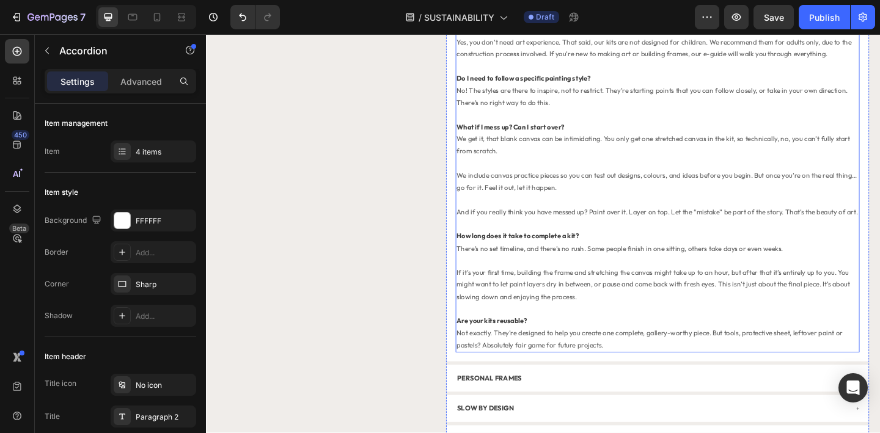
scroll to position [1602, 0]
click at [598, 328] on p at bounding box center [697, 332] width 437 height 13
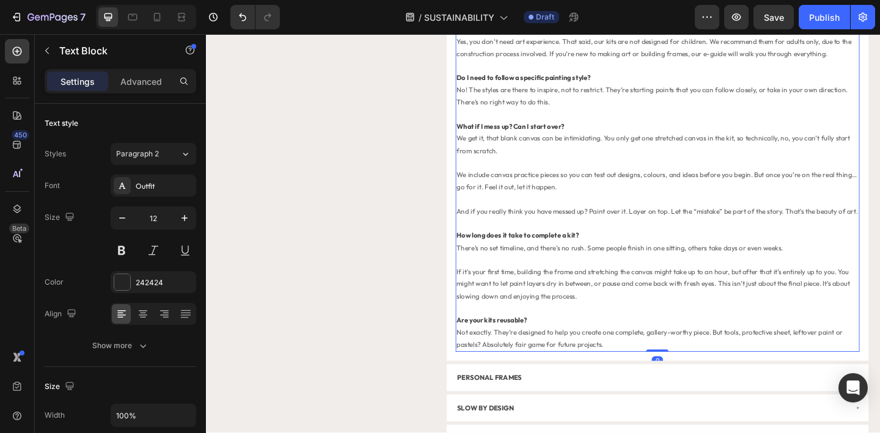
click at [639, 370] on p "Not exactly. They’re designed to help you create one complete, gallery-worthy p…" at bounding box center [697, 366] width 437 height 26
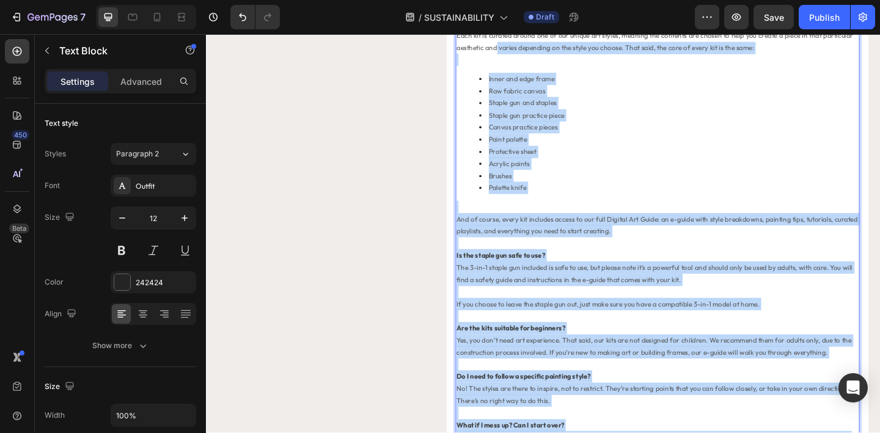
scroll to position [1253, 0]
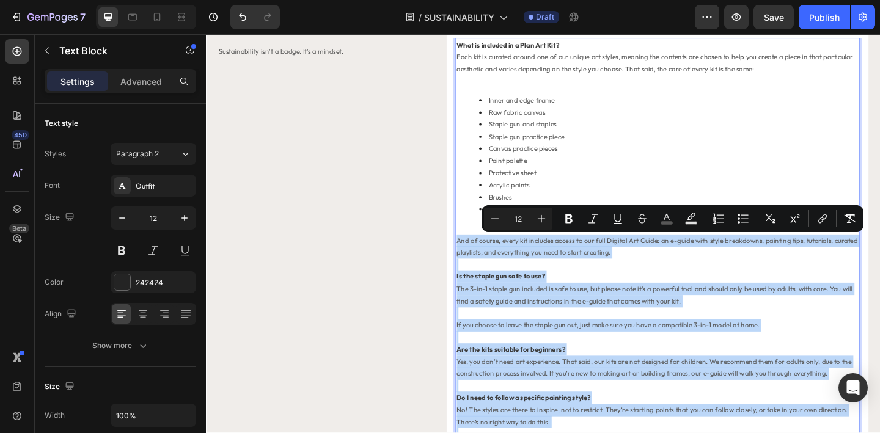
drag, startPoint x: 647, startPoint y: 372, endPoint x: 481, endPoint y: 258, distance: 200.9
click at [481, 258] on div "What is included in a Plan Art Kit? Each kit is curated around one of our uniqu…" at bounding box center [697, 384] width 440 height 690
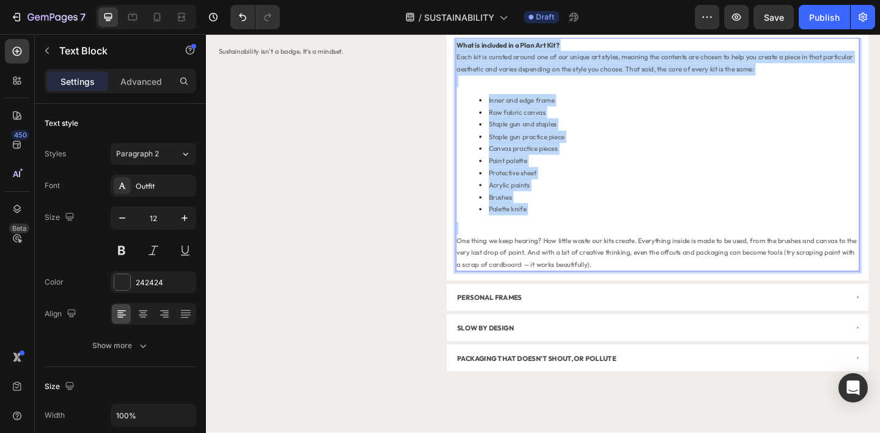
drag, startPoint x: 481, startPoint y: 261, endPoint x: 480, endPoint y: 48, distance: 213.4
click at [480, 48] on div "What is included in a Plan Art Kit? Each kit is curated around one of our uniqu…" at bounding box center [697, 166] width 440 height 255
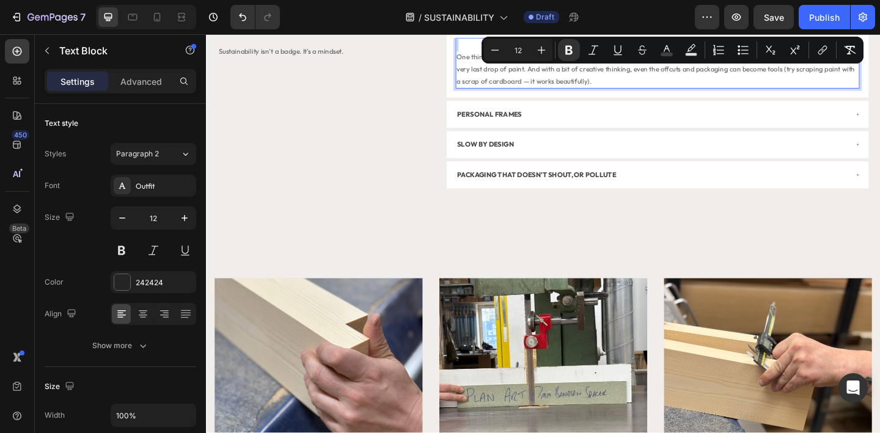
scroll to position [1246, 0]
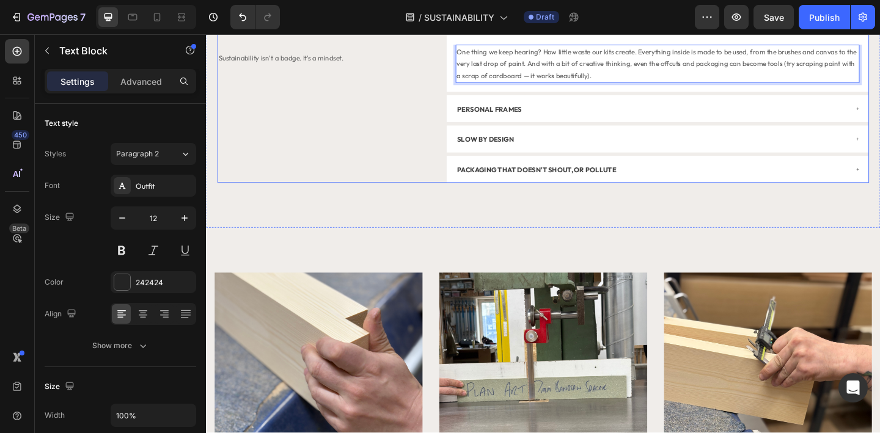
click at [452, 101] on div "SUSTAINABILITY Heading Sustainability isn't a badge. It's a mindset. Text Block…" at bounding box center [572, 107] width 709 height 180
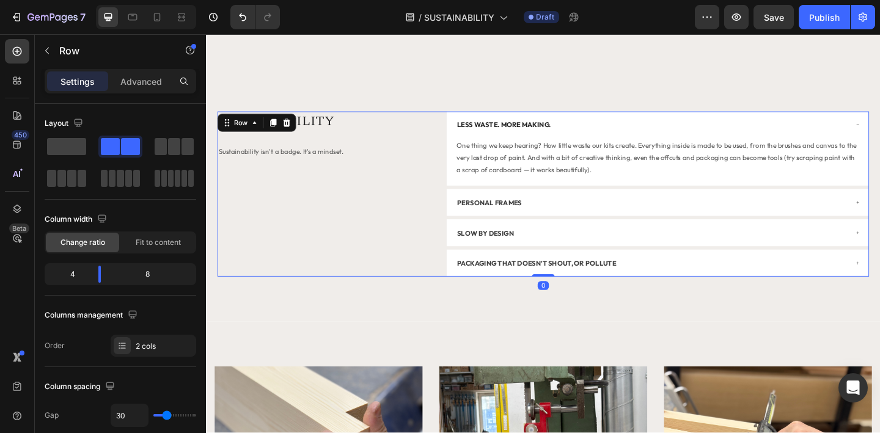
scroll to position [1143, 0]
click at [630, 125] on div "LESS WASTE. MORE MAKING." at bounding box center [690, 133] width 426 height 17
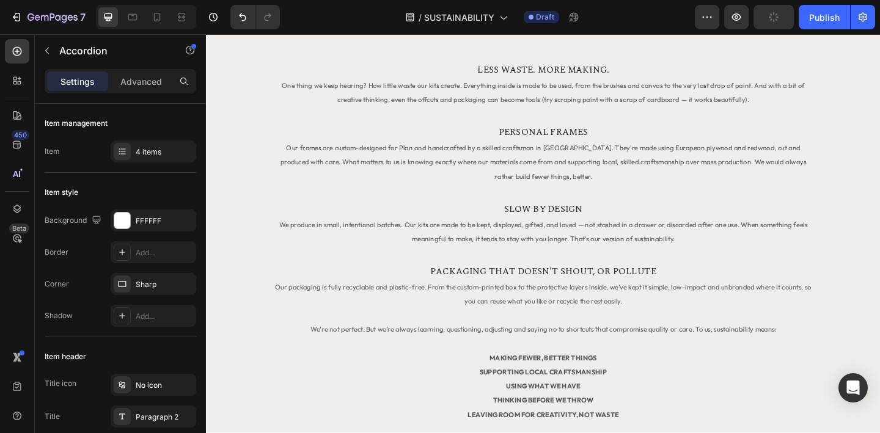
scroll to position [414, 0]
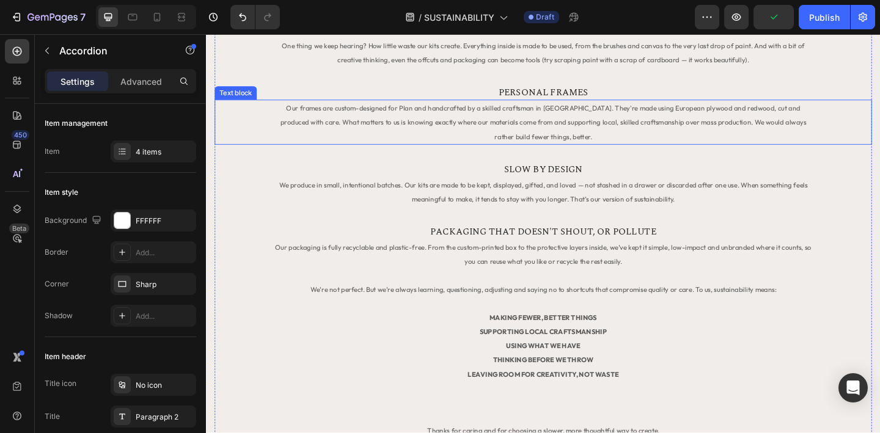
click at [582, 136] on p "Our frames are custom-designed for Plan and handcrafted by a skilled craftsman …" at bounding box center [573, 130] width 591 height 46
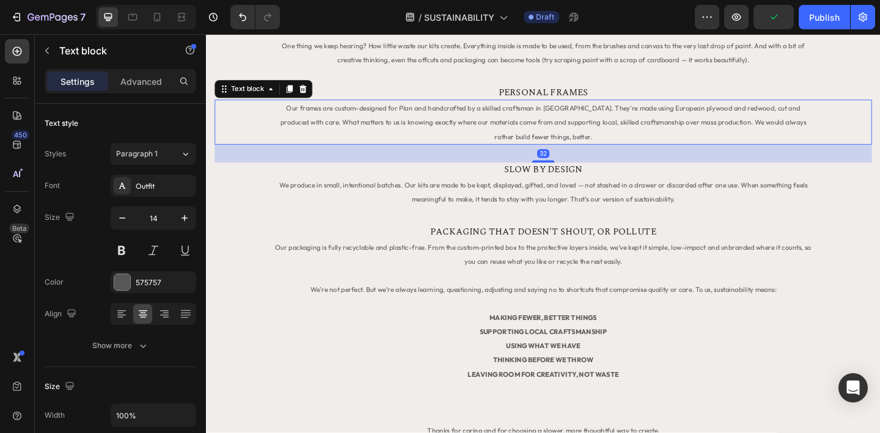
click at [578, 137] on p "Our frames are custom-designed for Plan and handcrafted by a skilled craftsman …" at bounding box center [573, 130] width 591 height 46
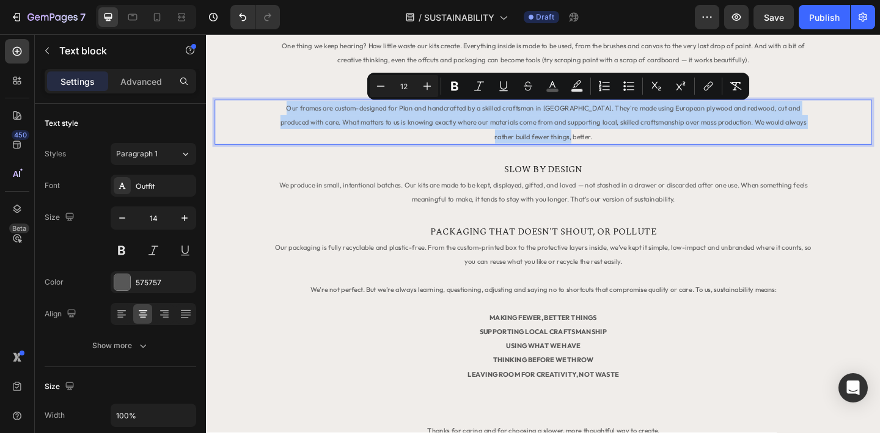
drag, startPoint x: 590, startPoint y: 145, endPoint x: 270, endPoint y: 119, distance: 320.8
click at [270, 119] on div "Our frames are custom-designed for Plan and handcrafted by a skilled craftsman …" at bounding box center [572, 130] width 715 height 49
copy span "Our frames are custom-designed for Plan and handcrafted by a skilled craftsman …"
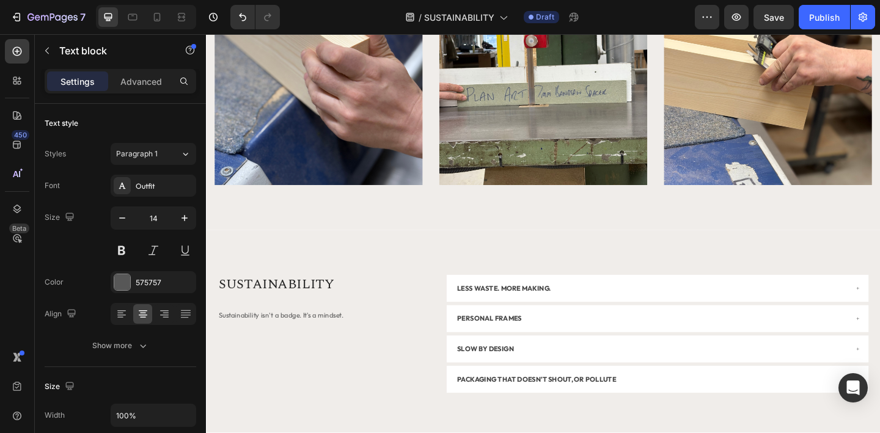
scroll to position [1121, 0]
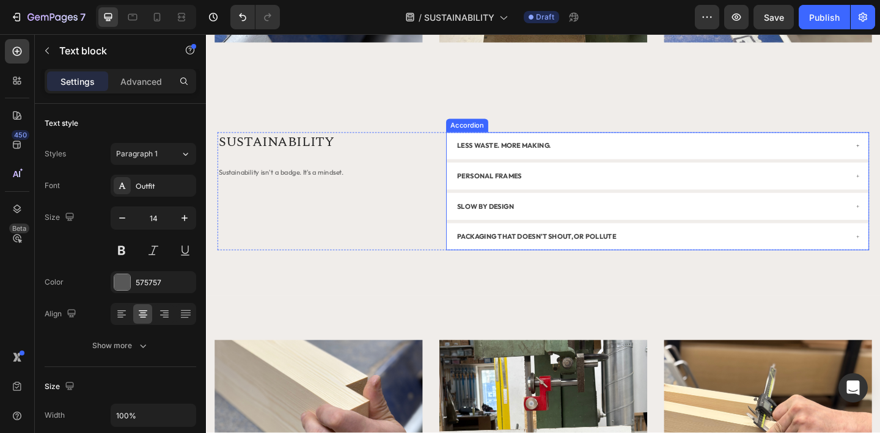
click at [571, 187] on div "PERSONAL FRAMES" at bounding box center [690, 188] width 426 height 17
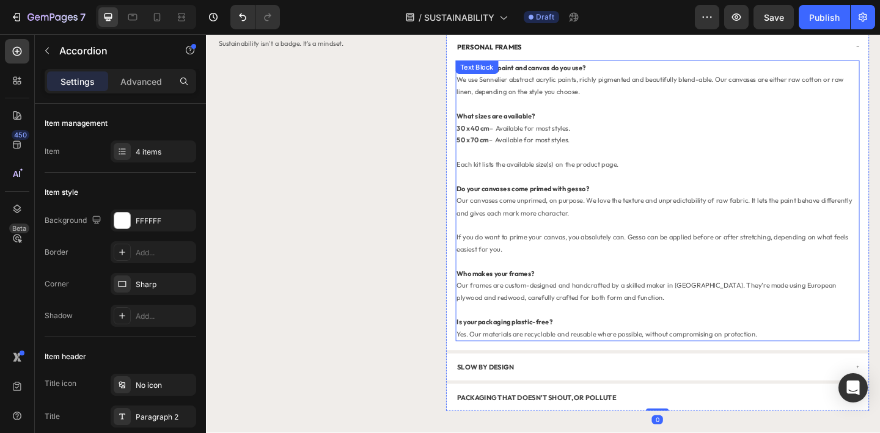
scroll to position [1267, 0]
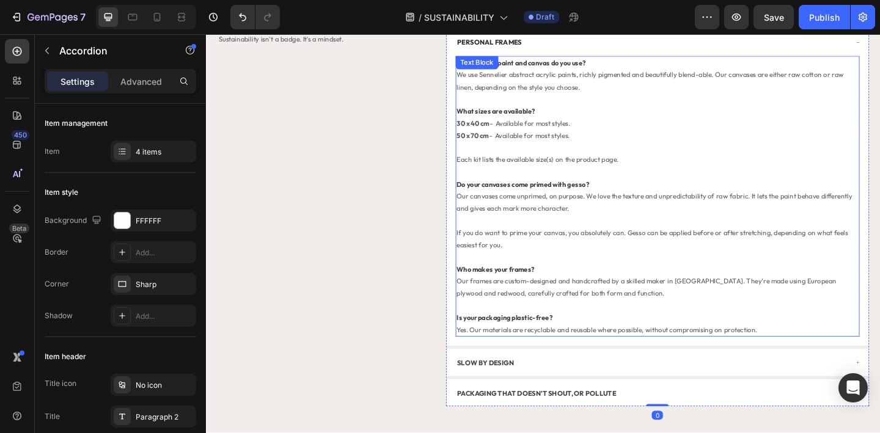
click at [578, 306] on span "Our frames are custom-designed and handcrafted by a skilled maker in Edinburgh.…" at bounding box center [685, 309] width 413 height 23
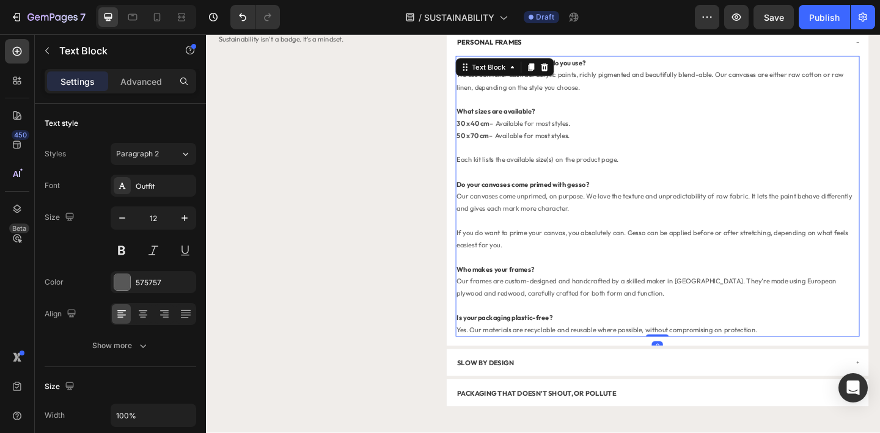
click at [788, 355] on span "Yes. Our materials are recyclable and reusable where possible, without compromi…" at bounding box center [642, 356] width 327 height 9
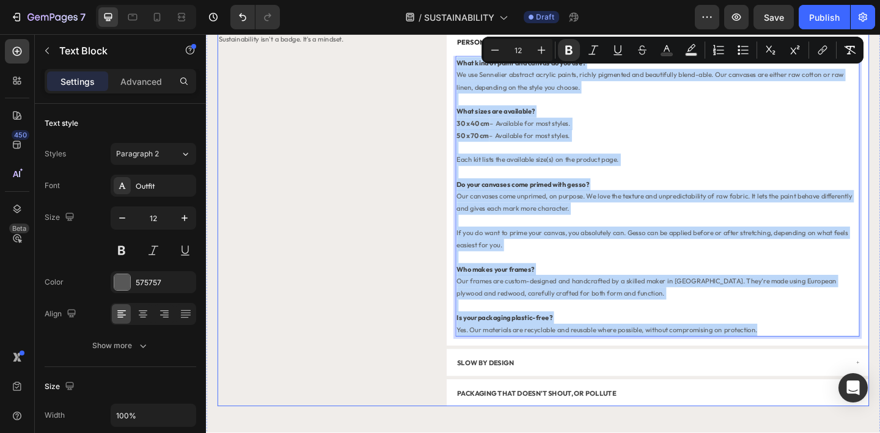
drag, startPoint x: 805, startPoint y: 358, endPoint x: 462, endPoint y: 65, distance: 451.0
click at [462, 65] on div "SUSTAINABILITY Heading Sustainability isn't a badge. It's a mindset. Text Block…" at bounding box center [572, 218] width 709 height 444
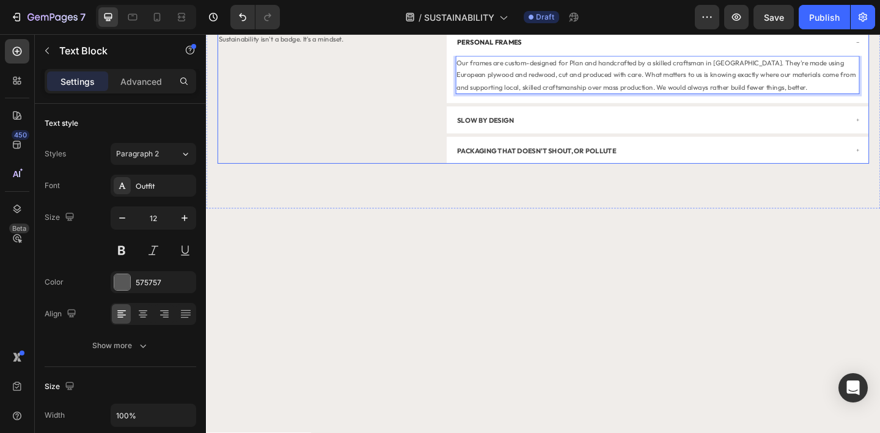
click at [411, 81] on div "SUSTAINABILITY Heading Sustainability isn't a badge. It's a mindset. Text Block" at bounding box center [333, 86] width 230 height 180
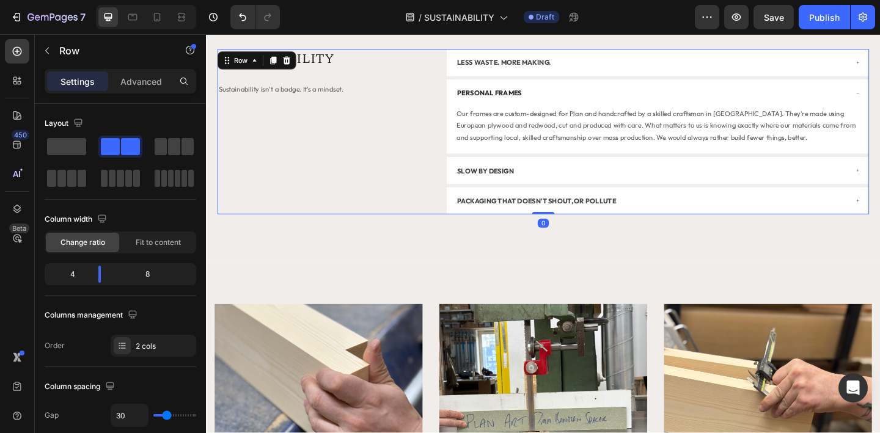
scroll to position [1175, 0]
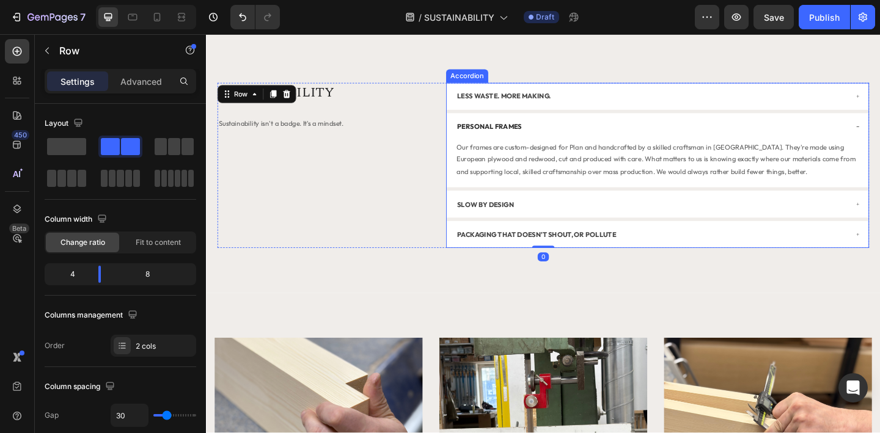
click at [581, 138] on div "PERSONAL FRAMES" at bounding box center [690, 135] width 426 height 17
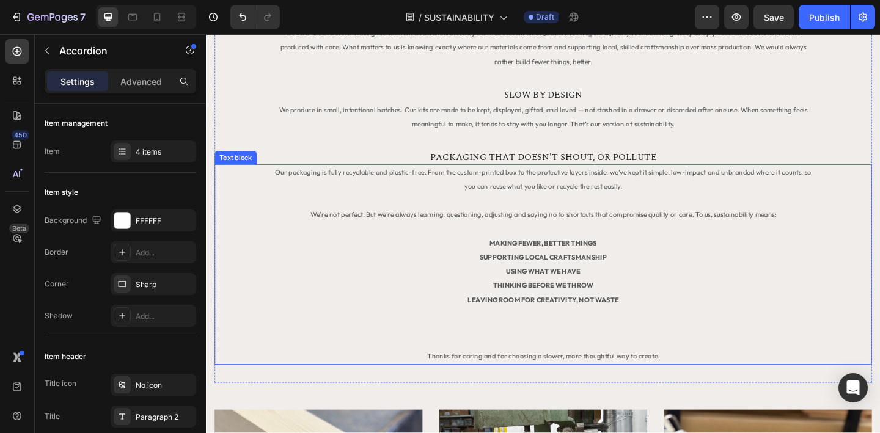
scroll to position [493, 0]
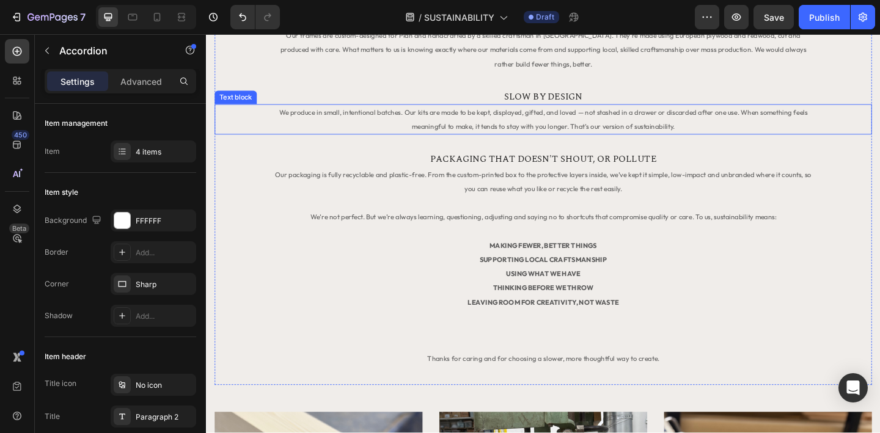
click at [587, 120] on span "We produce in small, intentional batches. Our kits are made to be kept, display…" at bounding box center [572, 127] width 575 height 24
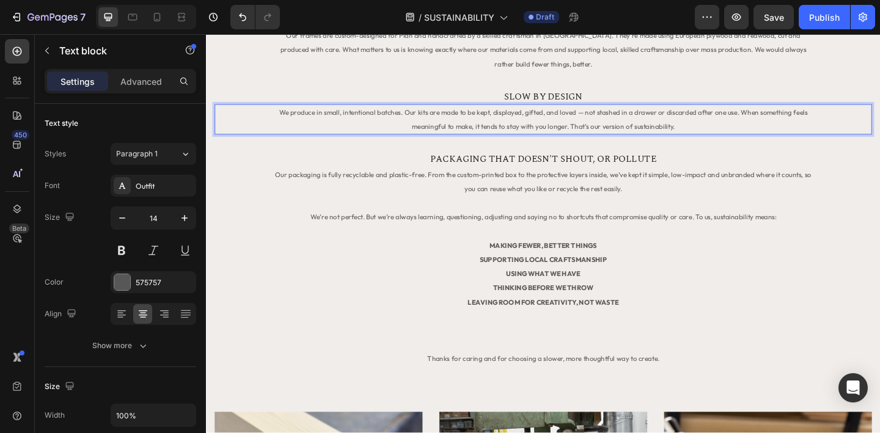
click at [607, 133] on span "We produce in small, intentional batches. Our kits are made to be kept, display…" at bounding box center [572, 127] width 575 height 24
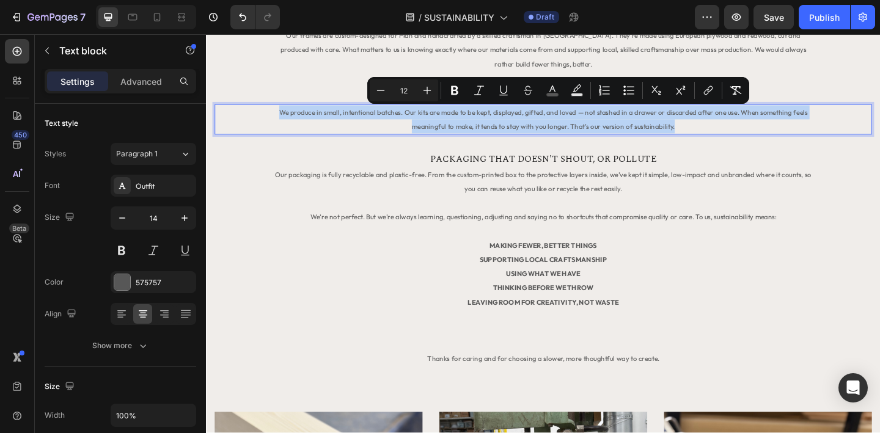
drag, startPoint x: 719, startPoint y: 136, endPoint x: 287, endPoint y: 118, distance: 432.6
click at [287, 118] on p "We produce in small, intentional batches. Our kits are made to be kept, display…" at bounding box center [573, 127] width 591 height 31
copy span "We produce in small, intentional batches. Our kits are made to be kept, display…"
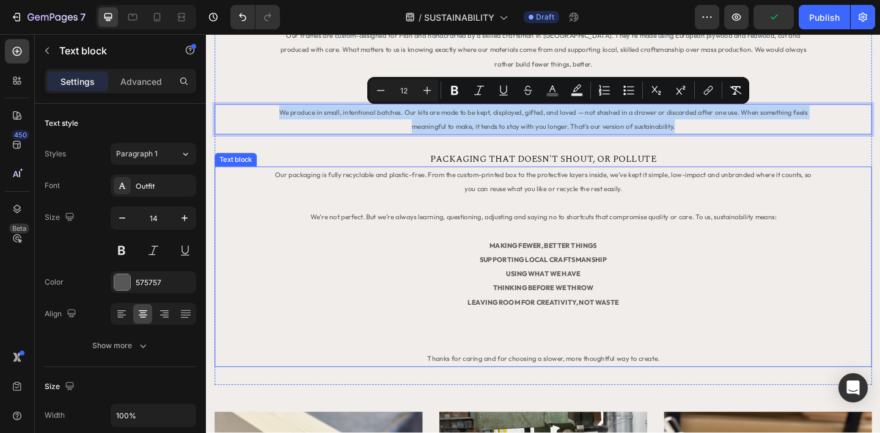
click at [361, 287] on p "USING WHAT WE HAVE" at bounding box center [573, 294] width 591 height 15
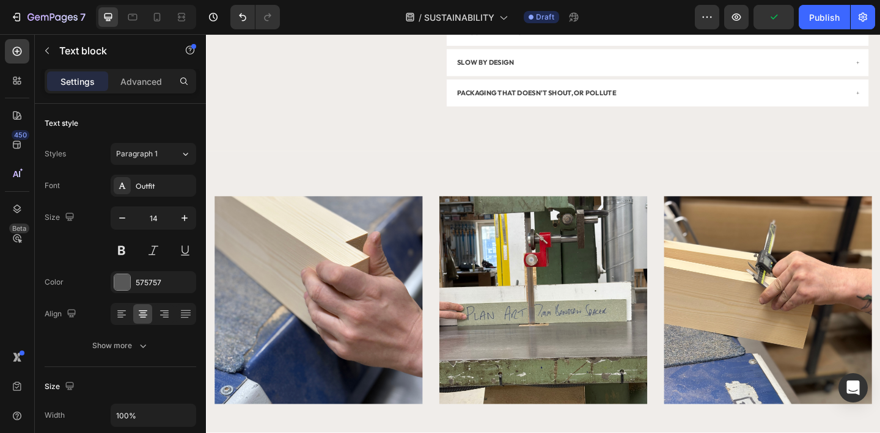
scroll to position [1190, 0]
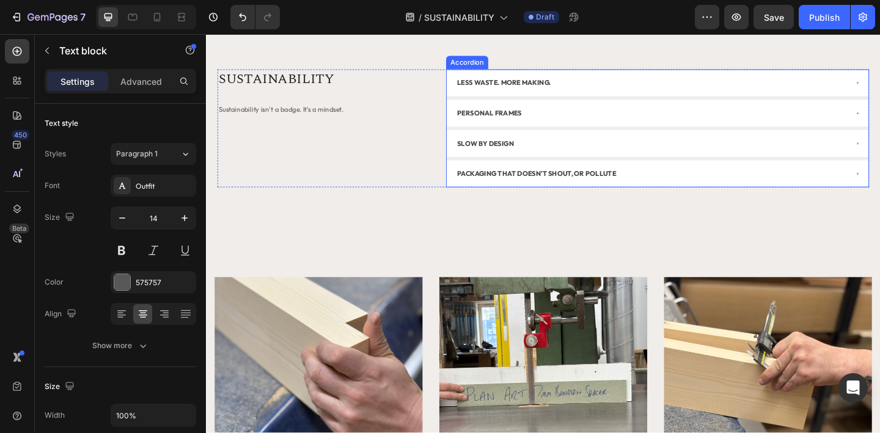
click at [567, 154] on div "SLOW BY DESIGN" at bounding box center [690, 153] width 426 height 17
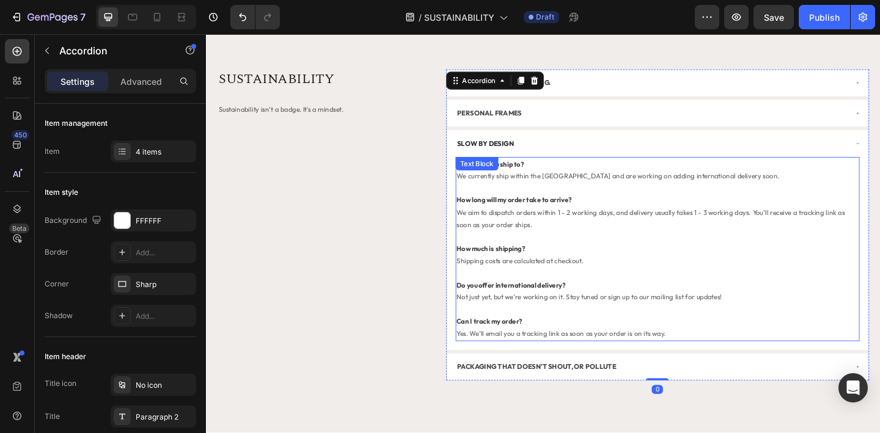
click at [544, 242] on p "We aim to dispatch orders within 1 - 2 working days, and delivery usually takes…" at bounding box center [697, 235] width 437 height 26
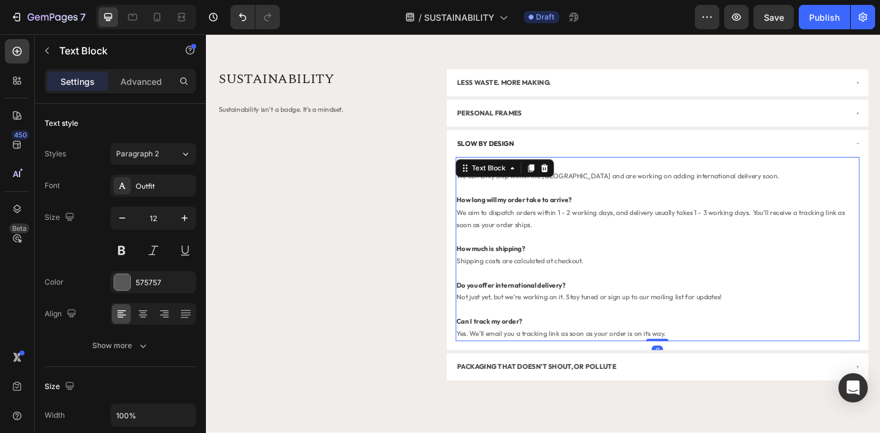
click at [683, 364] on span "Yes. We’ll email you a tracking link as soon as your order is on its way." at bounding box center [592, 360] width 227 height 9
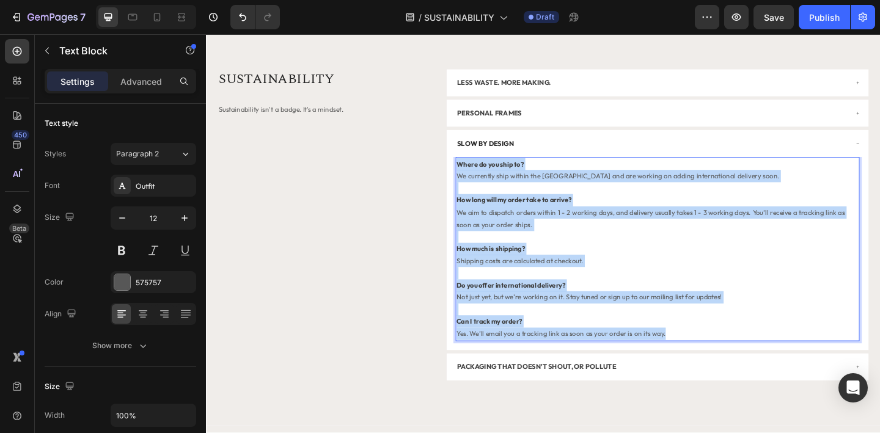
drag, startPoint x: 714, startPoint y: 363, endPoint x: 481, endPoint y: 177, distance: 298.4
click at [481, 177] on div "Where do you ship to? We currently ship within the UK and are working on adding…" at bounding box center [697, 268] width 440 height 201
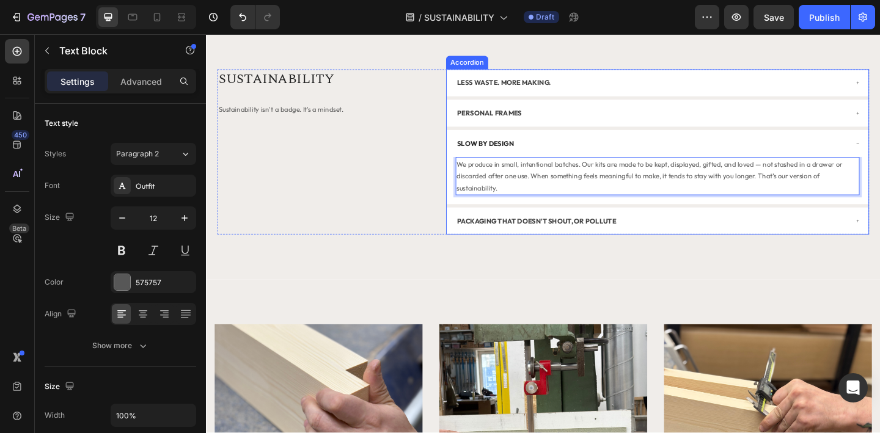
click at [567, 155] on div "SLOW BY DESIGN" at bounding box center [690, 153] width 426 height 17
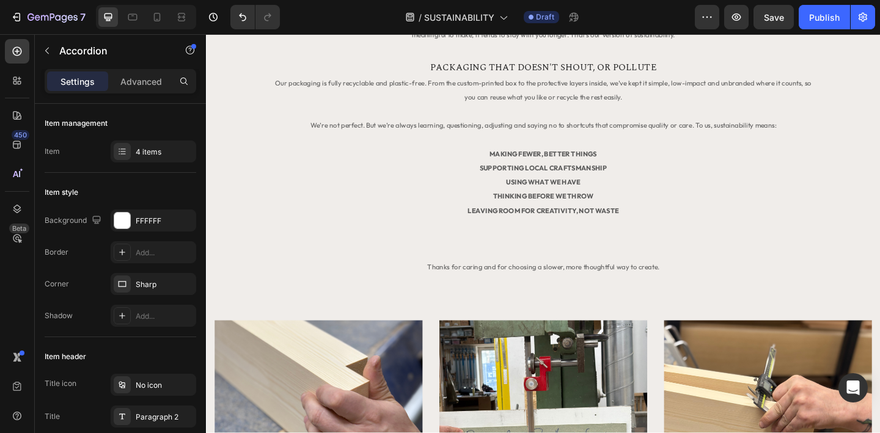
scroll to position [591, 0]
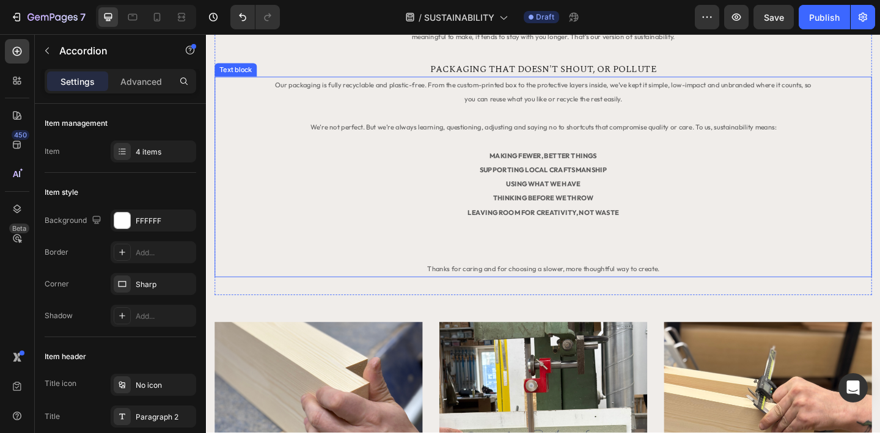
click at [600, 123] on p at bounding box center [573, 119] width 591 height 15
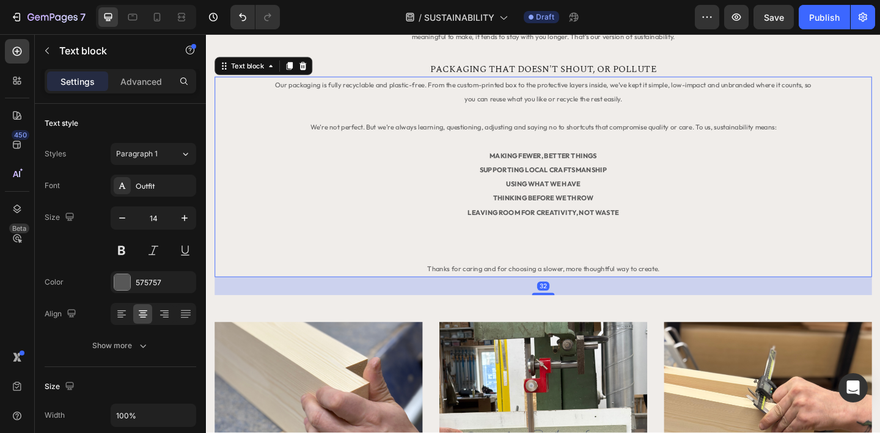
click at [621, 221] on p "LEAVING ROOM FOR CREATIVITY, NOT WASTE" at bounding box center [573, 252] width 591 height 62
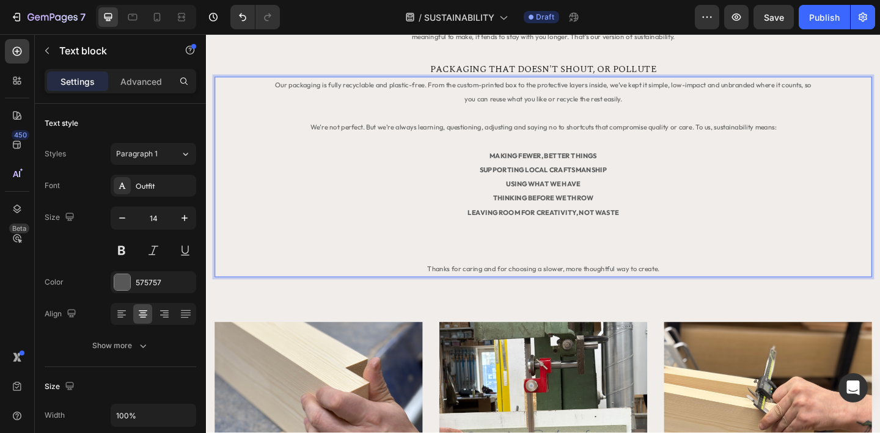
click at [686, 285] on span "Thanks for caring and for choosing a slower, more thoughtful way to create." at bounding box center [573, 289] width 252 height 9
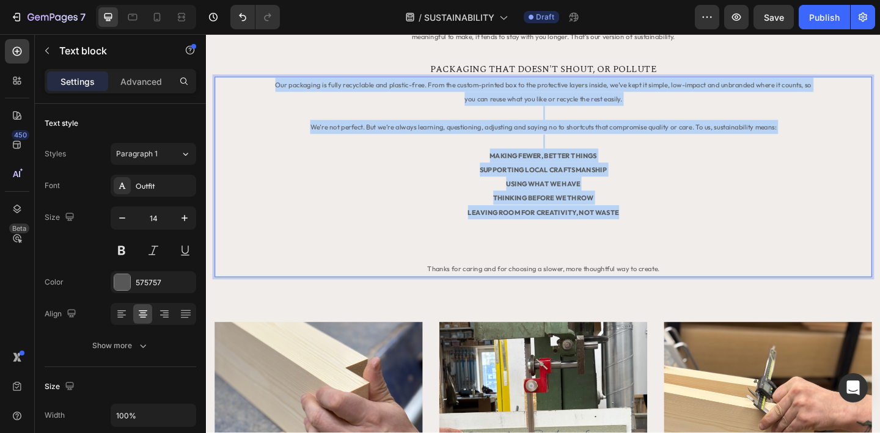
drag, startPoint x: 666, startPoint y: 225, endPoint x: 277, endPoint y: 94, distance: 410.8
click at [277, 94] on div "Our packaging is fully recyclable and plastic-free. From the custom-printed box…" at bounding box center [572, 190] width 593 height 218
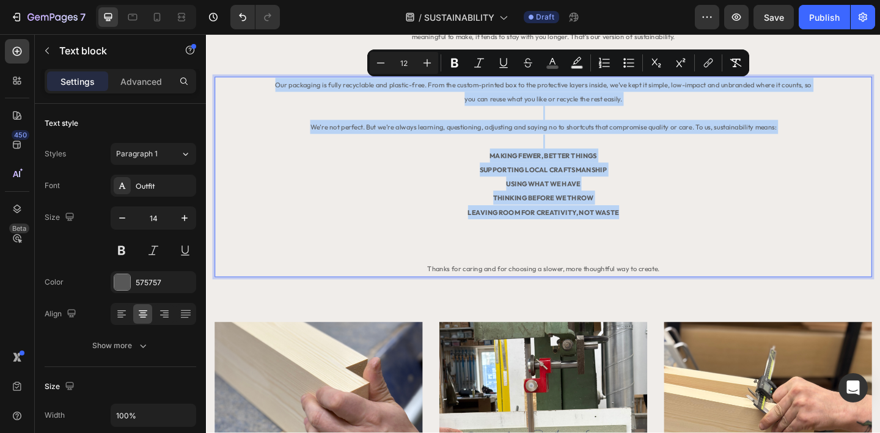
copy div "Our packaging is fully recyclable and plastic-free. From the custom-printed box…"
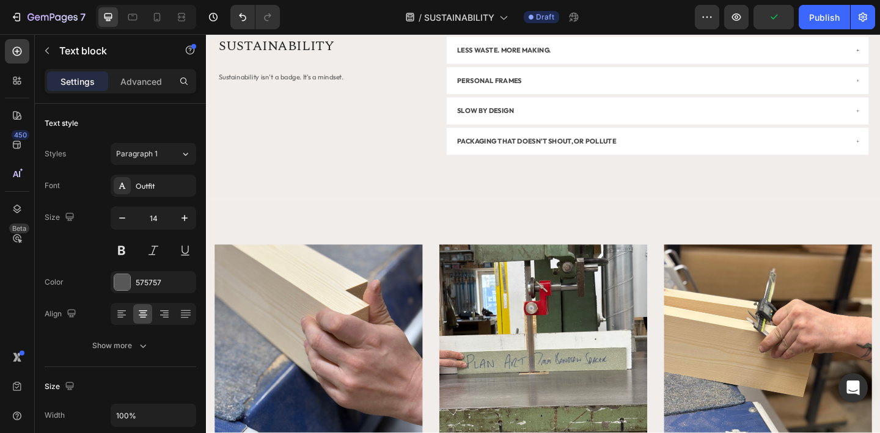
scroll to position [1230, 0]
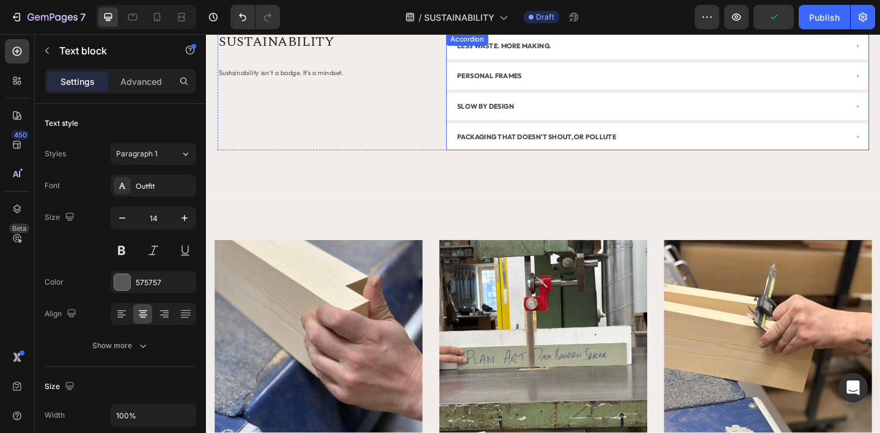
click at [686, 150] on div "PACKAGING THAT DOESN'T SHOUT, OR POLLUTE" at bounding box center [690, 146] width 426 height 17
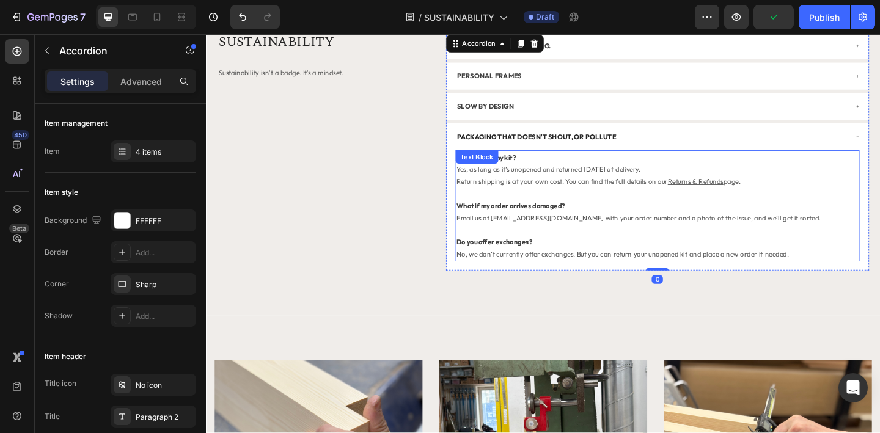
click at [542, 240] on div "Can I return my kit? Yes, as long as it’s unopened and returned within 14 days …" at bounding box center [697, 221] width 440 height 121
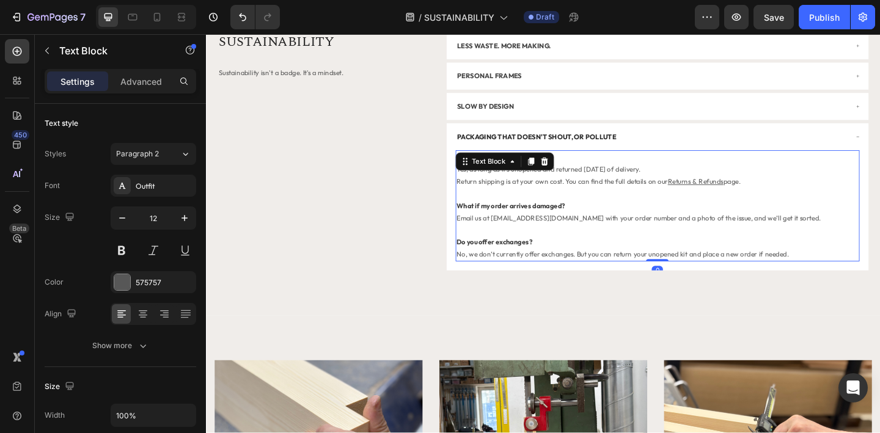
click at [577, 260] on p "Do you offer exchanges?" at bounding box center [697, 260] width 437 height 13
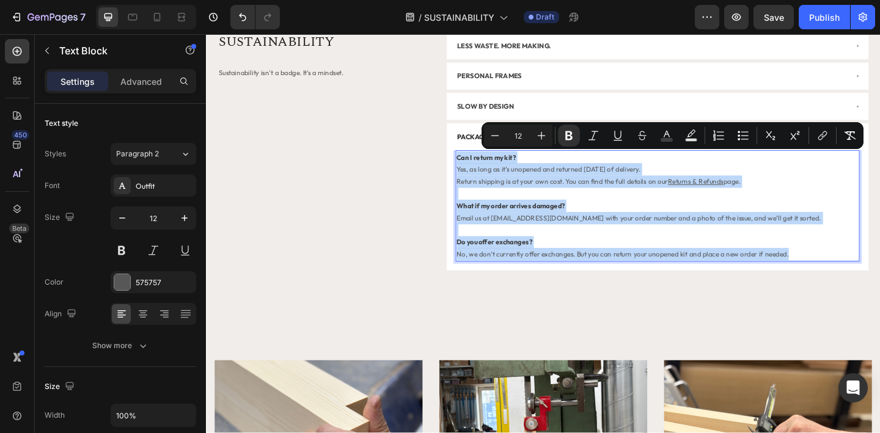
drag, startPoint x: 838, startPoint y: 274, endPoint x: 480, endPoint y: 170, distance: 373.0
click at [480, 170] on div "Can I return my kit? Yes, as long as it’s unopened and returned within 14 days …" at bounding box center [697, 221] width 440 height 121
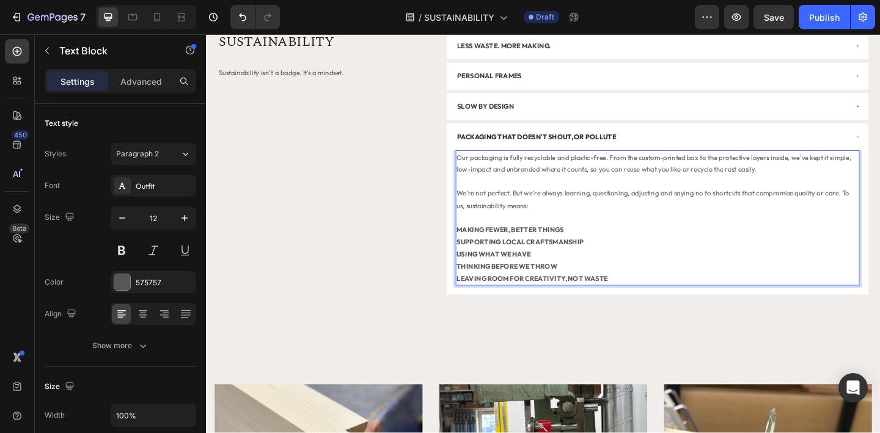
click at [484, 245] on strong "MAKING FEWER, BETTER THINGS" at bounding box center [537, 247] width 117 height 9
click at [483, 248] on strong "MAKING FEWER, BETTER THINGS" at bounding box center [537, 247] width 117 height 9
click at [482, 248] on strong "MAKING FEWER, BETTER THINGS" at bounding box center [537, 247] width 117 height 9
click at [535, 259] on strong "SUPPORTING LOCAL CRAFTSMANSHIP" at bounding box center [548, 260] width 139 height 9
click at [490, 246] on strong "MAKING FEWER, BETTER THINGS" at bounding box center [537, 247] width 117 height 9
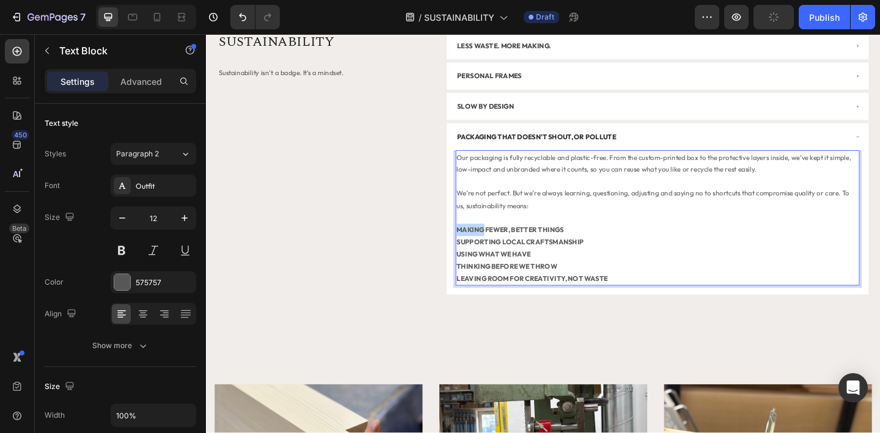
click at [490, 246] on strong "MAKING FEWER, BETTER THINGS" at bounding box center [537, 247] width 117 height 9
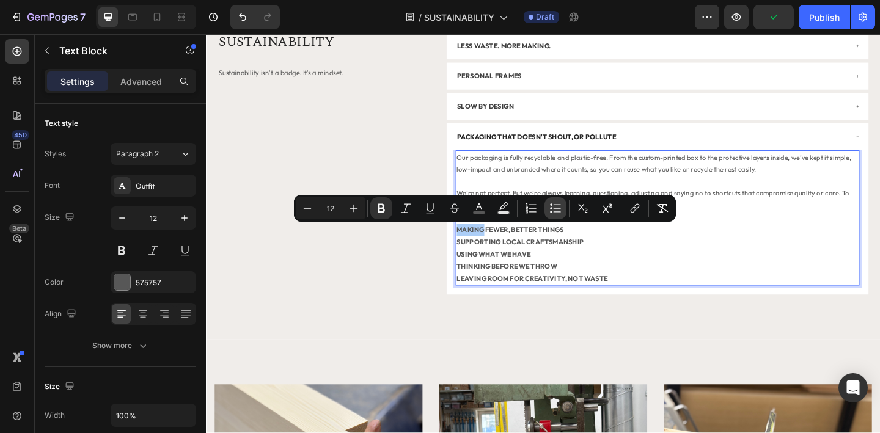
click at [560, 207] on icon "Editor contextual toolbar" at bounding box center [556, 208] width 12 height 12
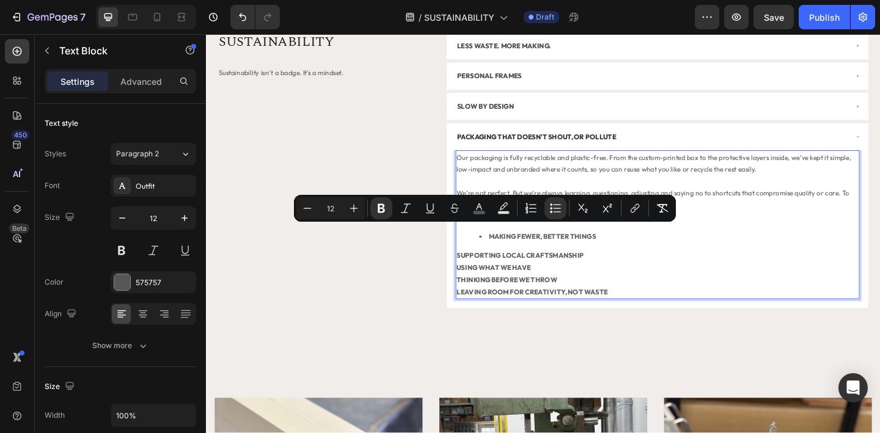
click at [553, 271] on strong "SUPPORTING LOCAL CRAFTSMANSHIP" at bounding box center [548, 275] width 139 height 9
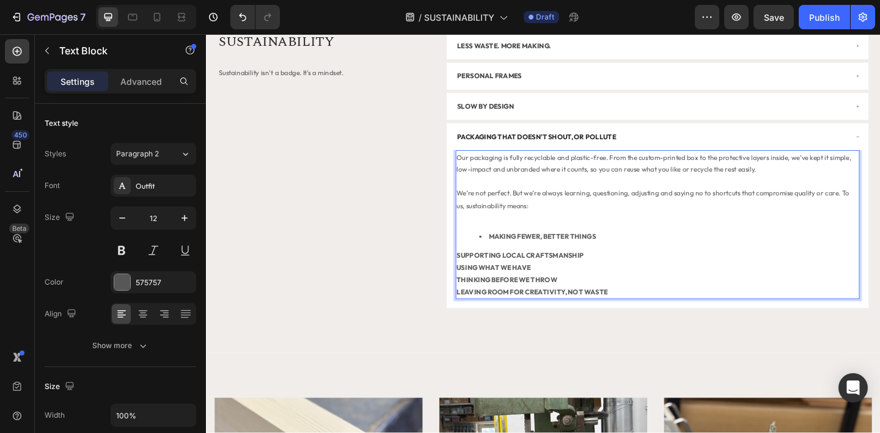
click at [482, 276] on strong "SUPPORTING LOCAL CRAFTSMANSHIP" at bounding box center [548, 275] width 139 height 9
click at [481, 289] on strong "USING WHAT WE HAVE" at bounding box center [519, 288] width 81 height 9
click at [481, 301] on strong "THINKING BEFORE WE THROW" at bounding box center [533, 301] width 109 height 9
click at [481, 315] on strong "LEAVING ROOM FOR CREATIVITY, NOT WASTE" at bounding box center [561, 315] width 164 height 9
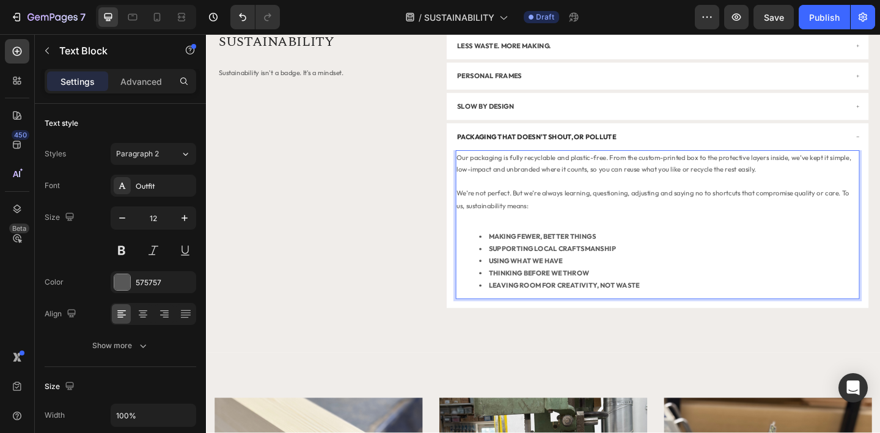
click at [643, 254] on li "MAKING FEWER, BETTER THINGS" at bounding box center [709, 254] width 413 height 13
drag, startPoint x: 633, startPoint y: 255, endPoint x: 516, endPoint y: 258, distance: 117.4
click at [516, 258] on strong "MAKING FEWER, BETTER THINGS Making fewer, better things" at bounding box center [619, 254] width 210 height 9
click at [671, 263] on li "SUPPORTING LOCAL CRAFTSMANSHIP" at bounding box center [709, 268] width 413 height 13
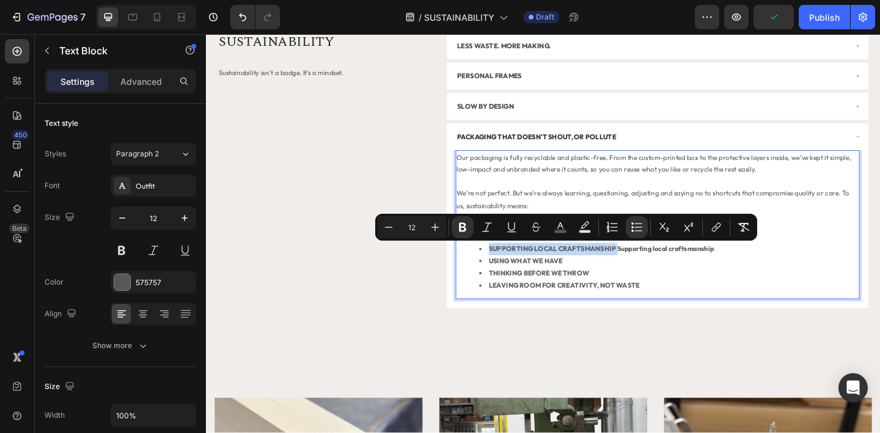
drag, startPoint x: 650, startPoint y: 271, endPoint x: 512, endPoint y: 272, distance: 138.2
click at [514, 272] on strong "SUPPORTING LOCAL CRAFTSMANSHIP Supporting local craftsmanship" at bounding box center [636, 267] width 245 height 9
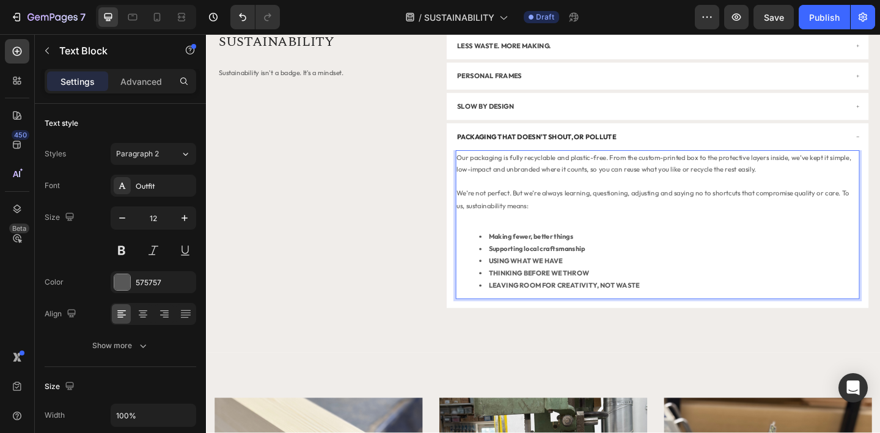
click at [600, 279] on li "USING WHAT WE HAVE" at bounding box center [709, 280] width 413 height 13
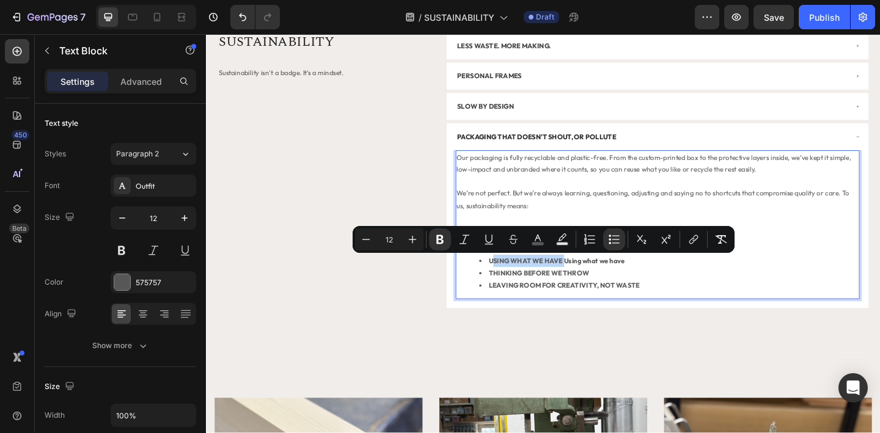
drag, startPoint x: 597, startPoint y: 282, endPoint x: 516, endPoint y: 281, distance: 81.3
click at [516, 281] on strong "USING WHAT WE HAVE Using what we have" at bounding box center [588, 280] width 148 height 9
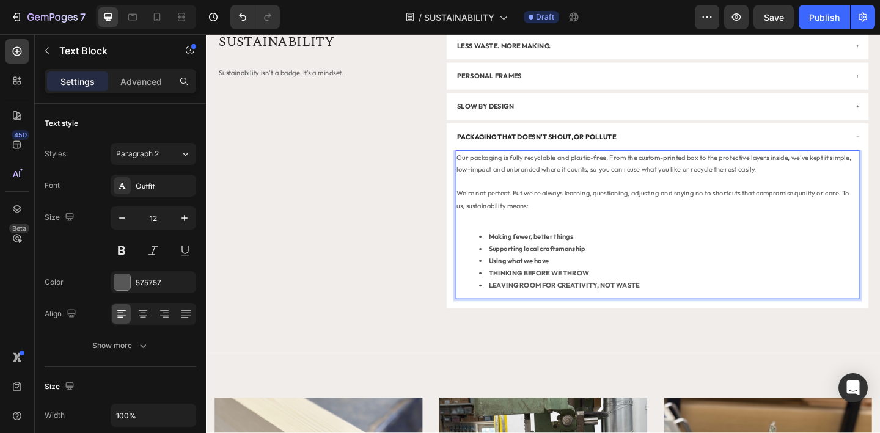
click at [638, 295] on li "THINKING BEFORE WE THROW" at bounding box center [709, 294] width 413 height 13
click at [625, 295] on strong "THINKING BEFORE WE THROW Thinking before we throw" at bounding box center [612, 294] width 197 height 9
drag, startPoint x: 624, startPoint y: 295, endPoint x: 514, endPoint y: 297, distance: 110.7
click at [514, 297] on strong "THINKING BEFORE WE THROW Thinking before we throw" at bounding box center [612, 294] width 197 height 9
click at [702, 310] on li "LEAVING ROOM FOR CREATIVITY, NOT WASTE" at bounding box center [709, 307] width 413 height 13
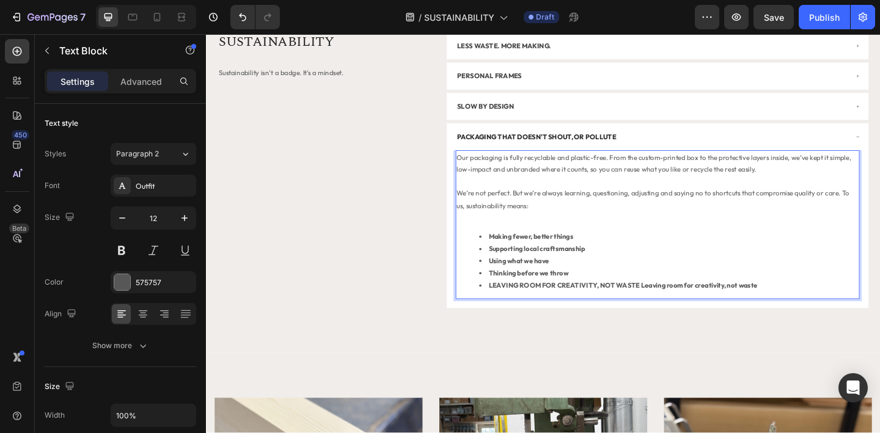
click at [676, 308] on strong "LEAVING ROOM FOR CREATIVITY, NOT WASTE Leaving room for creativity, not waste" at bounding box center [660, 307] width 293 height 9
drag, startPoint x: 676, startPoint y: 309, endPoint x: 511, endPoint y: 310, distance: 164.5
click at [511, 310] on li "LEAVING ROOM FOR CREATIVITY, NOT WASTE Leaving room for creativity, not waste" at bounding box center [709, 307] width 413 height 13
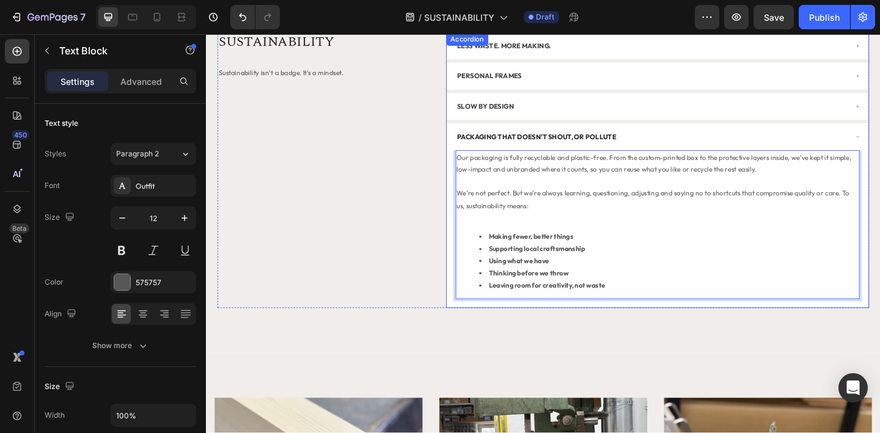
click at [702, 139] on div "PACKAGING THAT DOESN'T SHOUT, OR POLLUTE" at bounding box center [690, 146] width 426 height 17
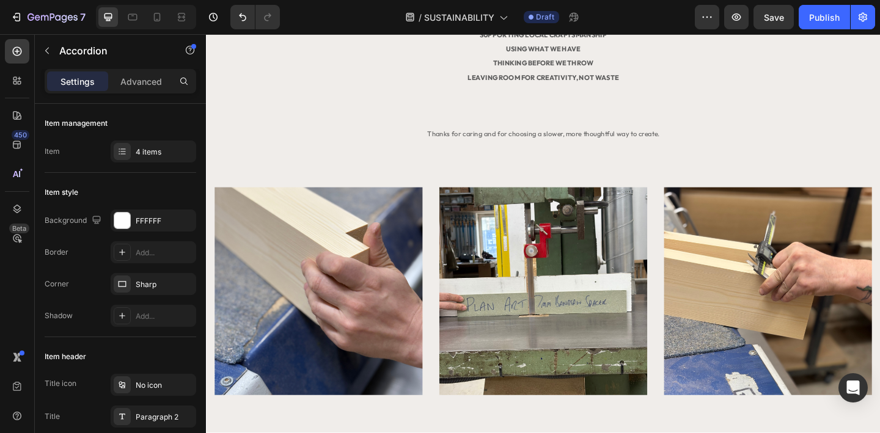
scroll to position [737, 0]
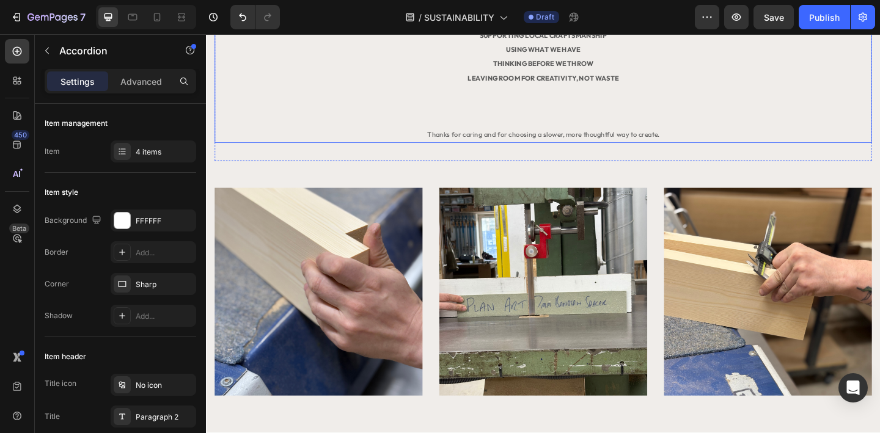
click at [514, 142] on span "Thanks for caring and for choosing a slower, more thoughtful way to create." at bounding box center [573, 143] width 252 height 9
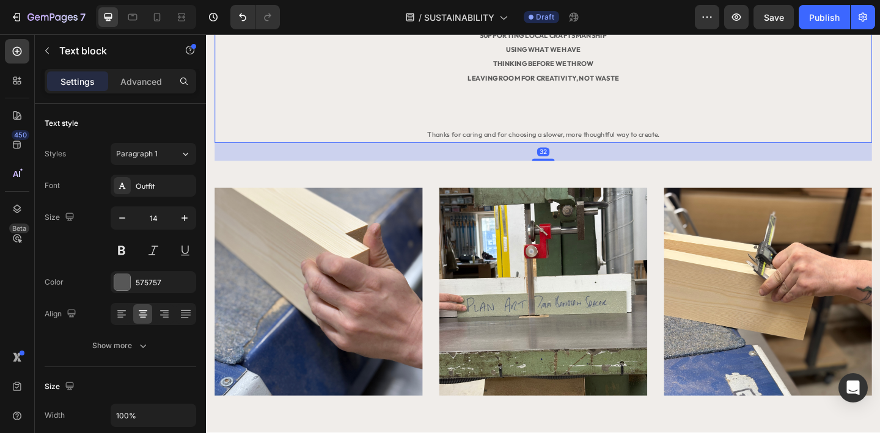
click at [567, 145] on span "Thanks for caring and for choosing a slower, more thoughtful way to create." at bounding box center [573, 143] width 252 height 9
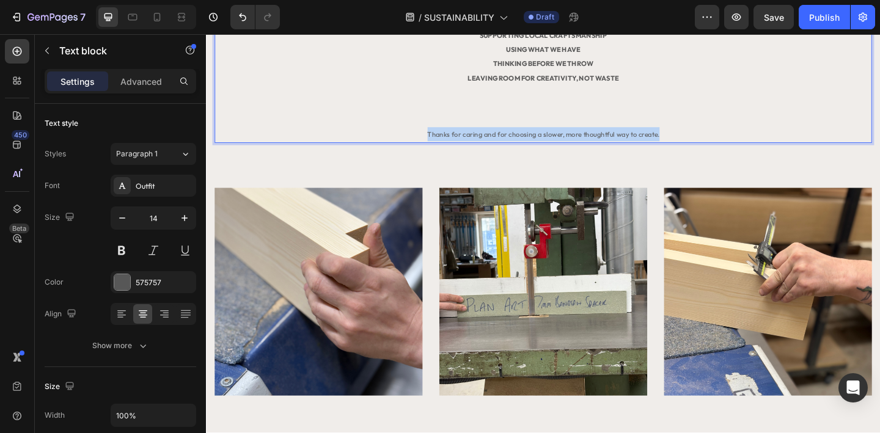
drag, startPoint x: 705, startPoint y: 144, endPoint x: 445, endPoint y: 139, distance: 259.9
click at [445, 139] on p "Thanks for caring and for choosing a slower, more thoughtful way to create." at bounding box center [573, 143] width 591 height 15
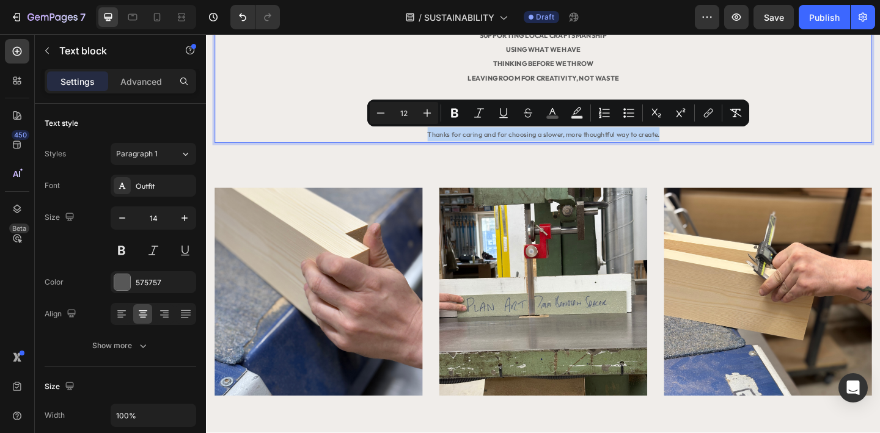
copy span "Thanks for caring and for choosing a slower, more thoughtful way to create."
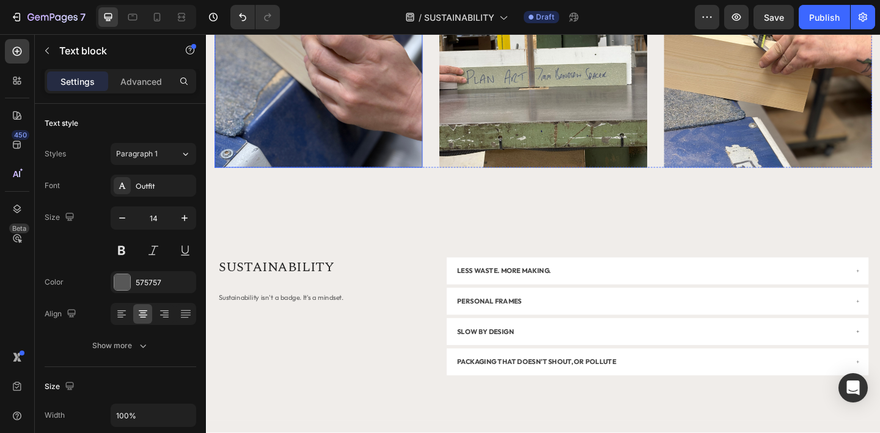
scroll to position [1097, 0]
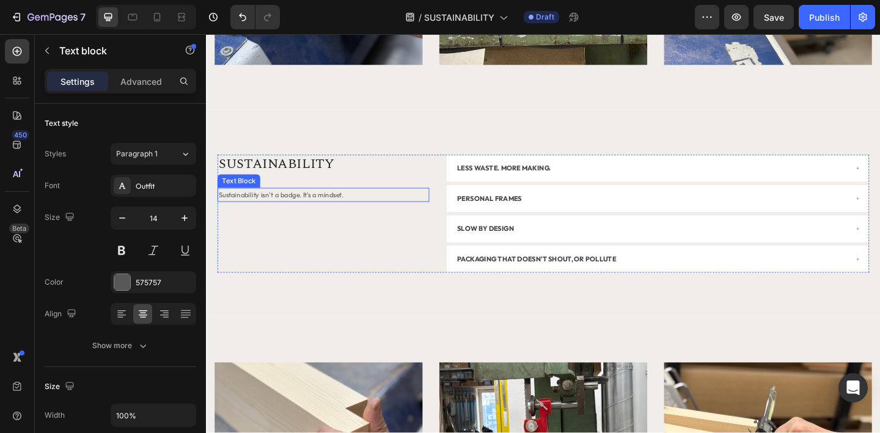
click at [345, 212] on span "Sustainability isn't a badge. It's a mindset." at bounding box center [287, 209] width 136 height 9
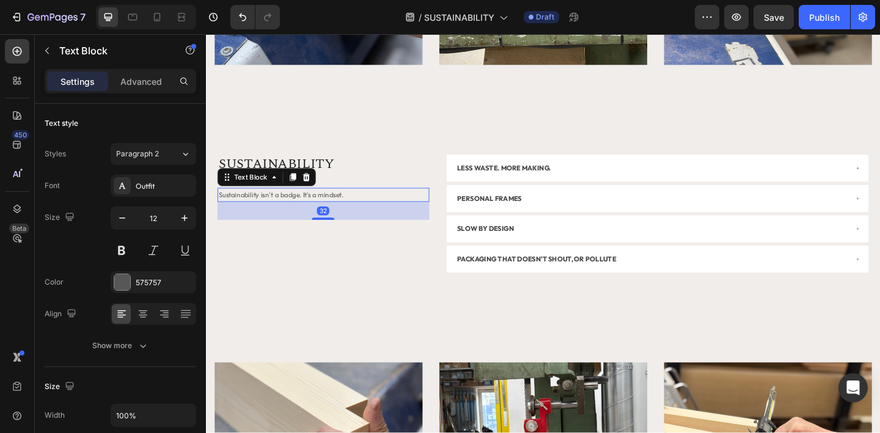
click at [369, 209] on p "Sustainability isn't a badge. It's a mindset." at bounding box center [333, 209] width 228 height 13
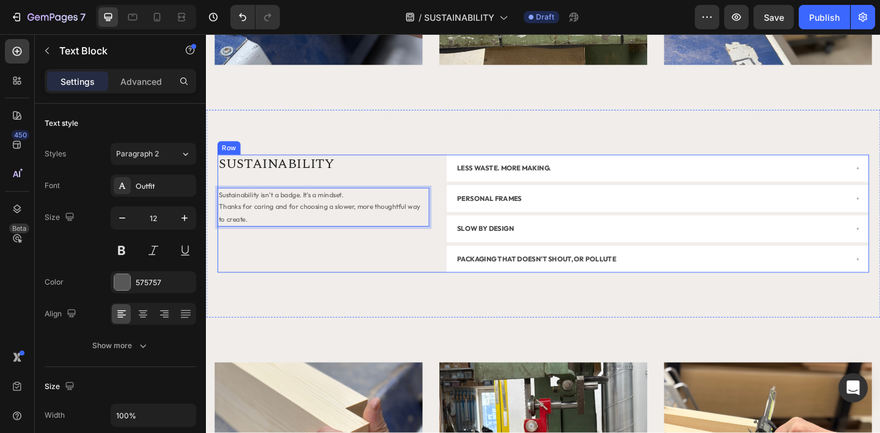
click at [365, 290] on div "SUSTAINABILITY Heading Sustainability isn't a badge. It's a mindset. Thanks for…" at bounding box center [333, 230] width 230 height 128
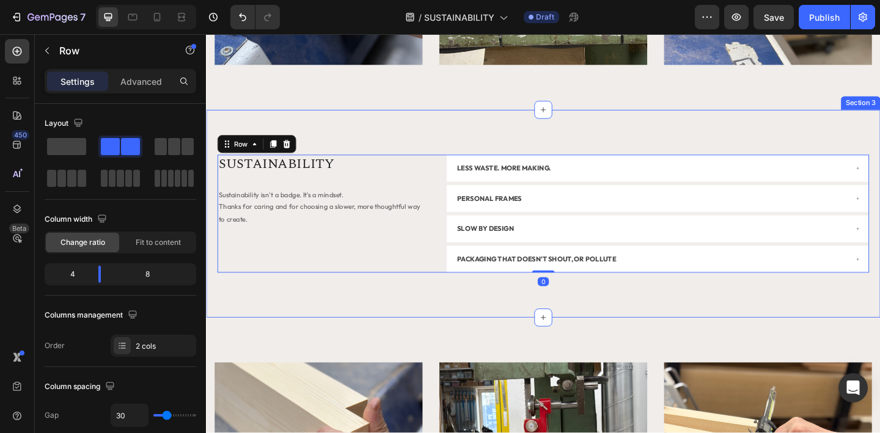
click at [372, 341] on div "SUSTAINABILITY Heading Sustainability isn't a badge. It's a mindset. Thanks for…" at bounding box center [573, 230] width 734 height 226
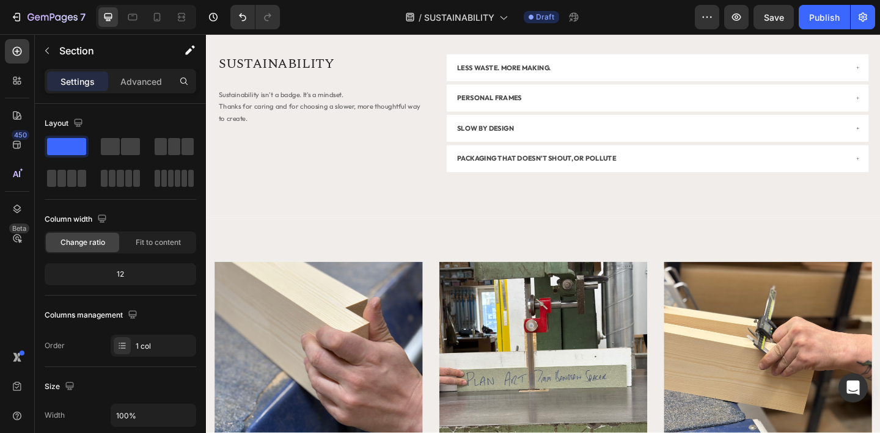
scroll to position [1229, 0]
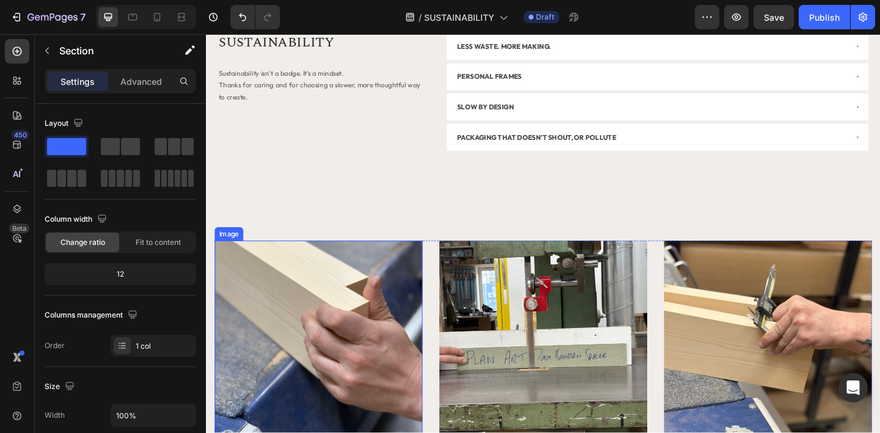
click at [331, 312] on img at bounding box center [328, 372] width 226 height 226
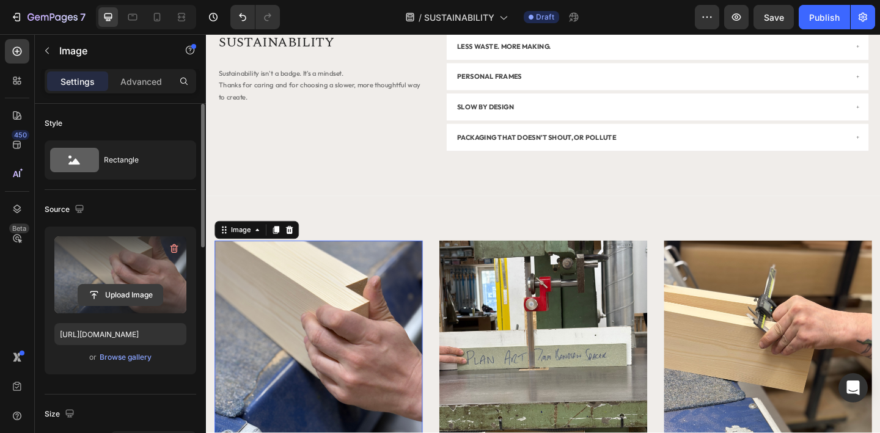
click at [130, 295] on input "file" at bounding box center [120, 295] width 84 height 21
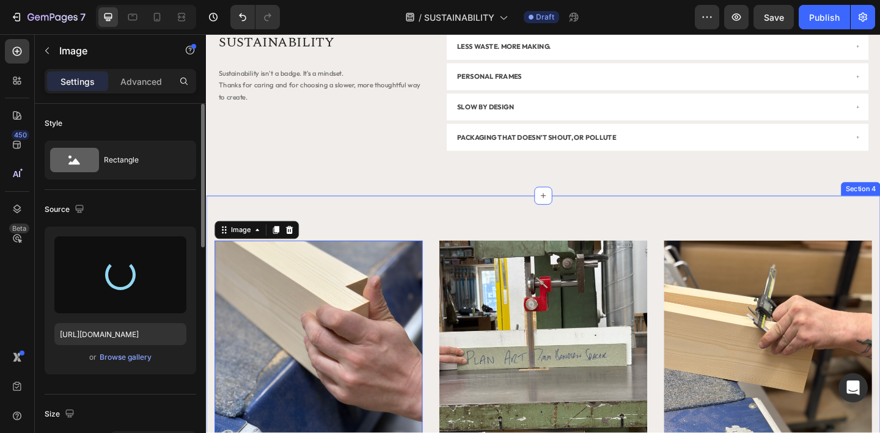
type input "https://cdn.shopify.com/s/files/1/0953/1297/0069/files/gempages_577413652940850…"
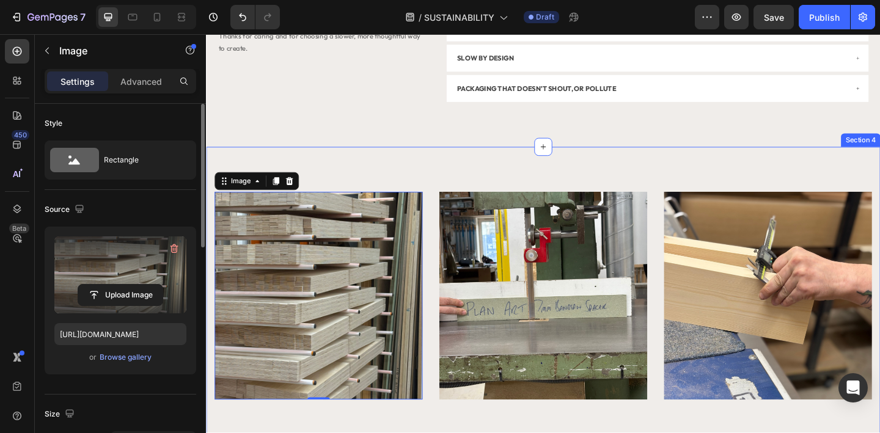
scroll to position [1344, 0]
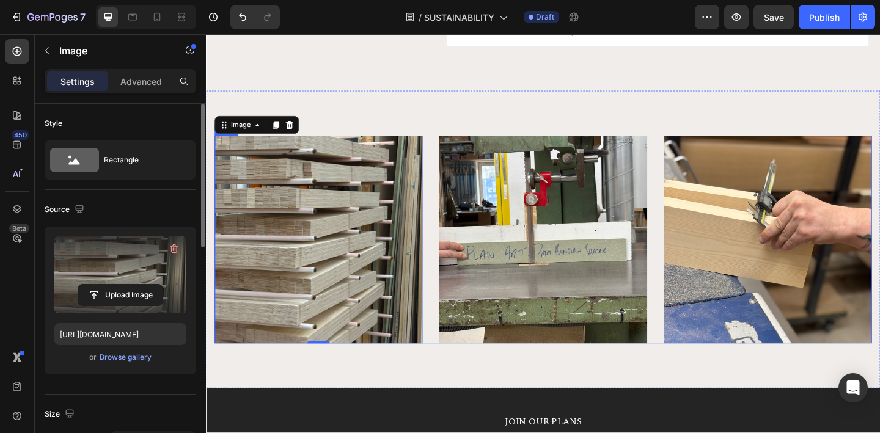
click at [698, 282] on div "Image 0 Image Image Row" at bounding box center [572, 258] width 715 height 226
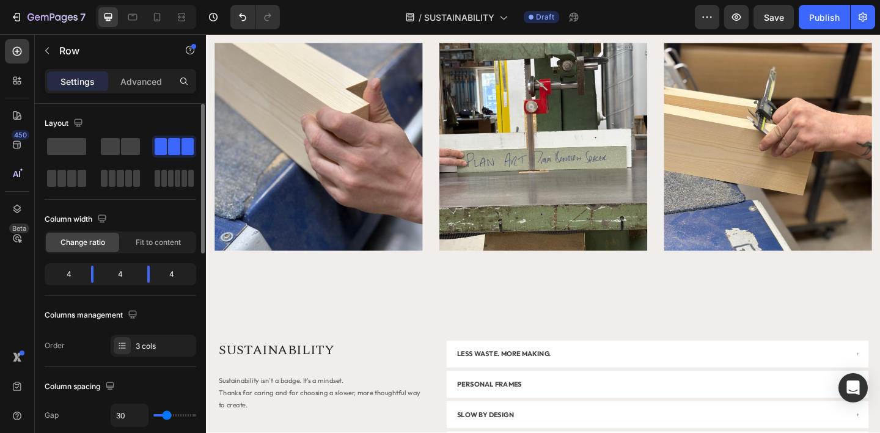
scroll to position [868, 0]
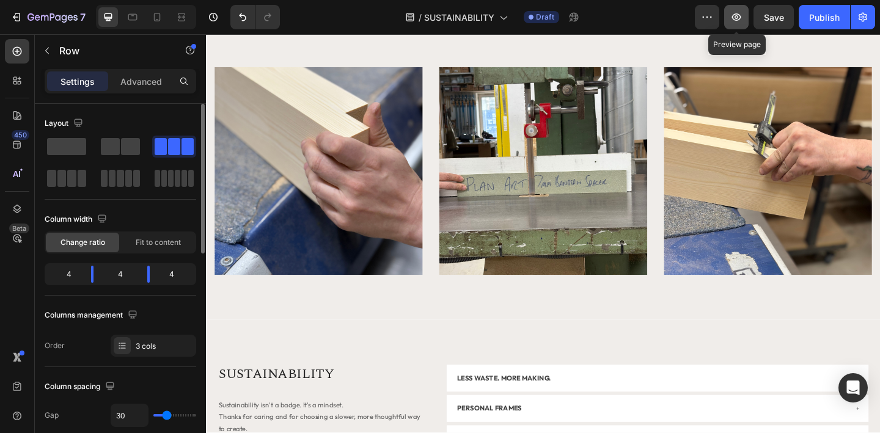
click at [735, 21] on icon "button" at bounding box center [737, 17] width 12 height 12
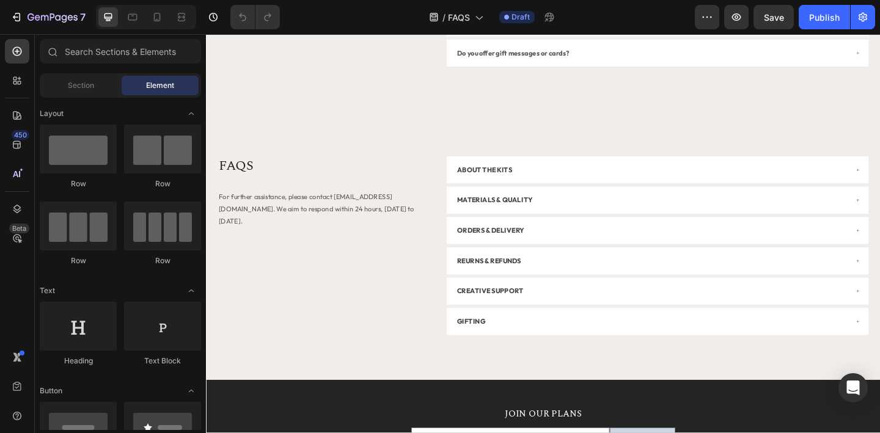
scroll to position [3478, 0]
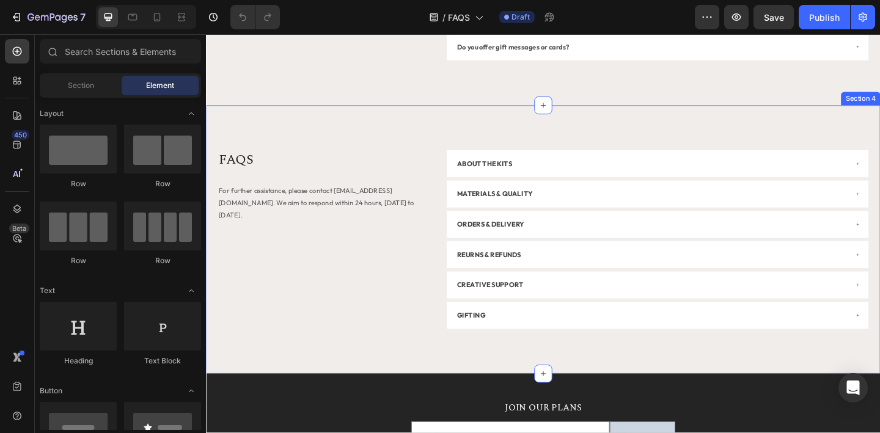
click at [427, 126] on div "FAQS Heading For further assistance, please contact info@planofficial.com. We a…" at bounding box center [573, 258] width 734 height 292
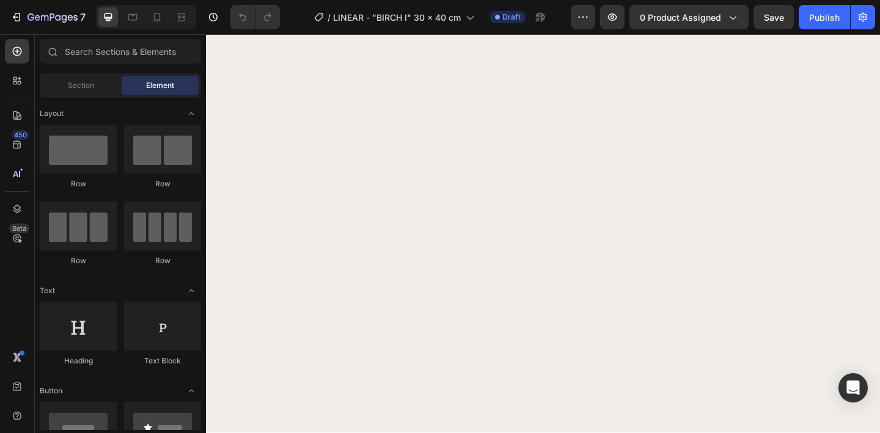
scroll to position [1048, 0]
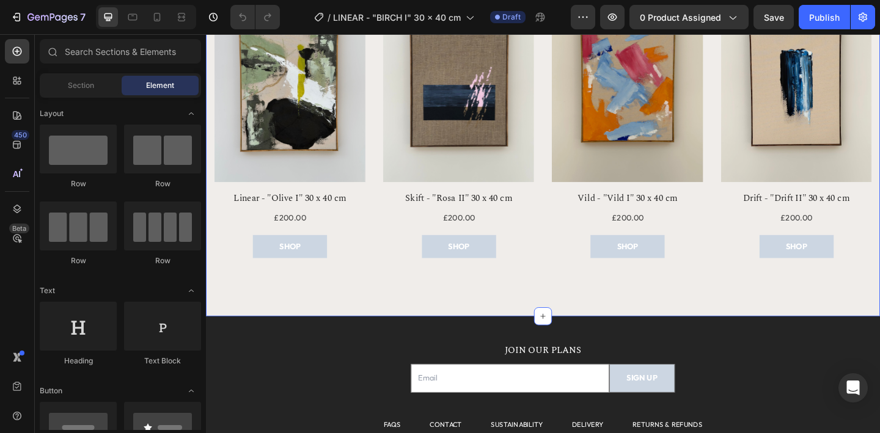
click at [542, 322] on div "MORE FROM OUR GALLERY Heading Explore other one-of-a-kind originals from our co…" at bounding box center [573, 103] width 734 height 478
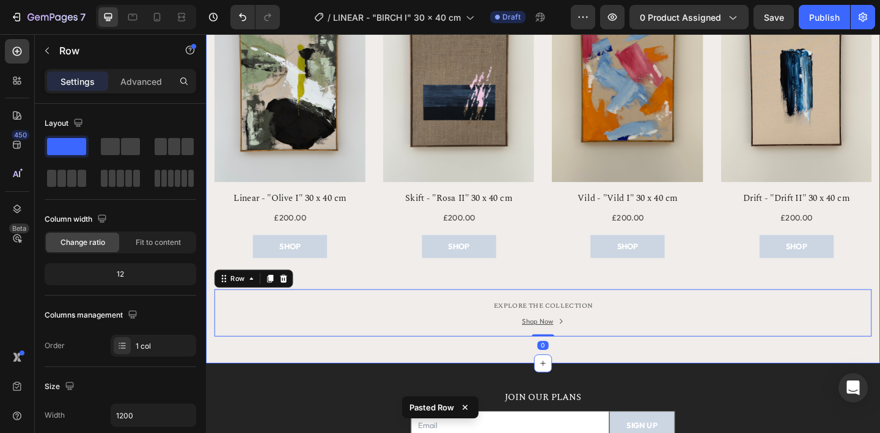
click at [533, 385] on div "MORE FROM OUR GALLERY Heading Explore other one-of-a-kind originals from our co…" at bounding box center [573, 128] width 734 height 529
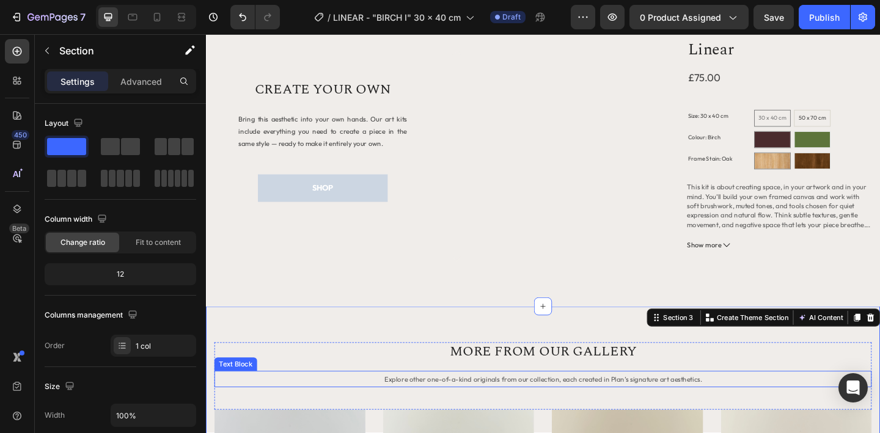
scroll to position [575, 0]
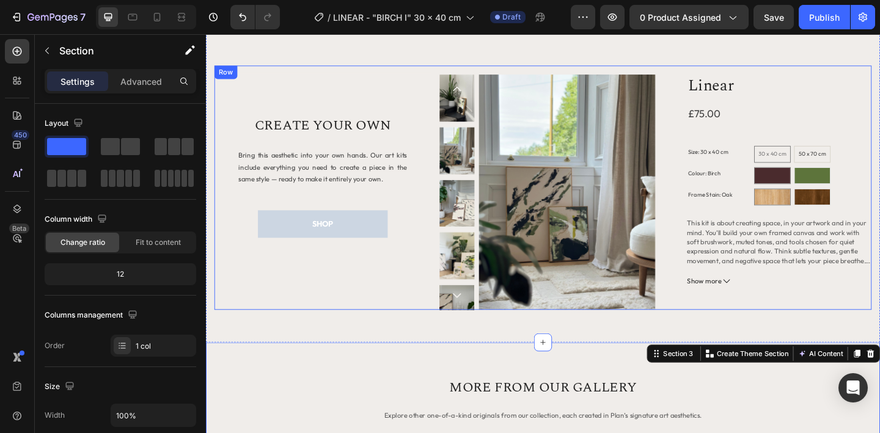
click at [366, 268] on div "Title Line CREATE YOUR OWN Heading Bring this aesthetic into your own hands. Ou…" at bounding box center [332, 201] width 235 height 266
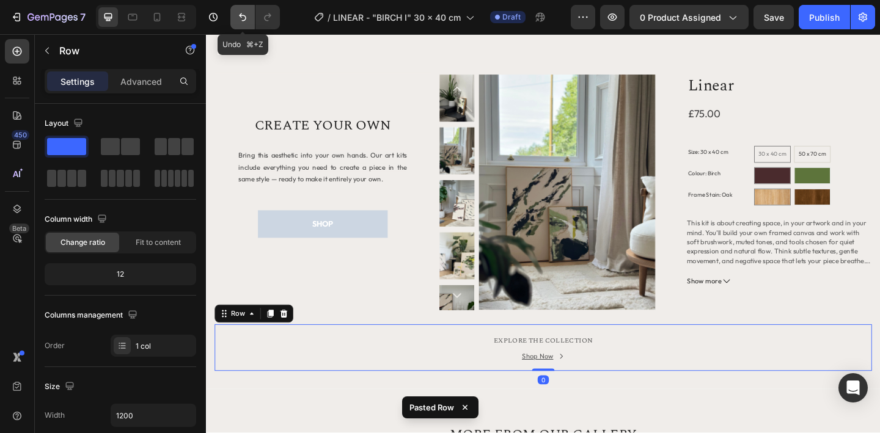
click at [240, 18] on icon "Undo/Redo" at bounding box center [243, 17] width 12 height 12
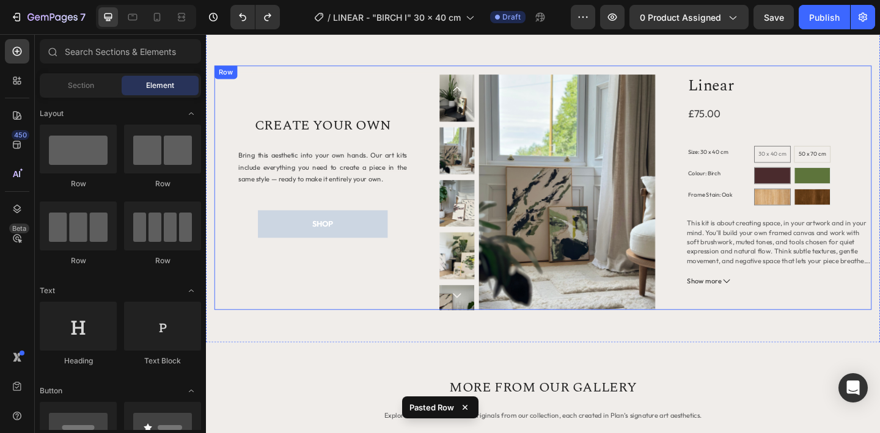
click at [419, 257] on div "Title Line CREATE YOUR OWN Heading Bring this aesthetic into your own hands. Ou…" at bounding box center [332, 201] width 235 height 266
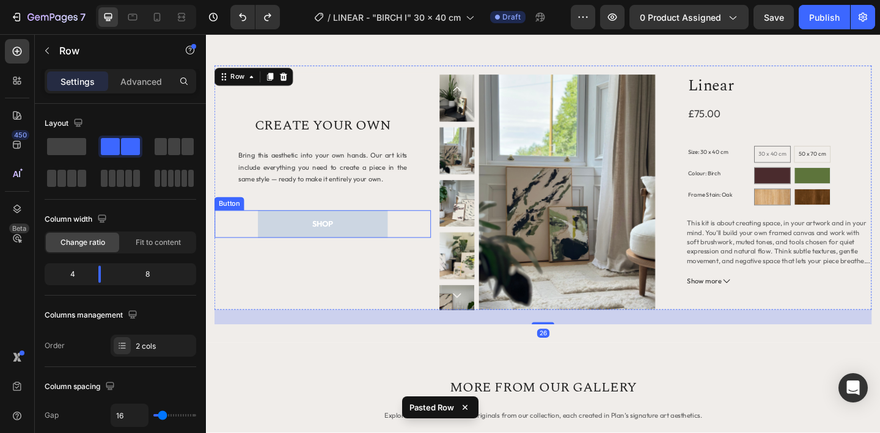
click at [415, 248] on div "SHOP Button" at bounding box center [332, 241] width 235 height 30
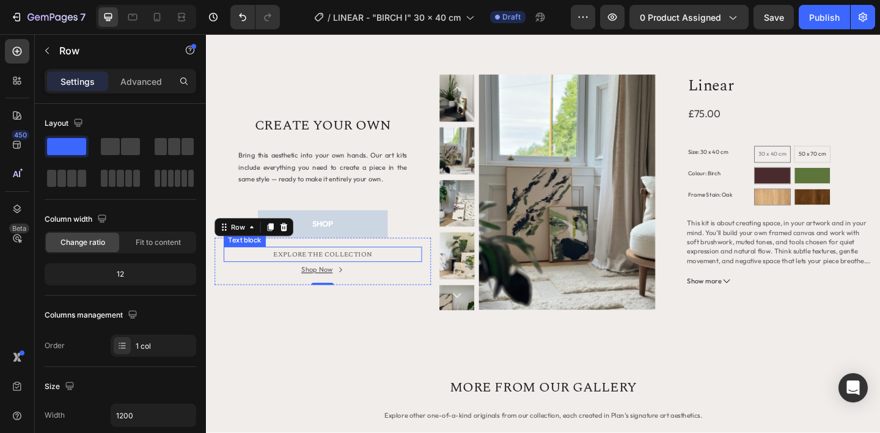
click at [320, 275] on span "EXPLORE THE COLLECTION" at bounding box center [333, 274] width 108 height 12
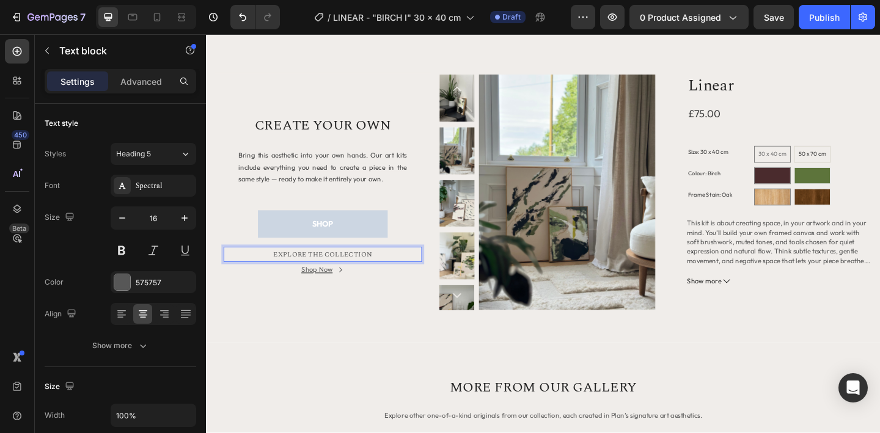
click at [357, 274] on span "EXPLORE THE COLLECTION" at bounding box center [333, 274] width 108 height 12
drag, startPoint x: 357, startPoint y: 274, endPoint x: 328, endPoint y: 275, distance: 28.7
click at [328, 275] on span "EXPLORE THE COLLECTION" at bounding box center [333, 274] width 108 height 12
click at [281, 300] on div "EXPLORE LINEAR Text block 0 Shop Now Button Row" at bounding box center [332, 281] width 235 height 51
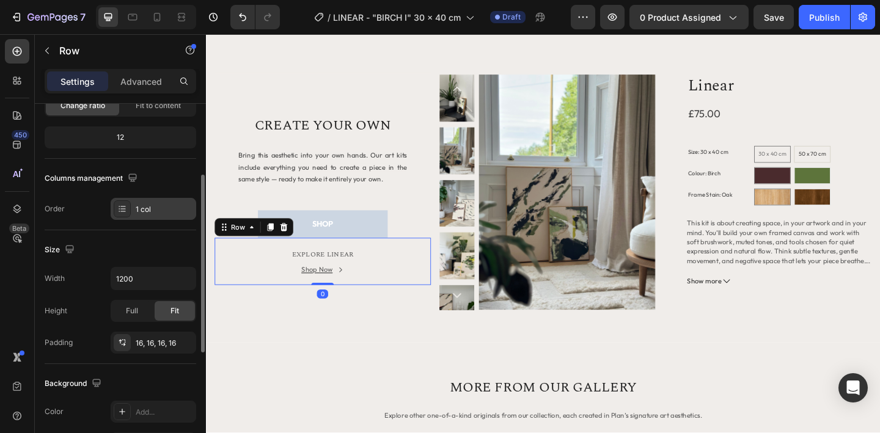
scroll to position [140, 0]
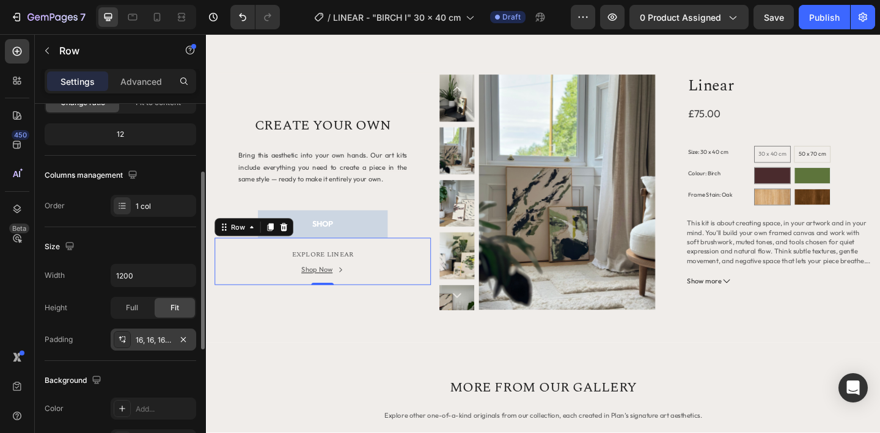
click at [153, 334] on div "16, 16, 16, 16" at bounding box center [154, 340] width 86 height 22
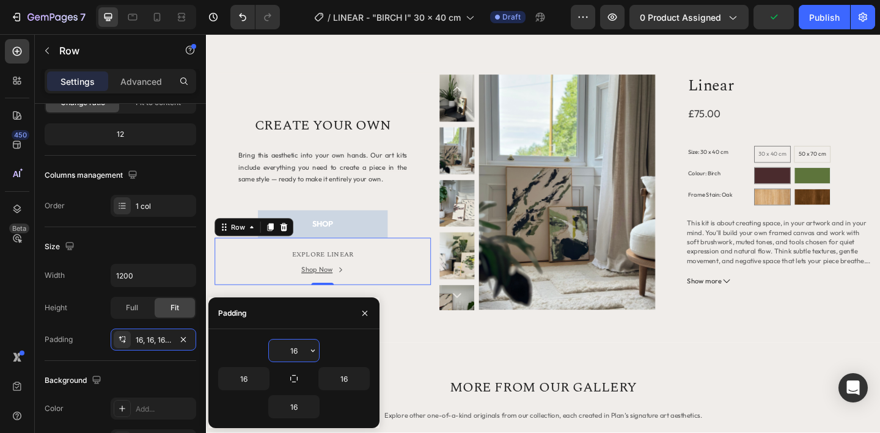
click at [295, 352] on input "16" at bounding box center [294, 351] width 50 height 22
type input "0"
click at [342, 378] on input "16" at bounding box center [344, 379] width 50 height 22
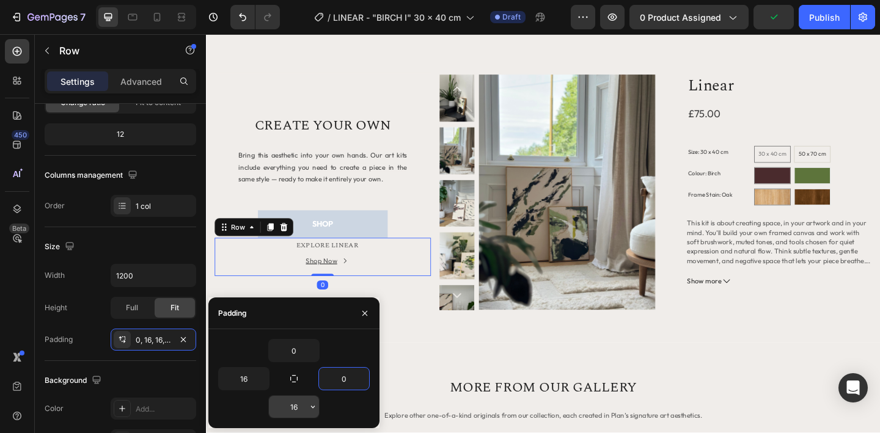
type input "0"
click at [292, 407] on input "16" at bounding box center [294, 407] width 50 height 22
type input "0"
click at [242, 380] on input "16" at bounding box center [244, 379] width 50 height 22
type input "0"
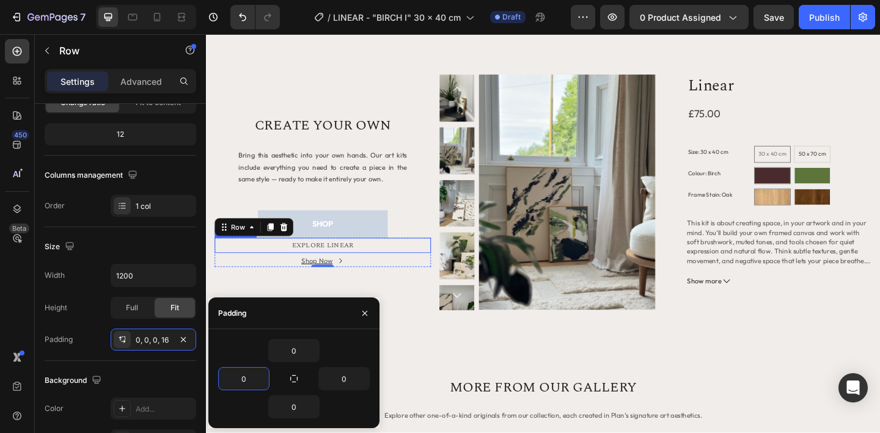
click at [385, 265] on p "EXPLORE LINEAR" at bounding box center [332, 264] width 233 height 14
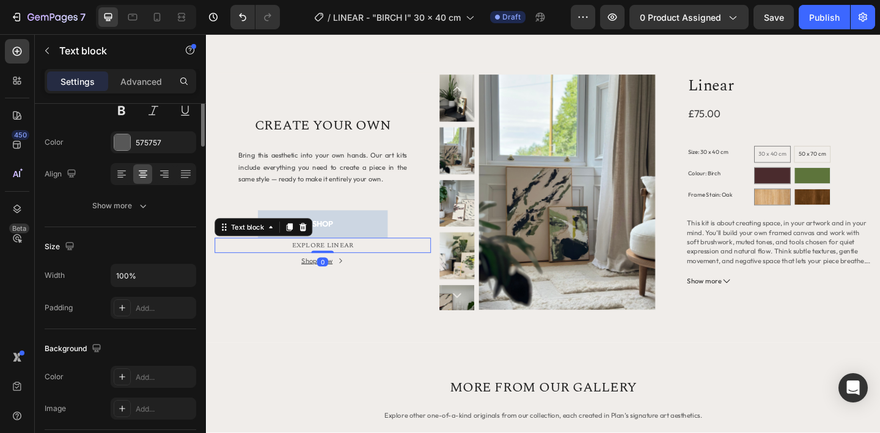
scroll to position [0, 0]
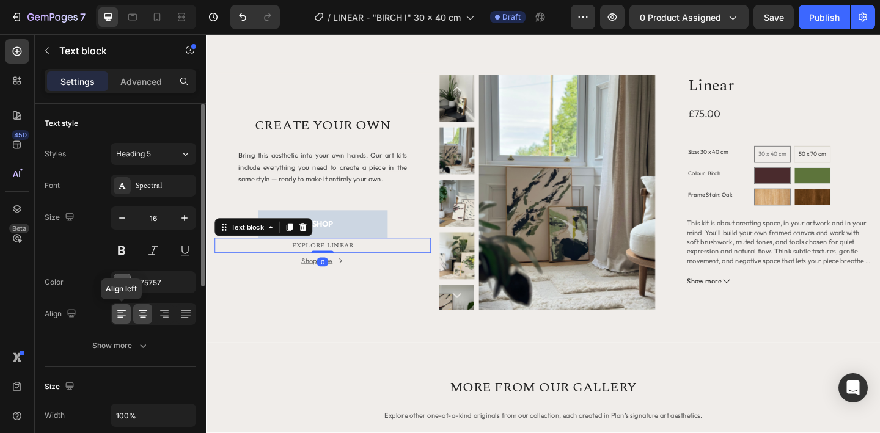
click at [119, 313] on icon at bounding box center [120, 313] width 6 height 1
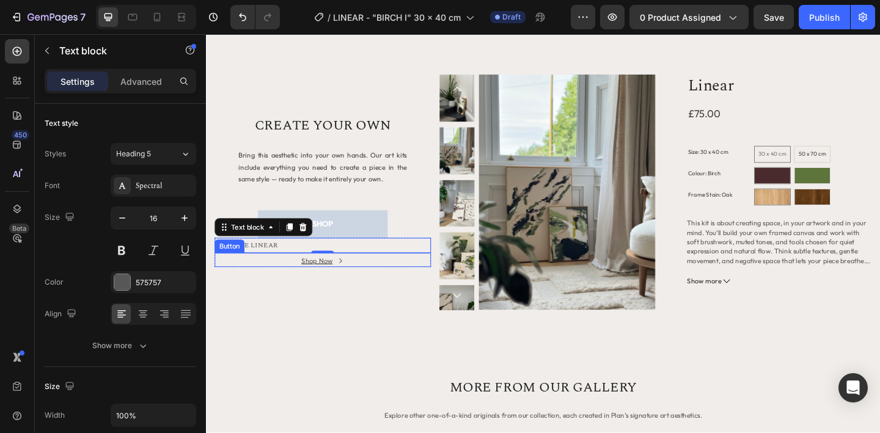
click at [292, 283] on div "Shop Now Button" at bounding box center [332, 280] width 235 height 15
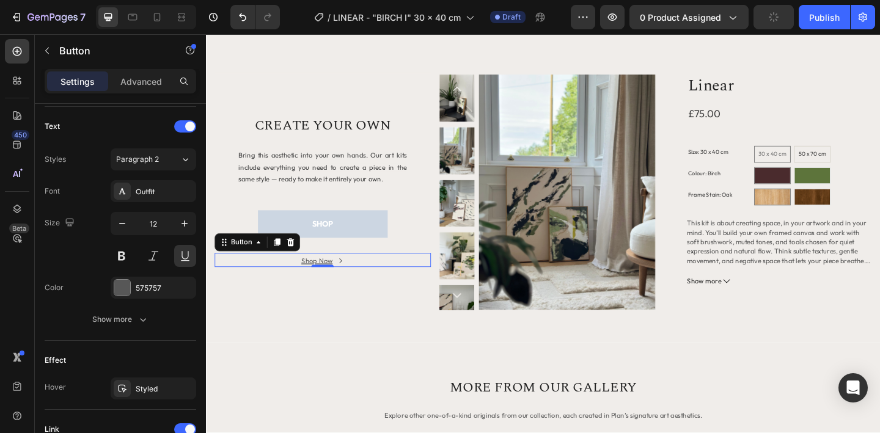
scroll to position [672, 0]
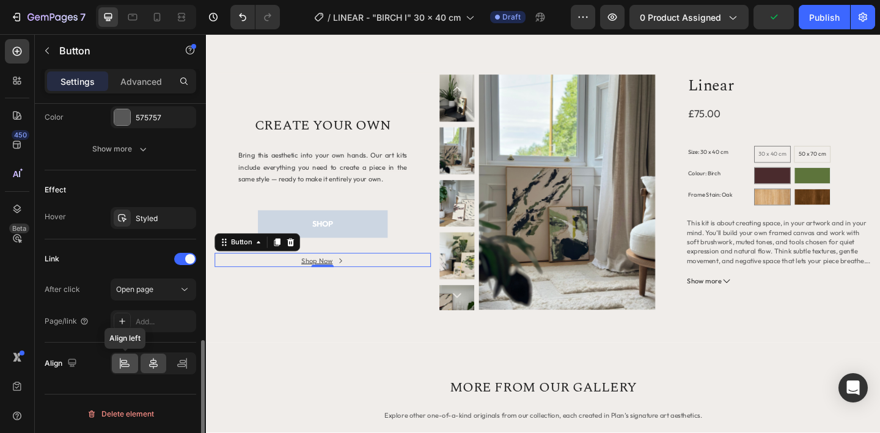
click at [127, 362] on icon at bounding box center [124, 361] width 6 height 3
click at [416, 245] on div "SHOP Button" at bounding box center [332, 241] width 235 height 30
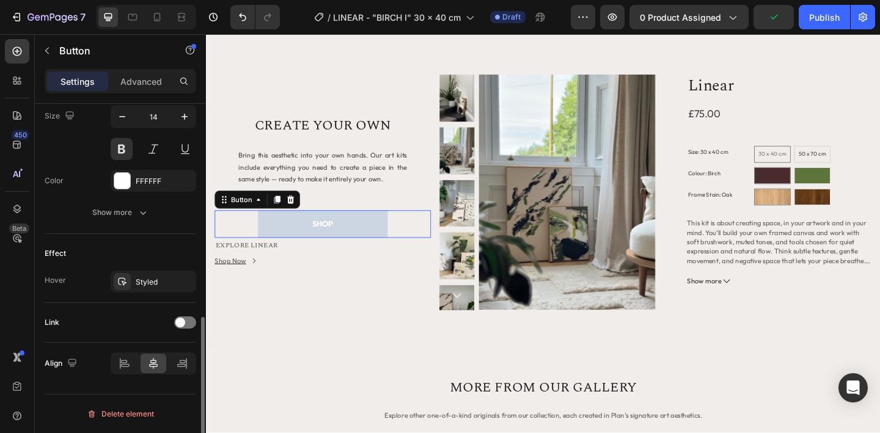
scroll to position [512, 0]
click at [298, 213] on icon at bounding box center [298, 214] width 8 height 9
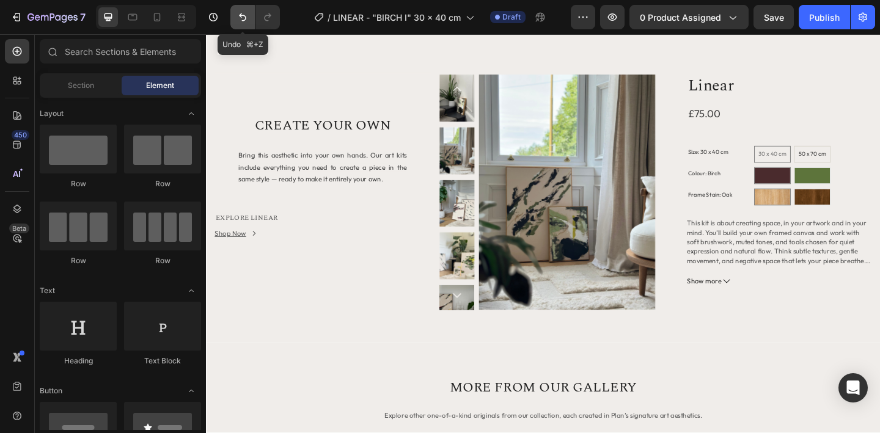
click at [238, 21] on icon "Undo/Redo" at bounding box center [243, 17] width 12 height 12
click at [246, 13] on icon "Undo/Redo" at bounding box center [243, 17] width 12 height 12
click at [248, 13] on icon "Undo/Redo" at bounding box center [243, 17] width 12 height 12
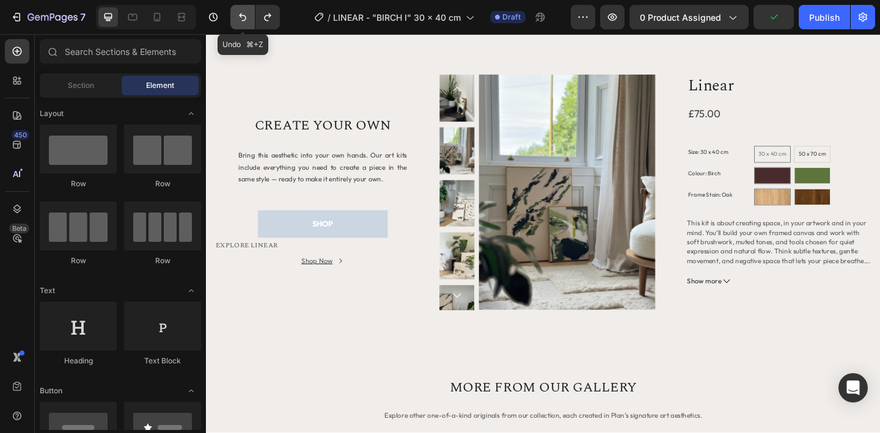
click at [248, 13] on icon "Undo/Redo" at bounding box center [243, 17] width 12 height 12
click at [245, 18] on icon "Undo/Redo" at bounding box center [243, 17] width 12 height 12
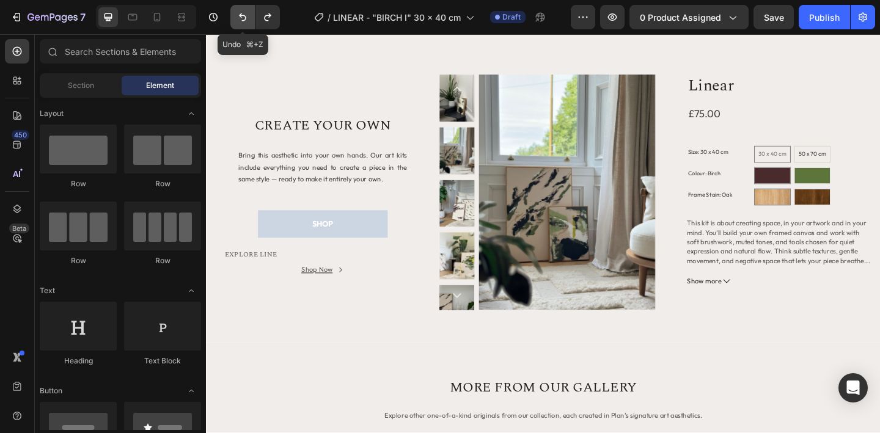
click at [245, 18] on icon "Undo/Redo" at bounding box center [243, 17] width 12 height 12
click at [271, 18] on icon "Undo/Redo" at bounding box center [268, 17] width 12 height 12
click at [271, 19] on icon "Undo/Redo" at bounding box center [268, 17] width 12 height 12
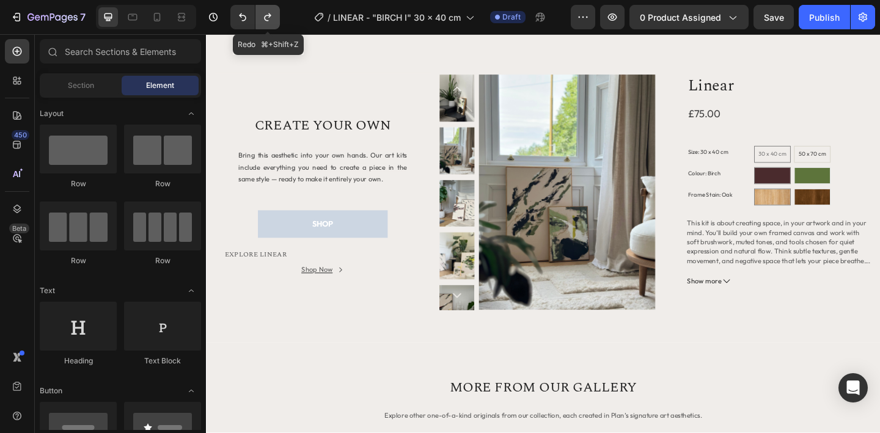
click at [271, 20] on icon "Undo/Redo" at bounding box center [268, 17] width 12 height 12
click at [272, 20] on icon "Undo/Redo" at bounding box center [268, 17] width 12 height 12
click at [273, 20] on icon "Undo/Redo" at bounding box center [268, 17] width 12 height 12
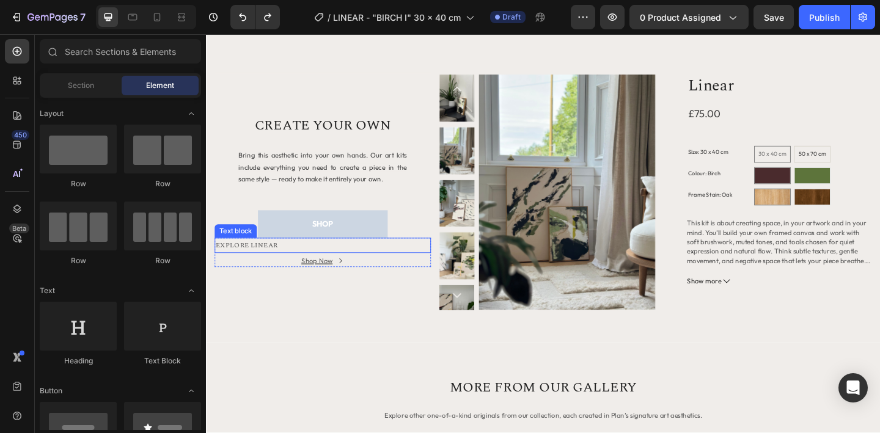
click at [296, 260] on p "EXPLORE LINEAR" at bounding box center [332, 264] width 233 height 14
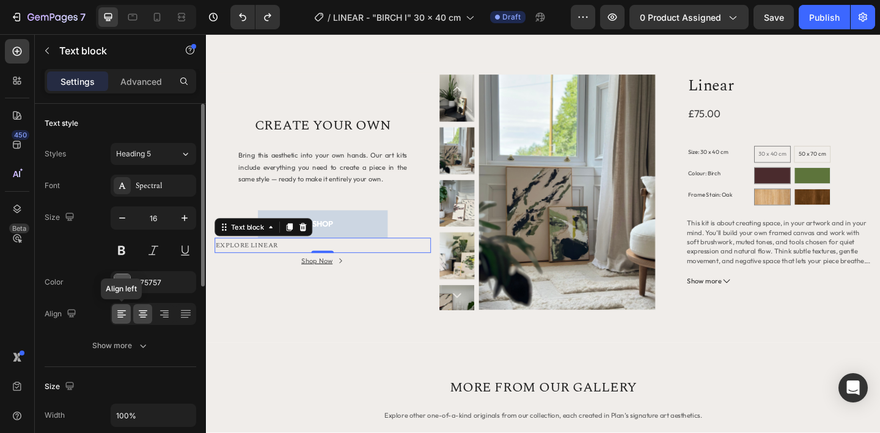
click at [128, 315] on div at bounding box center [121, 314] width 19 height 20
click at [153, 315] on div at bounding box center [154, 314] width 86 height 22
click at [164, 315] on icon at bounding box center [164, 315] width 9 height 1
click at [146, 317] on icon at bounding box center [143, 314] width 12 height 12
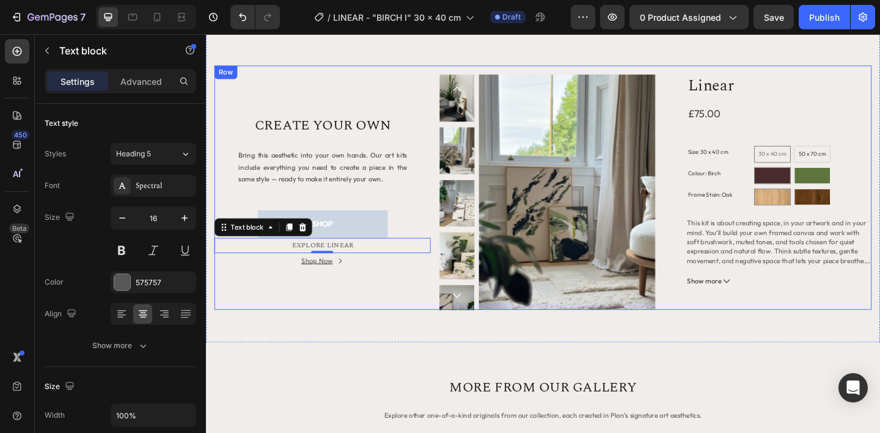
click at [326, 300] on div "Title Line CREATE YOUR OWN Heading Bring this aesthetic into your own hands. Ou…" at bounding box center [332, 201] width 235 height 266
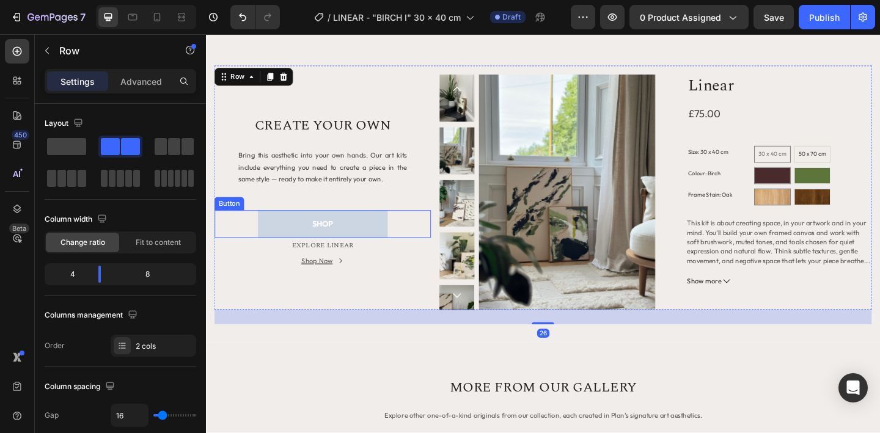
click at [417, 238] on div "SHOP Button" at bounding box center [332, 241] width 235 height 30
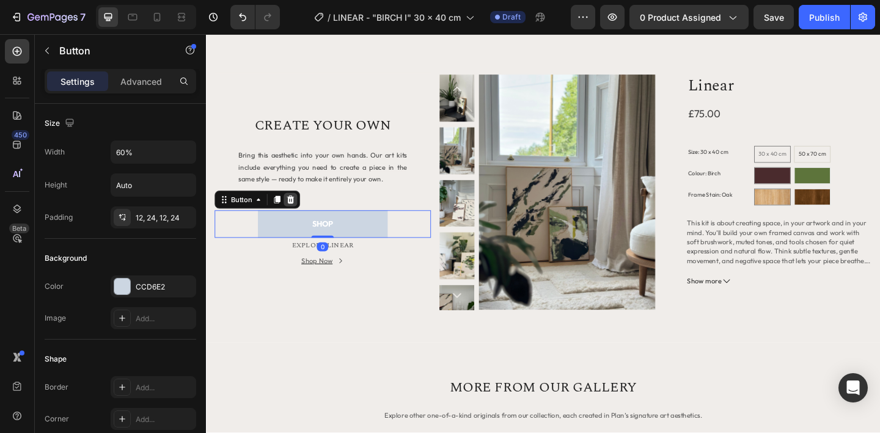
click at [301, 219] on icon at bounding box center [298, 215] width 10 height 10
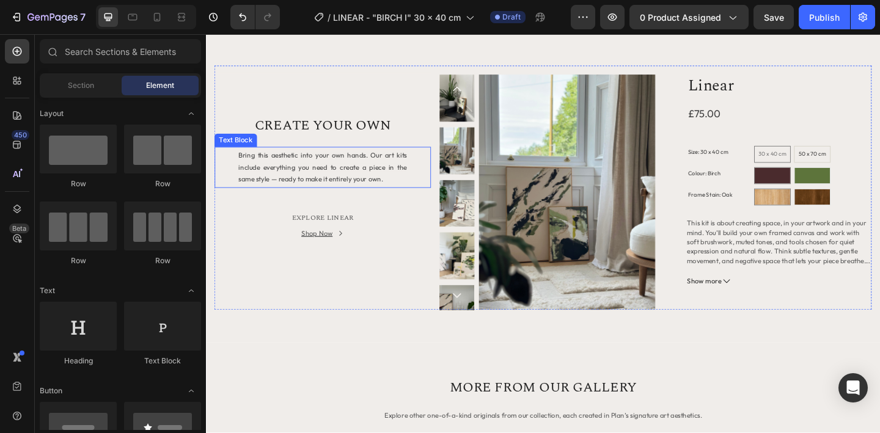
click at [323, 193] on span "Bring this aesthetic into your own hands. Our art kits include everything you n…" at bounding box center [332, 178] width 183 height 35
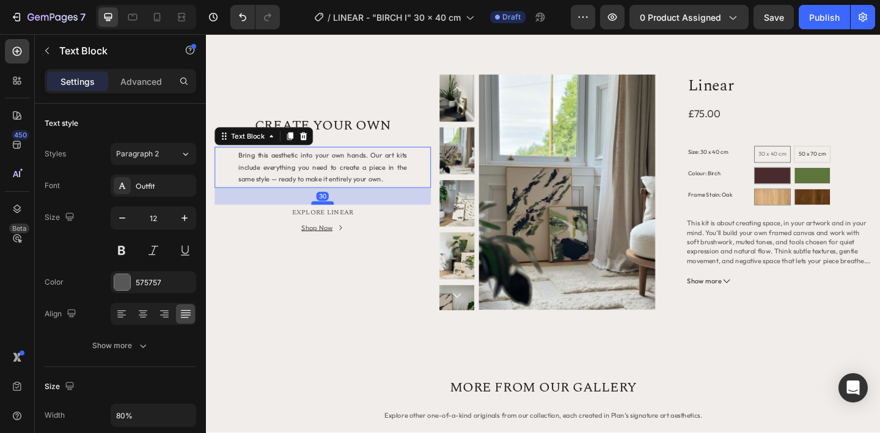
click at [334, 218] on div at bounding box center [332, 218] width 24 height 4
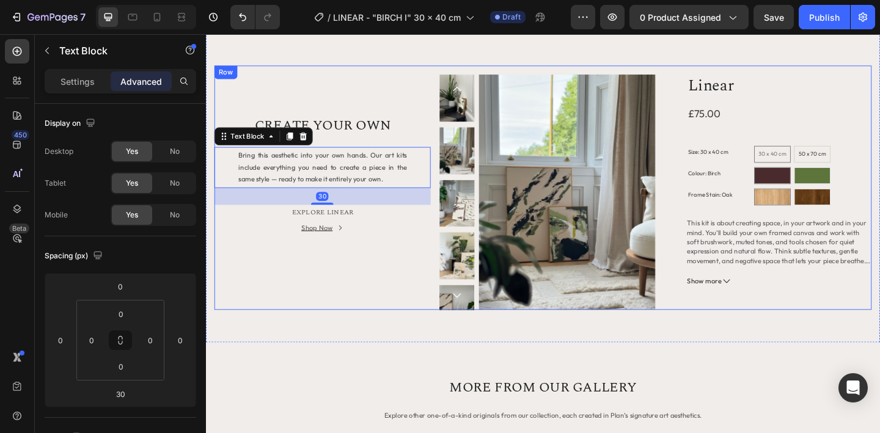
click at [372, 295] on div "Title Line CREATE YOUR OWN Heading Bring this aesthetic into your own hands. Ou…" at bounding box center [332, 201] width 235 height 266
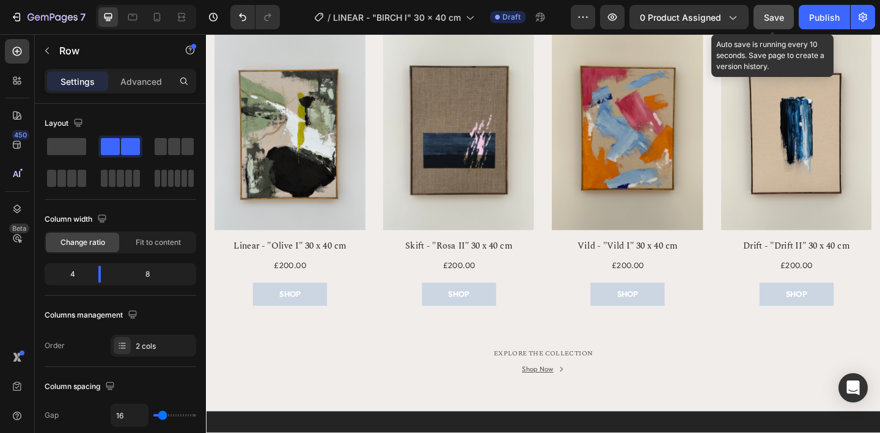
scroll to position [525, 0]
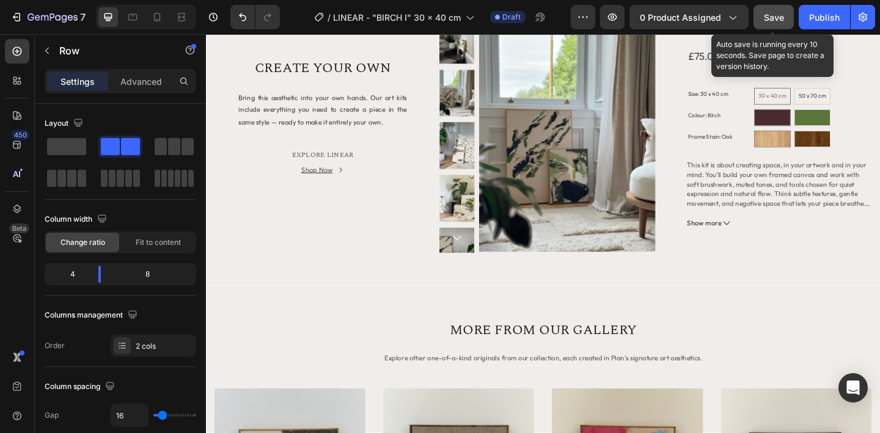
click at [773, 23] on div "Save" at bounding box center [774, 17] width 20 height 13
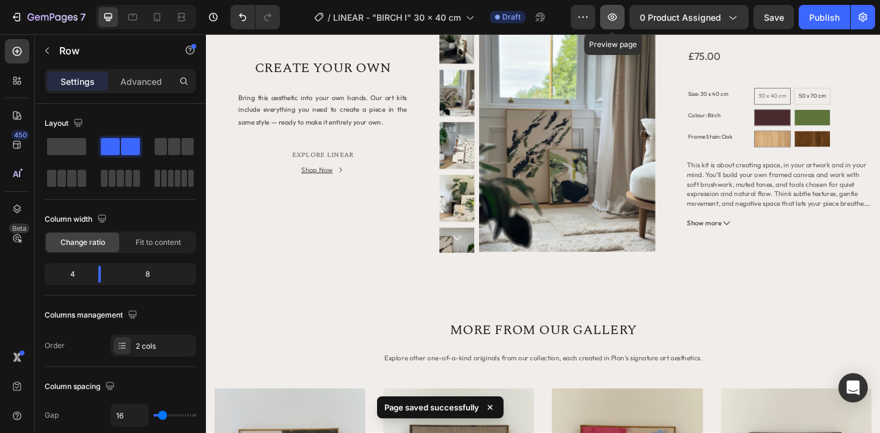
click at [616, 19] on icon "button" at bounding box center [612, 16] width 9 height 7
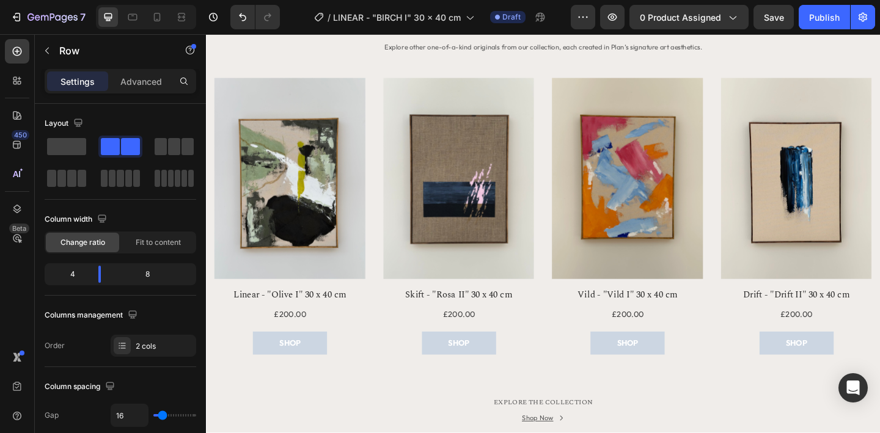
scroll to position [1011, 0]
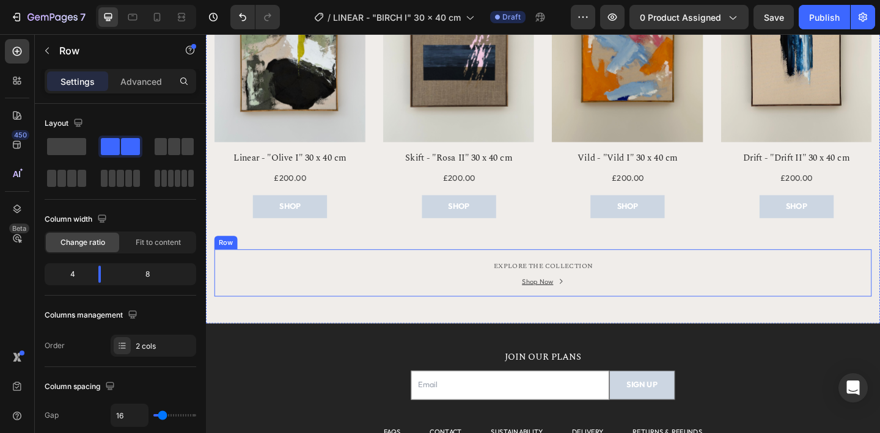
click at [499, 314] on div "EXPLORE THE COLLECTION Text block Shop Now Button Row" at bounding box center [572, 294] width 715 height 51
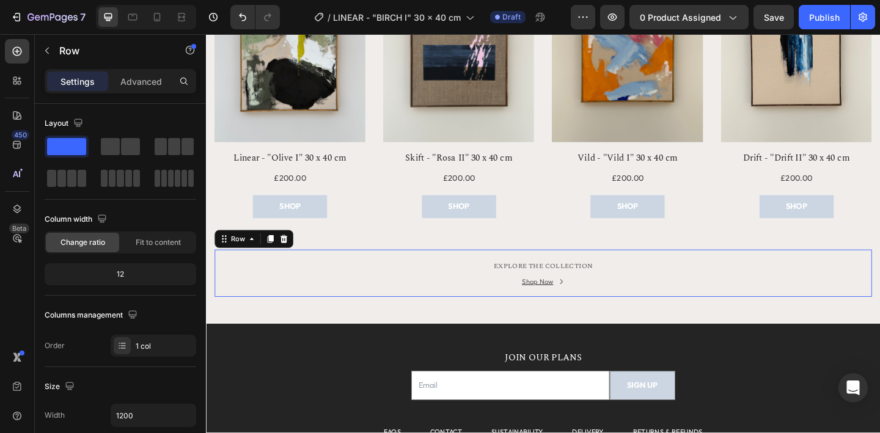
scroll to position [381, 0]
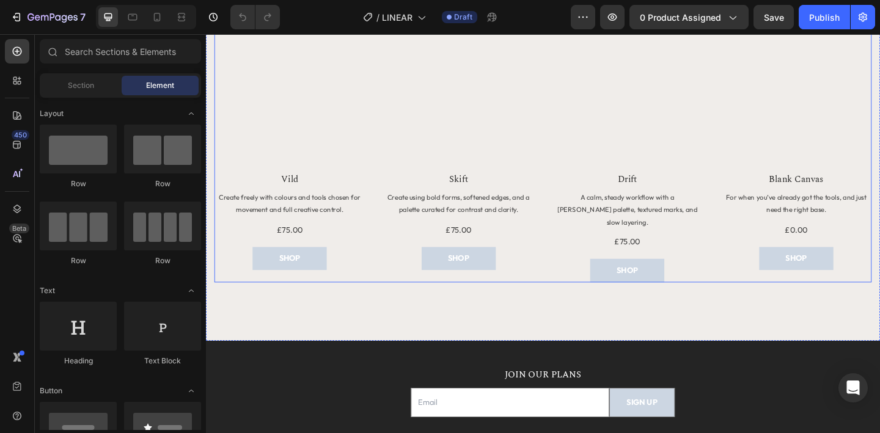
scroll to position [1181, 0]
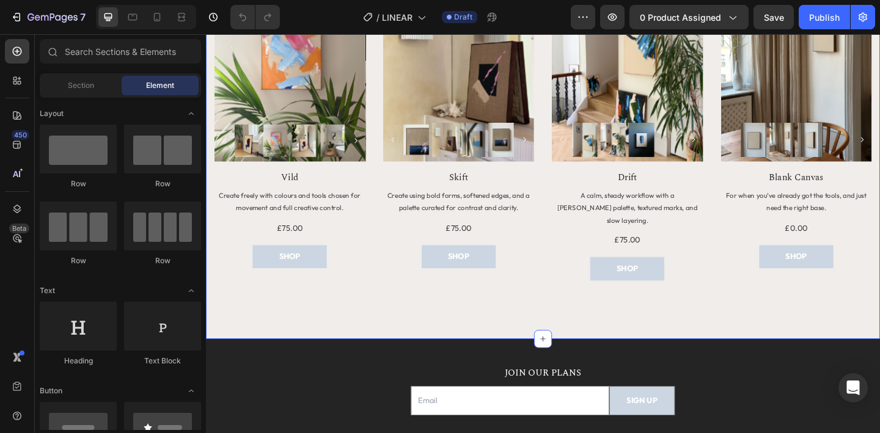
click at [566, 319] on div "MORE TO EXPLORE Heading Title Line Row Product Images Row Vild Product Title Cr…" at bounding box center [572, 116] width 715 height 439
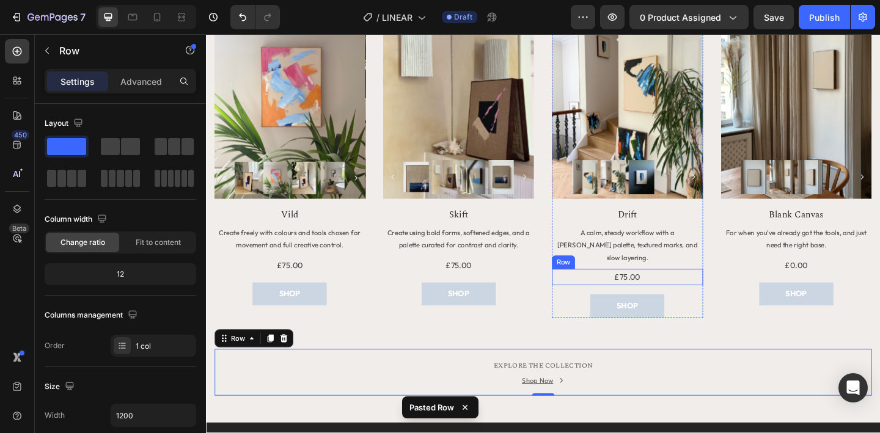
scroll to position [1046, 0]
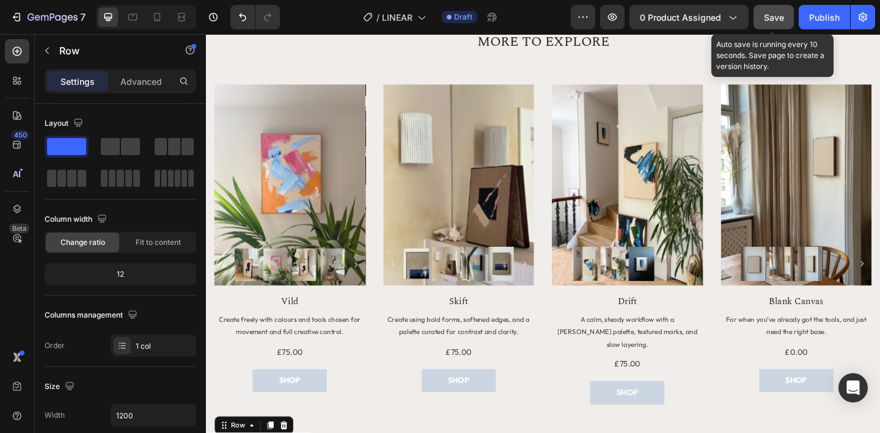
click at [783, 17] on span "Save" at bounding box center [774, 17] width 20 height 10
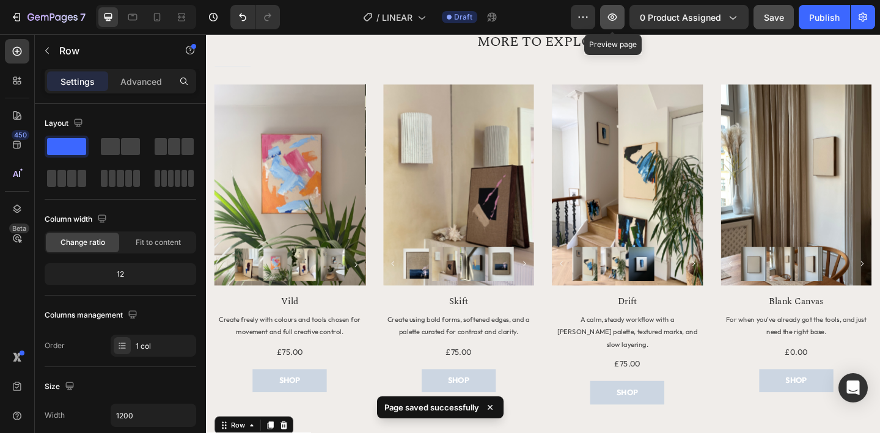
click at [613, 14] on icon "button" at bounding box center [612, 16] width 9 height 7
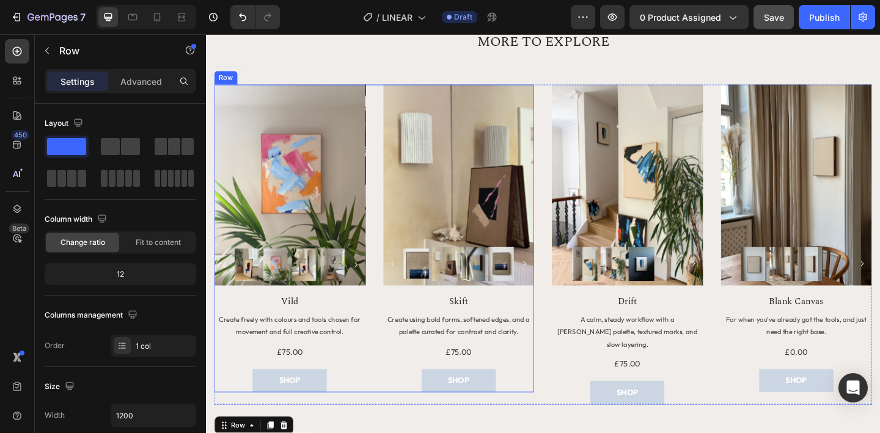
scroll to position [1548, 0]
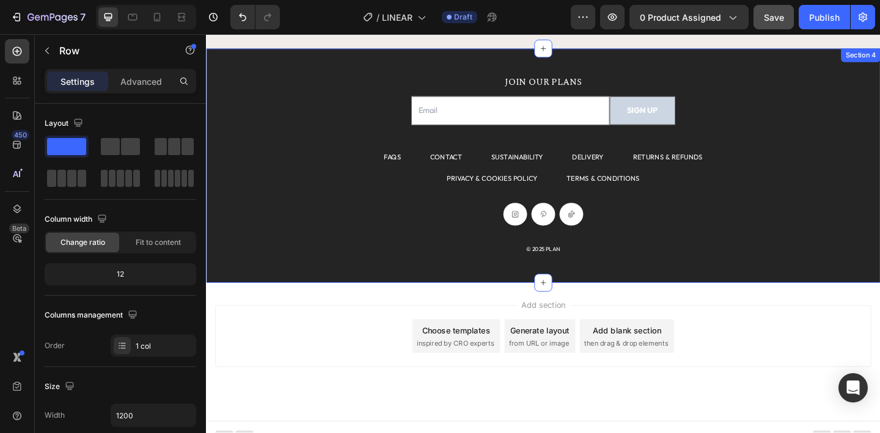
click at [322, 50] on div "JOIN OUR PLANS Heading Email Field SIGN UP Submit Button Row Newsletter FAQS Te…" at bounding box center [573, 177] width 734 height 255
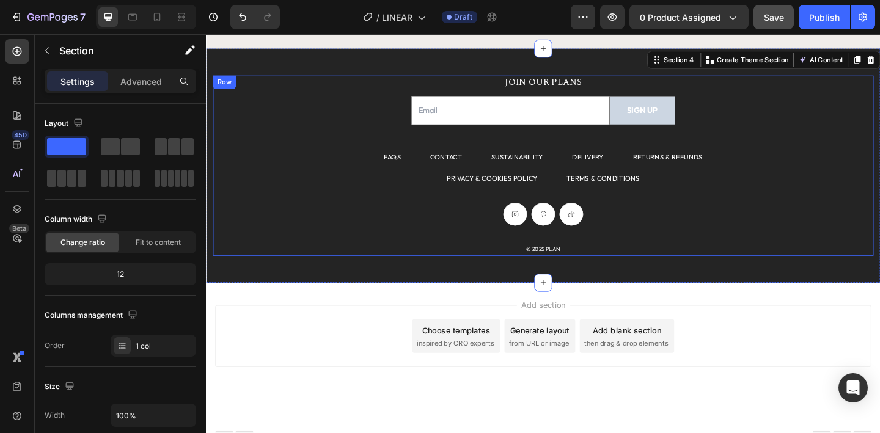
scroll to position [745, 0]
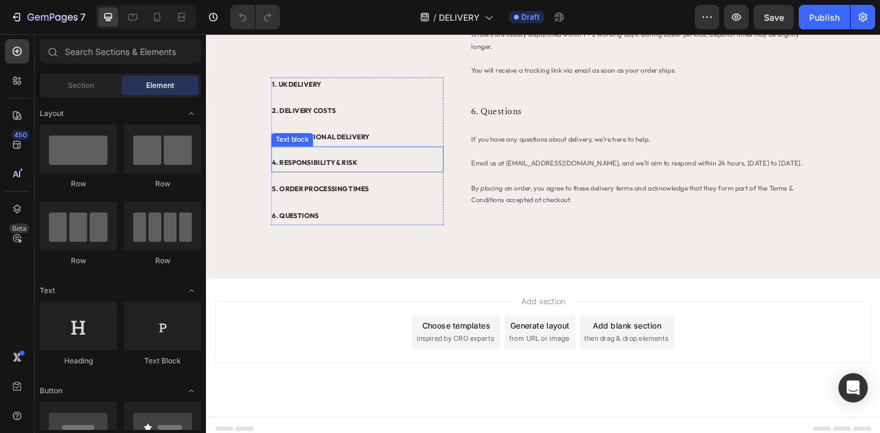
scroll to position [848, 0]
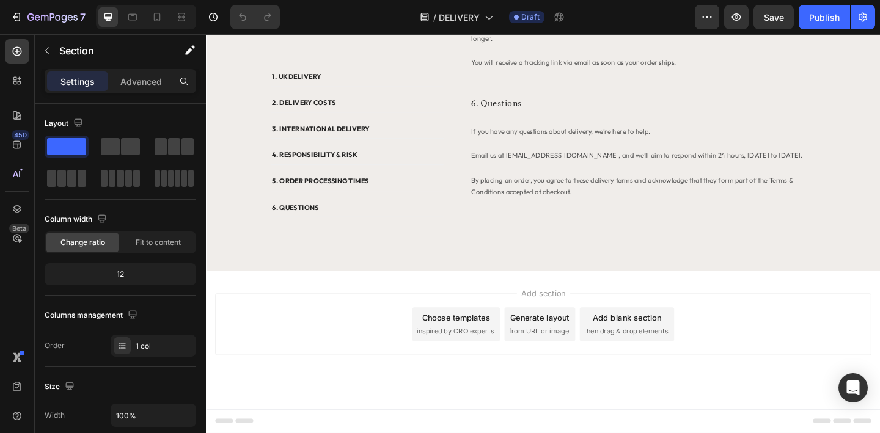
click at [432, 318] on div "Add section Choose templates inspired by CRO experts Generate layout from URL o…" at bounding box center [573, 350] width 714 height 67
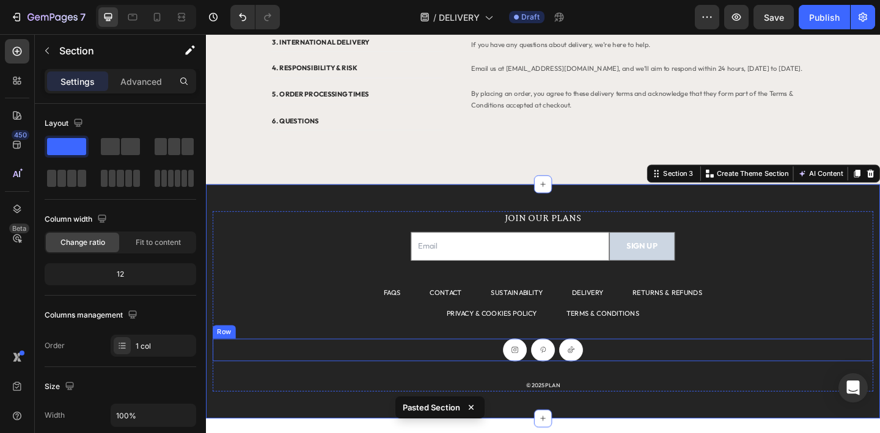
scroll to position [781, 0]
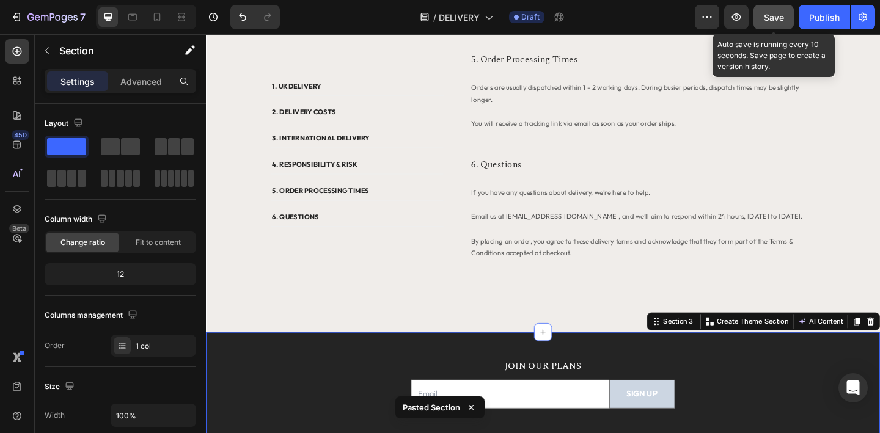
click at [774, 20] on span "Save" at bounding box center [774, 17] width 20 height 10
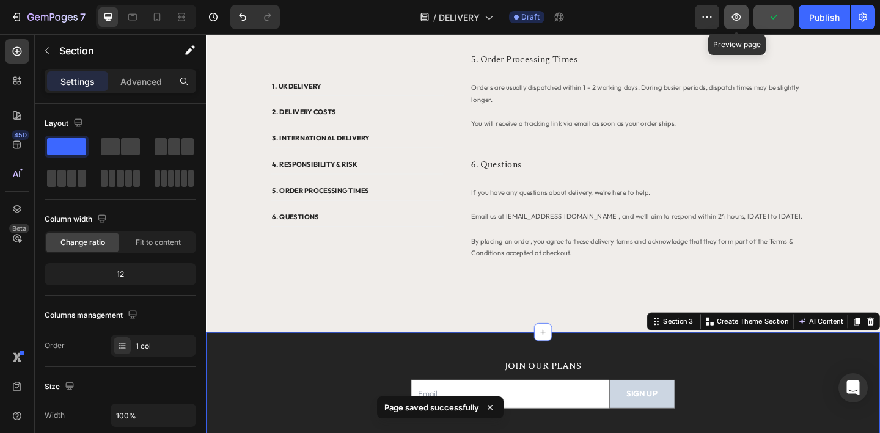
click at [736, 21] on icon "button" at bounding box center [737, 17] width 12 height 12
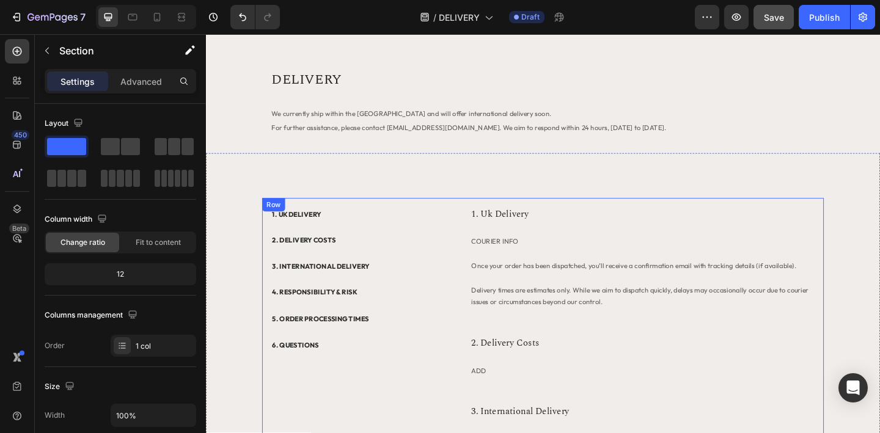
scroll to position [0, 0]
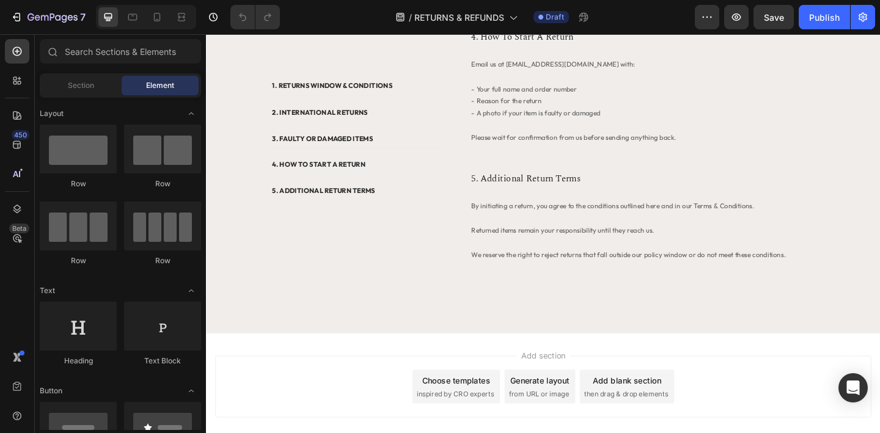
scroll to position [718, 0]
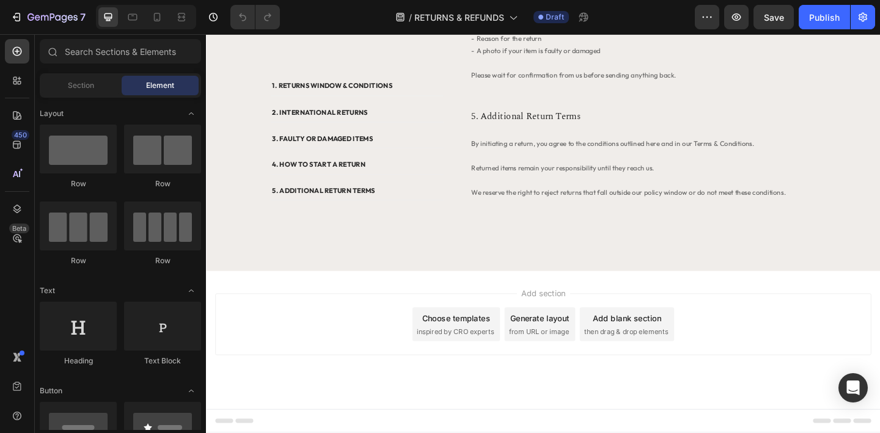
click at [363, 308] on div "Add section Choose templates inspired by CRO experts Generate layout from URL o…" at bounding box center [573, 367] width 734 height 150
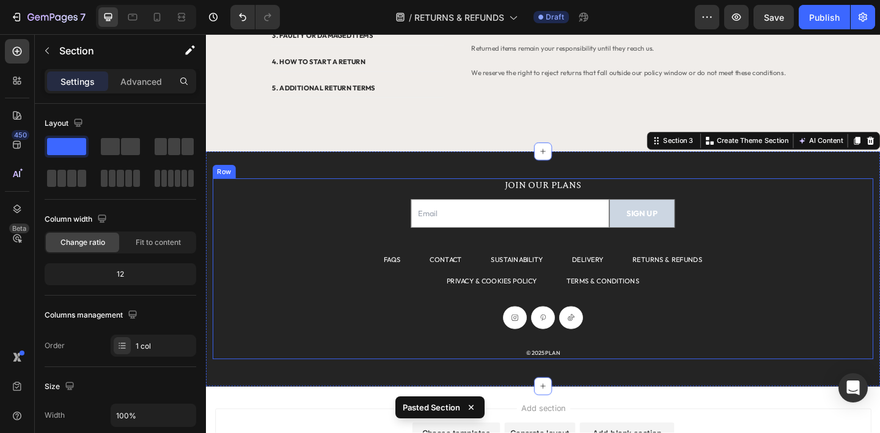
scroll to position [839, 0]
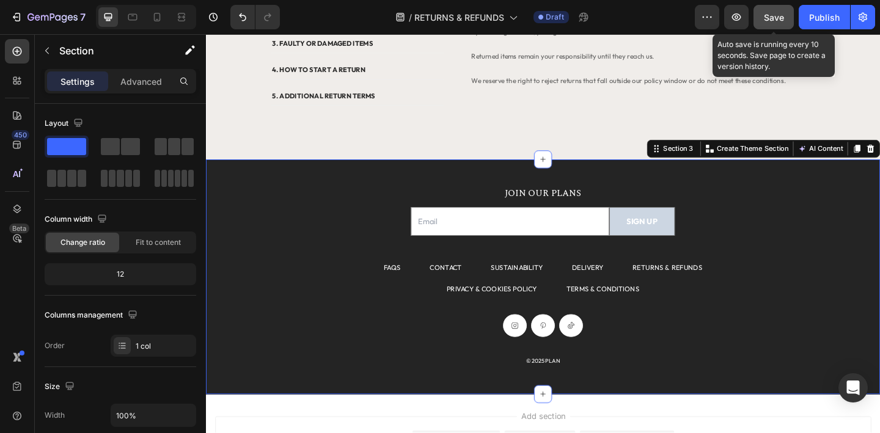
click at [777, 18] on span "Save" at bounding box center [774, 17] width 20 height 10
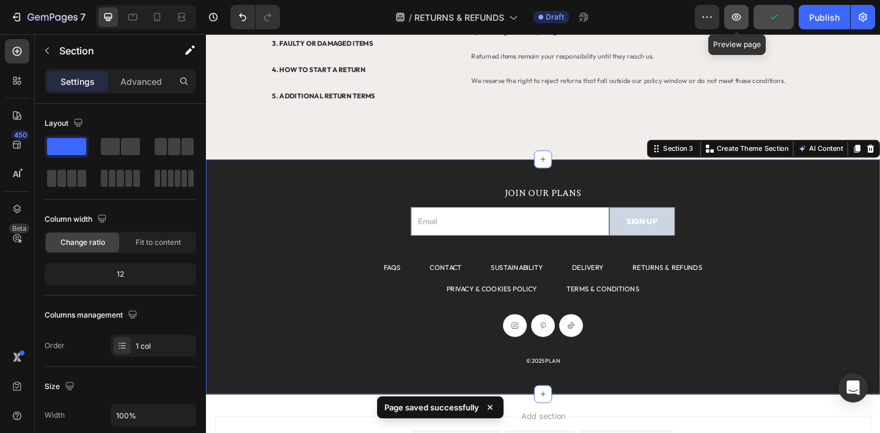
click at [735, 20] on icon "button" at bounding box center [737, 17] width 12 height 12
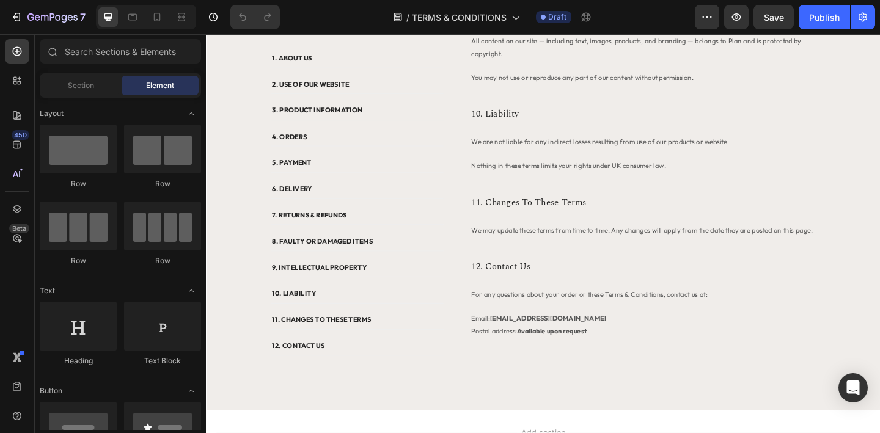
scroll to position [1572, 0]
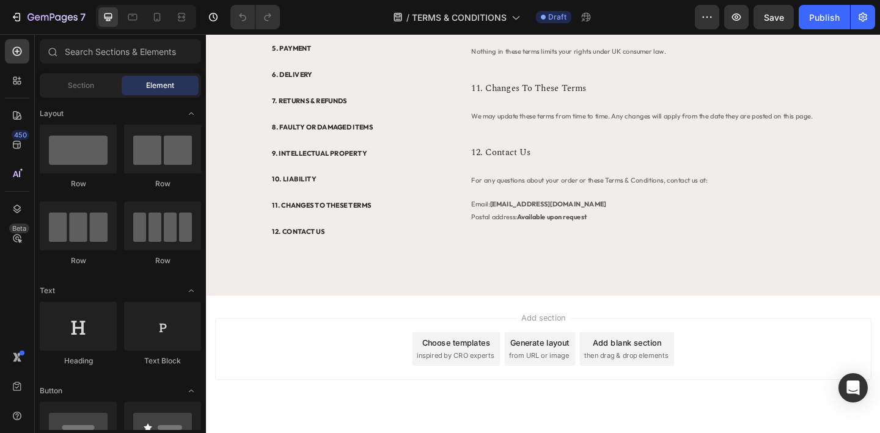
click at [356, 319] on div "Add section Choose templates inspired by CRO experts Generate layout from URL o…" at bounding box center [573, 394] width 734 height 150
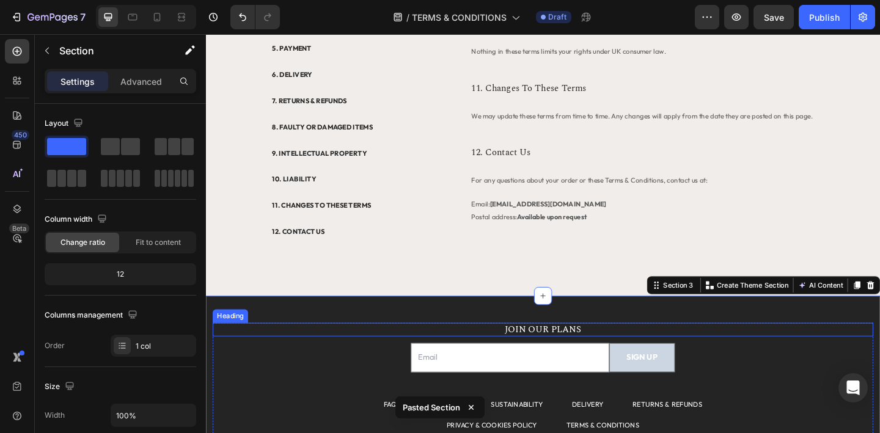
scroll to position [1797, 0]
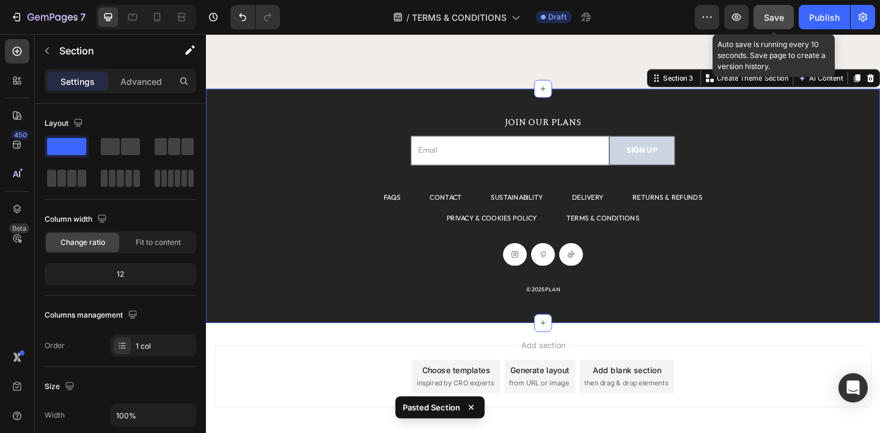
click at [772, 17] on span "Save" at bounding box center [774, 17] width 20 height 10
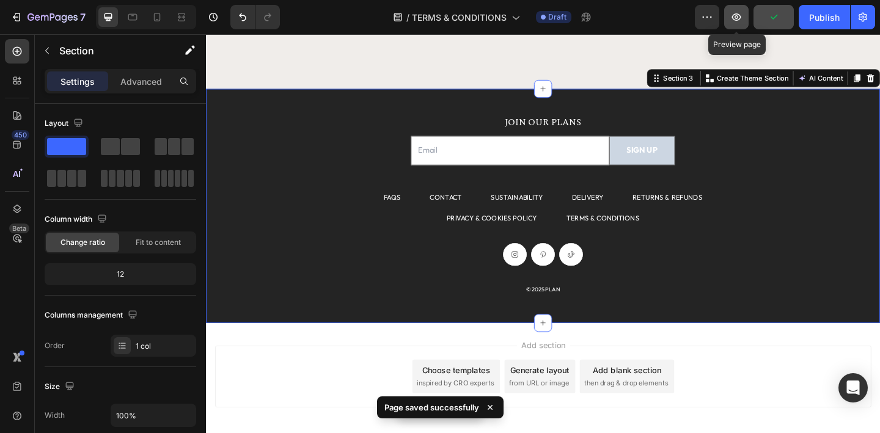
click at [732, 20] on icon "button" at bounding box center [737, 17] width 12 height 12
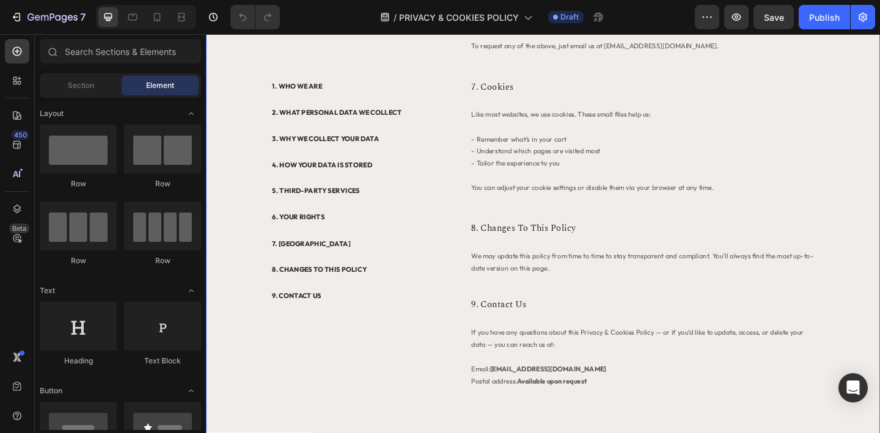
scroll to position [1362, 0]
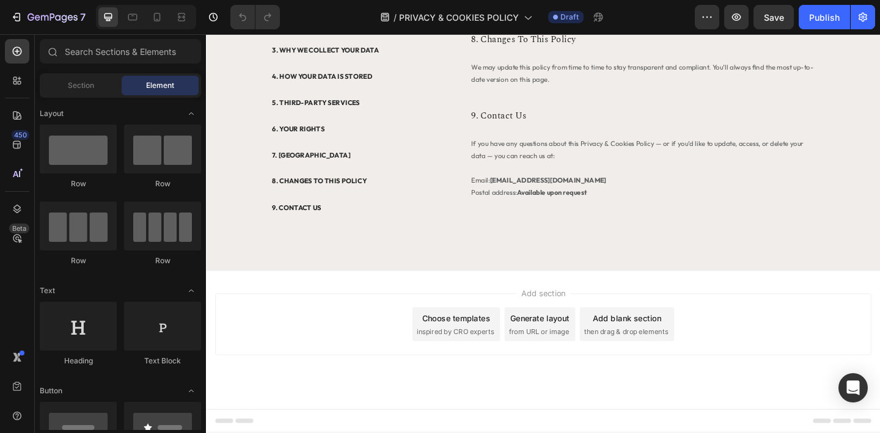
click at [366, 305] on div "Add section Choose templates inspired by CRO experts Generate layout from URL o…" at bounding box center [573, 367] width 734 height 150
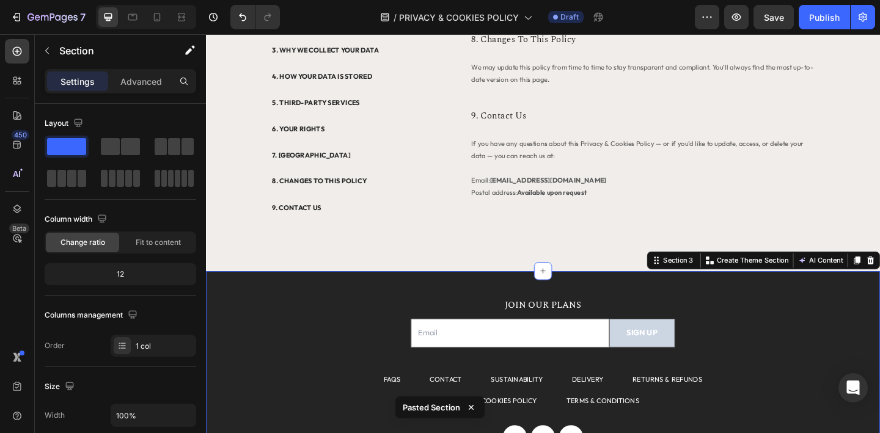
scroll to position [1587, 0]
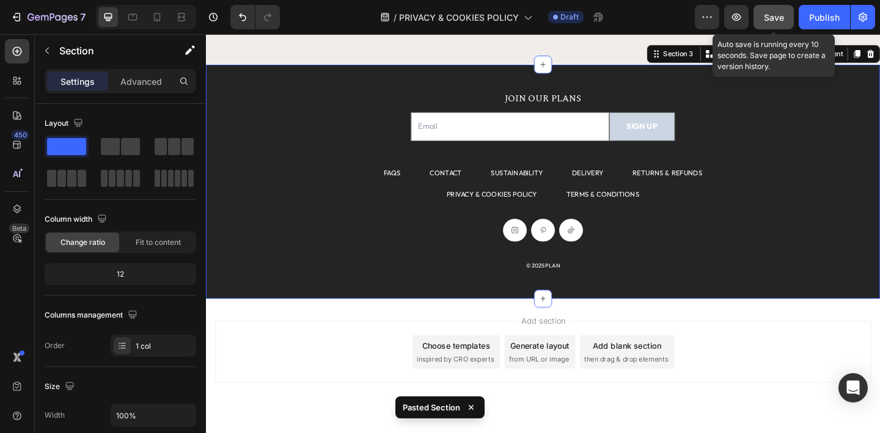
click at [776, 20] on span "Save" at bounding box center [774, 17] width 20 height 10
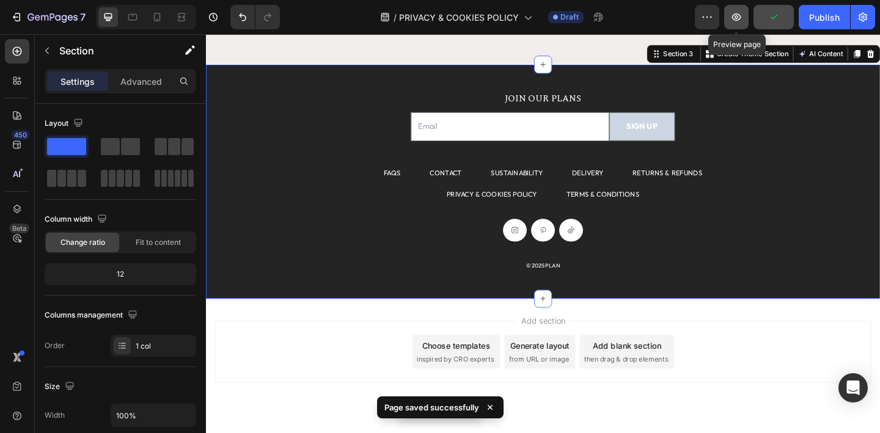
click at [733, 18] on icon "button" at bounding box center [736, 16] width 9 height 7
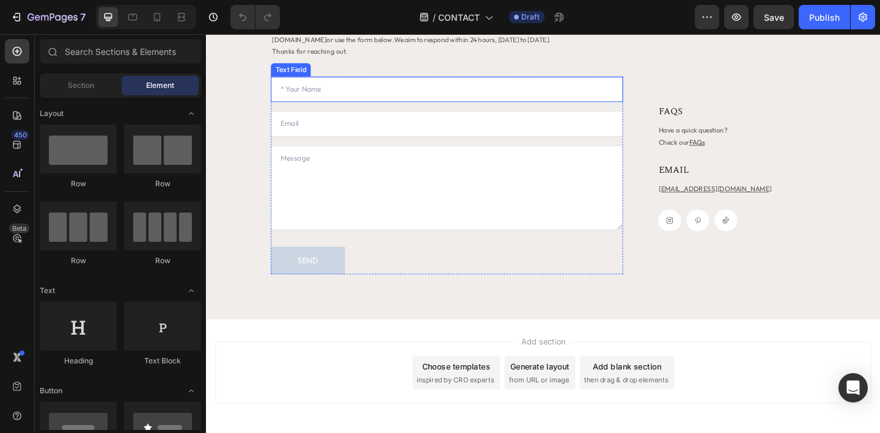
scroll to position [171, 0]
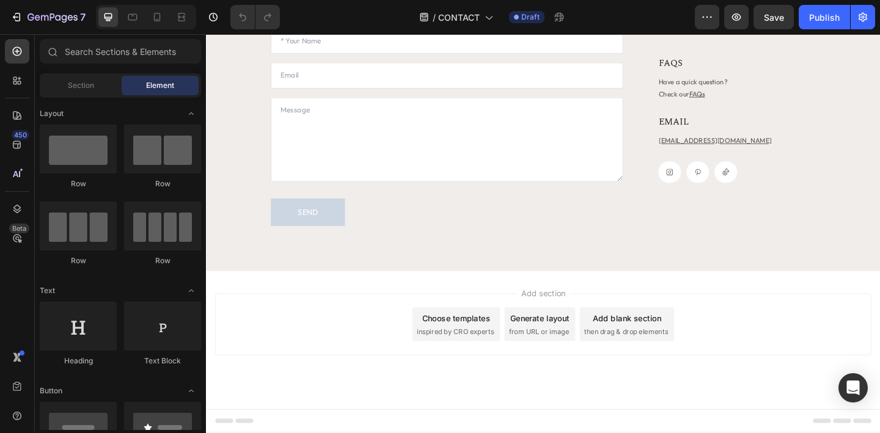
click at [344, 303] on div "Add section Choose templates inspired by CRO experts Generate layout from URL o…" at bounding box center [573, 367] width 734 height 150
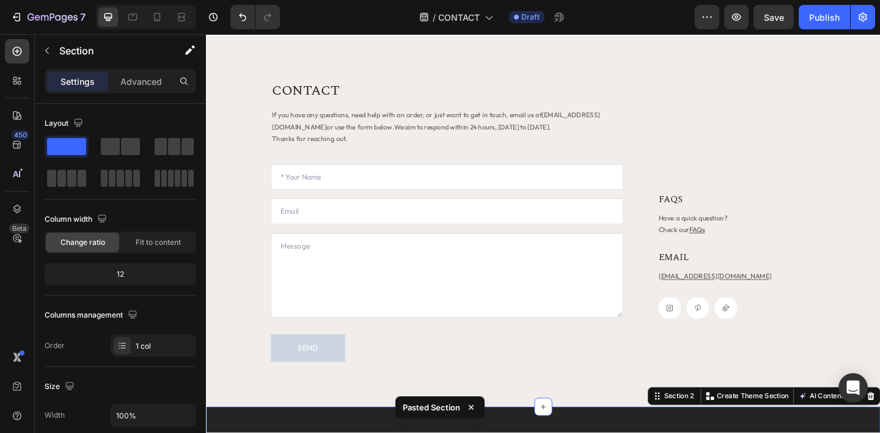
scroll to position [0, 0]
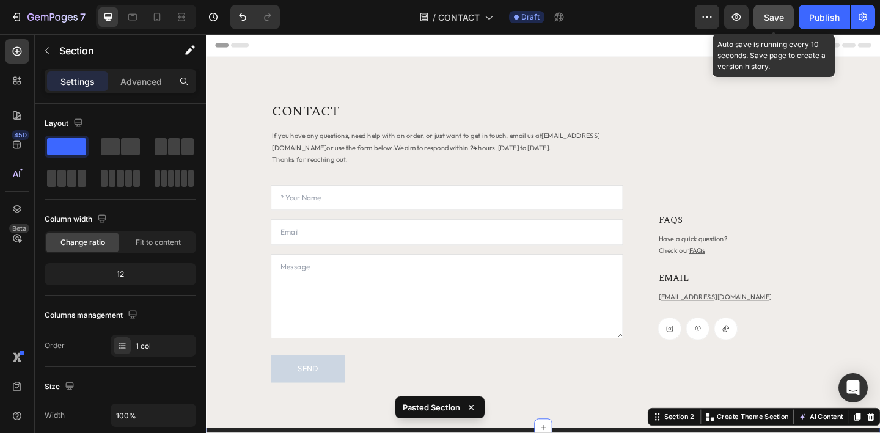
click at [775, 19] on span "Save" at bounding box center [774, 17] width 20 height 10
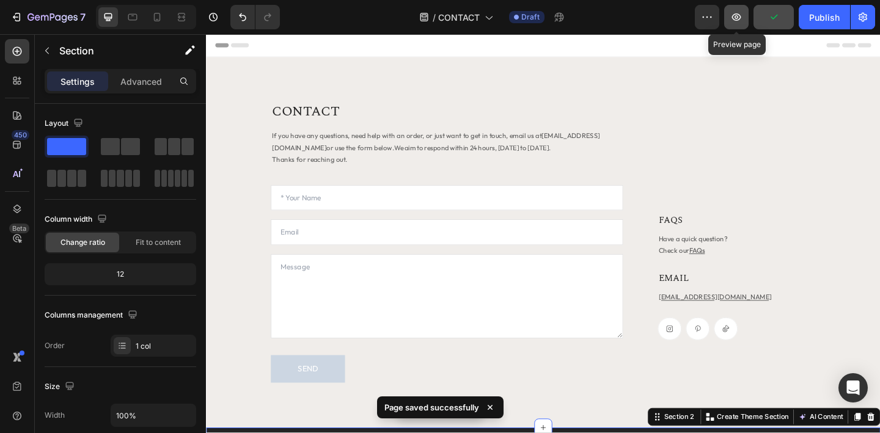
click at [740, 13] on icon "button" at bounding box center [737, 17] width 12 height 12
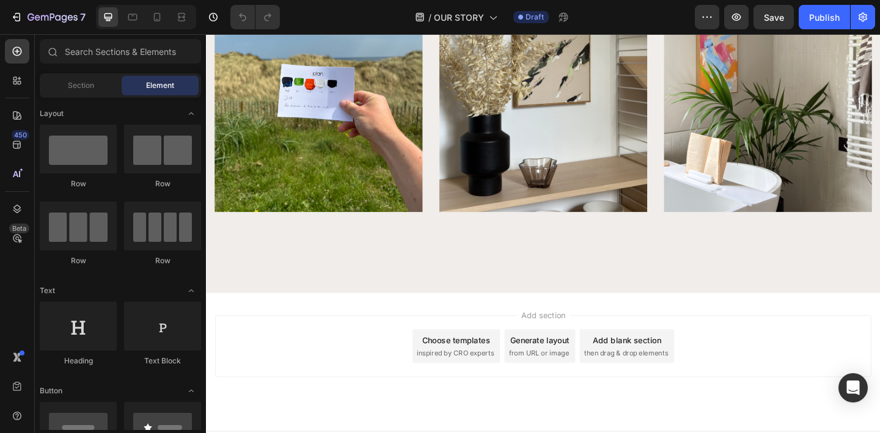
scroll to position [1517, 0]
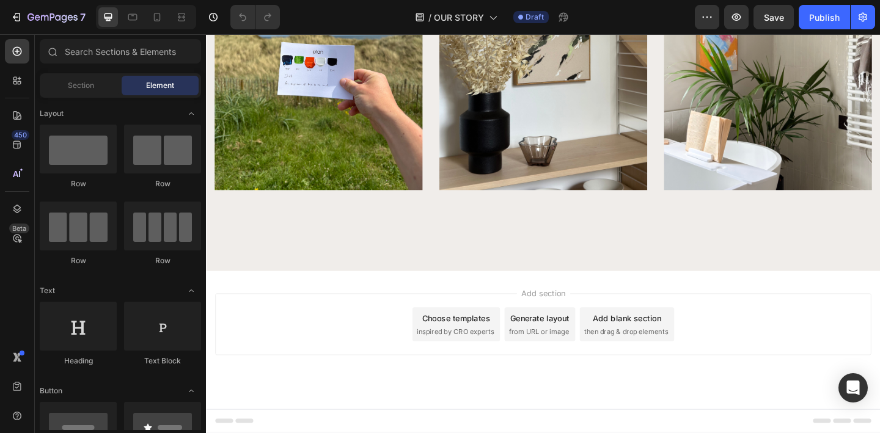
click at [414, 303] on div "Add section Choose templates inspired by CRO experts Generate layout from URL o…" at bounding box center [573, 367] width 734 height 150
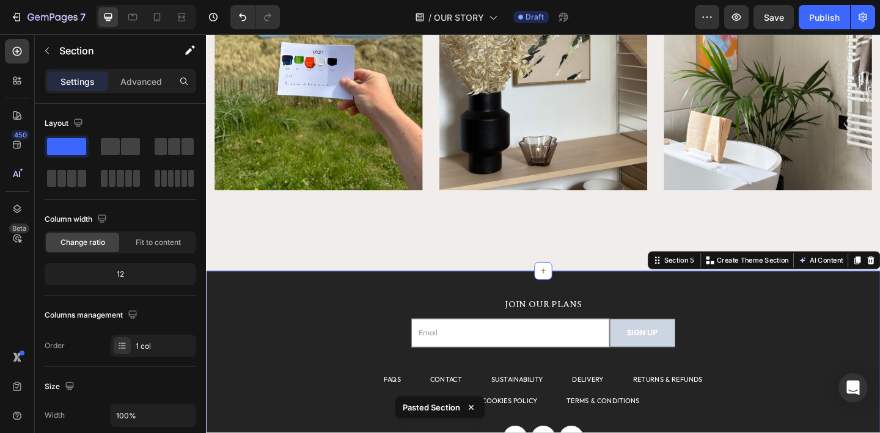
scroll to position [1742, 0]
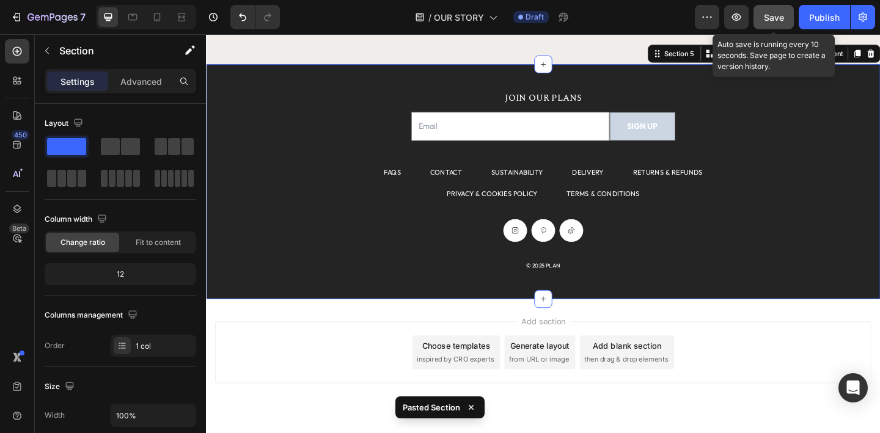
click at [784, 17] on span "Save" at bounding box center [774, 17] width 20 height 10
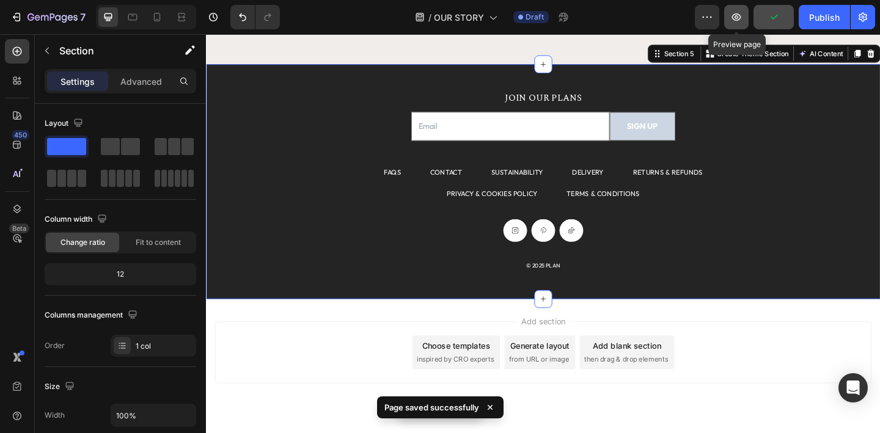
click at [735, 20] on icon "button" at bounding box center [737, 17] width 12 height 12
